Goal: Task Accomplishment & Management: Manage account settings

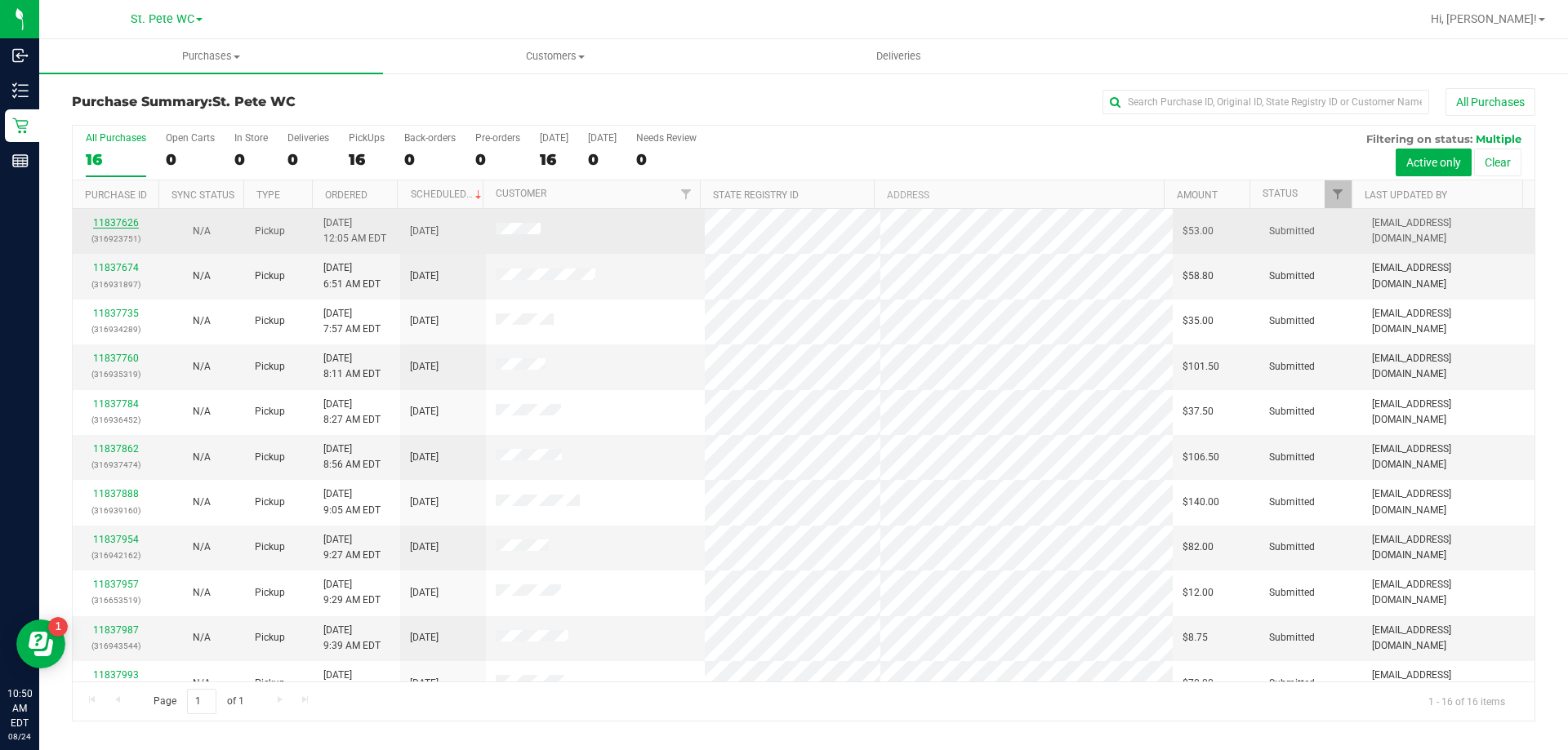
click at [96, 225] on link "11837626" at bounding box center [116, 223] width 45 height 11
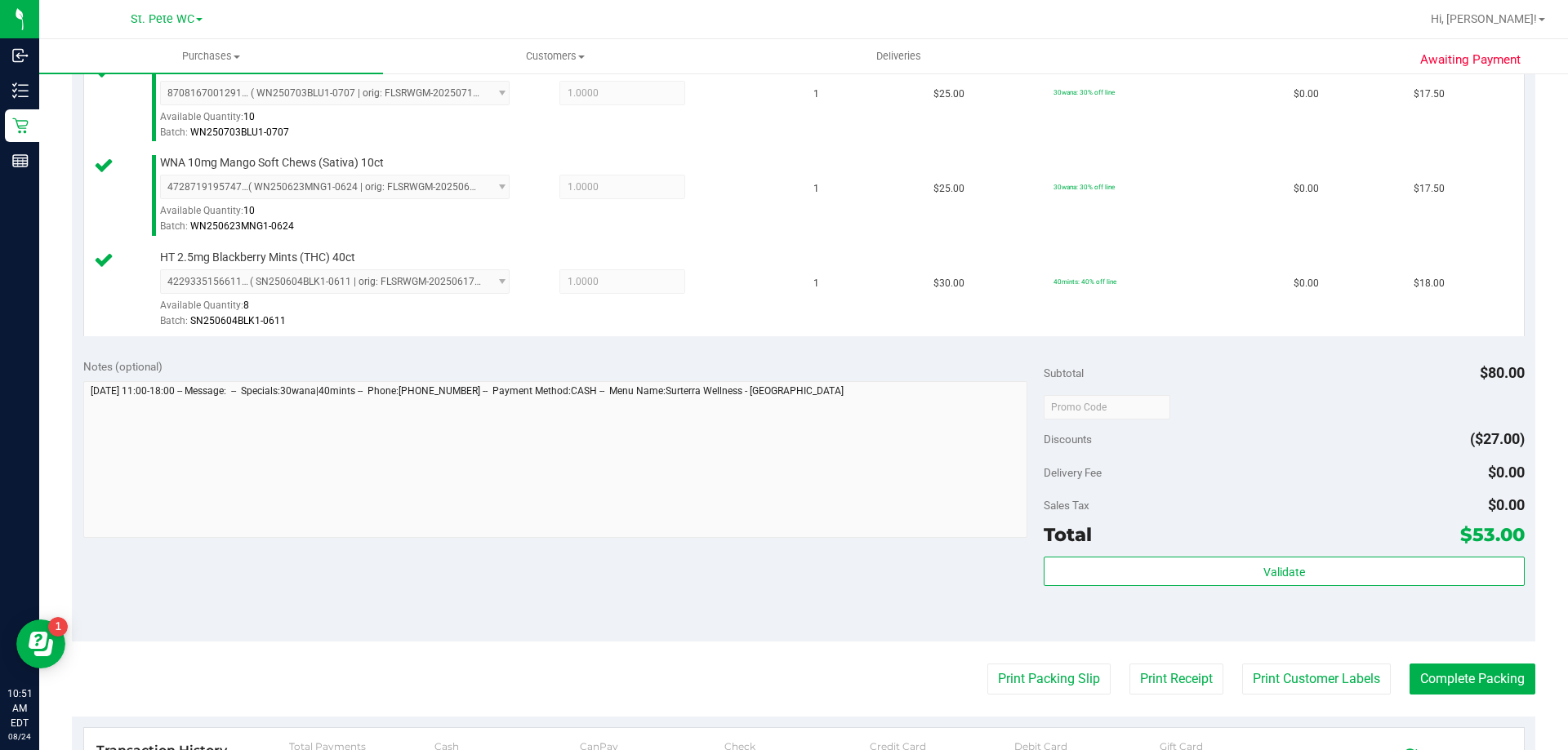
scroll to position [490, 0]
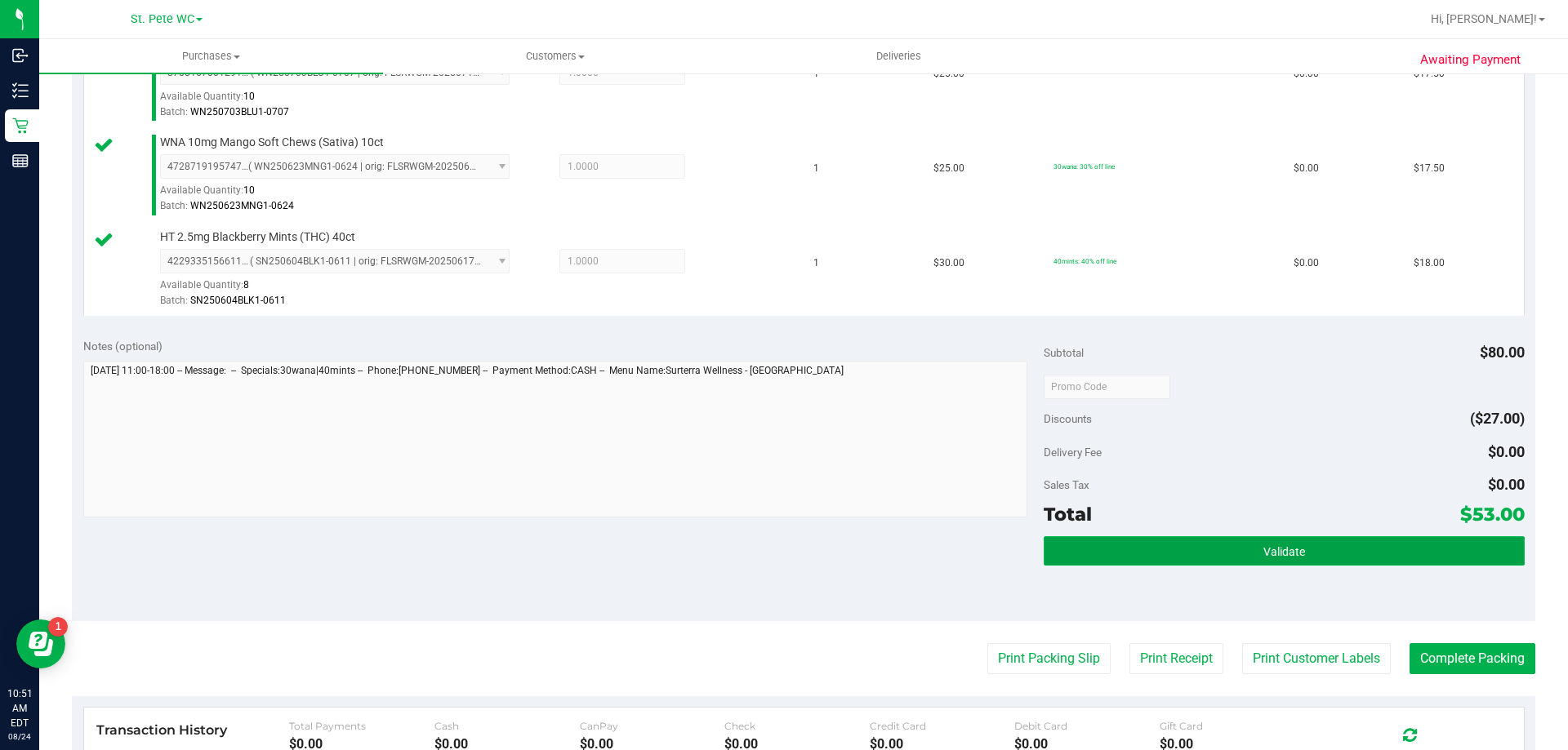
click at [1240, 548] on button "Validate" at bounding box center [1284, 551] width 481 height 29
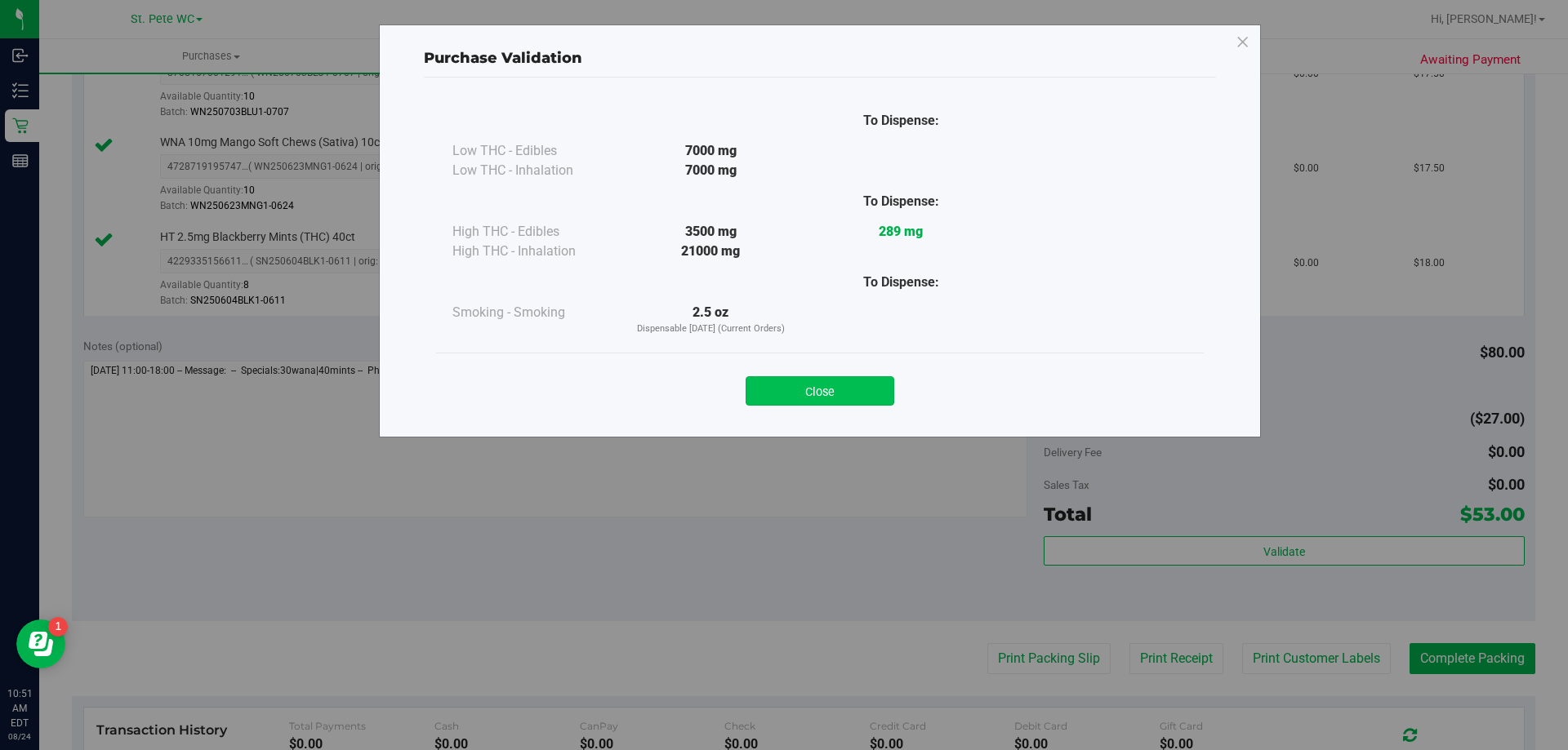
click at [850, 379] on button "Close" at bounding box center [819, 391] width 148 height 29
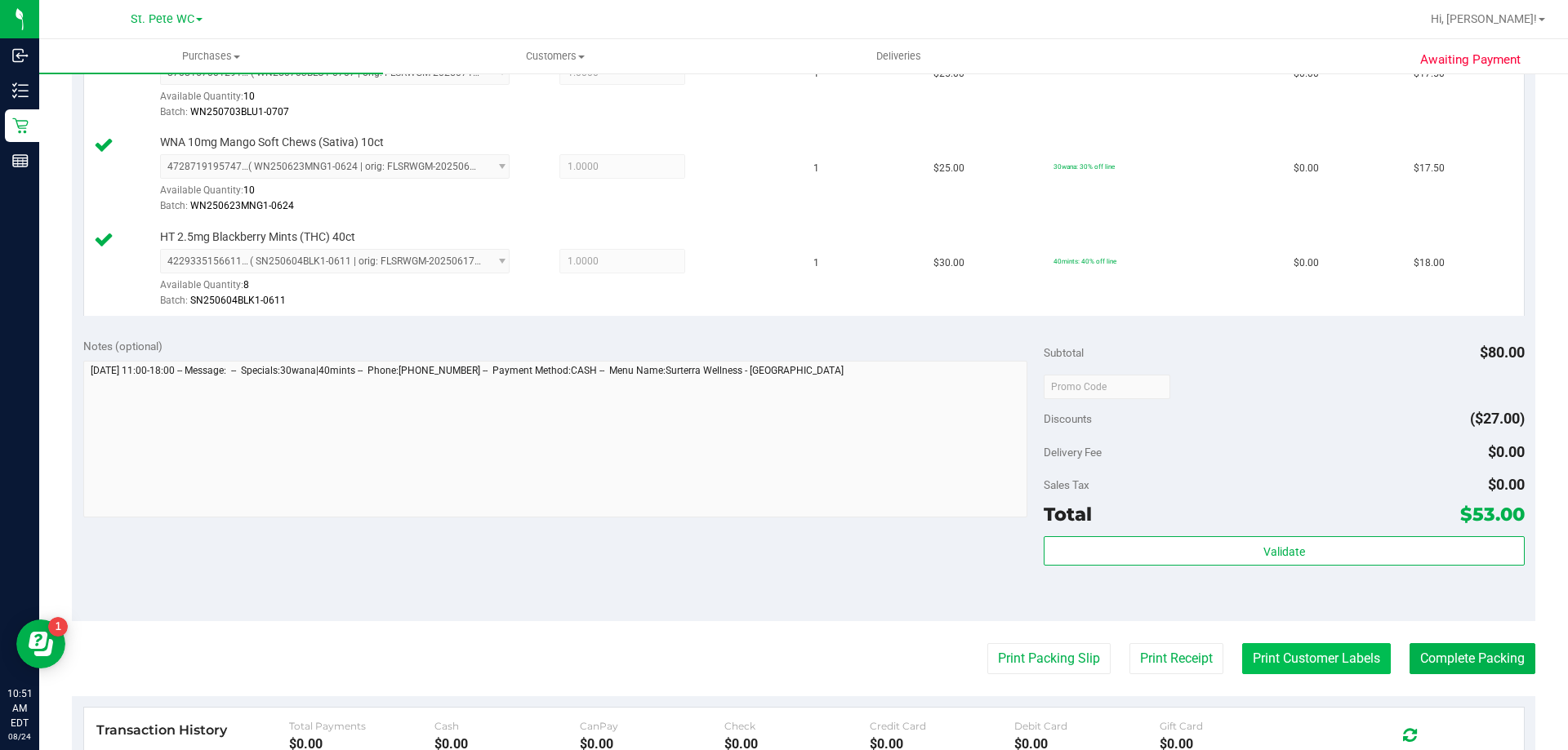
click at [1305, 663] on button "Print Customer Labels" at bounding box center [1316, 658] width 148 height 31
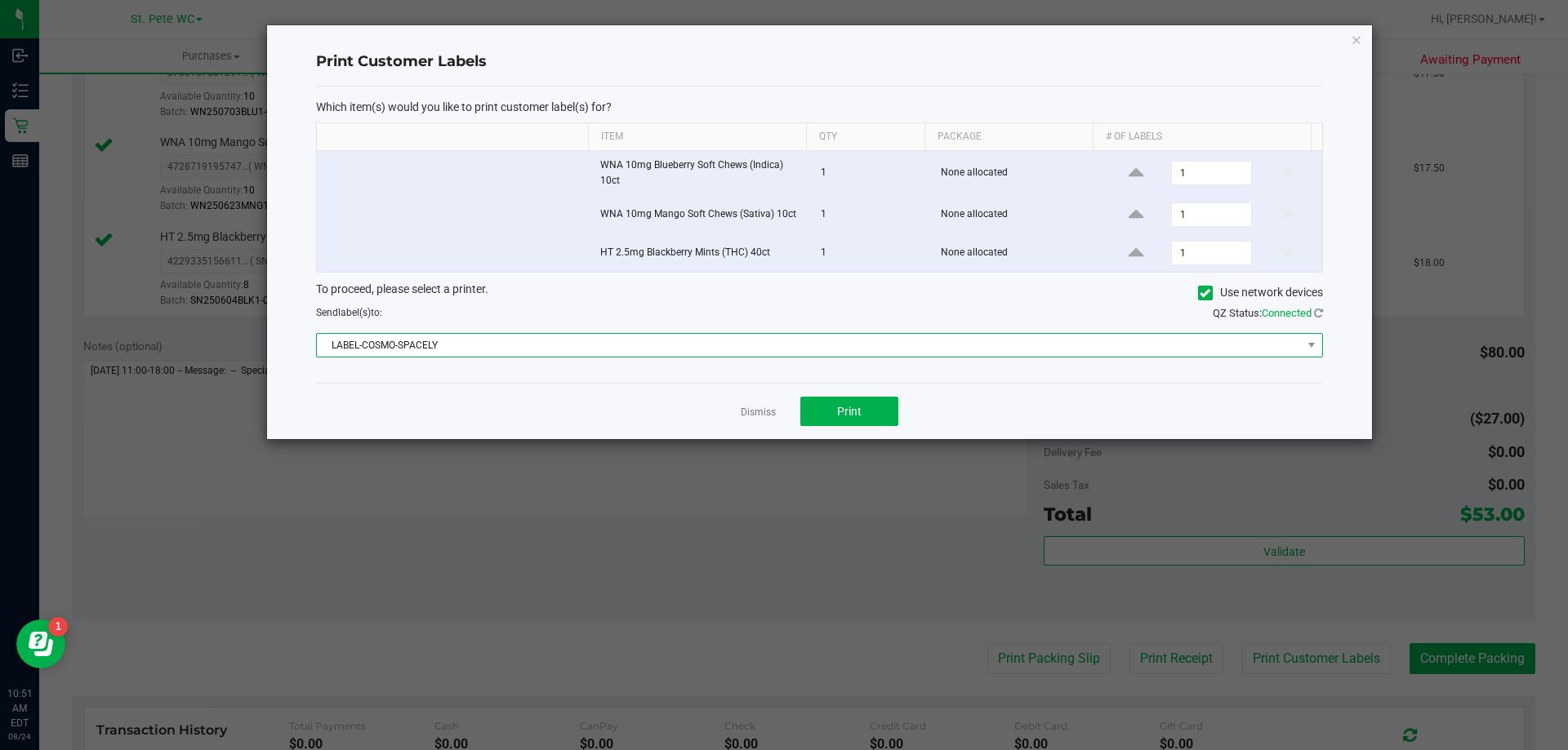
click at [759, 341] on span "LABEL-COSMO-SPACELY" at bounding box center [810, 345] width 986 height 23
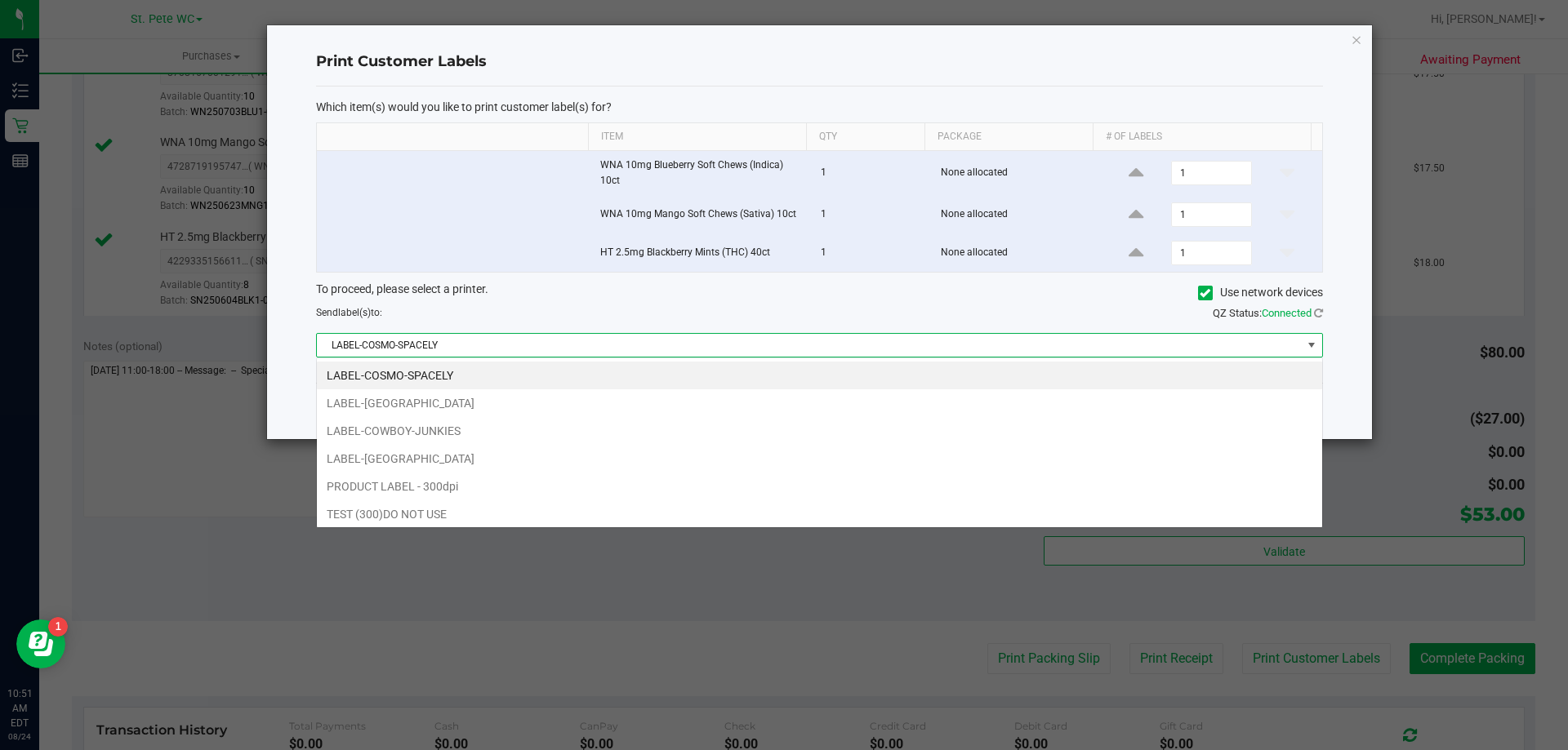
scroll to position [25, 1006]
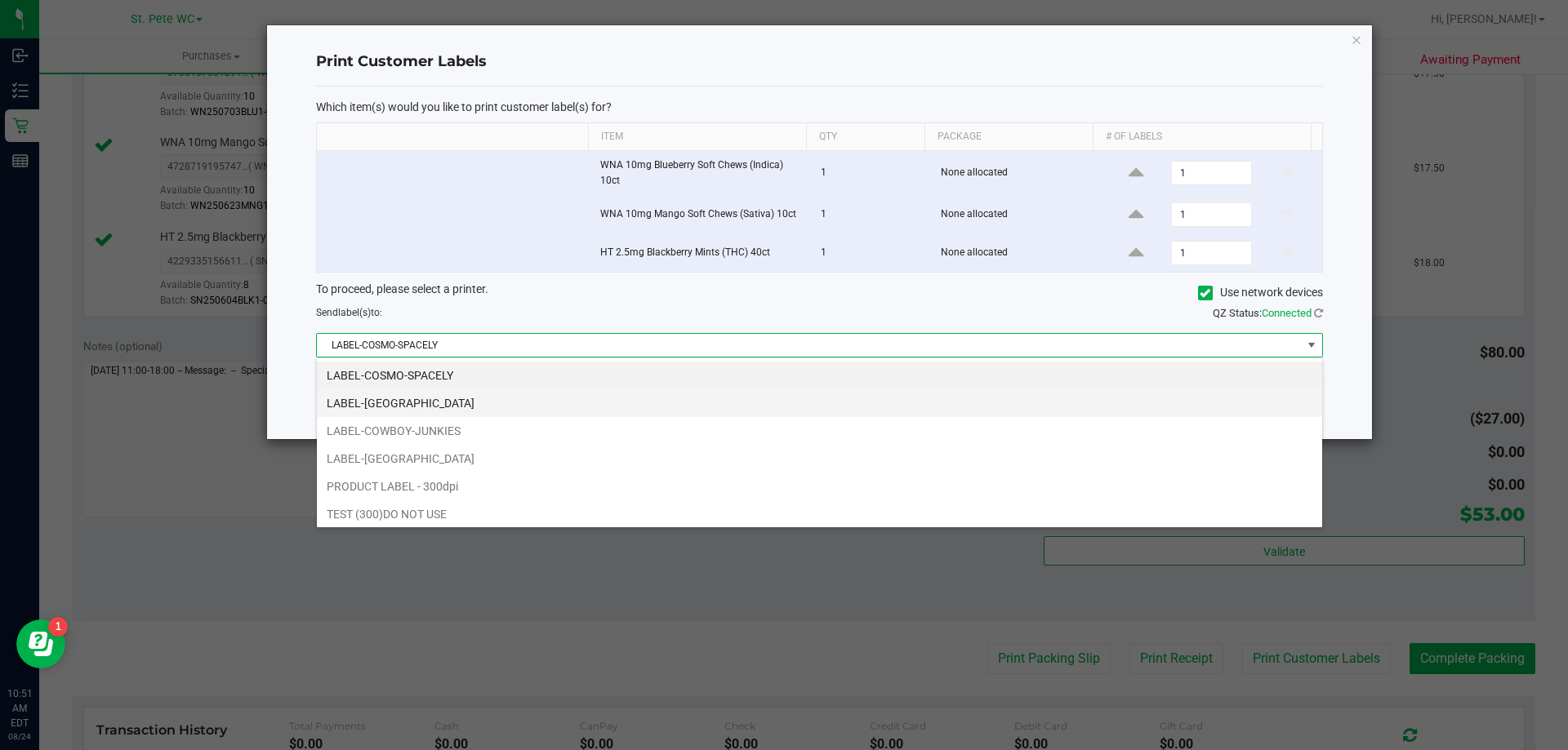
click at [379, 397] on li "LABEL-[GEOGRAPHIC_DATA]" at bounding box center [819, 403] width 1005 height 27
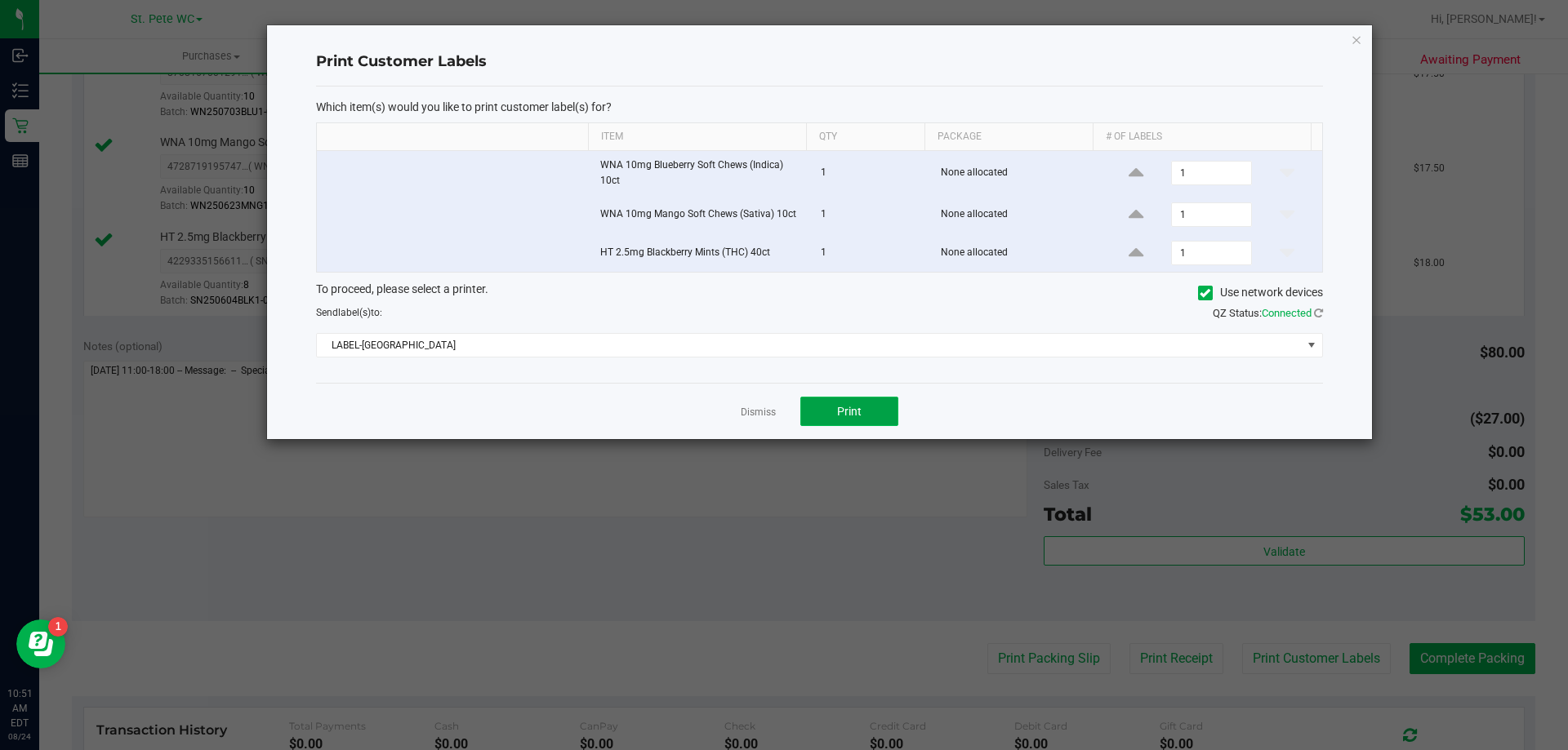
click at [858, 401] on button "Print" at bounding box center [850, 411] width 98 height 29
click at [1354, 39] on icon "button" at bounding box center [1357, 39] width 11 height 20
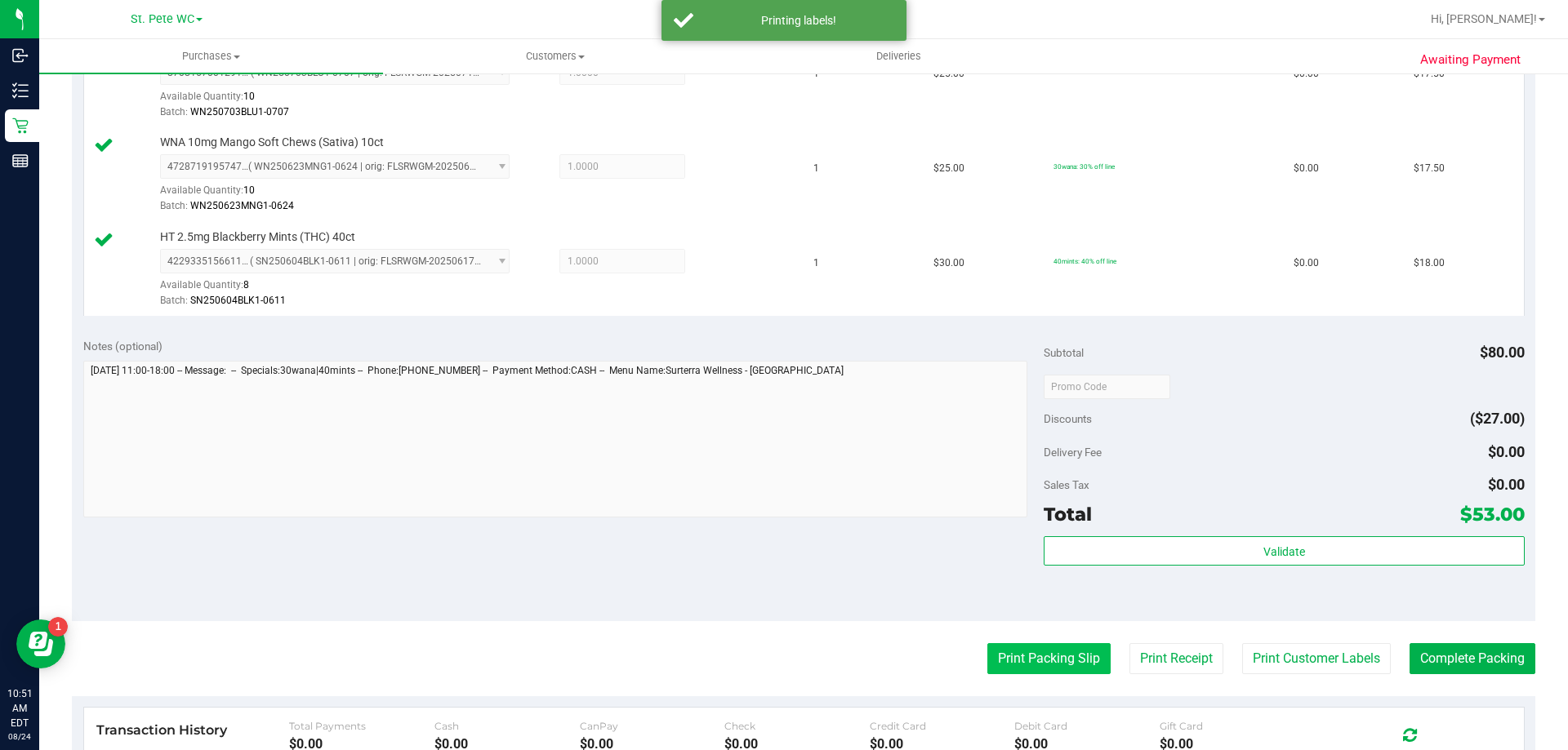
click at [987, 650] on button "Print Packing Slip" at bounding box center [1049, 658] width 124 height 31
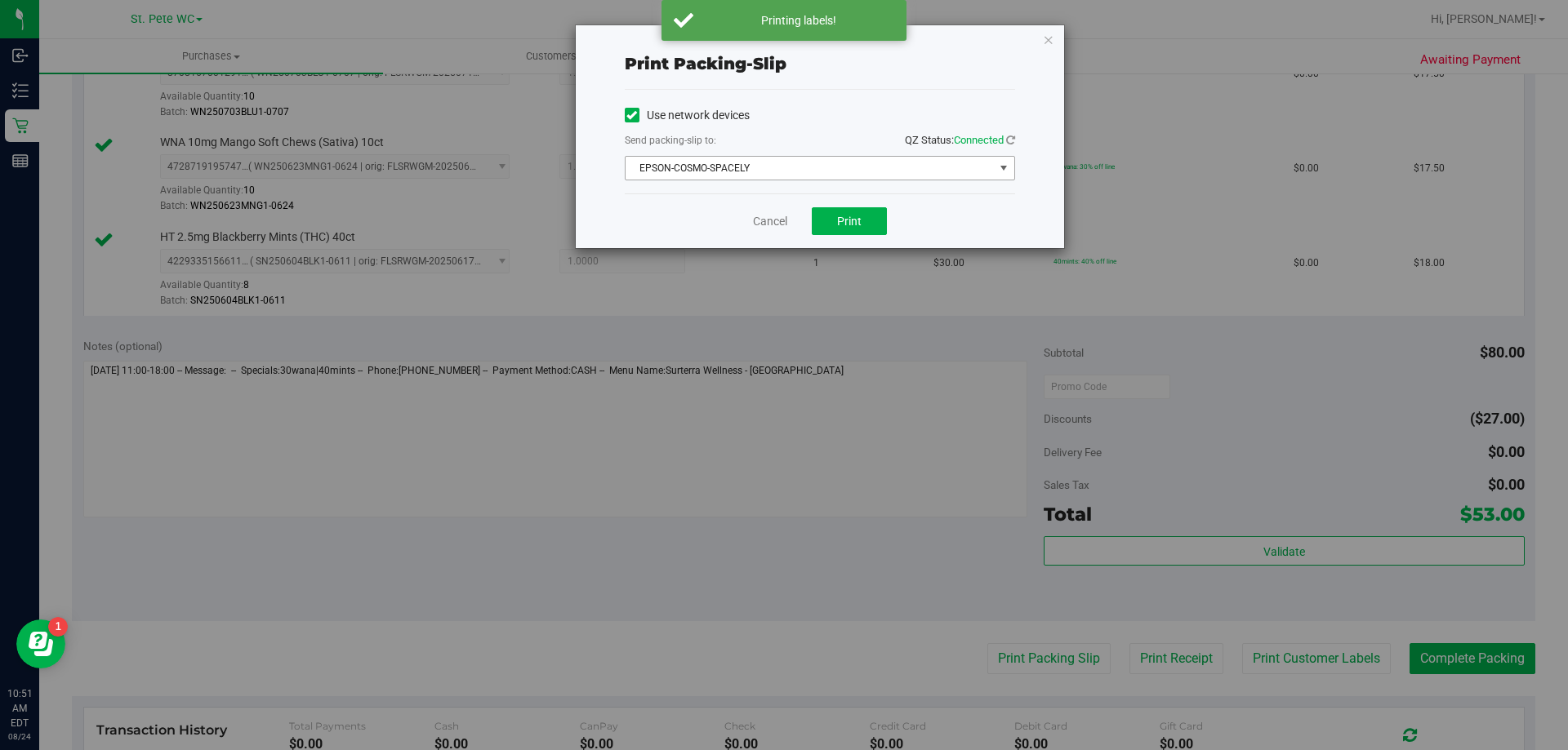
click at [822, 155] on div "Use network devices Send packing-slip to: QZ Status: Connected EPSON-COSMO-SPAC…" at bounding box center [820, 142] width 391 height 77
click at [808, 160] on span "EPSON-COSMO-SPACELY" at bounding box center [810, 168] width 368 height 23
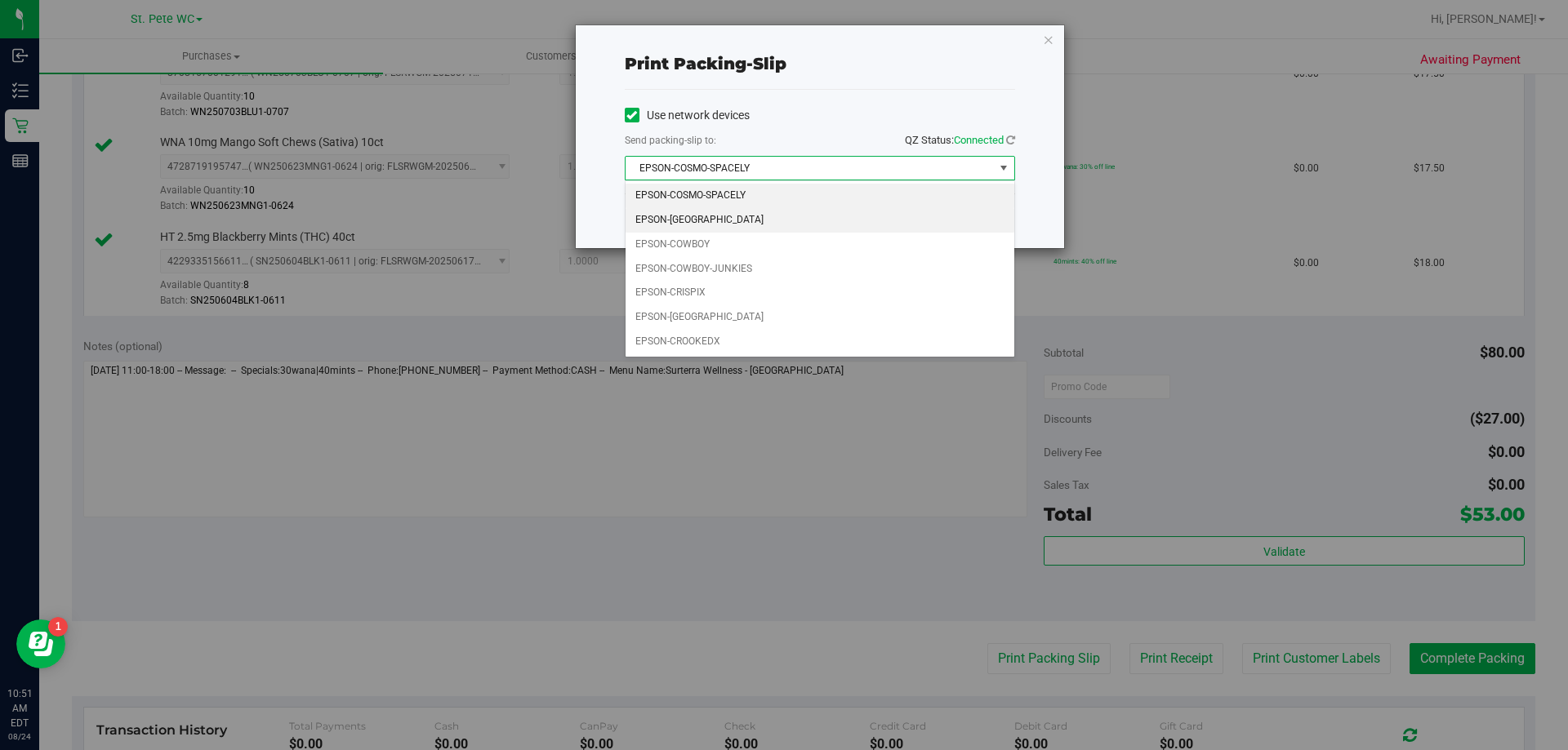
click at [717, 213] on li "EPSON-[GEOGRAPHIC_DATA]" at bounding box center [820, 221] width 389 height 25
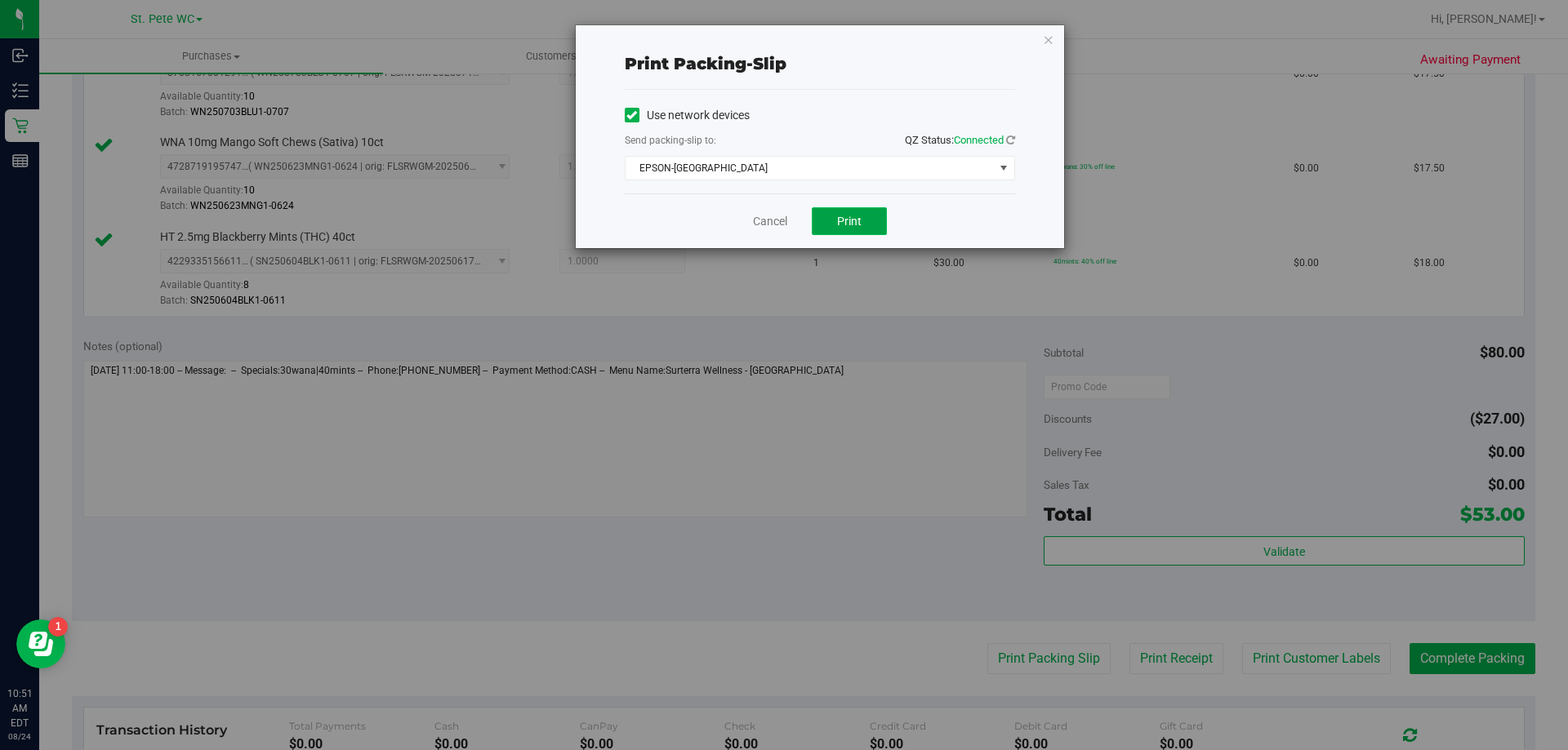
click at [829, 218] on button "Print" at bounding box center [850, 221] width 76 height 27
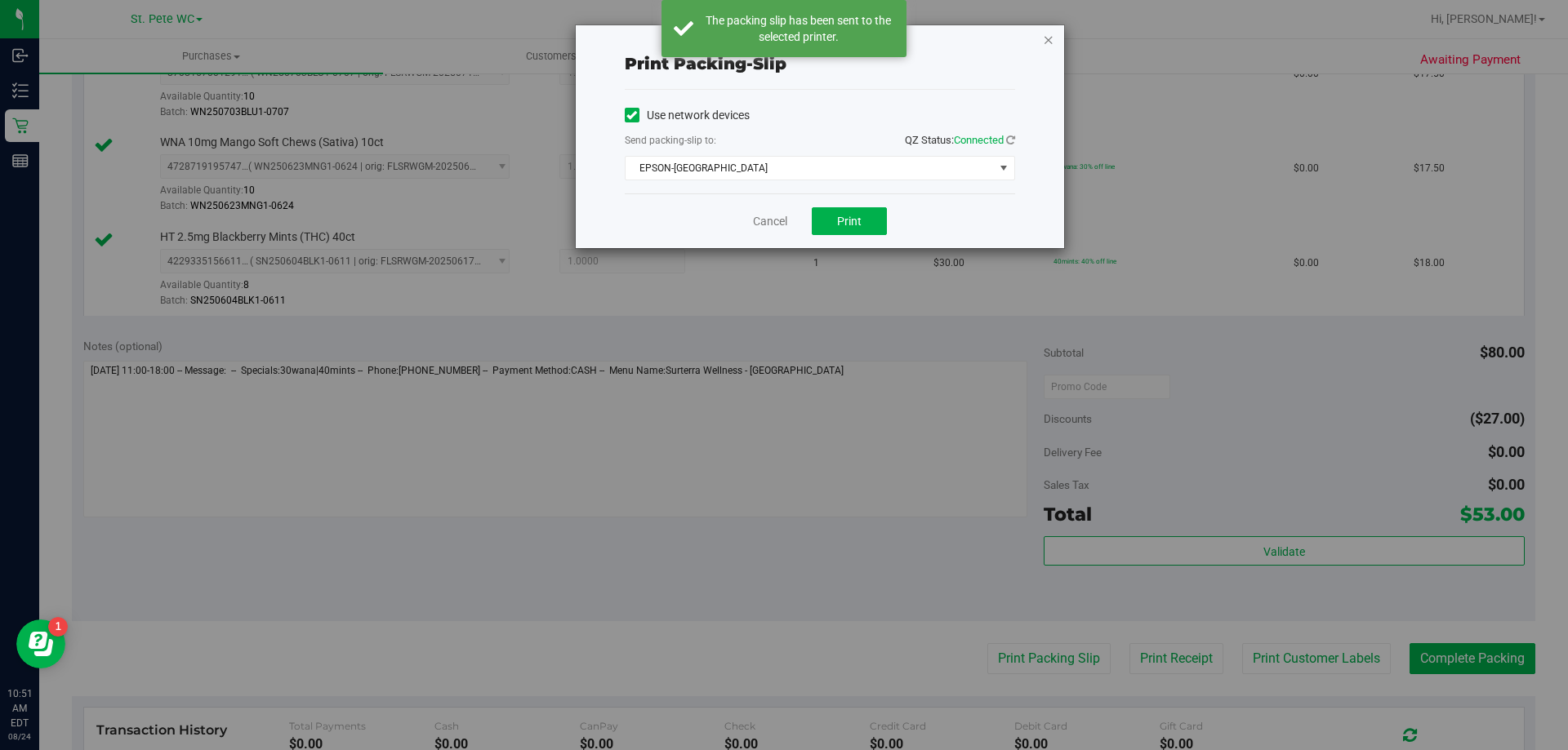
click at [1046, 42] on icon "button" at bounding box center [1049, 39] width 11 height 20
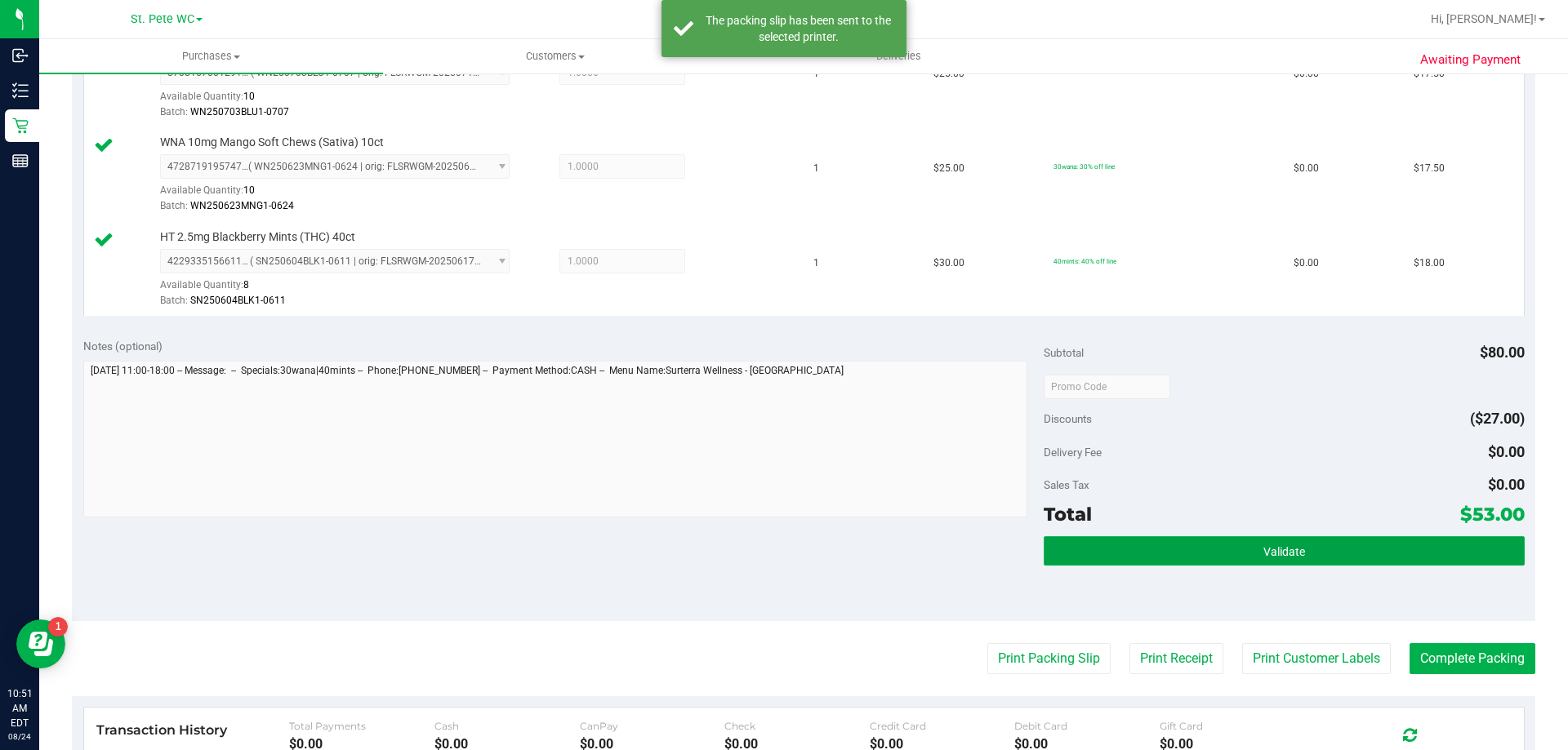
click at [1429, 553] on button "Validate" at bounding box center [1284, 551] width 481 height 29
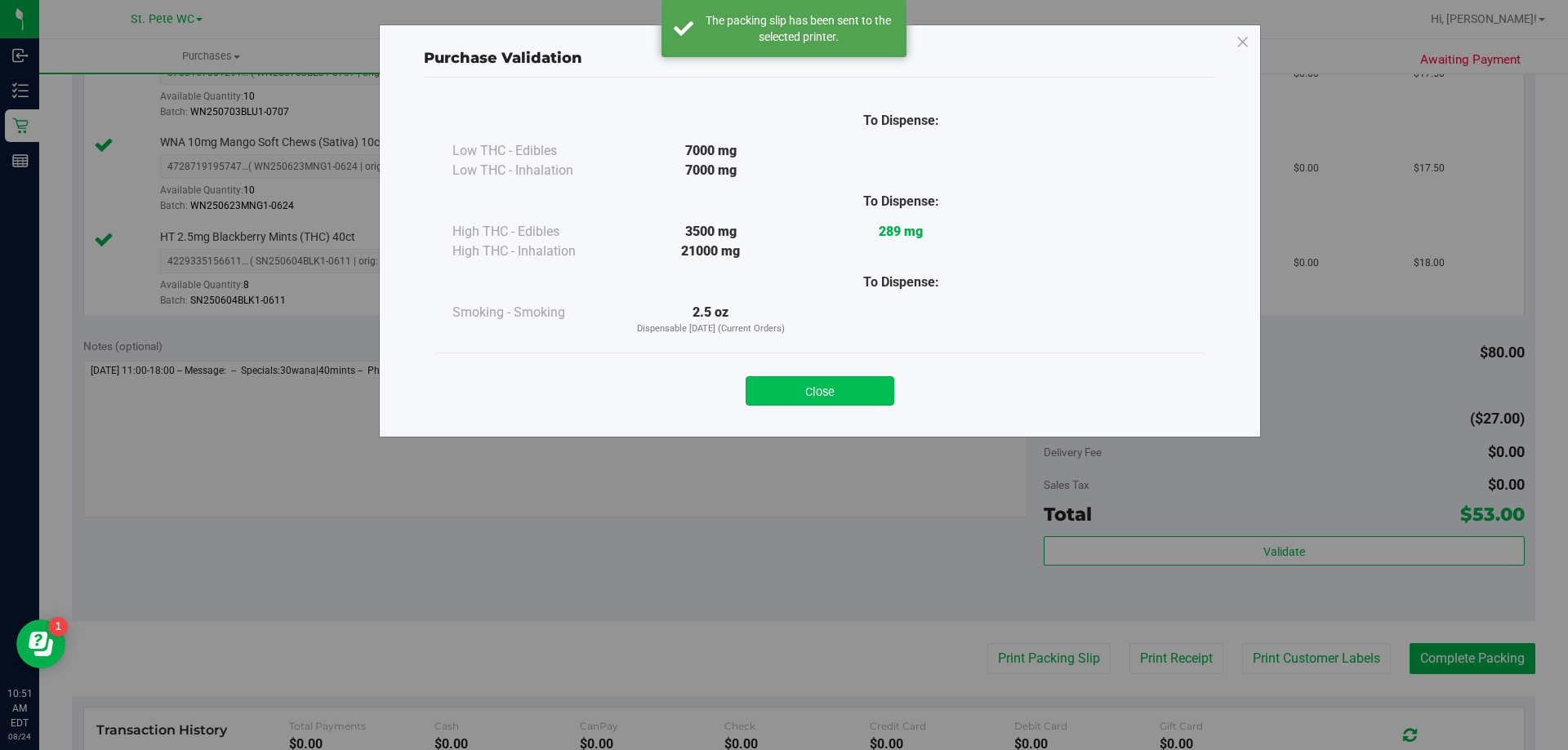
click at [828, 383] on button "Close" at bounding box center [819, 391] width 148 height 29
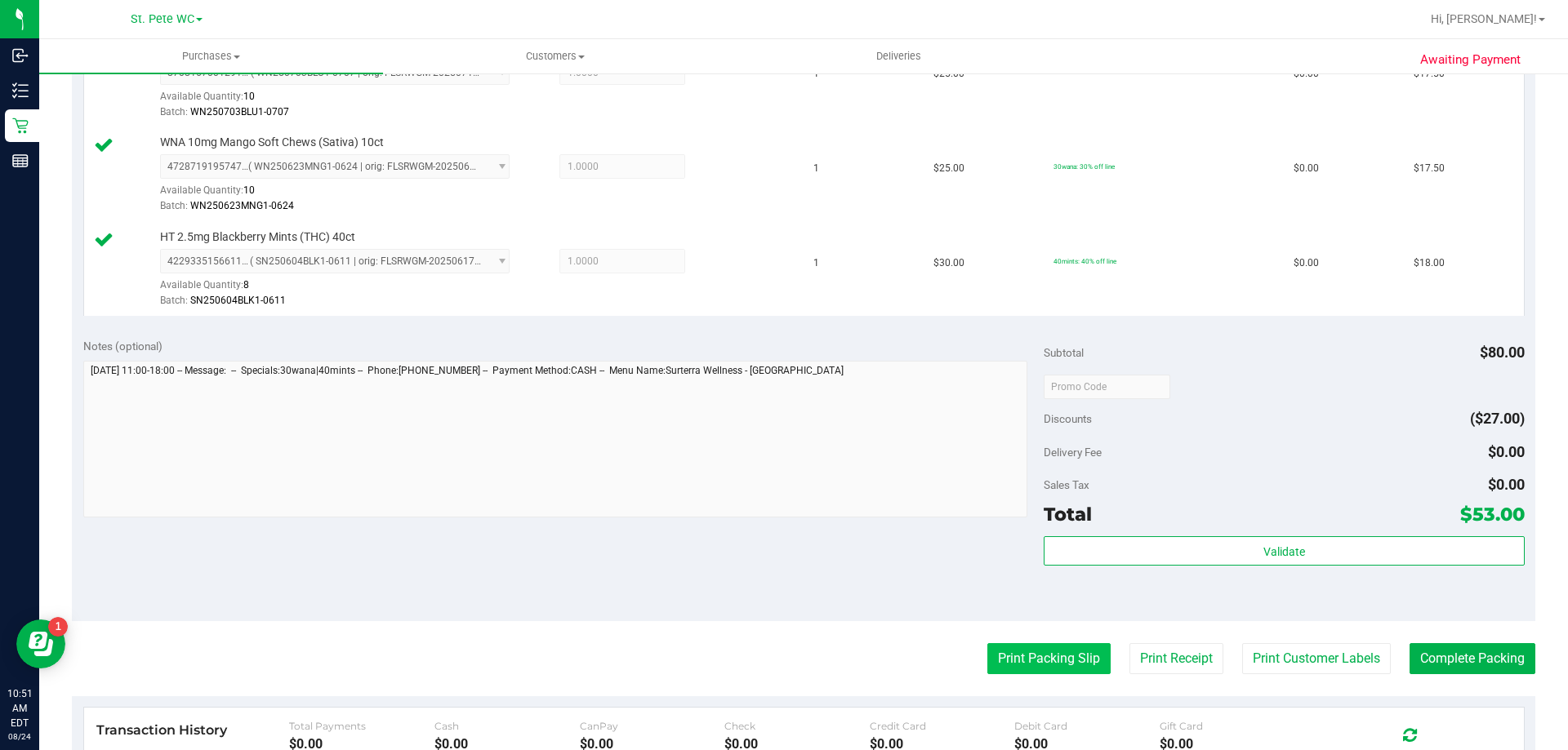
click at [1020, 656] on button "Print Packing Slip" at bounding box center [1049, 658] width 124 height 31
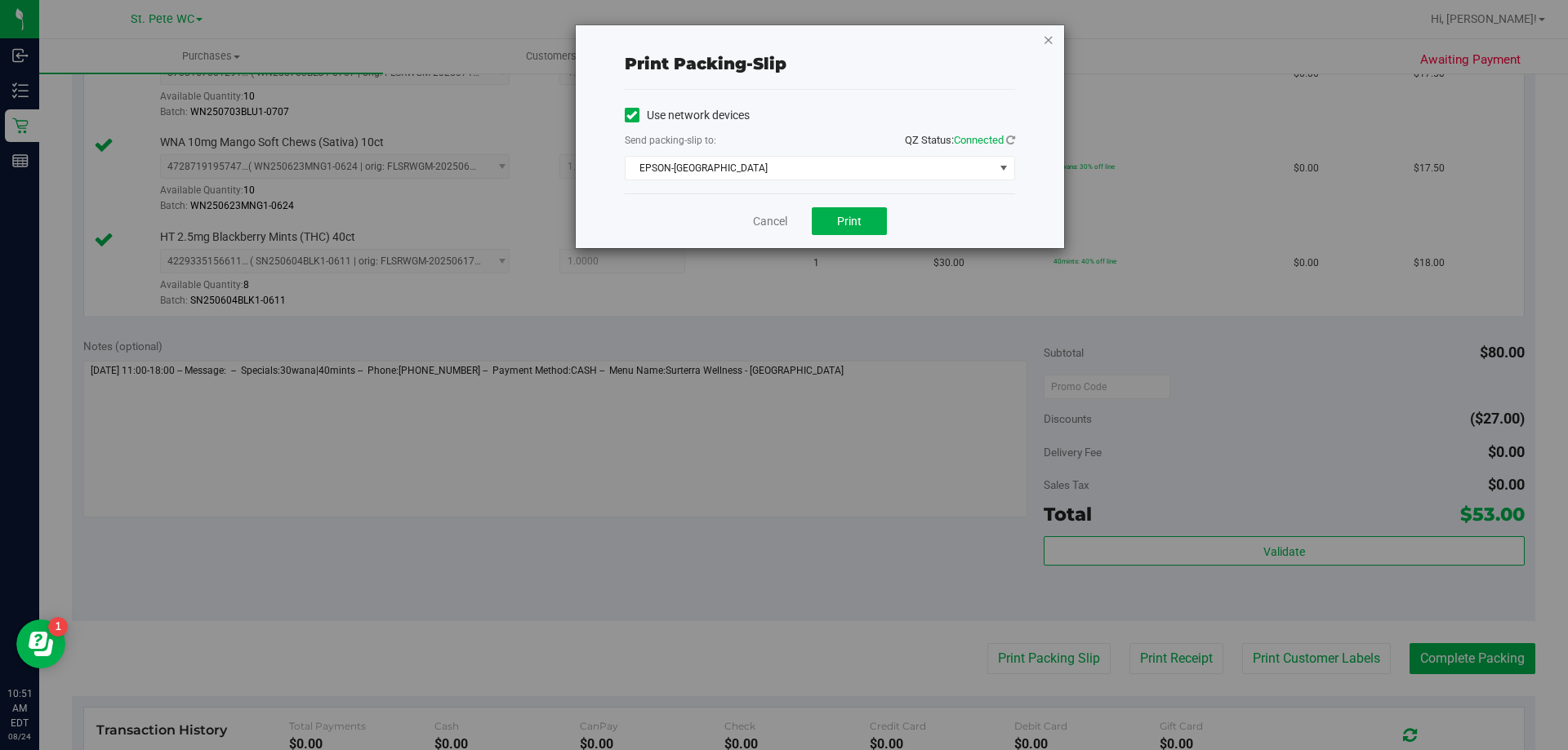
click at [1047, 44] on icon "button" at bounding box center [1049, 39] width 11 height 20
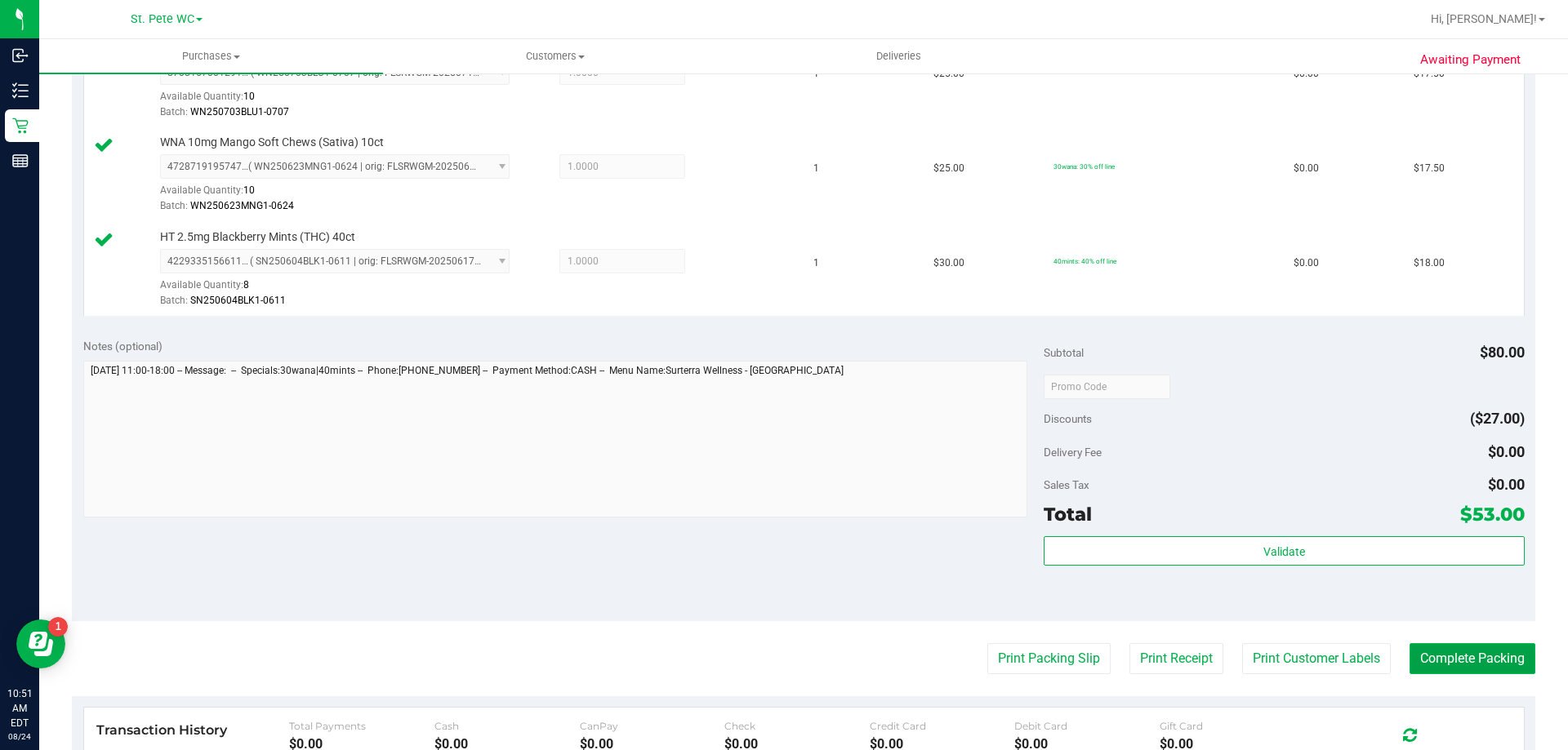
click at [1498, 651] on button "Complete Packing" at bounding box center [1473, 658] width 126 height 31
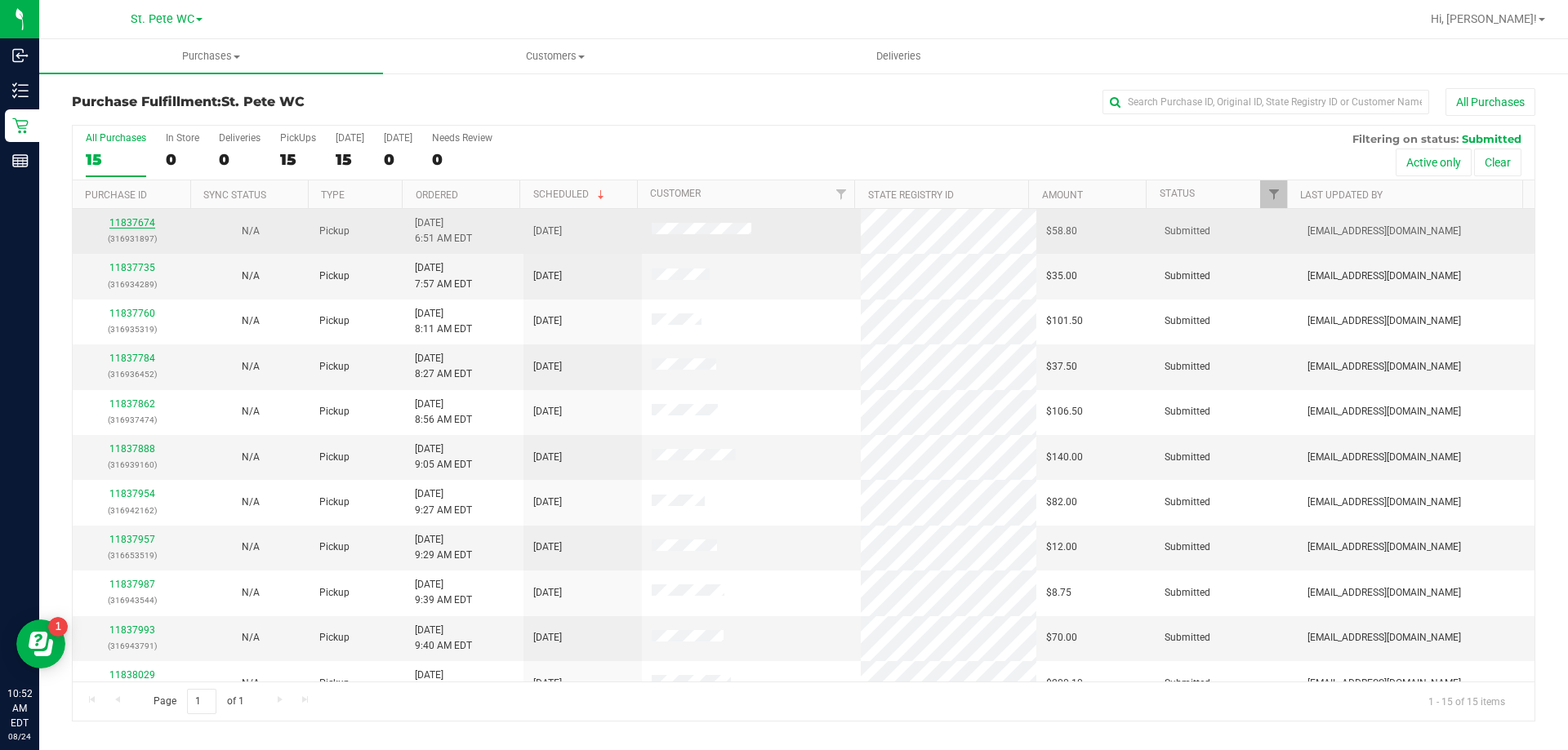
click at [118, 221] on link "11837674" at bounding box center [132, 223] width 45 height 11
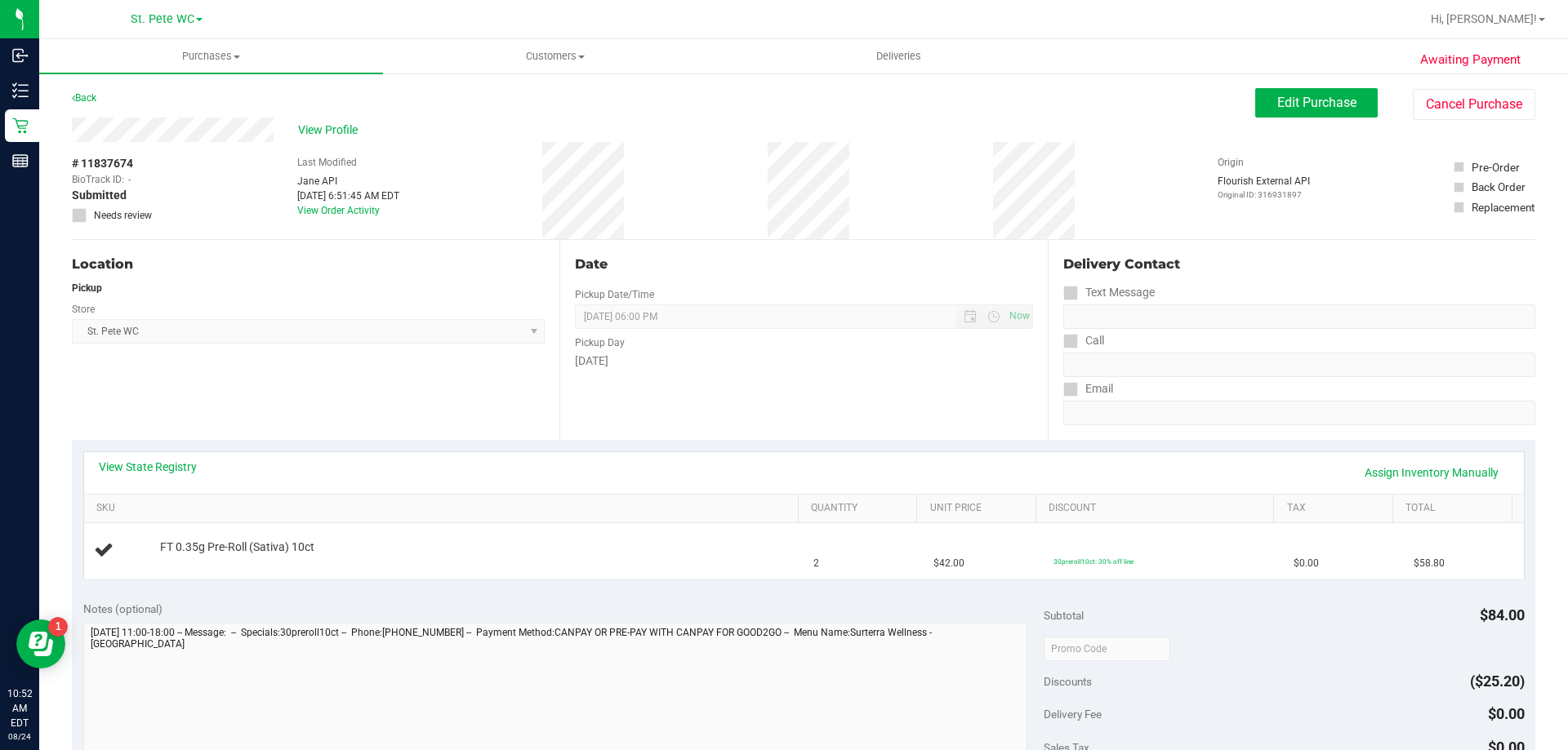
click at [160, 482] on div "View State Registry Assign Inventory Manually" at bounding box center [804, 472] width 1410 height 27
click at [169, 470] on link "View State Registry" at bounding box center [148, 466] width 98 height 16
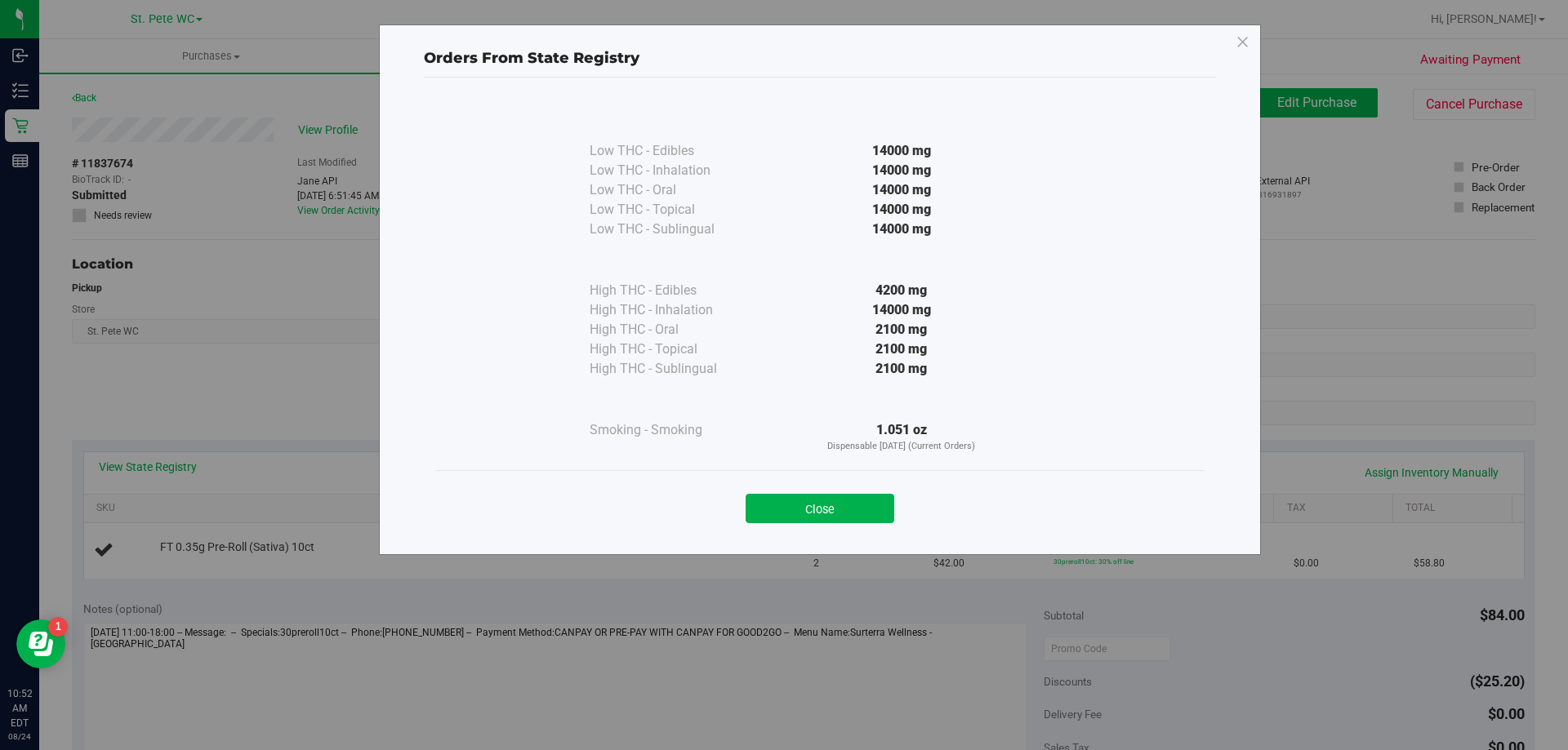
click at [844, 525] on div "Close" at bounding box center [819, 503] width 767 height 66
click at [840, 515] on button "Close" at bounding box center [819, 508] width 148 height 29
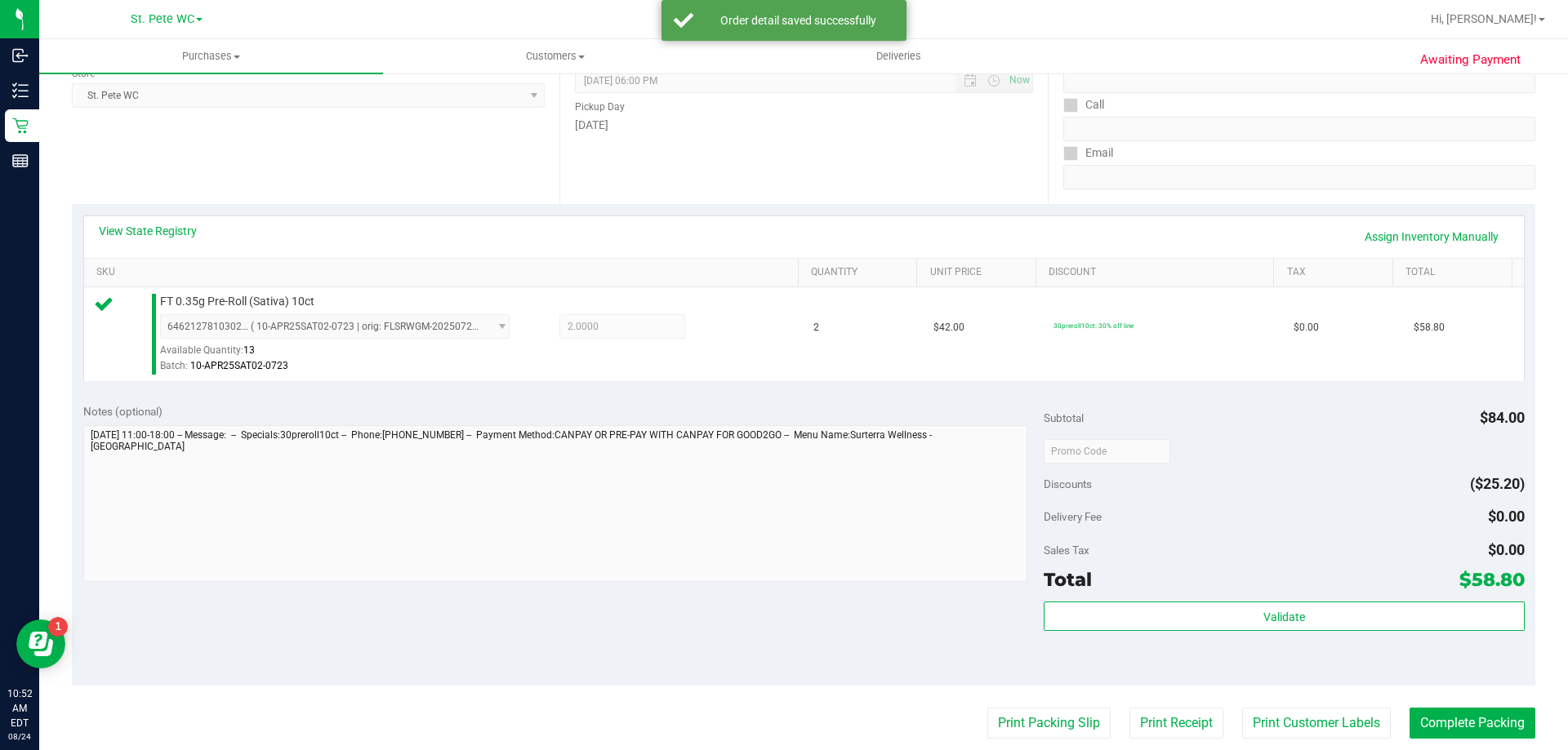
scroll to position [490, 0]
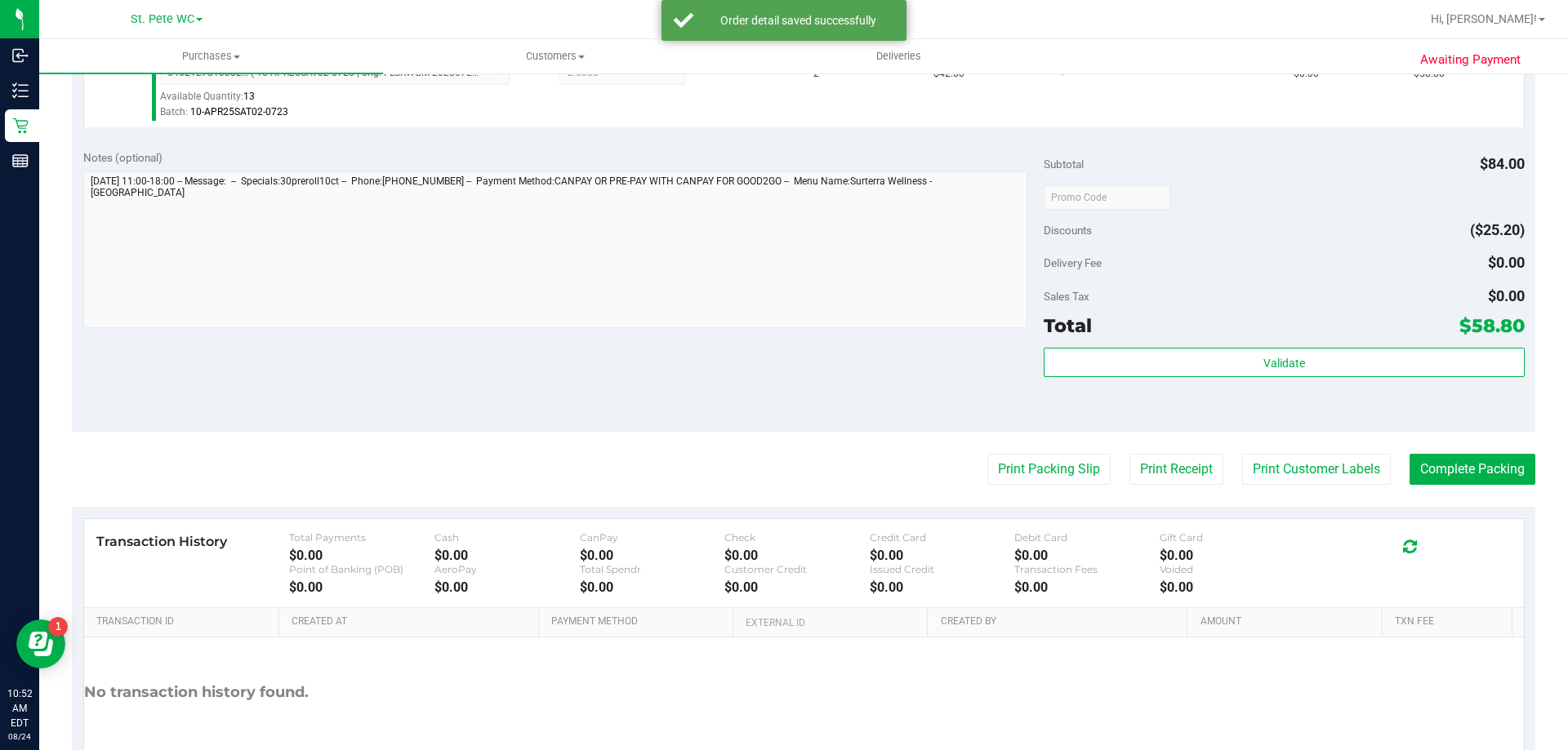
click at [1284, 402] on div "Validate" at bounding box center [1284, 385] width 481 height 74
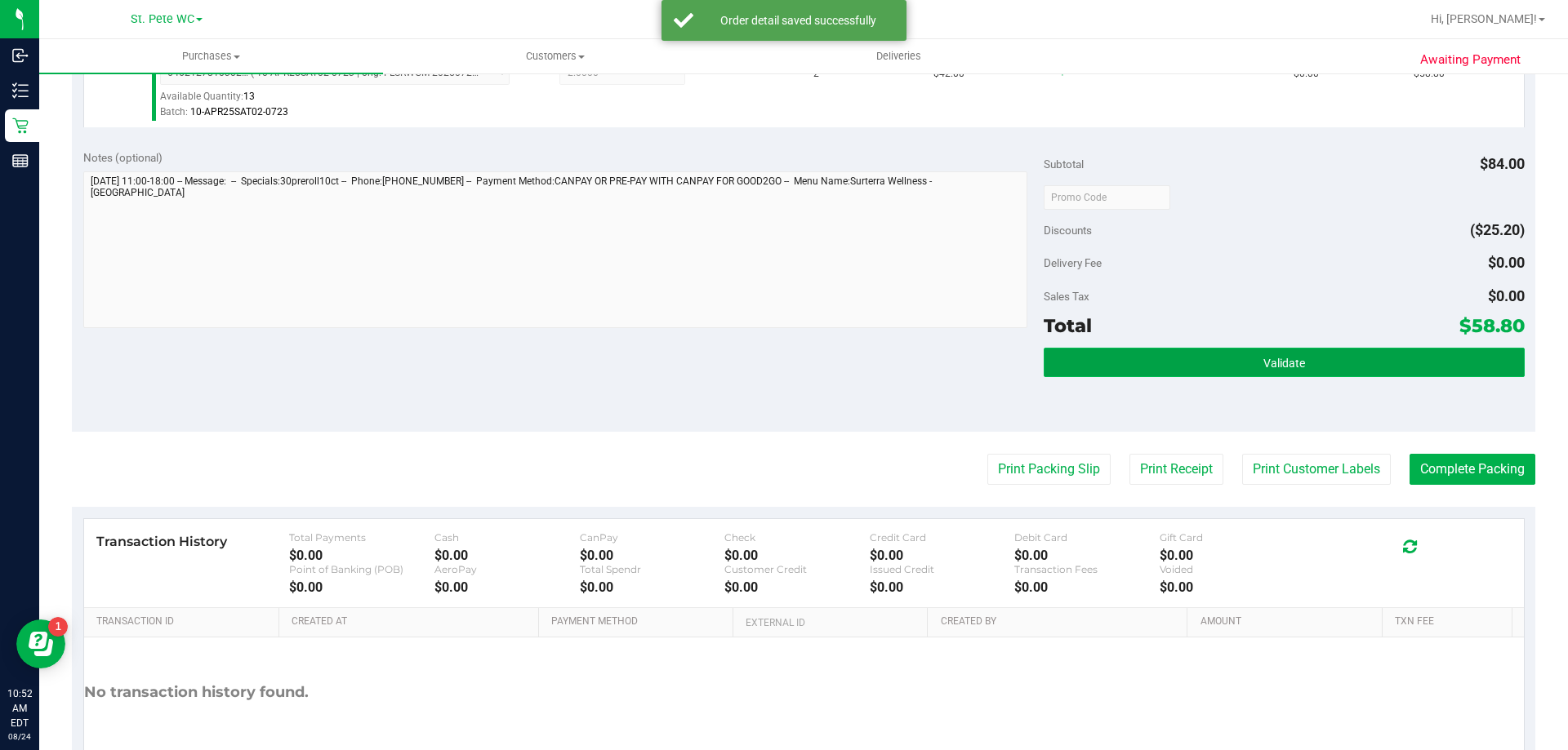
click at [1279, 372] on button "Validate" at bounding box center [1284, 362] width 481 height 29
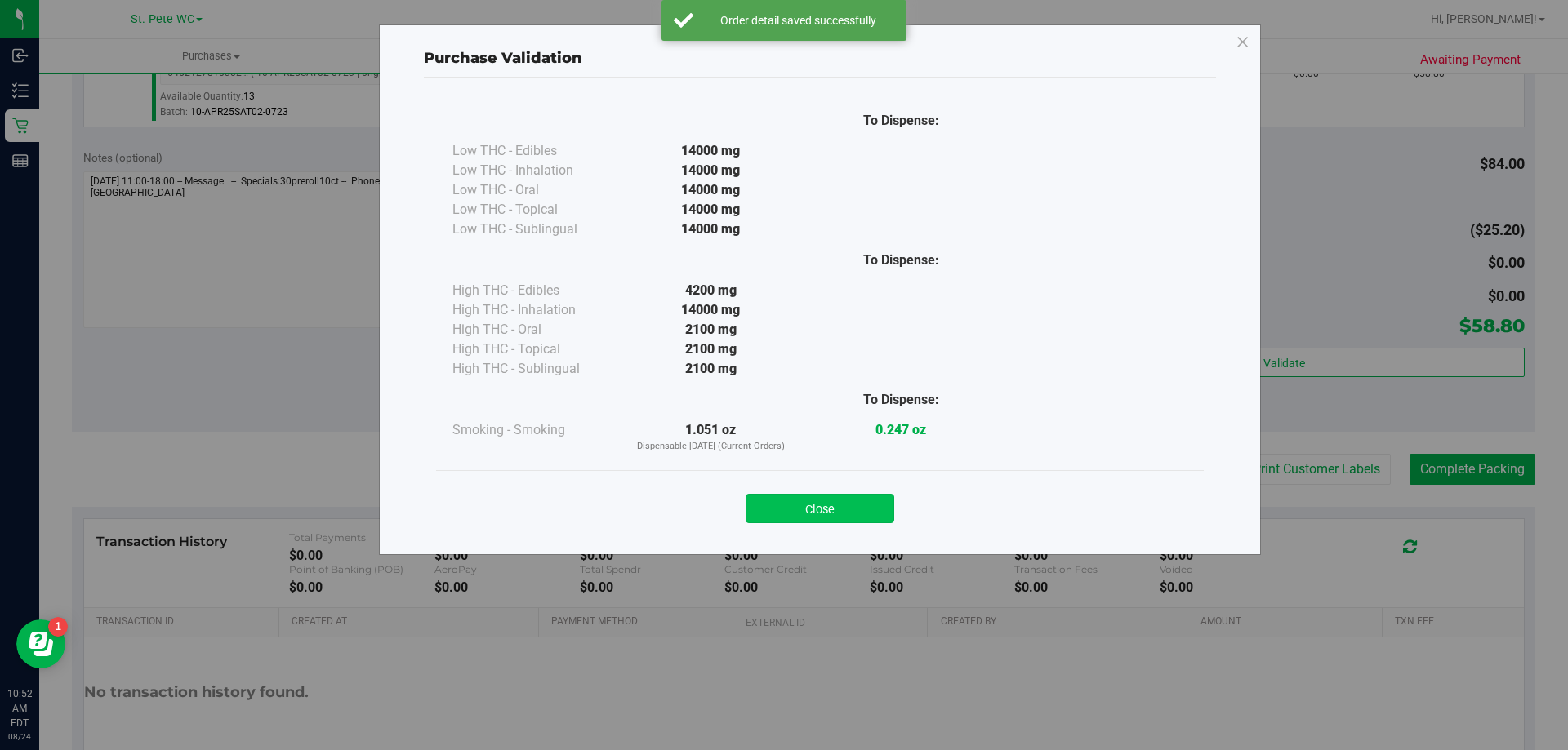
click at [855, 518] on button "Close" at bounding box center [819, 508] width 148 height 29
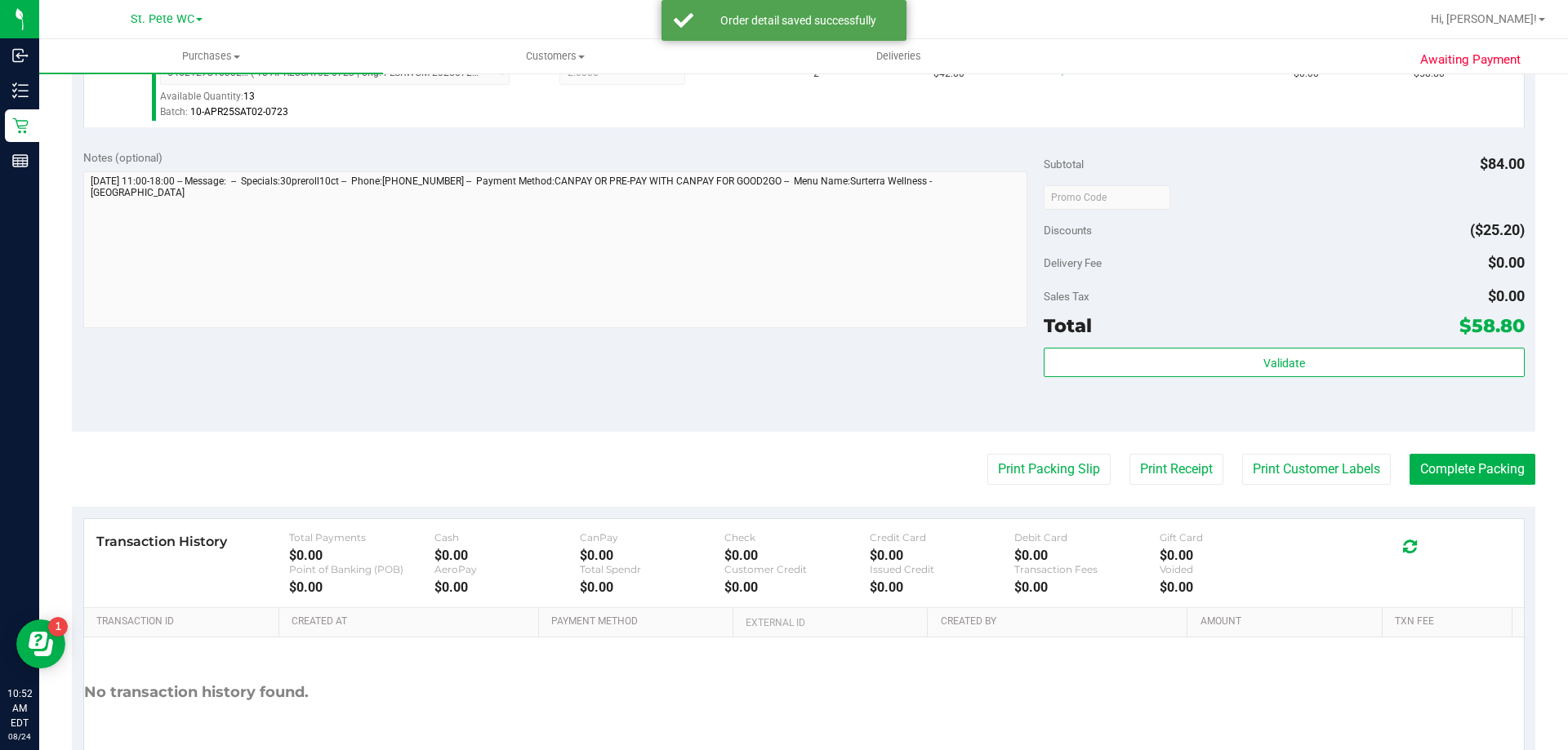
click at [1336, 495] on purchase-details "Back Edit Purchase Cancel Purchase View Profile # 11837674 BioTrack ID: - Submi…" at bounding box center [803, 205] width 1464 height 1214
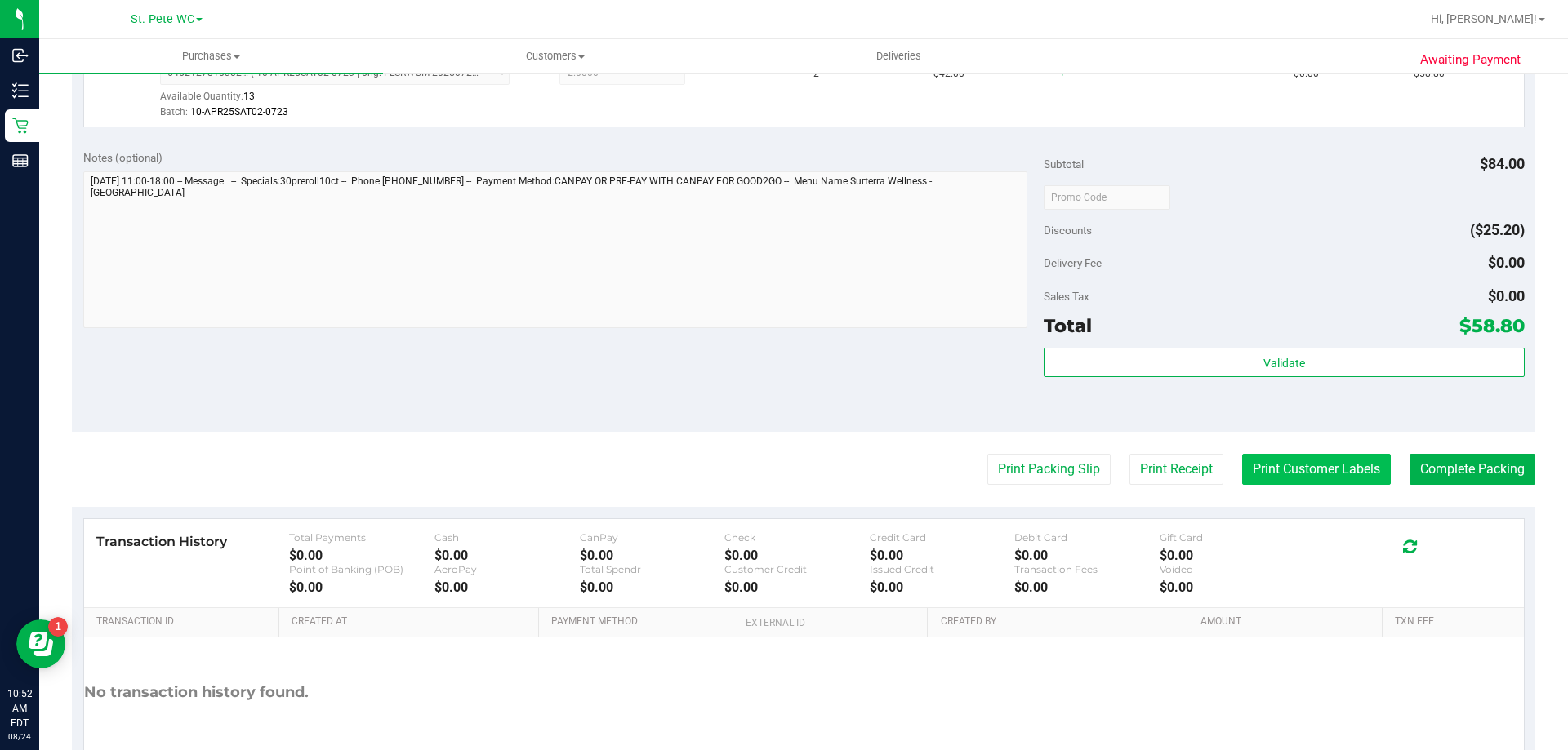
click at [1301, 475] on button "Print Customer Labels" at bounding box center [1316, 469] width 148 height 31
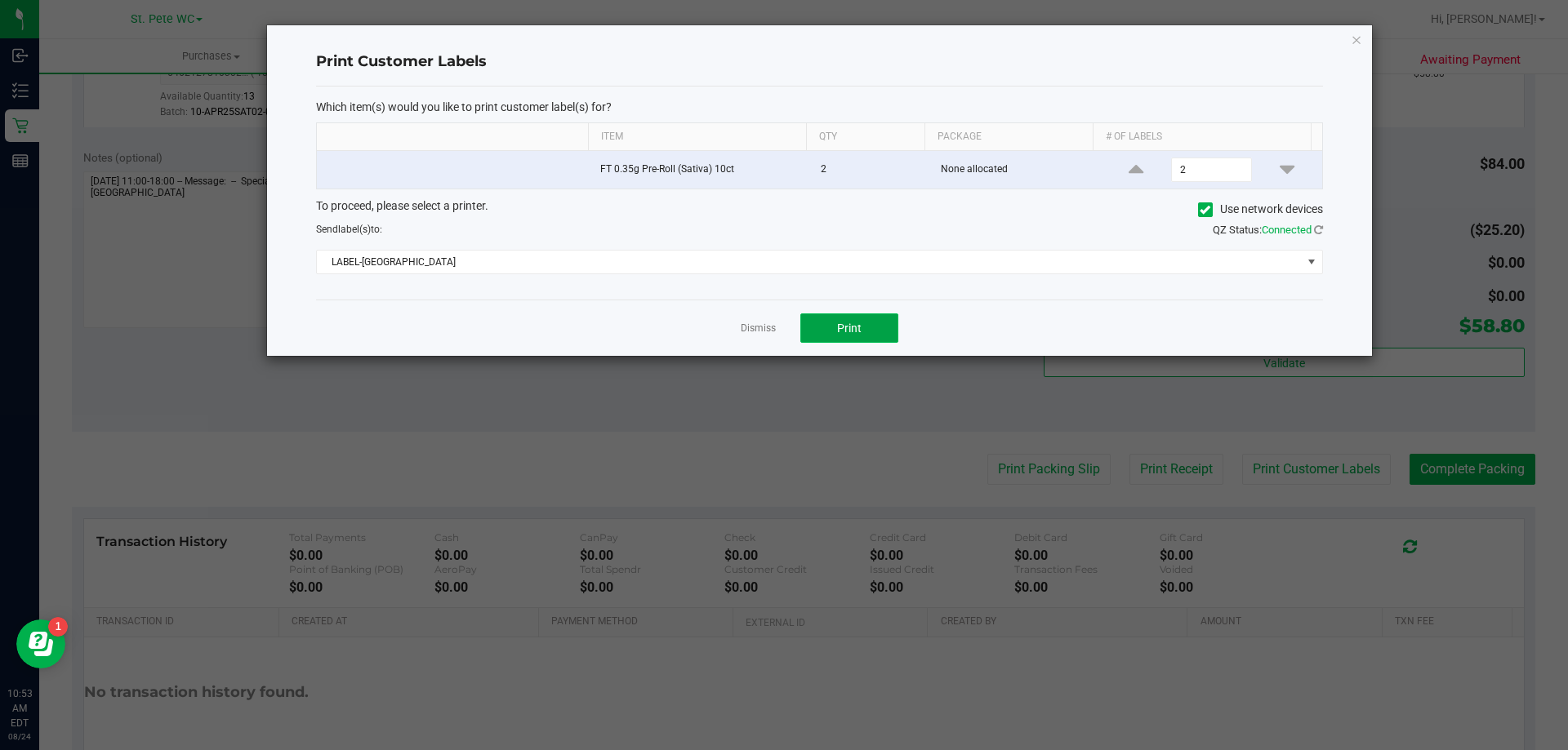
click at [882, 318] on button "Print" at bounding box center [850, 327] width 98 height 29
click at [1353, 39] on icon "button" at bounding box center [1357, 39] width 11 height 20
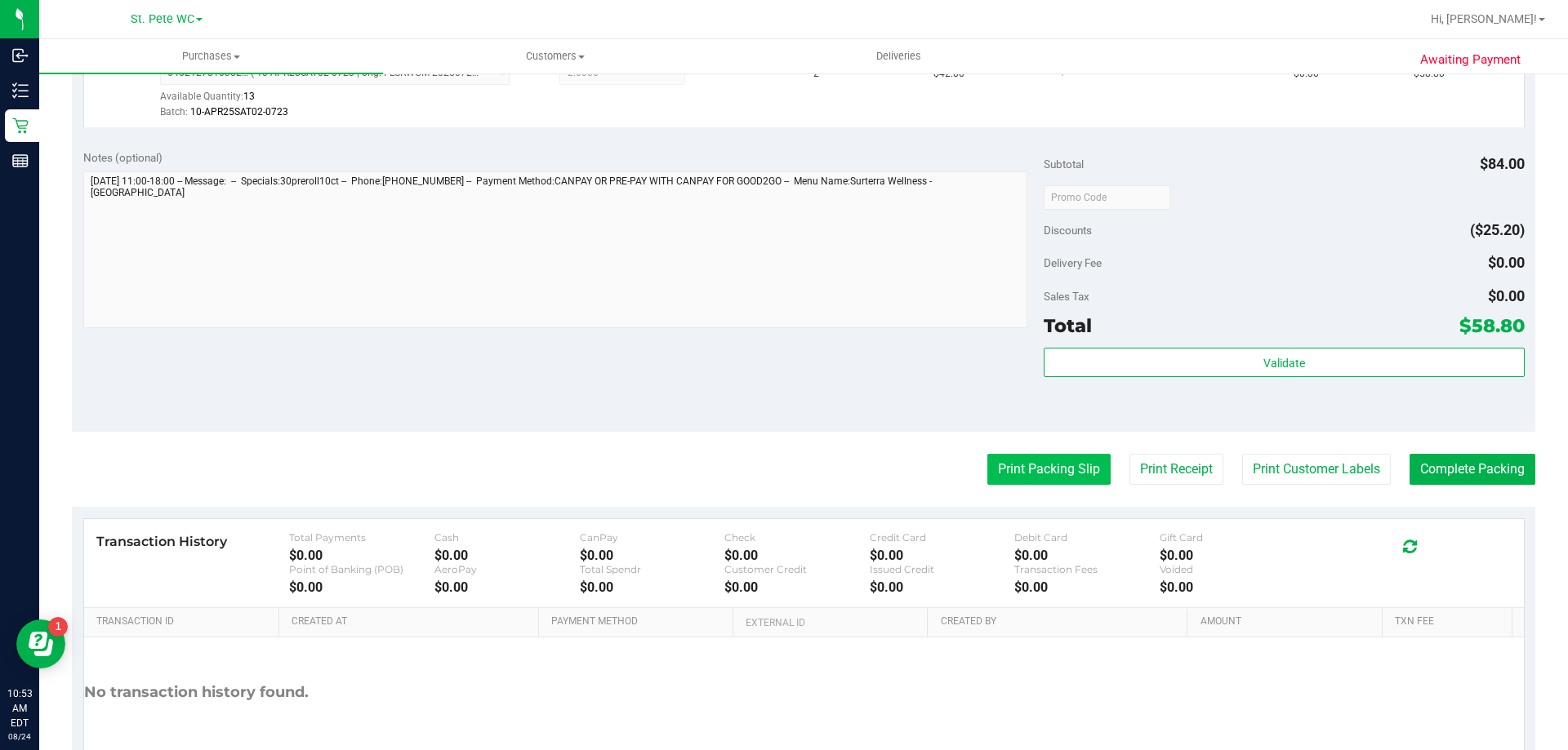
click at [1024, 472] on button "Print Packing Slip" at bounding box center [1049, 469] width 124 height 31
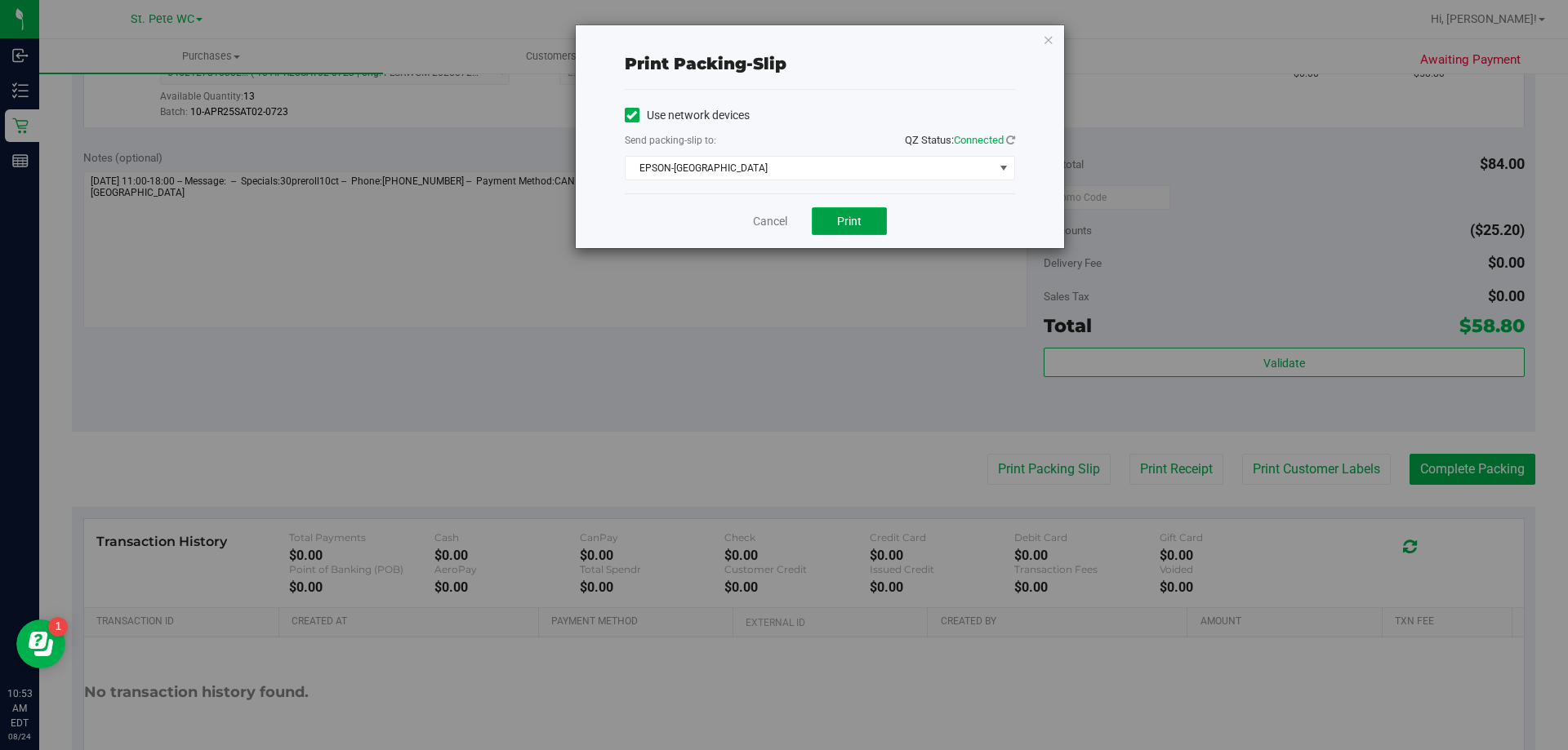
click at [850, 220] on span "Print" at bounding box center [850, 222] width 25 height 13
click at [1041, 39] on div "Print packing-slip Use network devices Send packing-slip to: QZ Status: Connect…" at bounding box center [819, 137] width 488 height 223
click at [1047, 45] on icon "button" at bounding box center [1049, 39] width 11 height 20
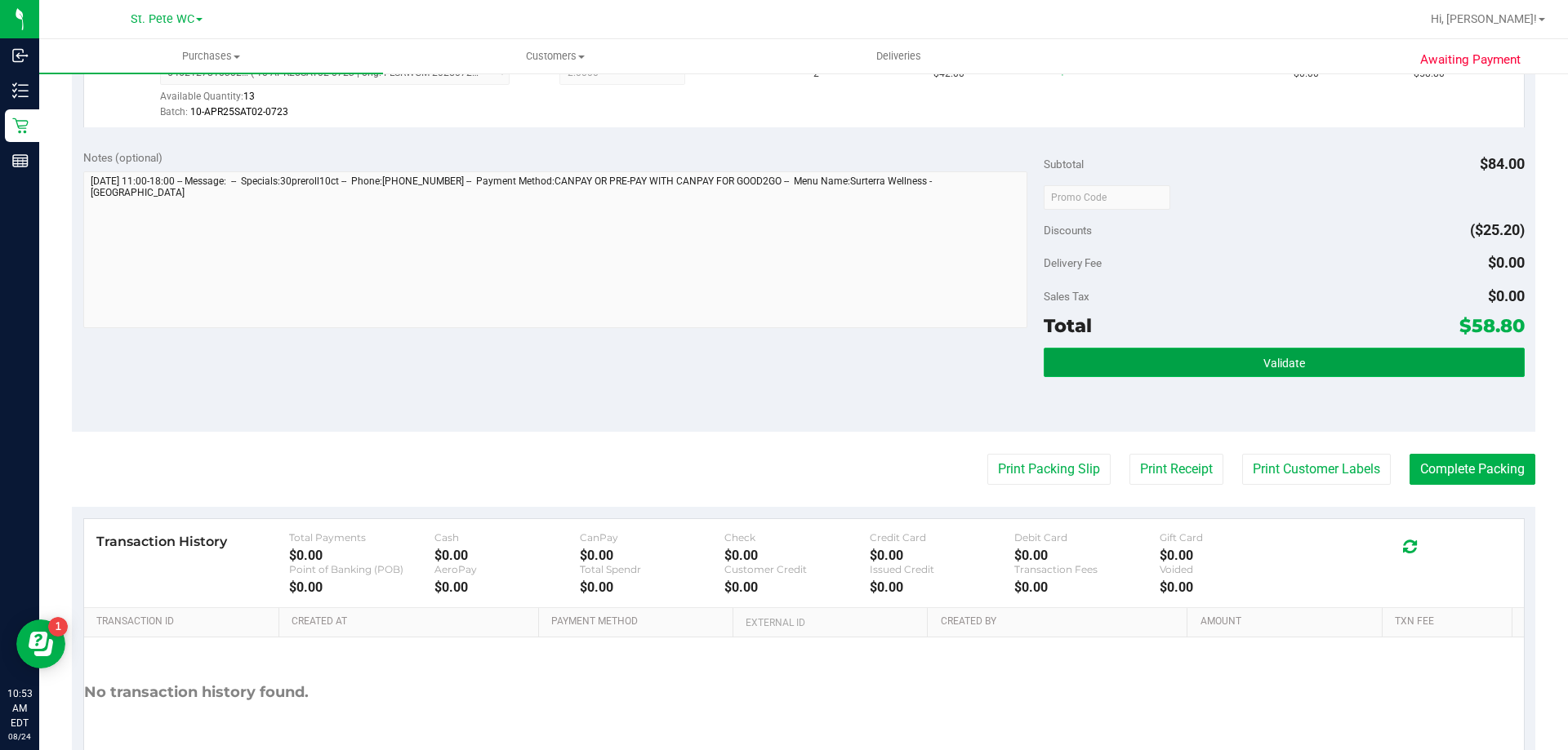
click at [1161, 372] on button "Validate" at bounding box center [1284, 362] width 481 height 29
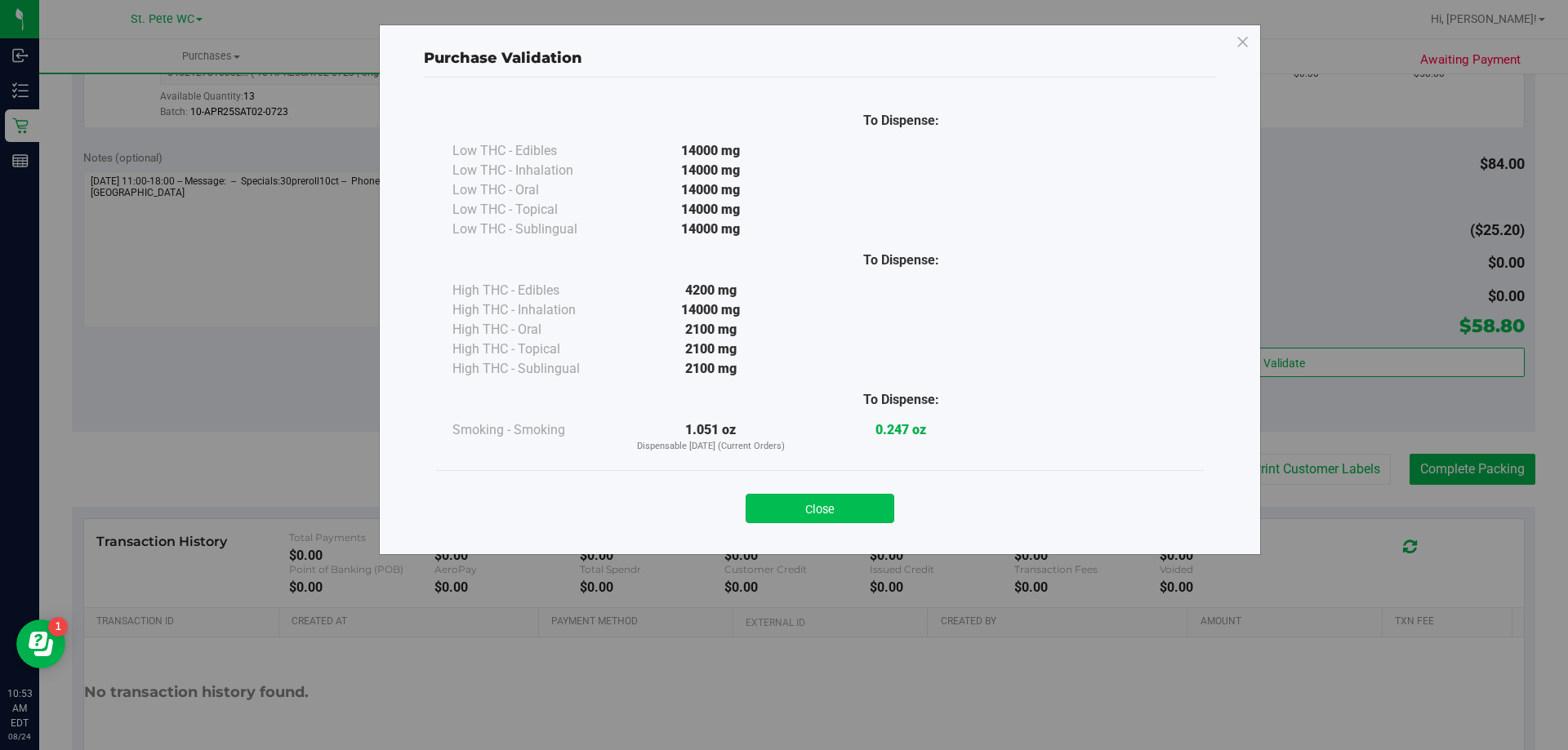
click at [803, 504] on button "Close" at bounding box center [819, 508] width 148 height 29
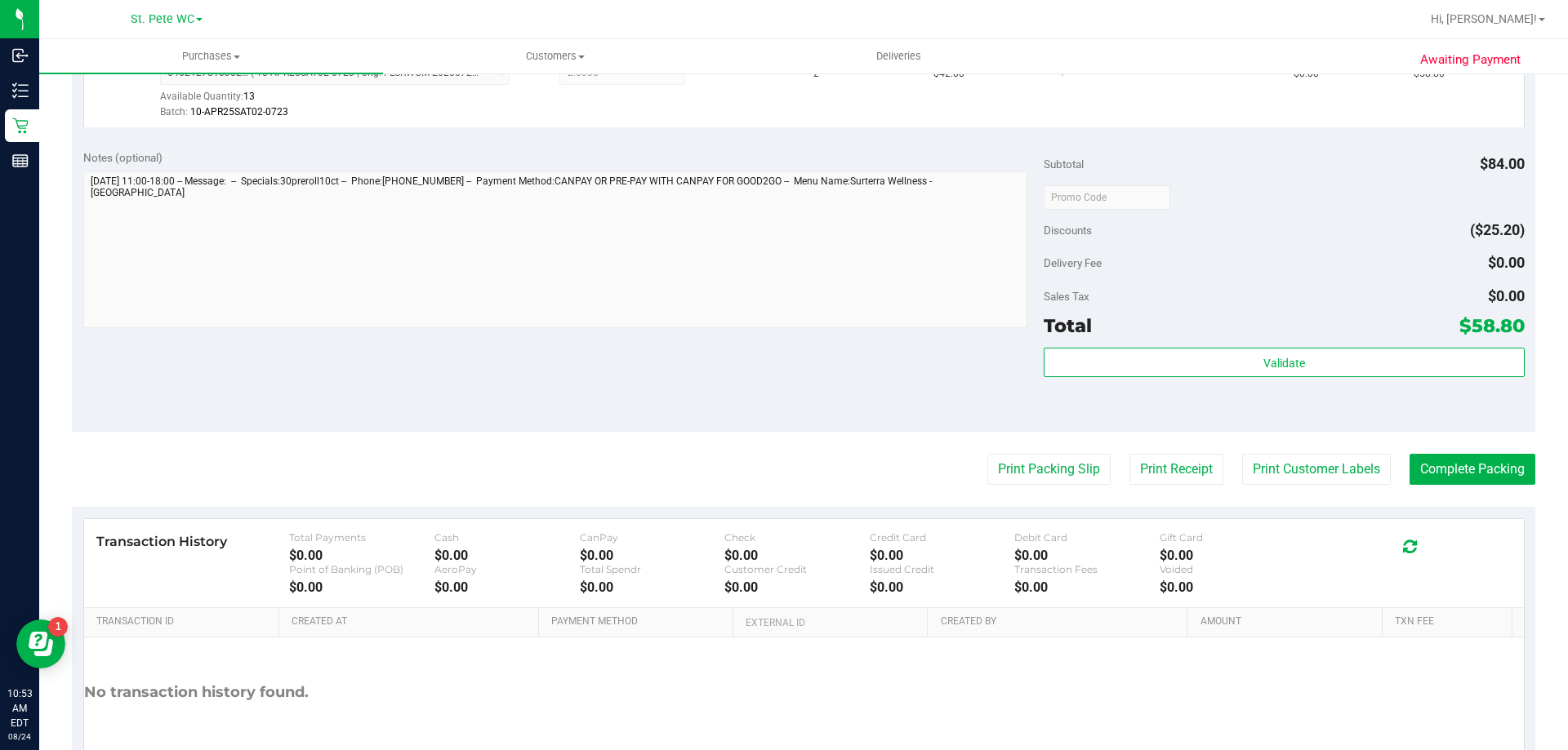
click at [1386, 455] on div "Print Packing Slip Print Receipt Print Customer Labels Complete Packing" at bounding box center [803, 469] width 1464 height 31
click at [1410, 455] on button "Complete Packing" at bounding box center [1473, 469] width 126 height 31
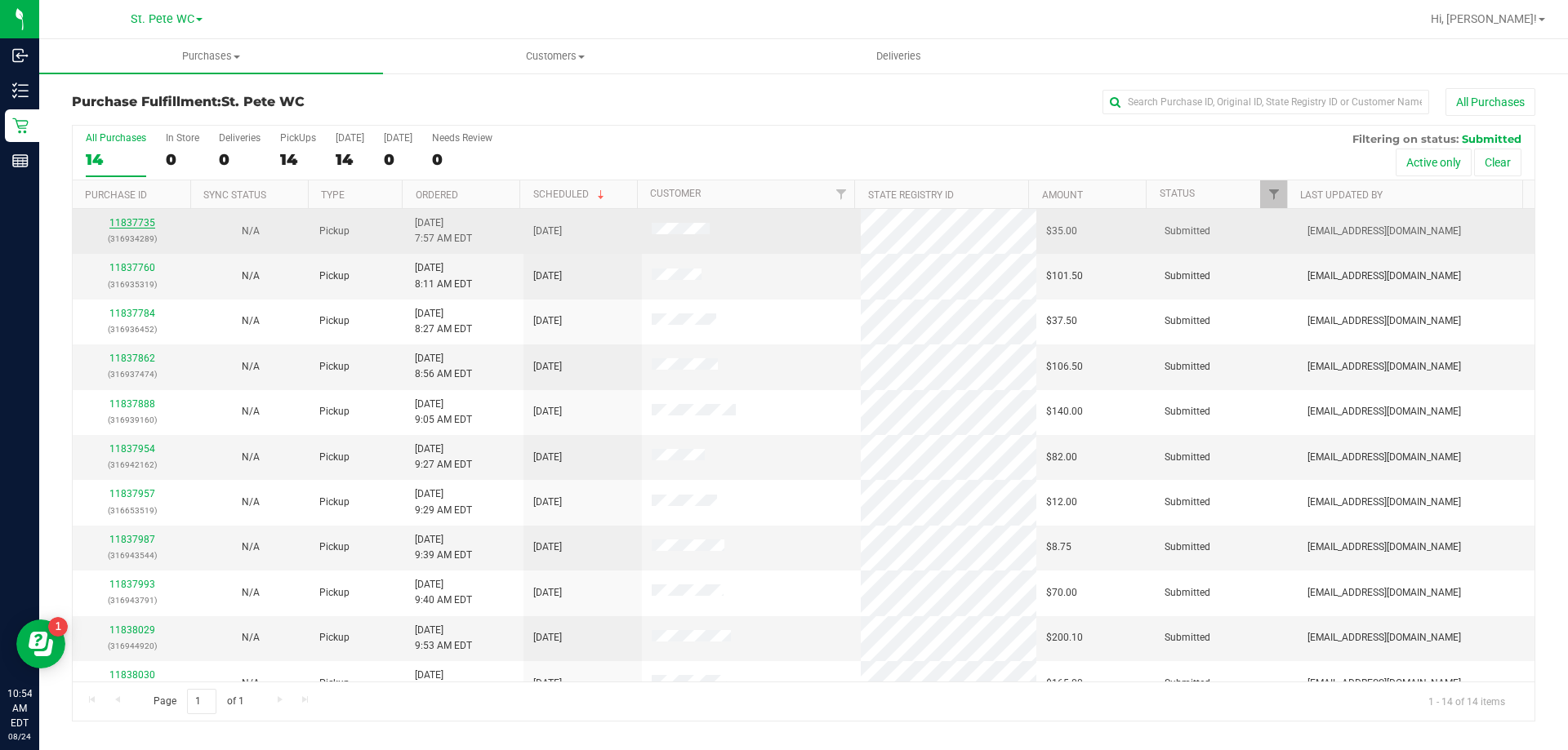
click at [120, 225] on link "11837735" at bounding box center [132, 223] width 45 height 11
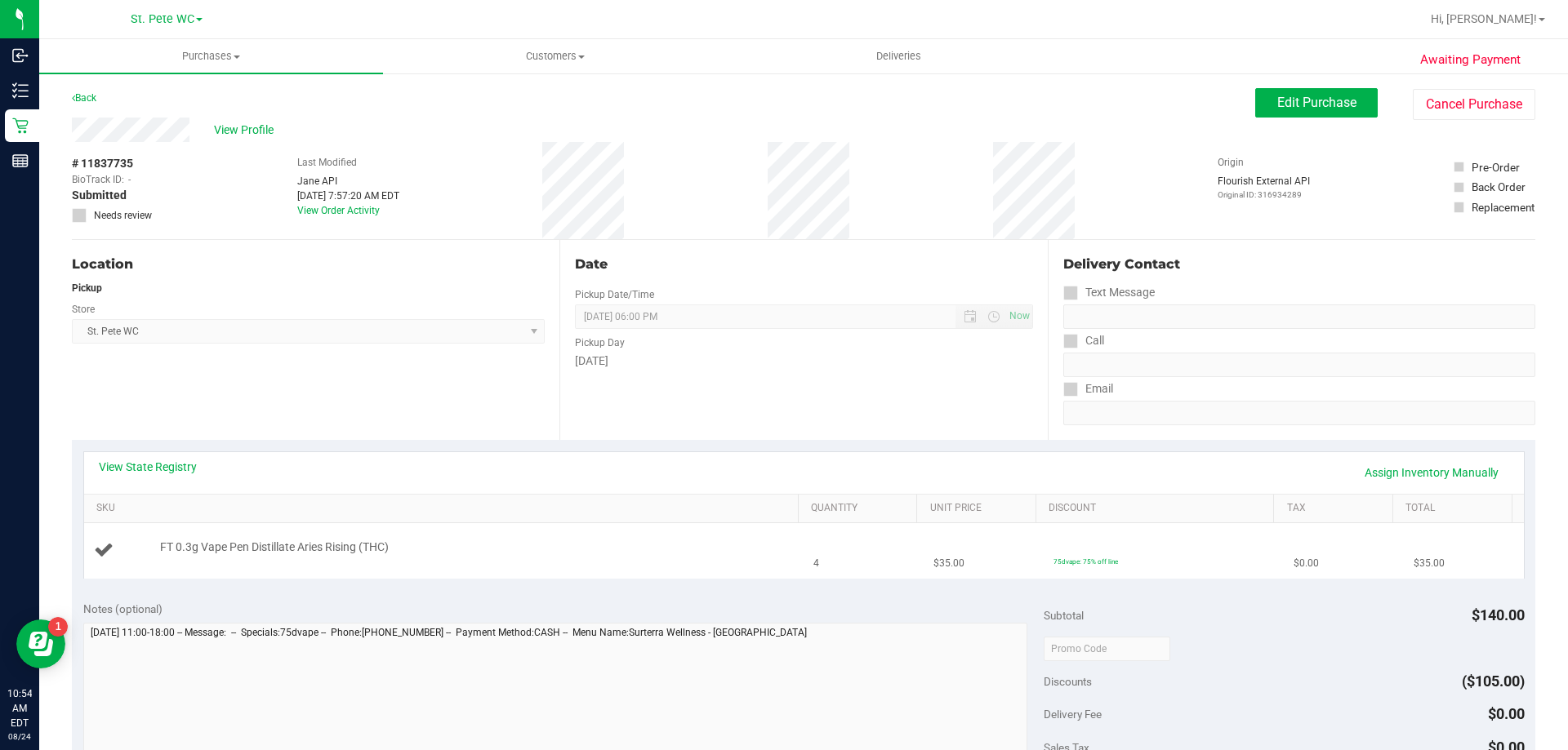
click at [497, 554] on div "FT 0.3g Vape Pen Distillate Aries Rising (THC)" at bounding box center [471, 547] width 639 height 16
click at [536, 536] on td "FT 0.3g Vape Pen Distillate Aries Rising (THC)" at bounding box center [444, 551] width 720 height 55
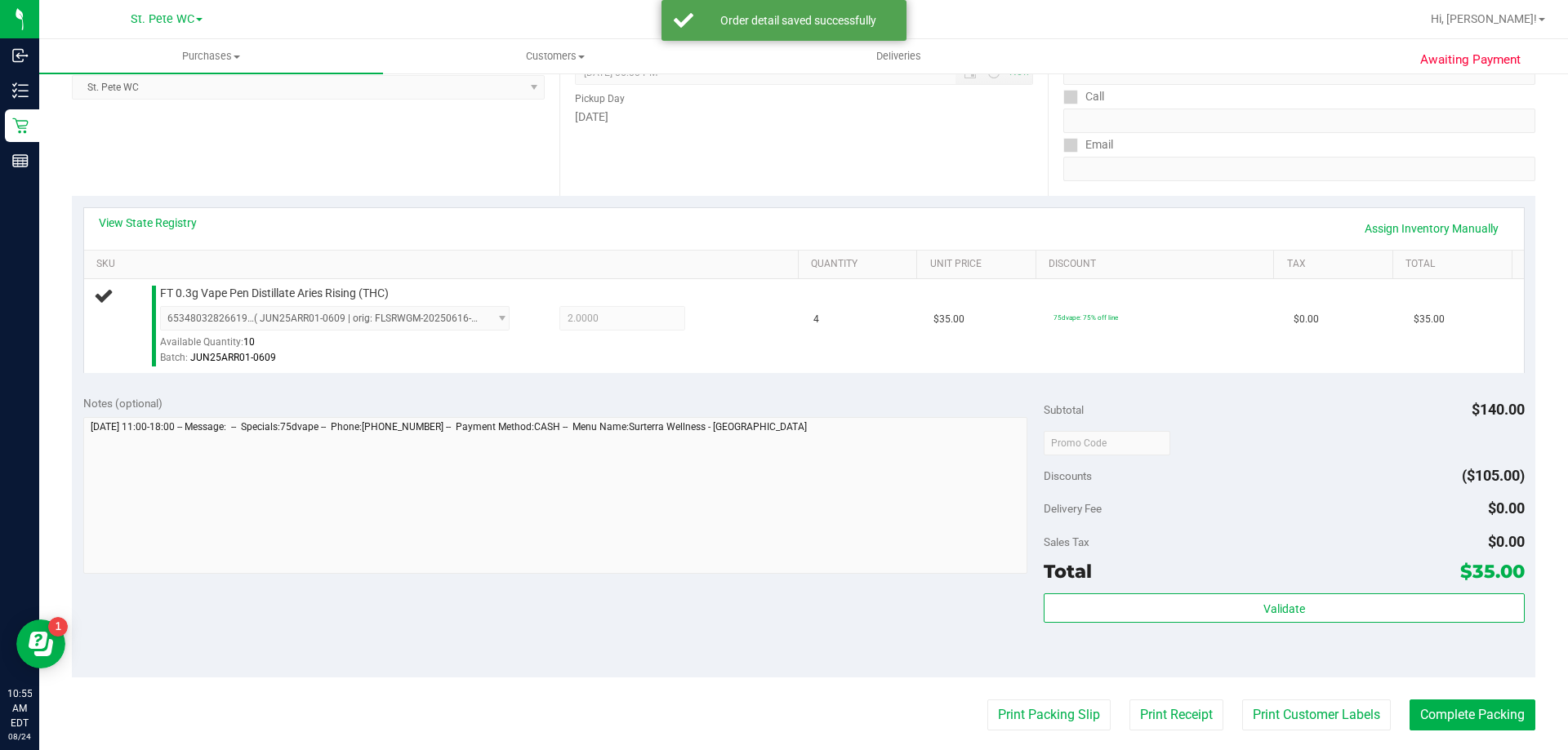
scroll to position [245, 0]
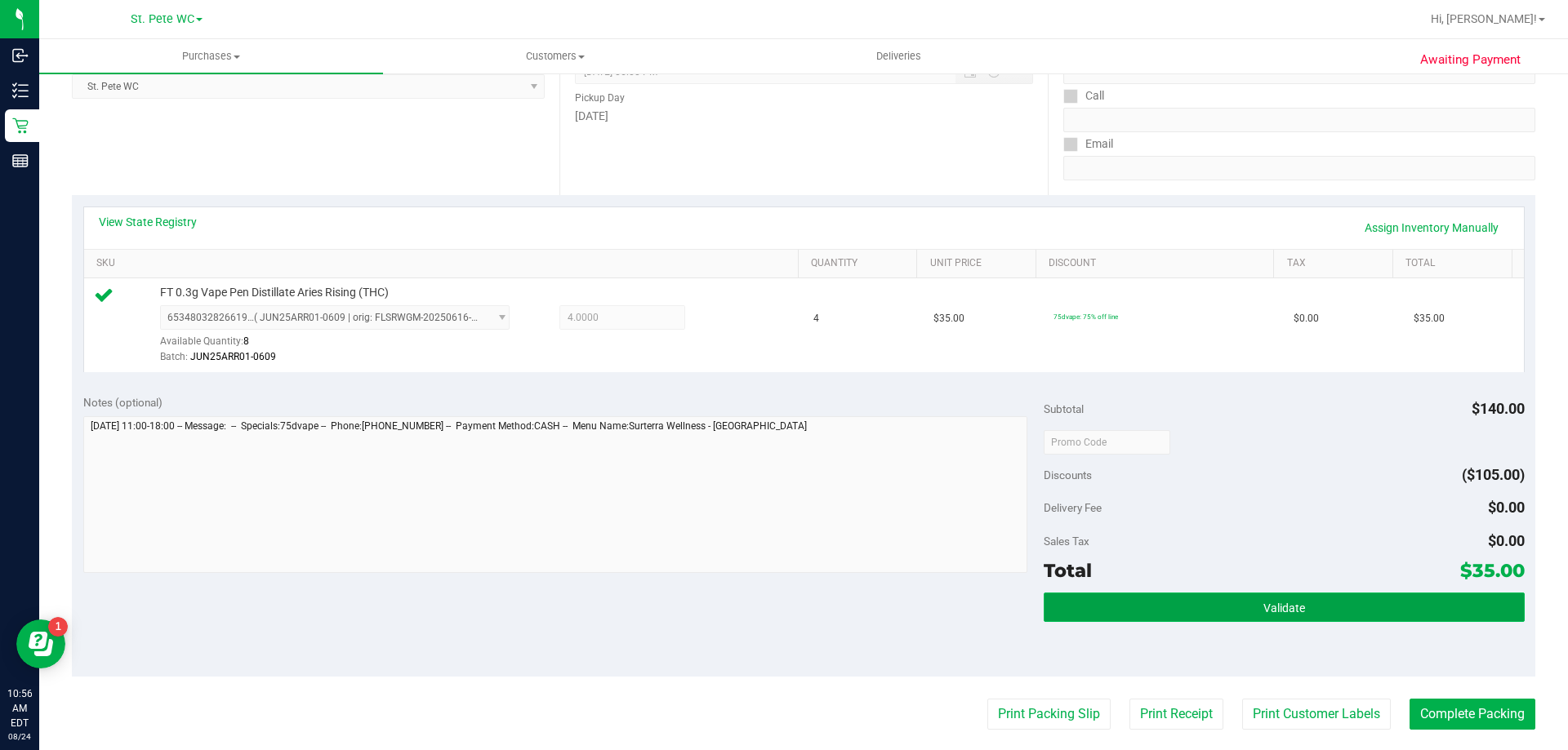
click at [1301, 615] on button "Validate" at bounding box center [1284, 607] width 481 height 29
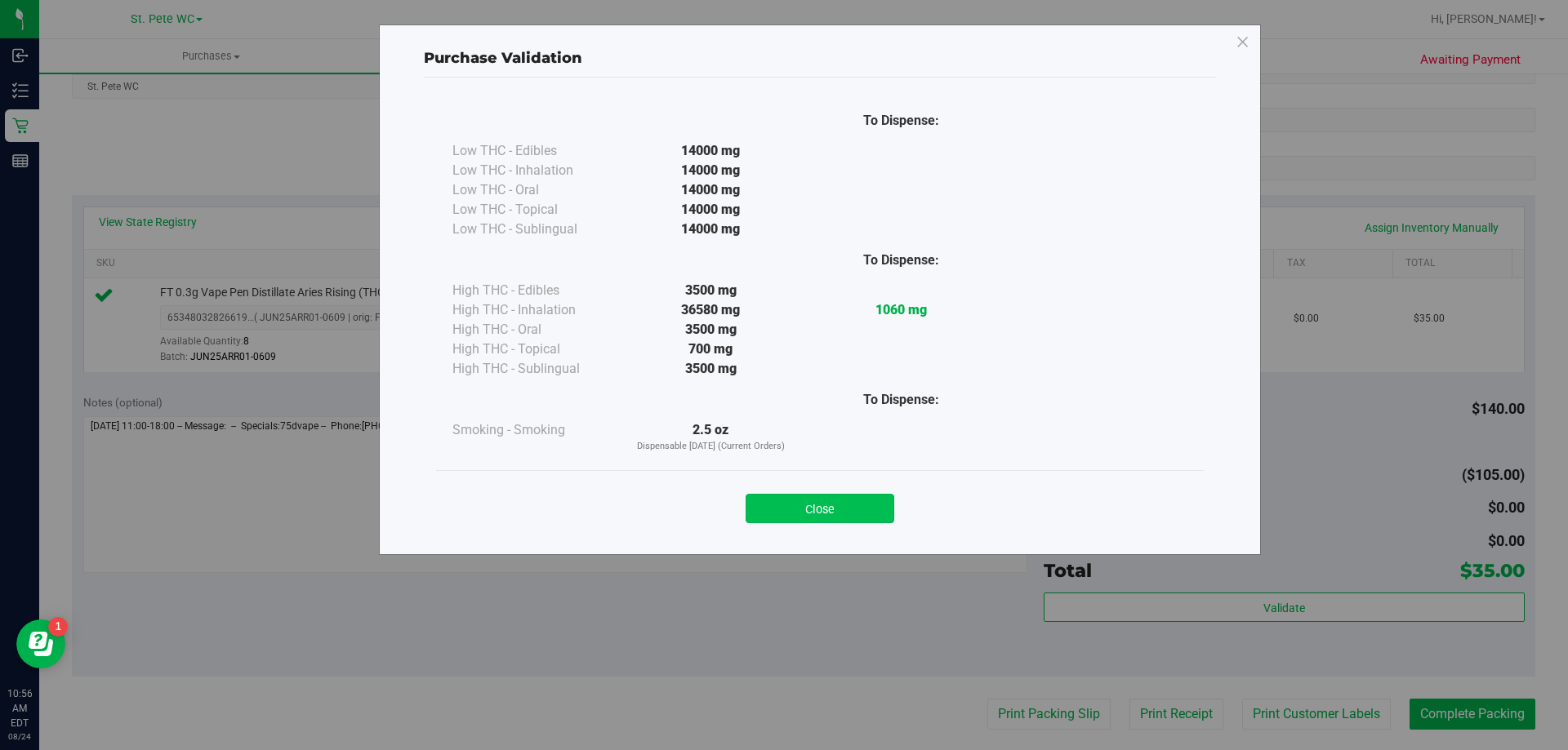
click at [808, 504] on button "Close" at bounding box center [819, 508] width 148 height 29
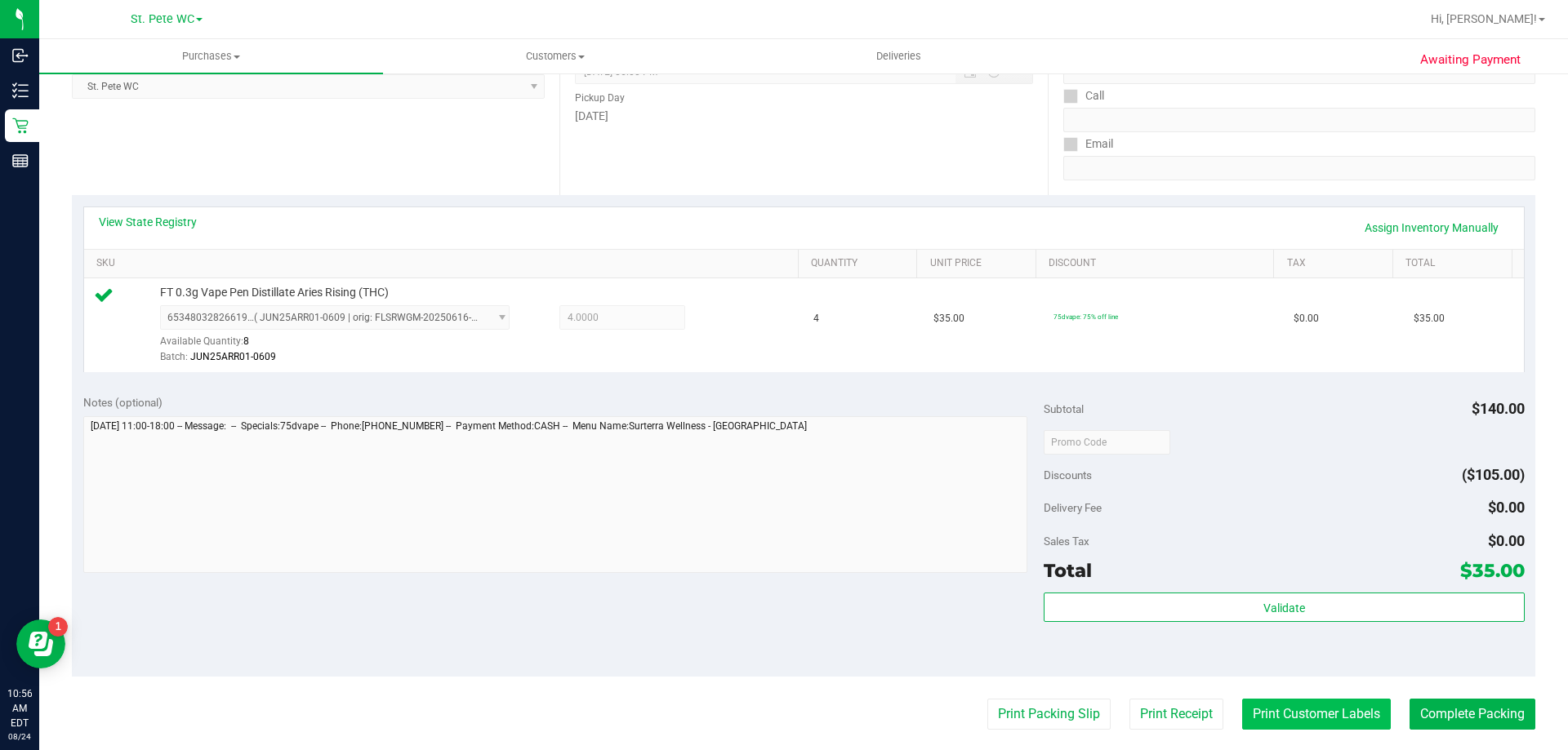
click at [1255, 724] on button "Print Customer Labels" at bounding box center [1316, 714] width 148 height 31
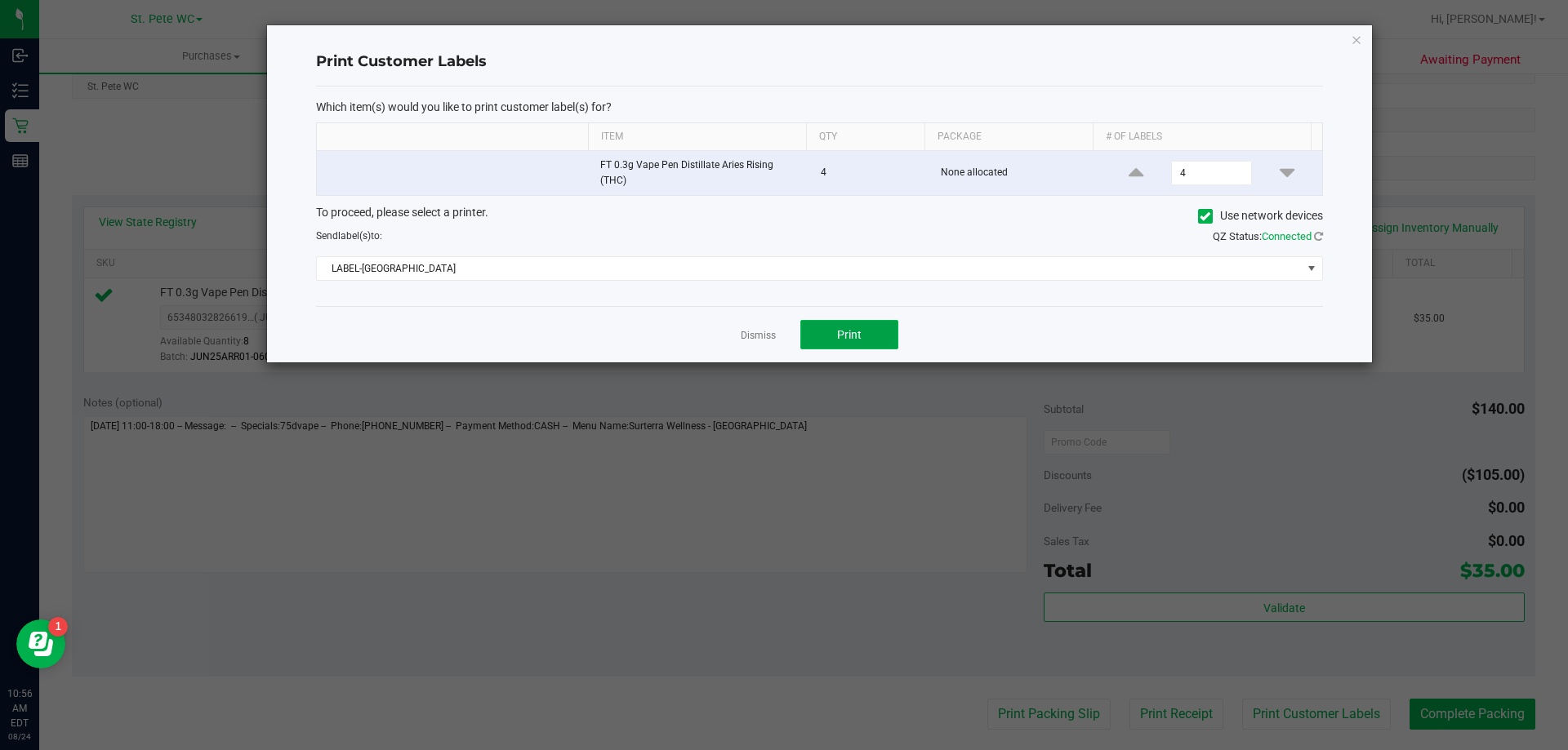
click at [890, 329] on button "Print" at bounding box center [850, 334] width 98 height 29
click at [1360, 37] on icon "button" at bounding box center [1357, 39] width 11 height 20
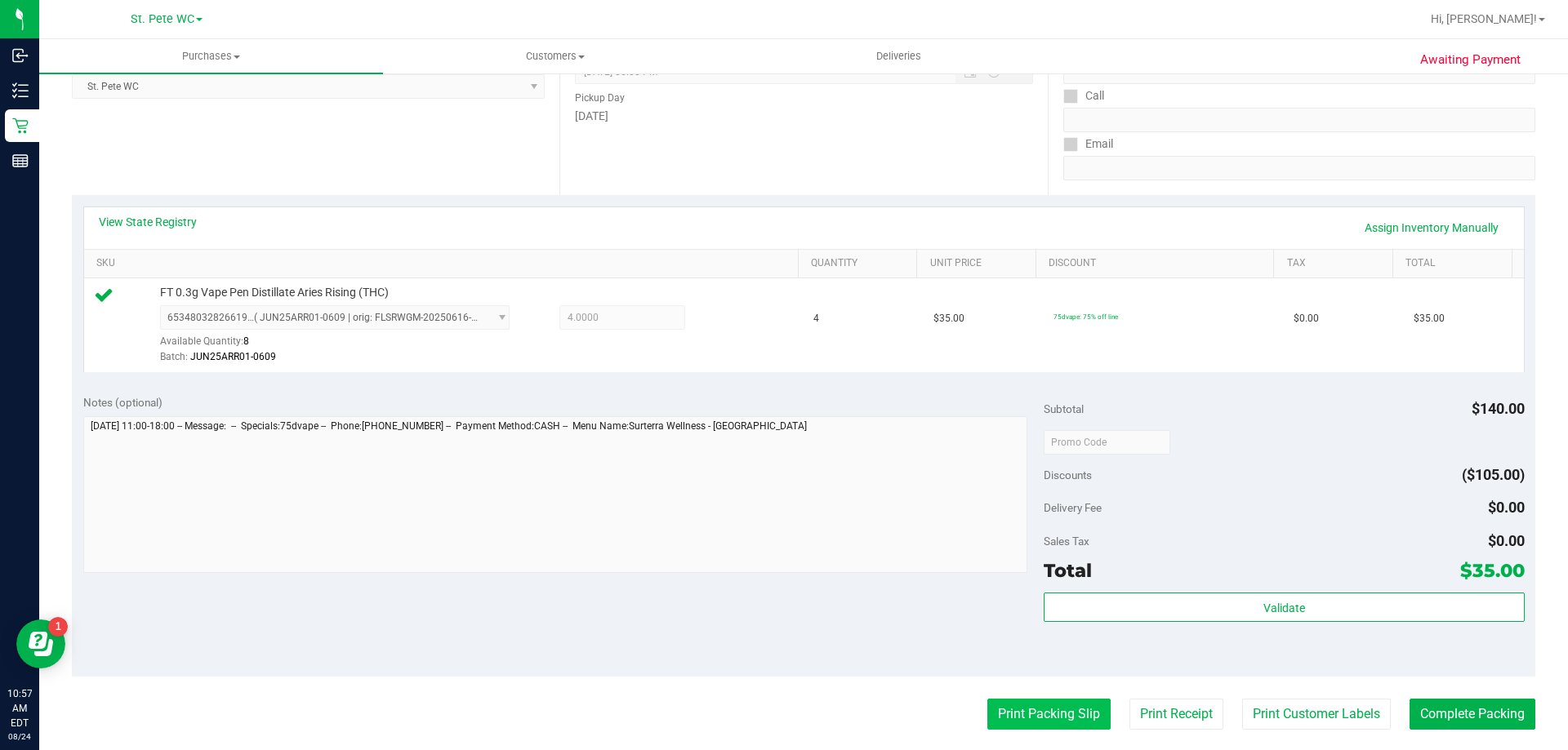
click at [1029, 706] on button "Print Packing Slip" at bounding box center [1049, 714] width 124 height 31
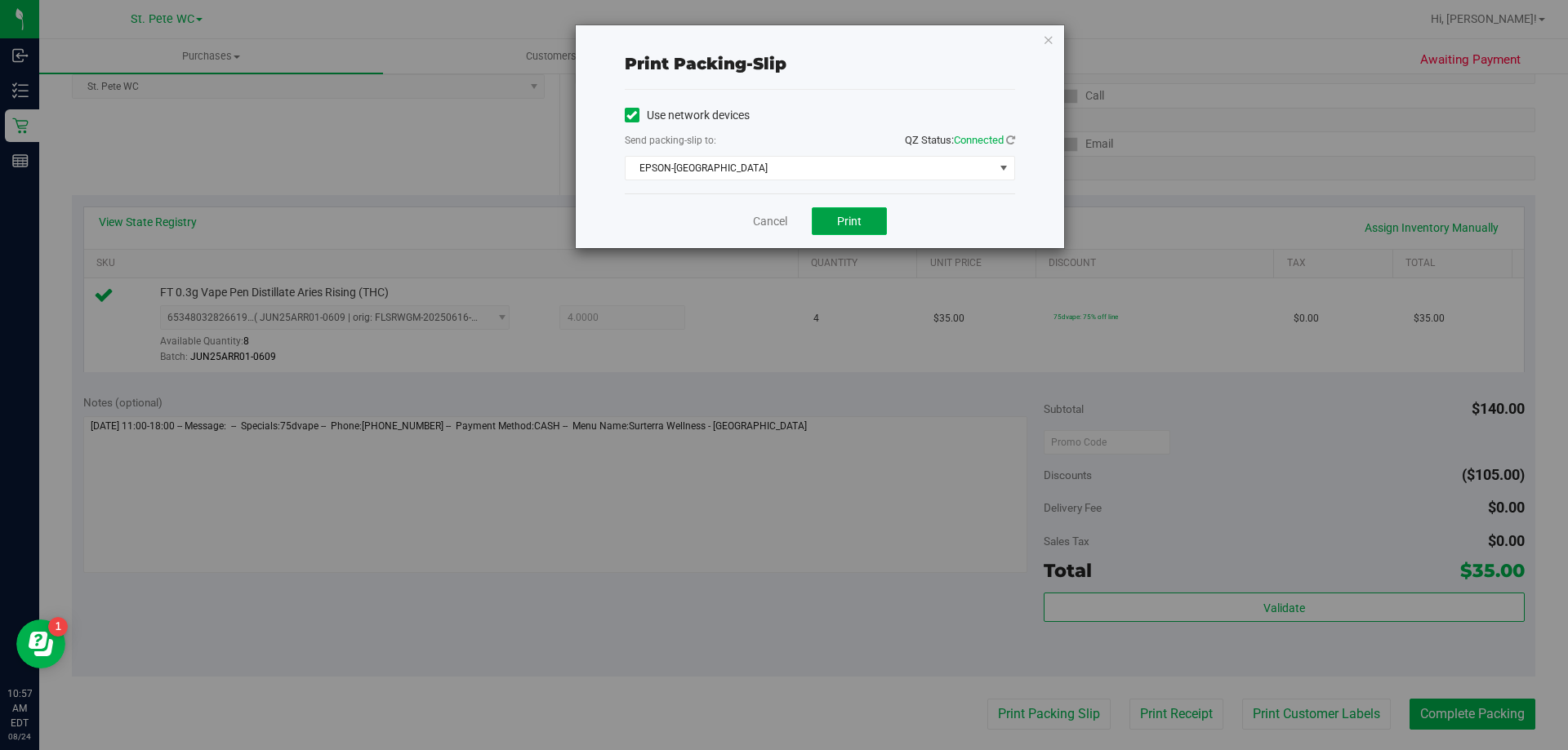
click at [865, 230] on button "Print" at bounding box center [850, 221] width 76 height 27
drag, startPoint x: 1050, startPoint y: 36, endPoint x: 1071, endPoint y: 155, distance: 120.8
click at [1050, 34] on icon "button" at bounding box center [1049, 39] width 11 height 20
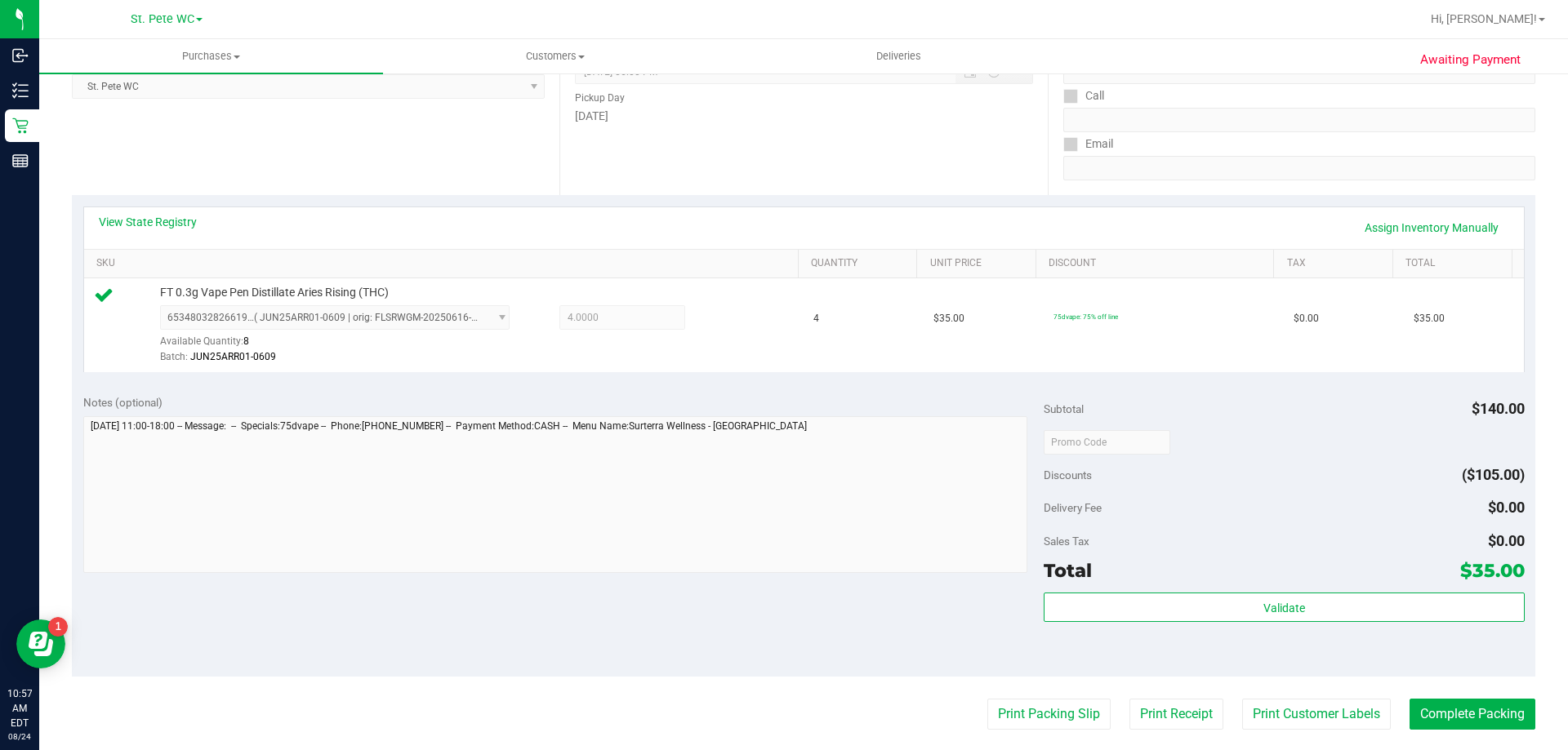
click at [1266, 627] on div "Validate" at bounding box center [1284, 629] width 481 height 74
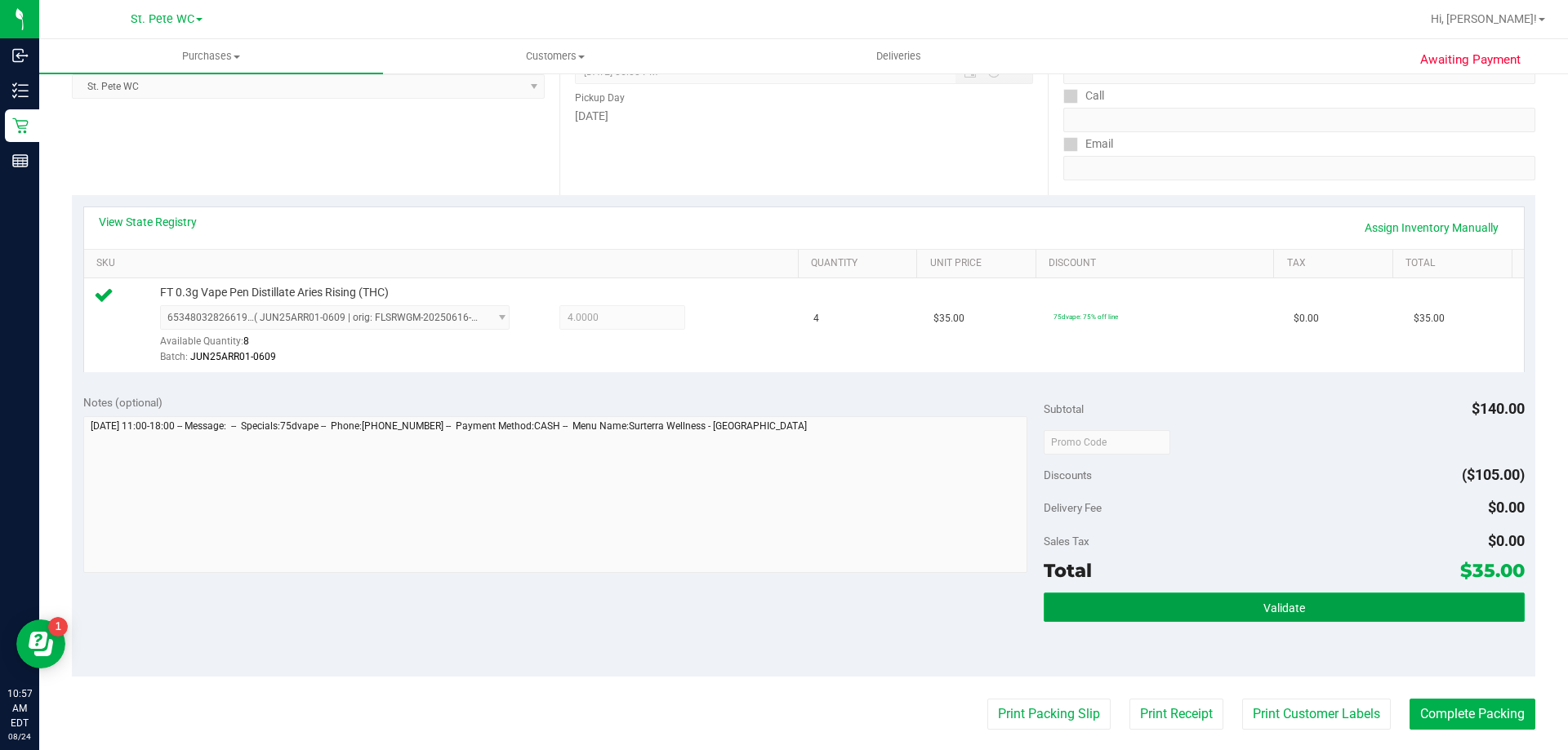
click at [1267, 612] on span "Validate" at bounding box center [1285, 608] width 42 height 13
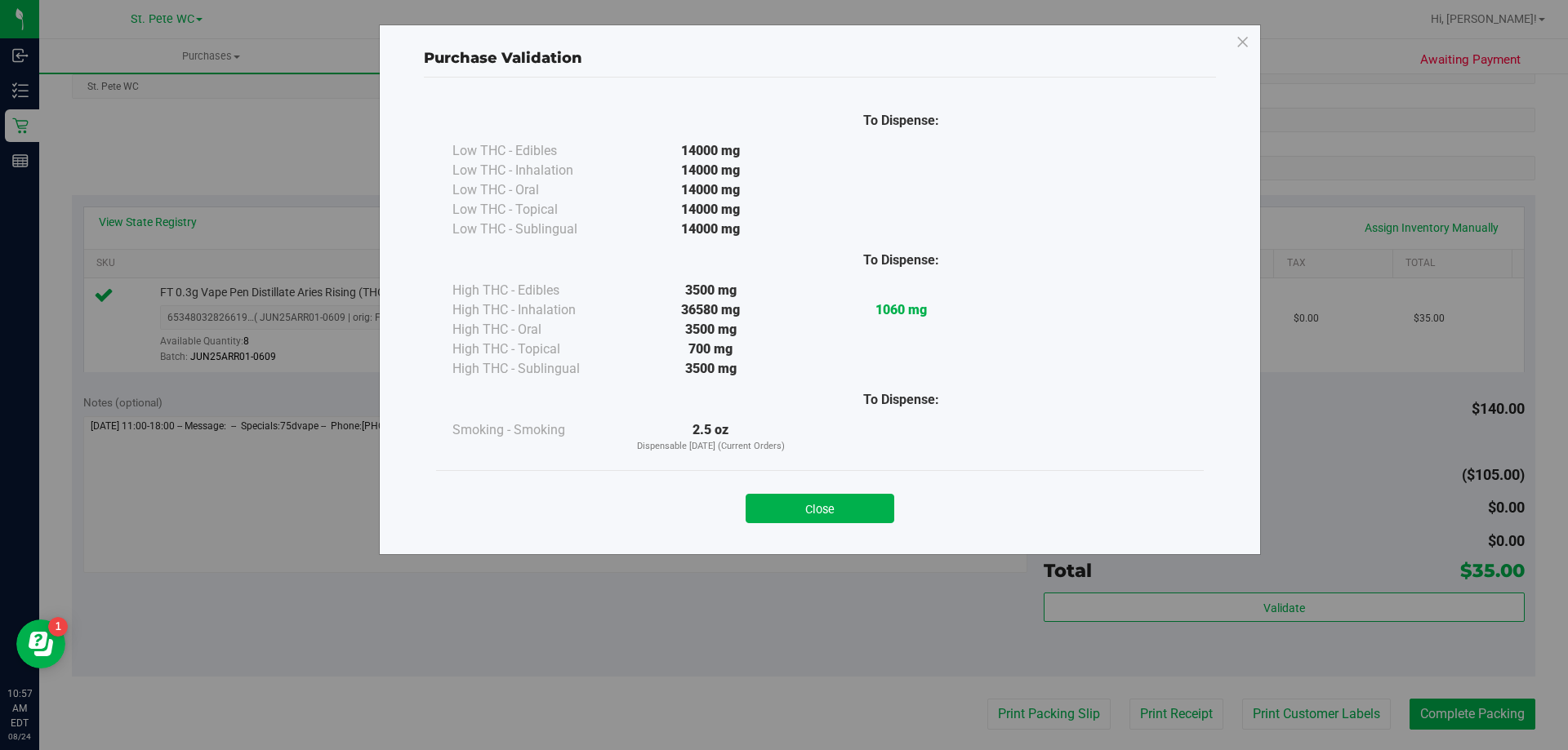
drag, startPoint x: 833, startPoint y: 515, endPoint x: 870, endPoint y: 517, distance: 37.1
click at [833, 514] on button "Close" at bounding box center [819, 508] width 148 height 29
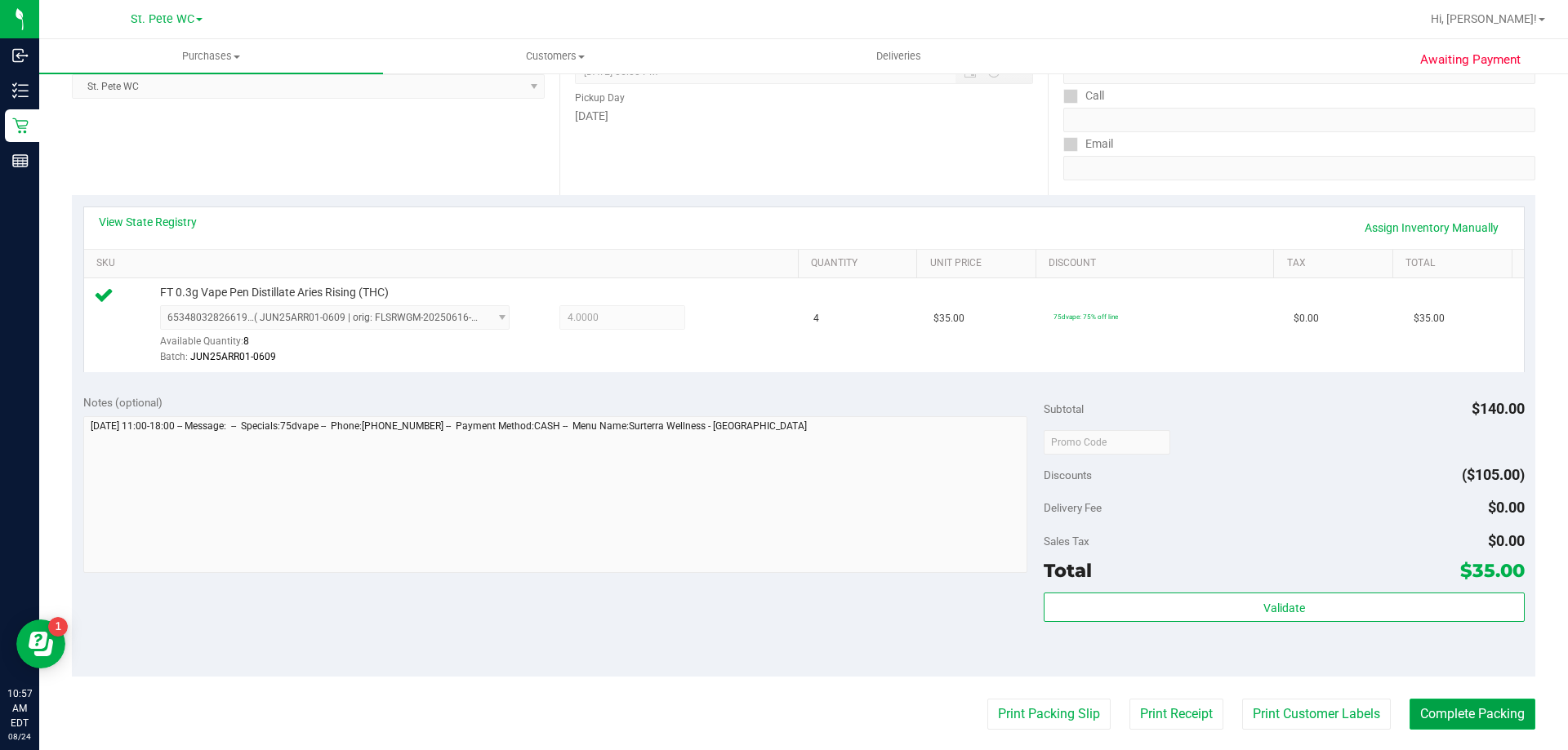
click at [1485, 707] on button "Complete Packing" at bounding box center [1473, 714] width 126 height 31
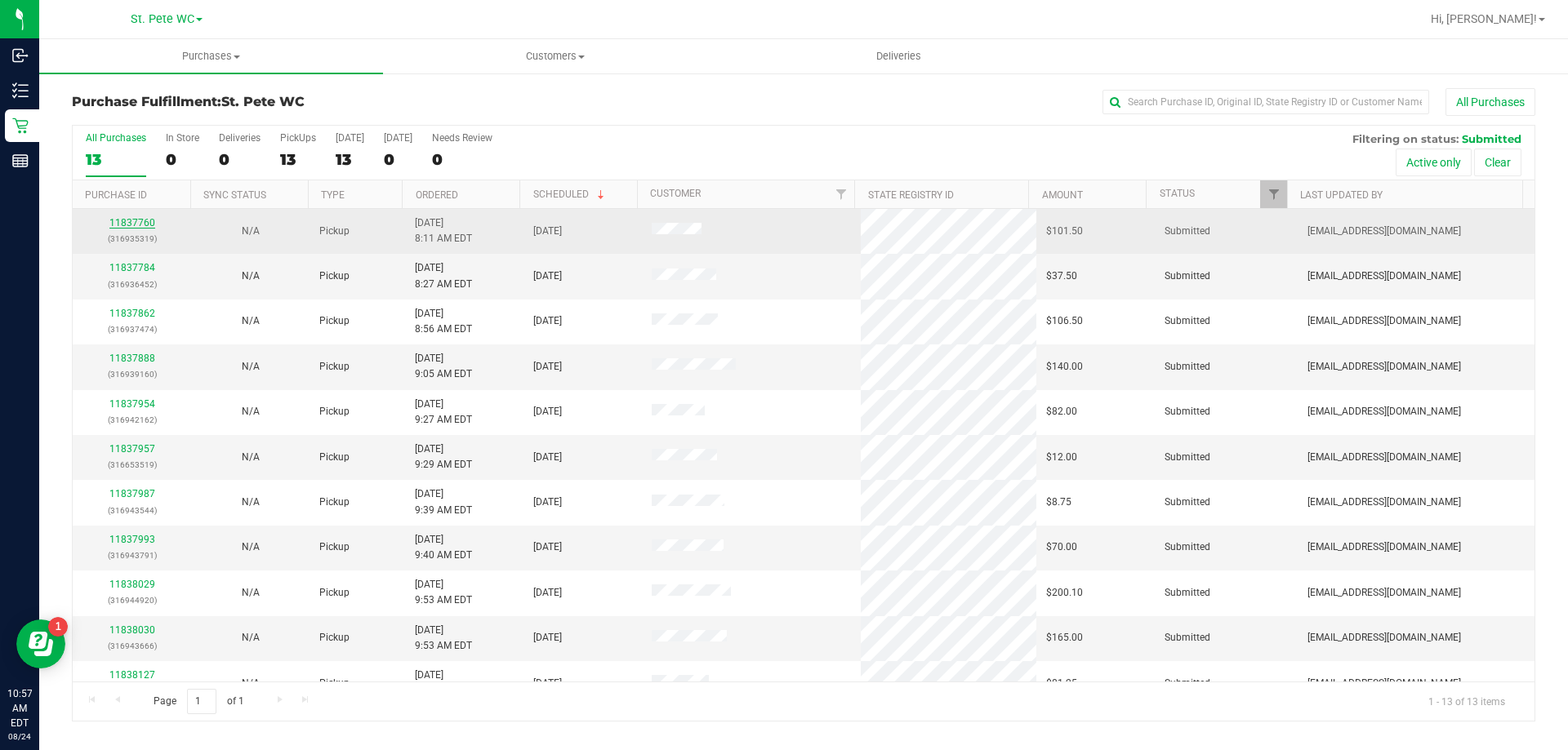
click at [153, 220] on link "11837760" at bounding box center [132, 223] width 45 height 11
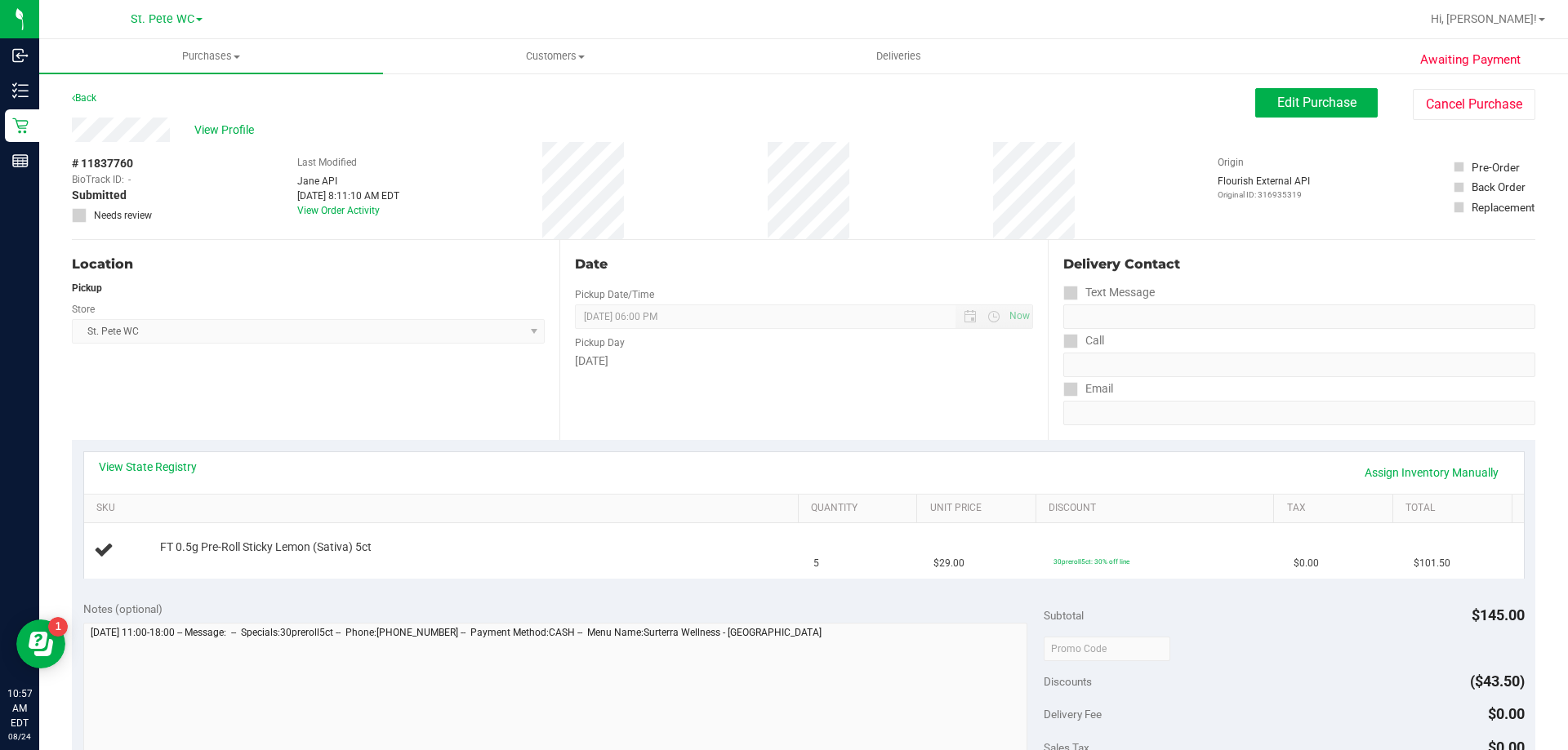
click at [130, 497] on th "SKU" at bounding box center [441, 508] width 714 height 29
click at [134, 483] on div "View State Registry Assign Inventory Manually" at bounding box center [804, 472] width 1410 height 27
click at [134, 456] on div "View State Registry Assign Inventory Manually" at bounding box center [804, 473] width 1441 height 42
click at [137, 464] on link "View State Registry" at bounding box center [148, 466] width 98 height 16
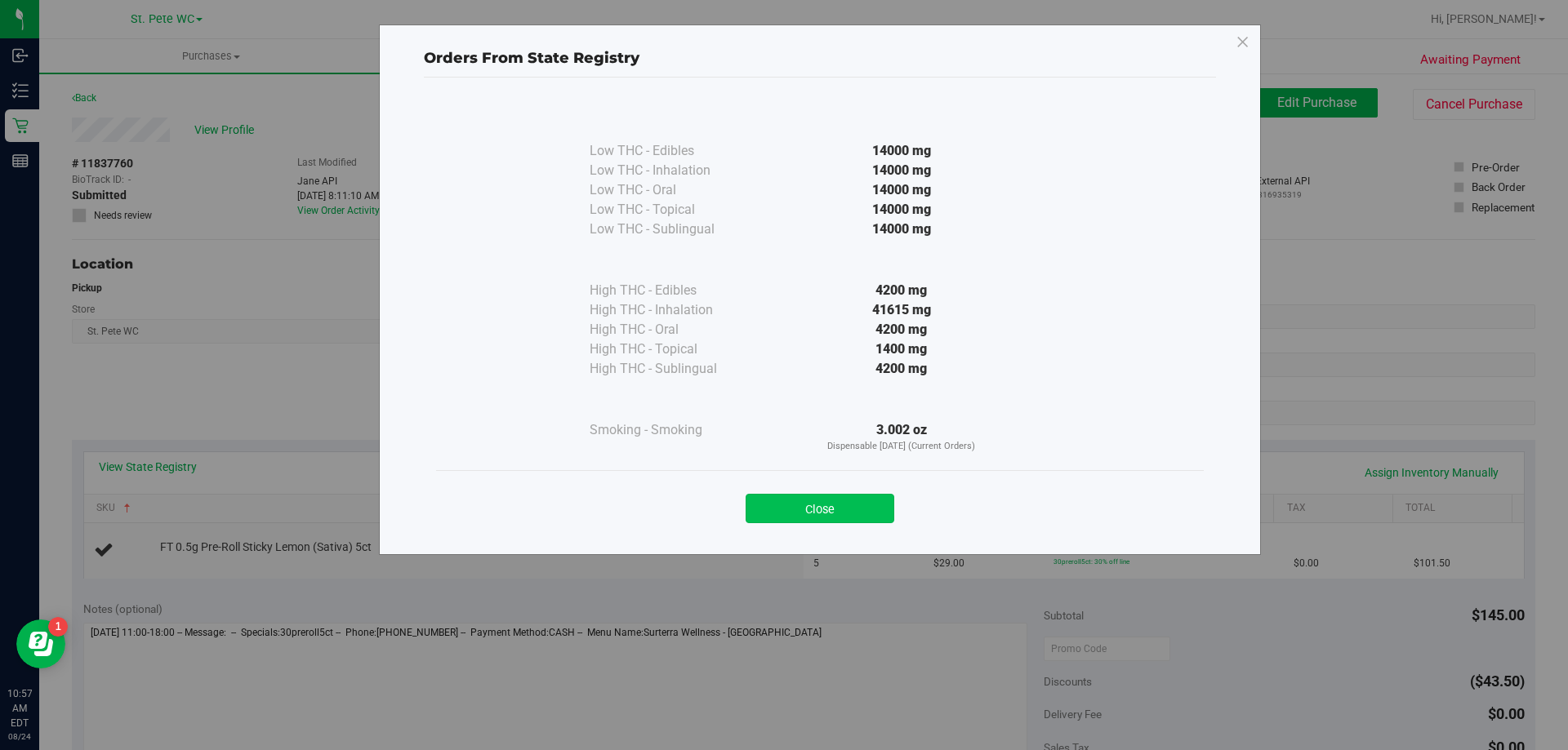
click at [840, 507] on button "Close" at bounding box center [819, 508] width 148 height 29
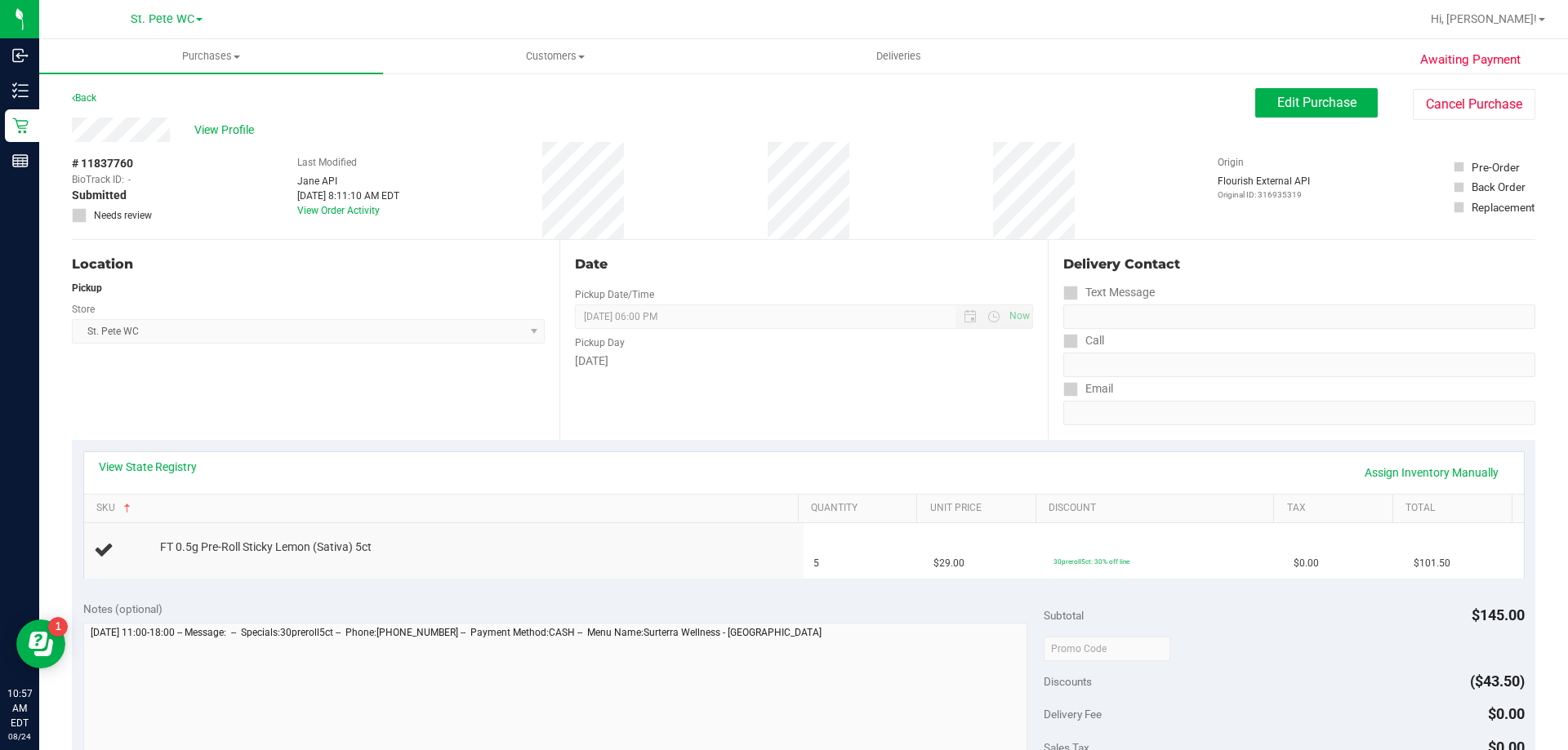
click at [385, 456] on div "View State Registry Assign Inventory Manually" at bounding box center [804, 473] width 1441 height 42
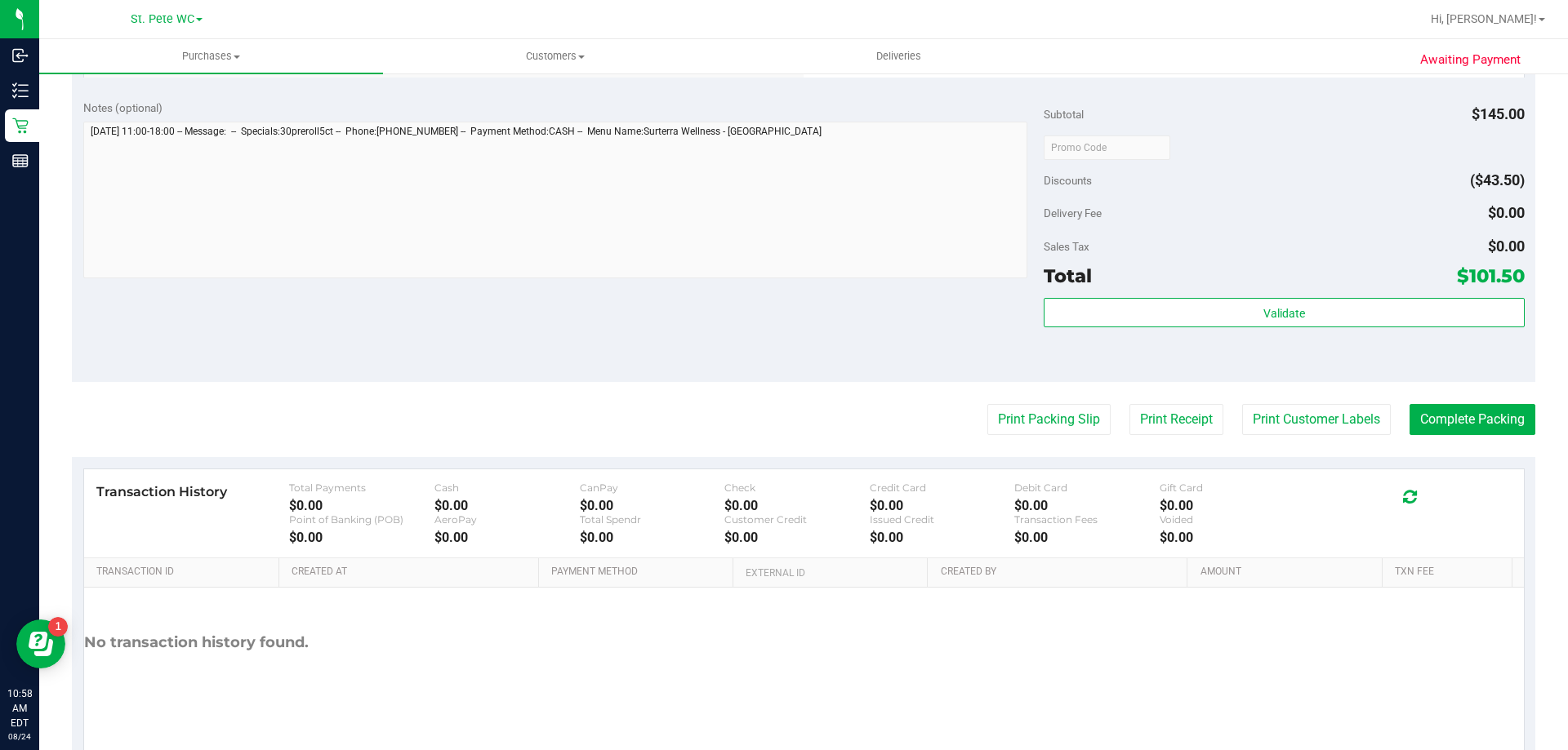
scroll to position [572, 0]
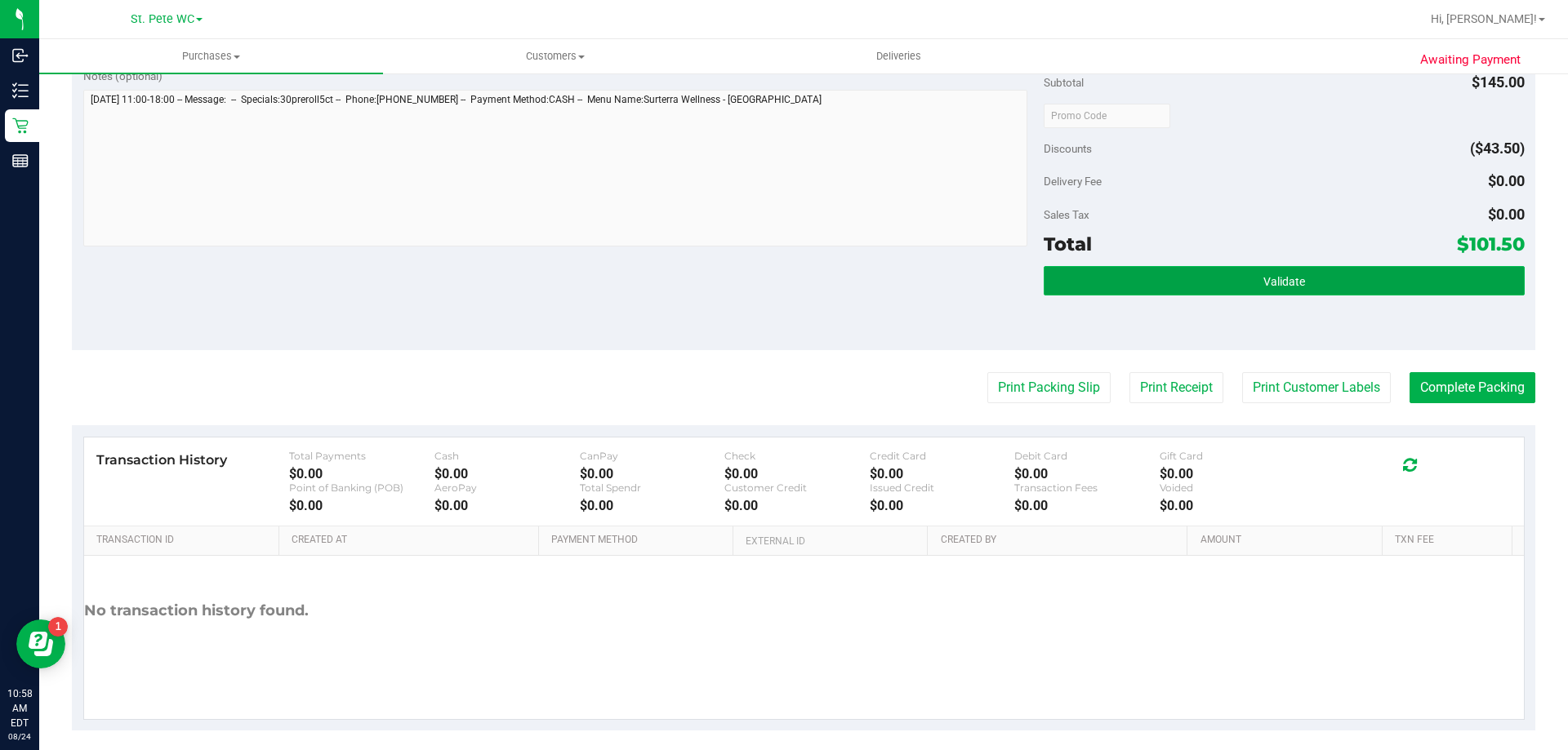
click at [1161, 267] on button "Validate" at bounding box center [1284, 280] width 481 height 29
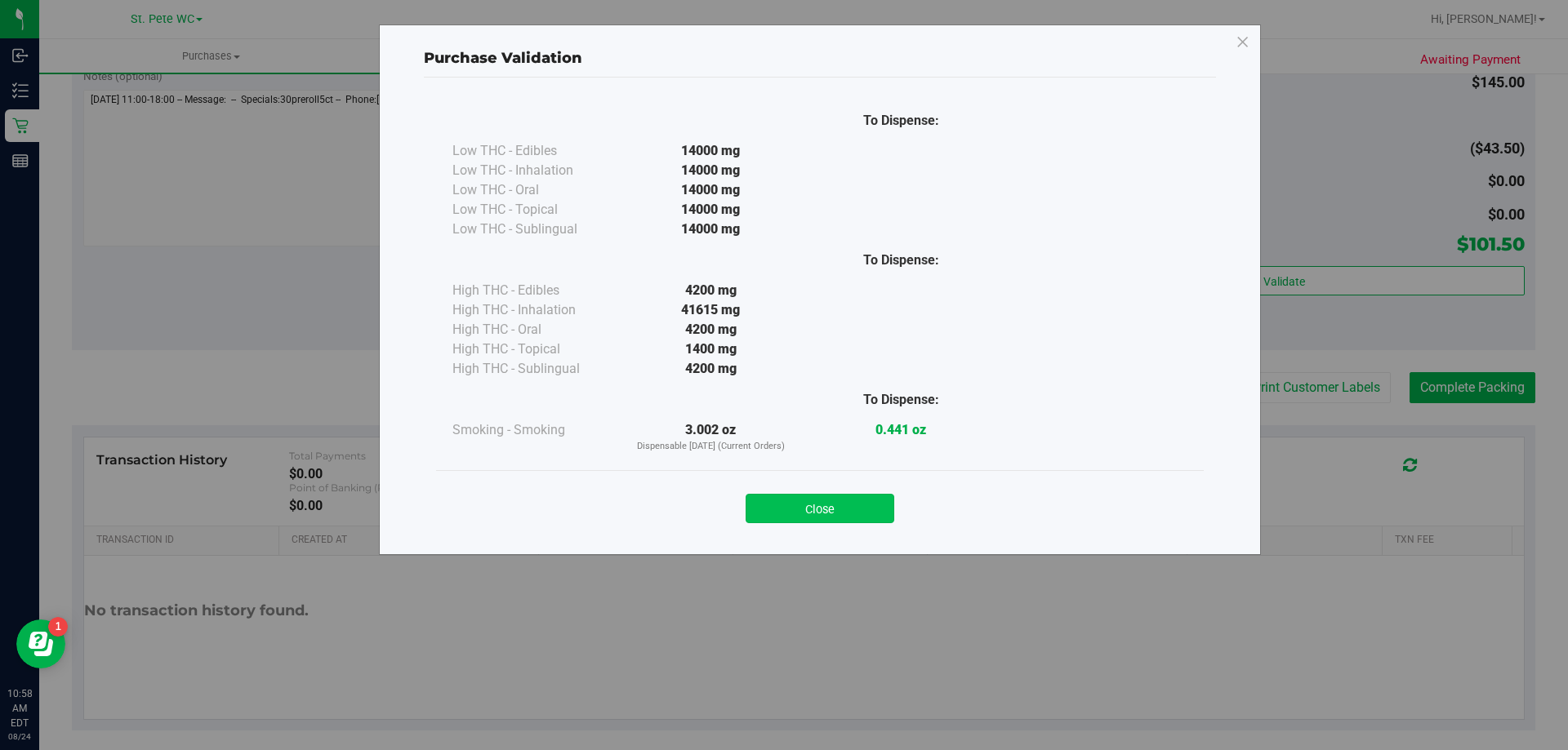
click at [834, 496] on button "Close" at bounding box center [819, 508] width 148 height 29
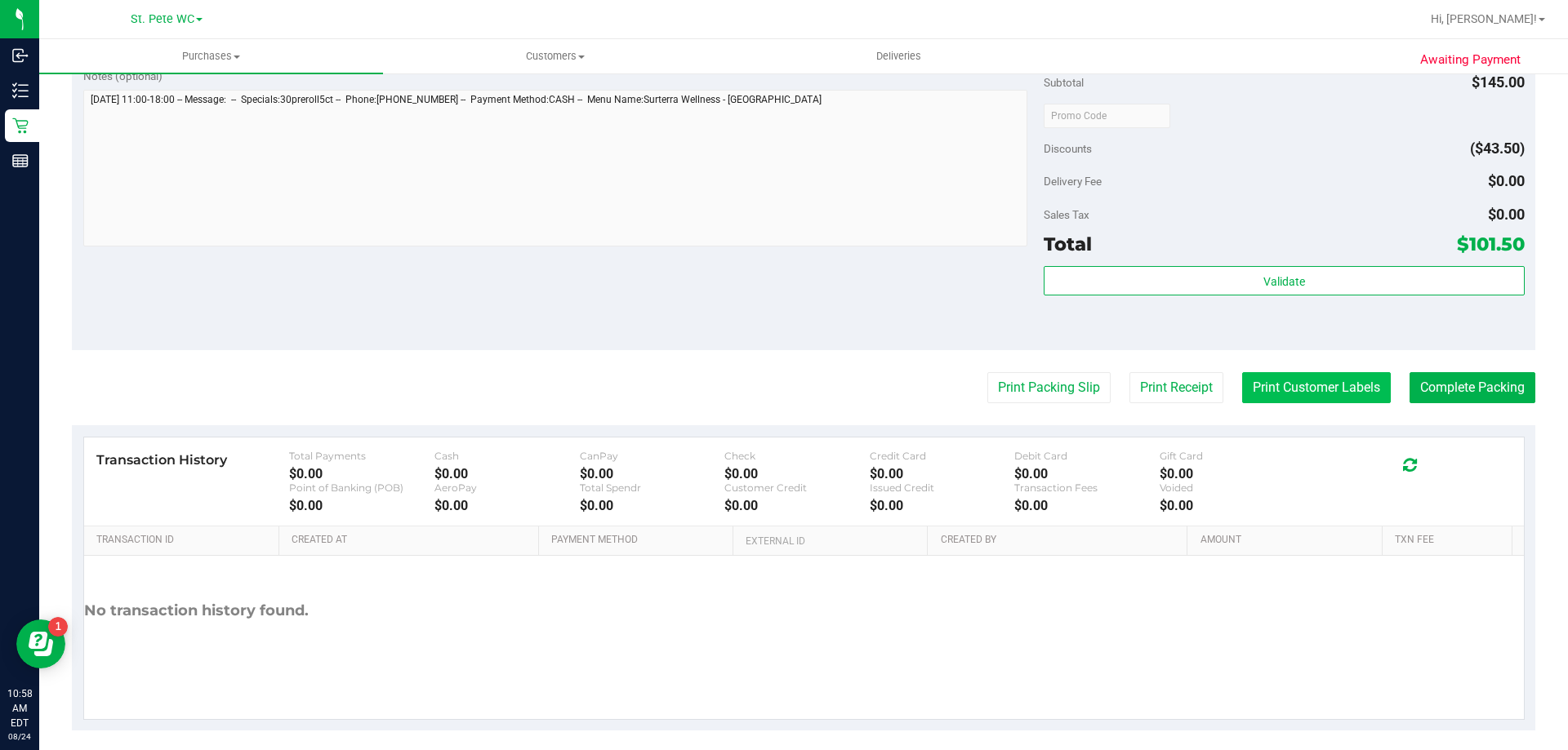
click at [1324, 384] on button "Print Customer Labels" at bounding box center [1316, 388] width 148 height 31
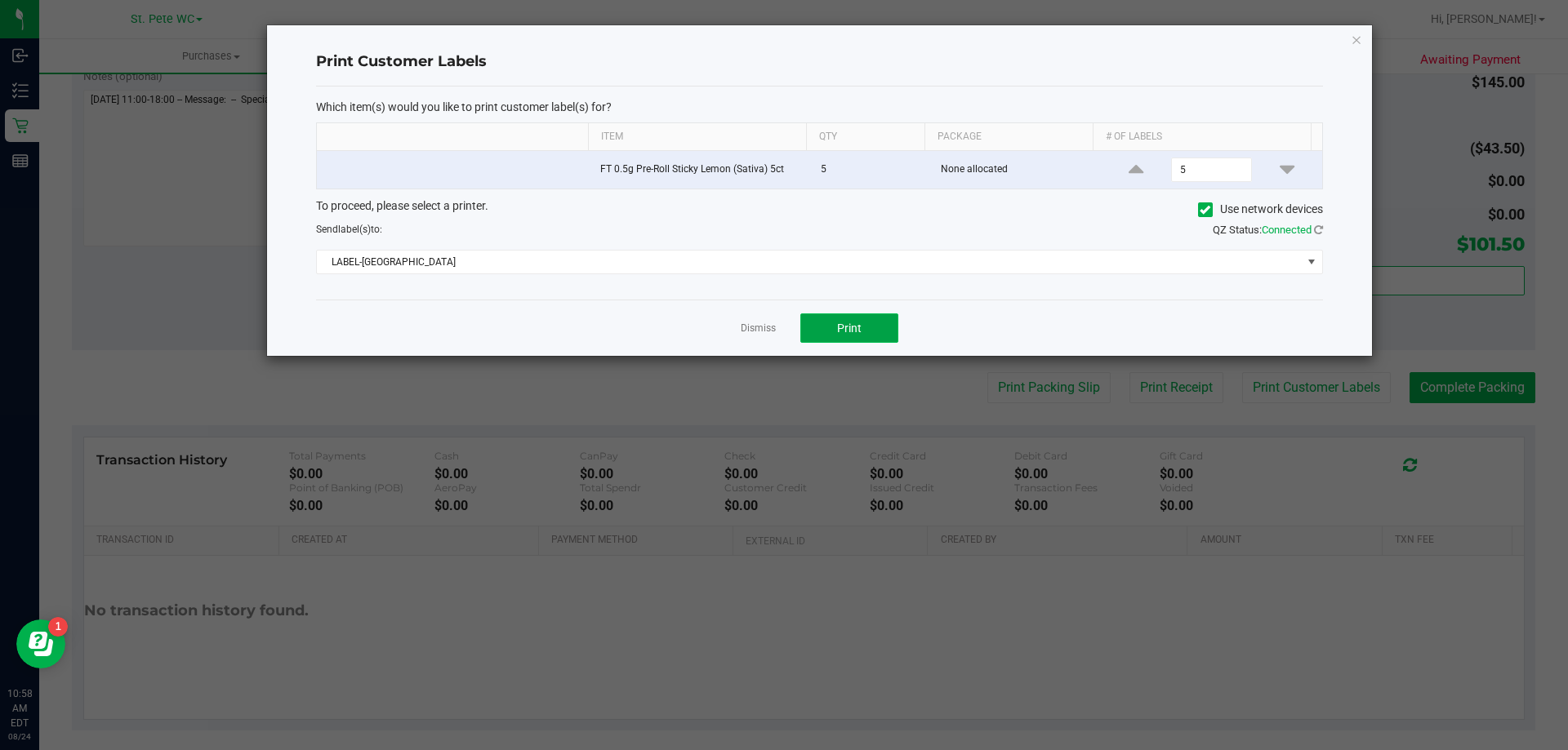
click at [868, 327] on button "Print" at bounding box center [850, 327] width 98 height 29
click at [1357, 36] on icon "button" at bounding box center [1357, 39] width 11 height 20
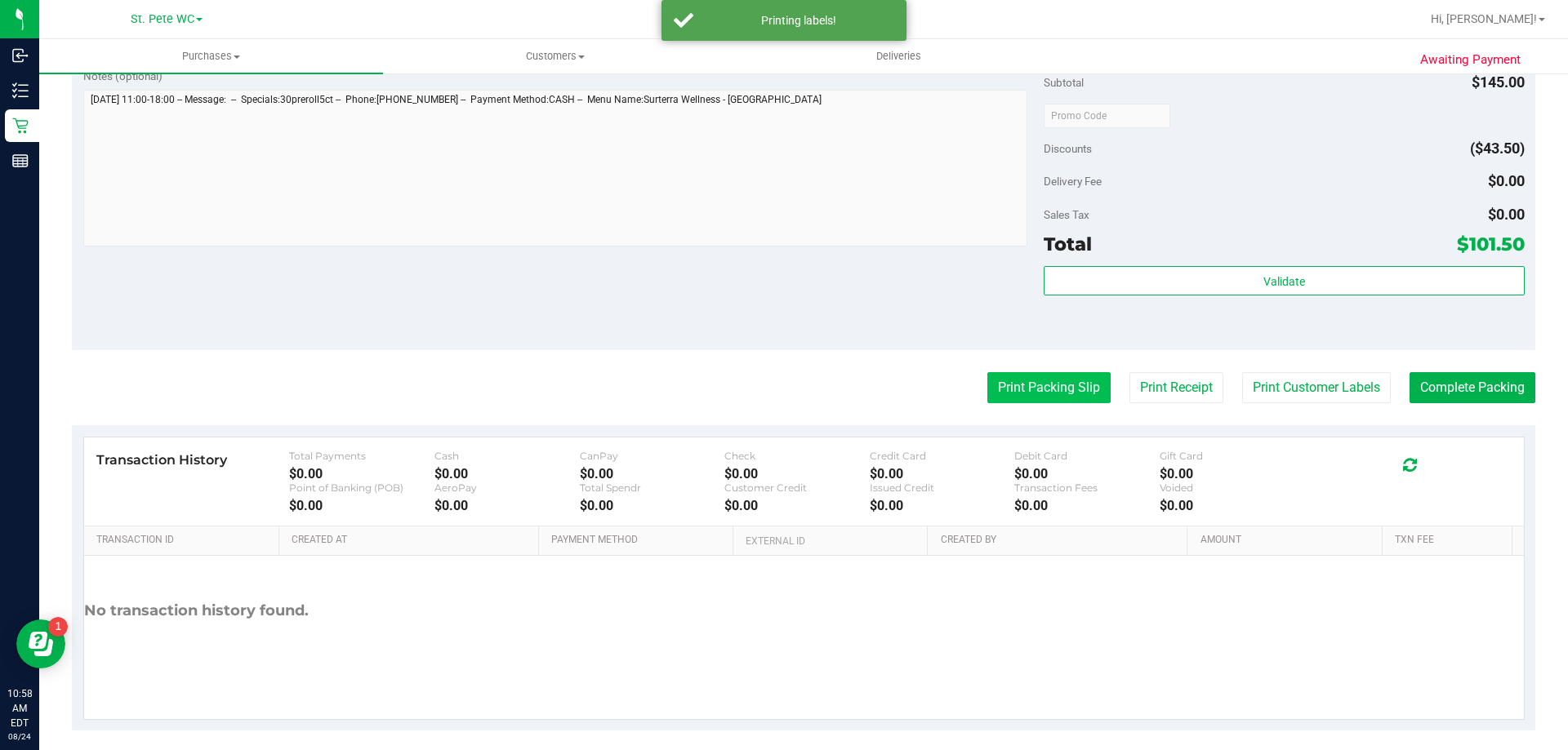
click at [1054, 395] on button "Print Packing Slip" at bounding box center [1049, 388] width 124 height 31
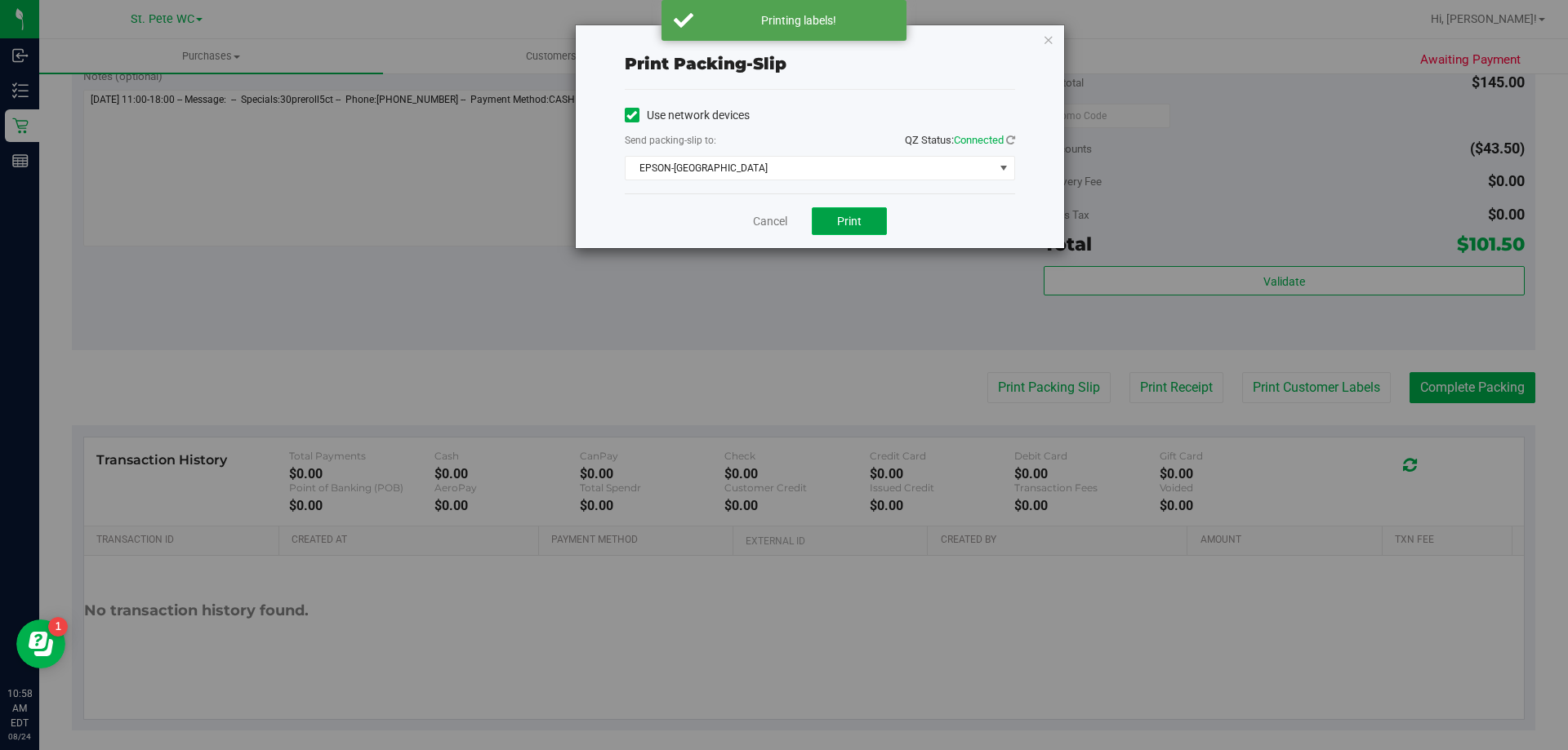
click at [836, 221] on button "Print" at bounding box center [850, 221] width 76 height 27
click at [1046, 33] on icon "button" at bounding box center [1049, 39] width 11 height 20
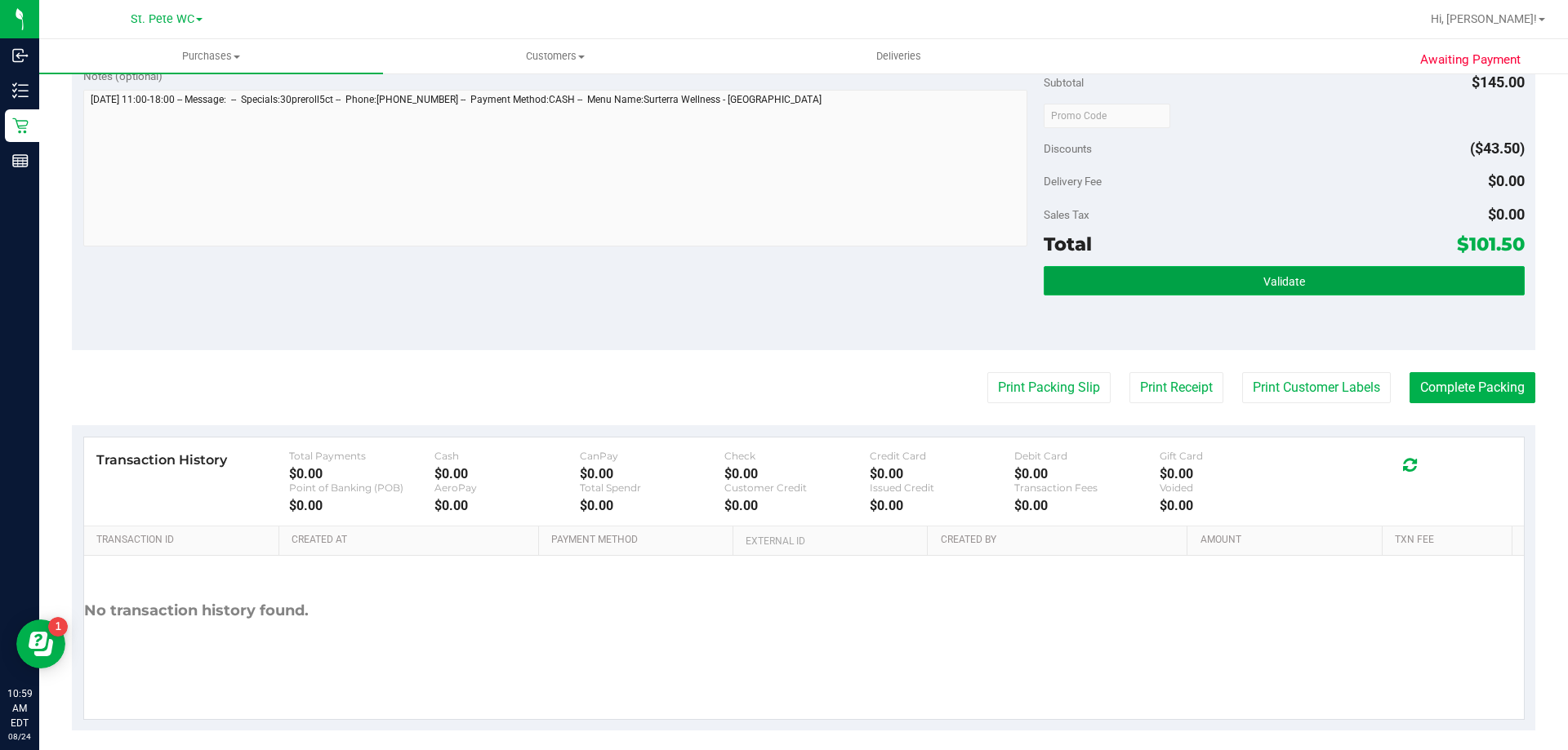
click at [1193, 289] on button "Validate" at bounding box center [1284, 280] width 481 height 29
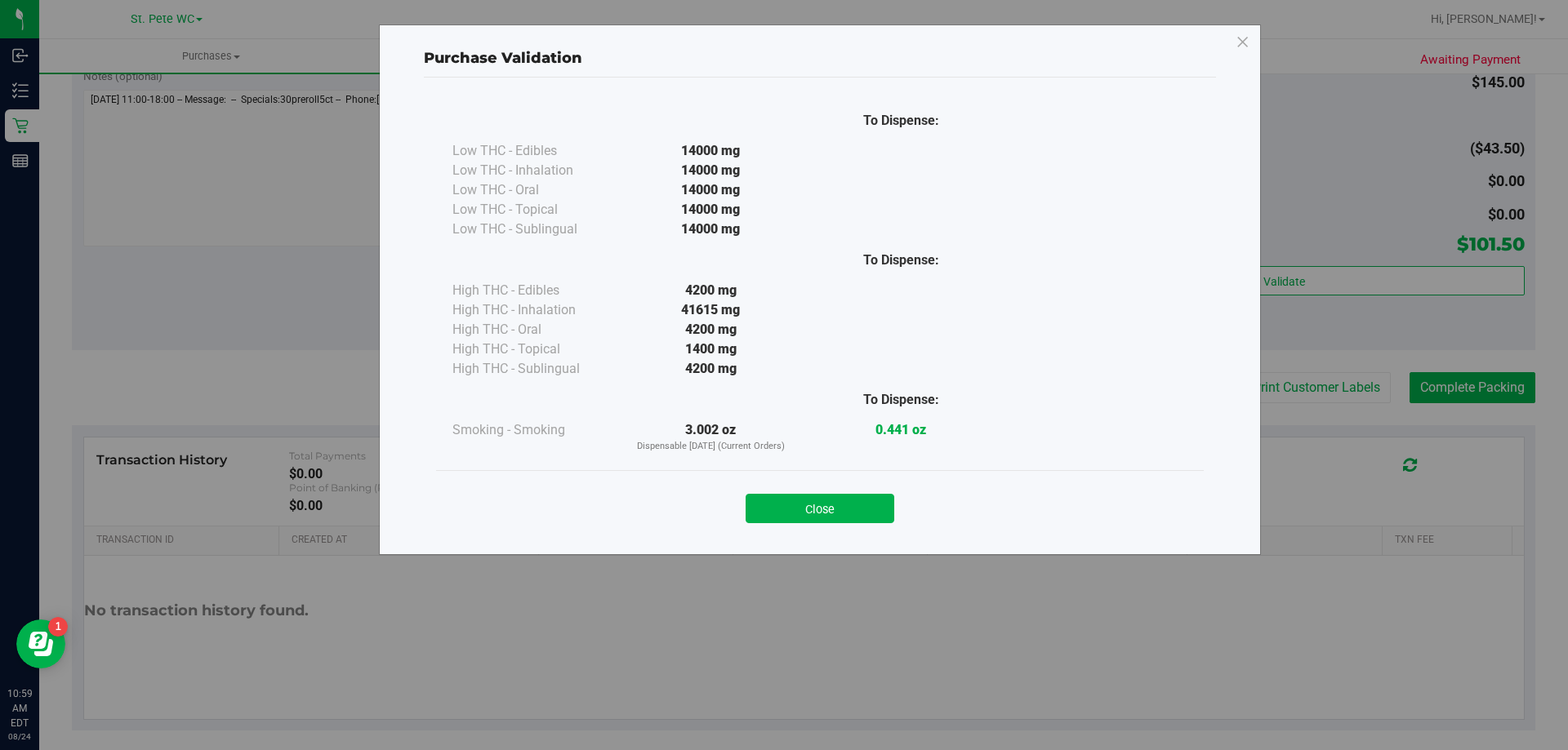
click at [803, 490] on div "Close" at bounding box center [819, 503] width 743 height 41
click at [839, 516] on button "Close" at bounding box center [819, 508] width 148 height 29
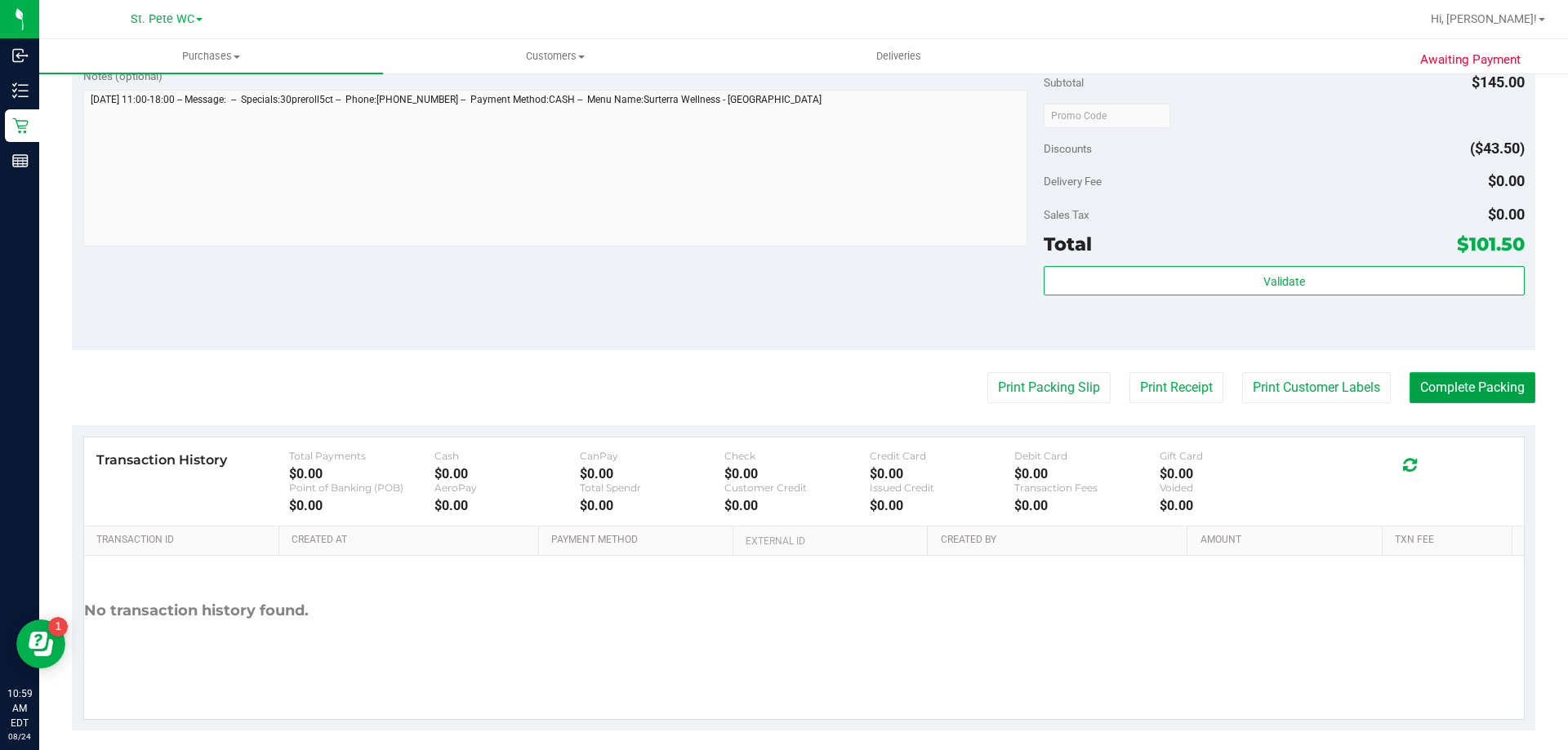
click at [1514, 397] on button "Complete Packing" at bounding box center [1473, 388] width 126 height 31
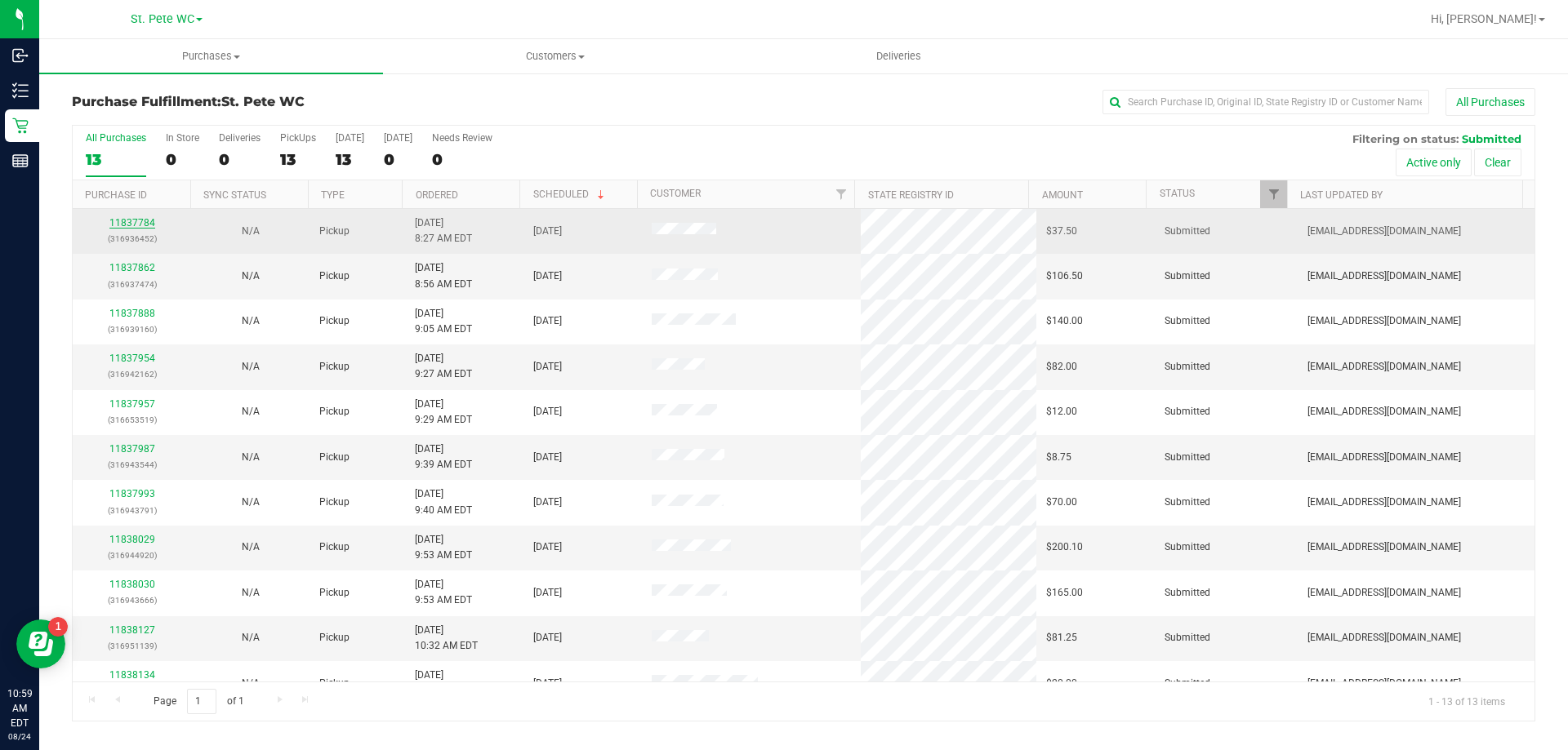
click at [123, 222] on link "11837784" at bounding box center [132, 223] width 45 height 11
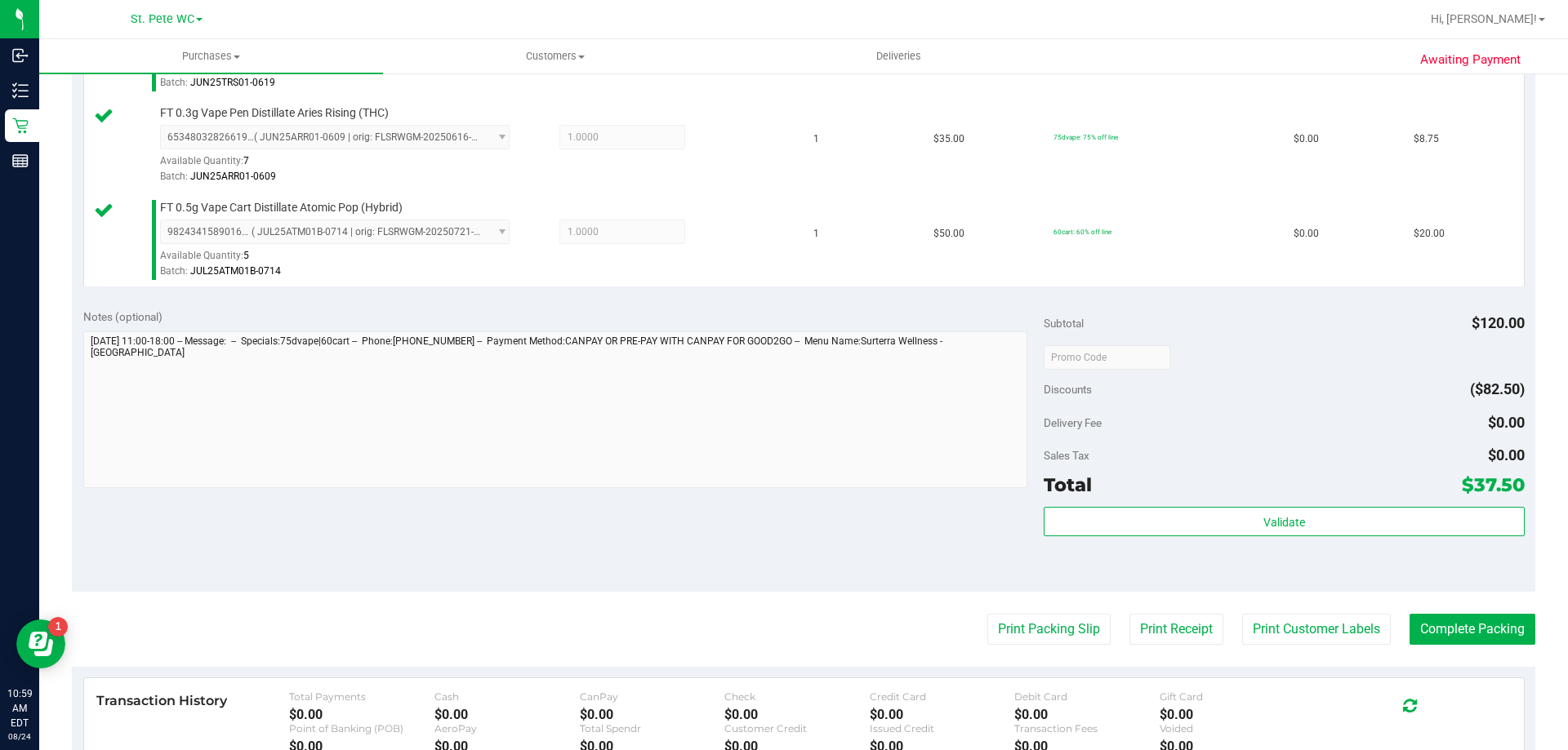
scroll to position [572, 0]
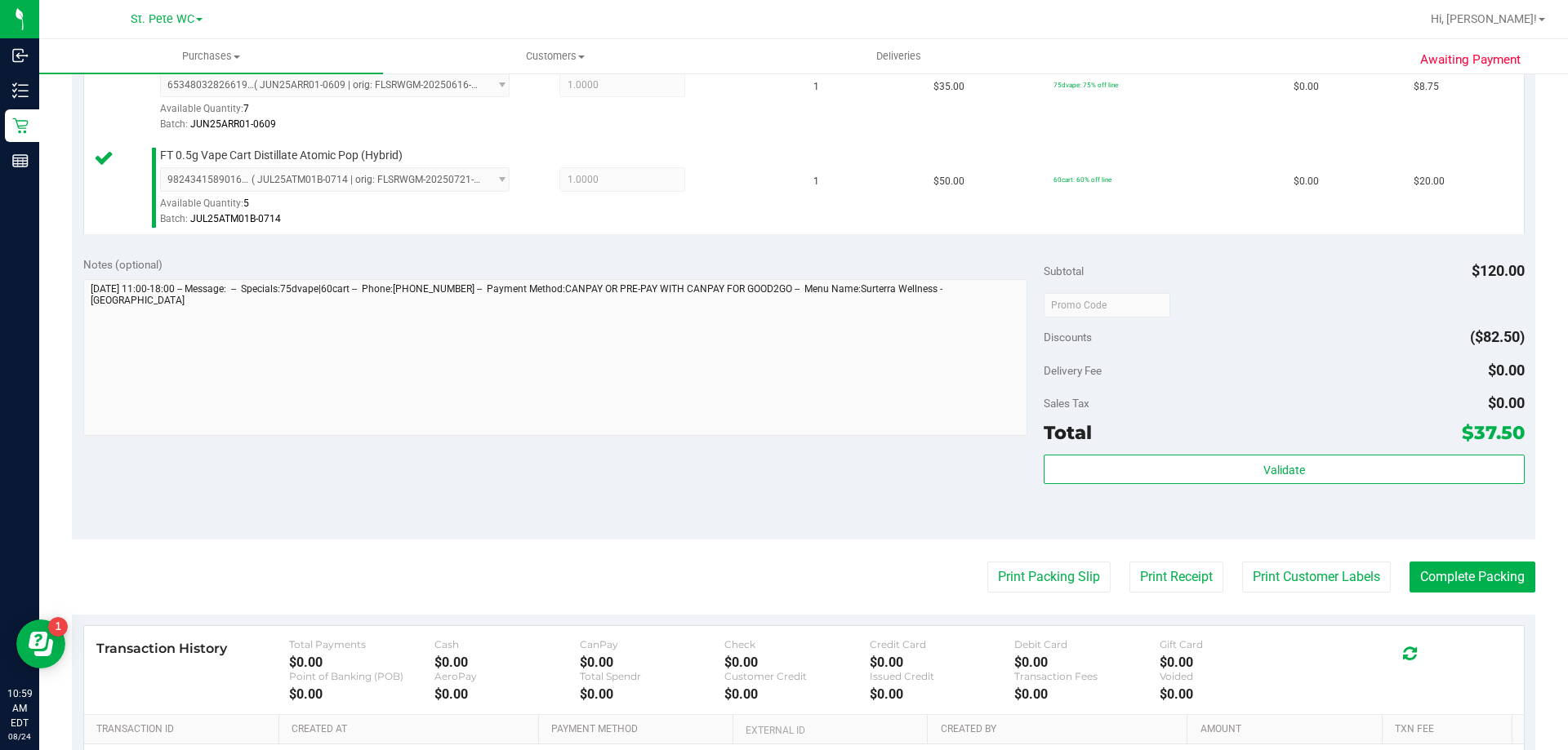
click at [1228, 451] on div "Subtotal $120.00 Discounts ($82.50) Delivery Fee $0.00 Sales Tax $0.00 Total $3…" at bounding box center [1284, 392] width 481 height 272
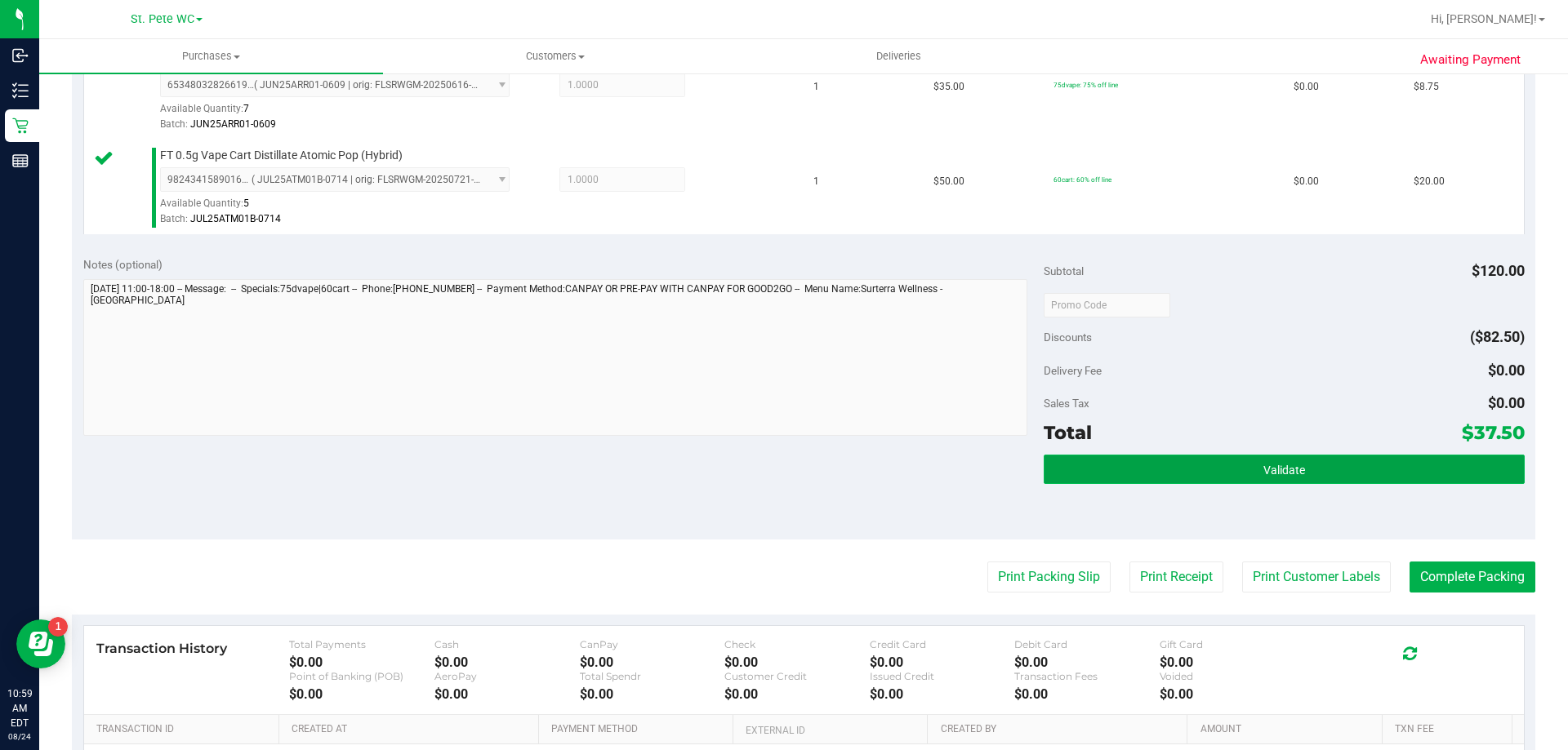
click at [1231, 476] on button "Validate" at bounding box center [1284, 469] width 481 height 29
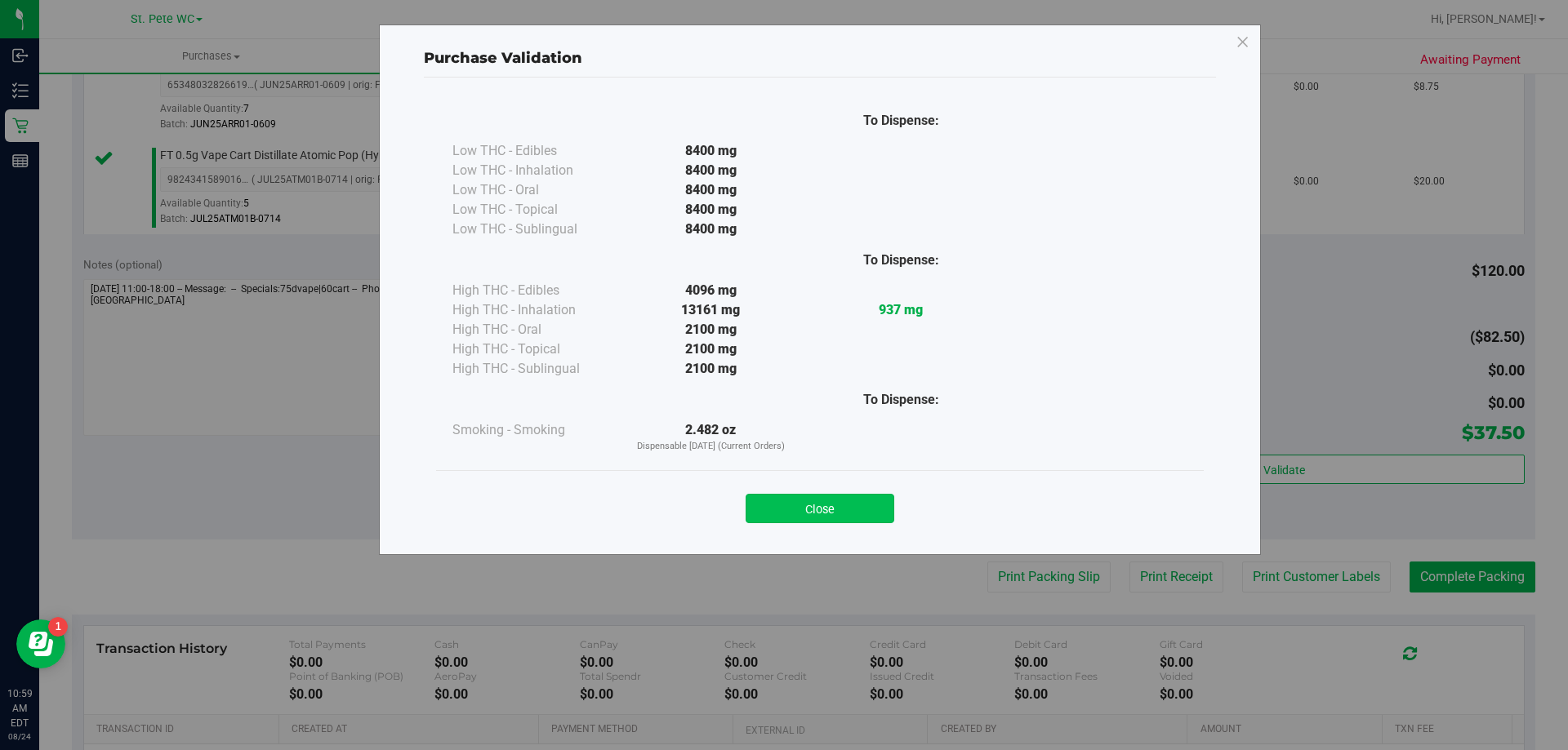
click at [839, 506] on button "Close" at bounding box center [819, 508] width 148 height 29
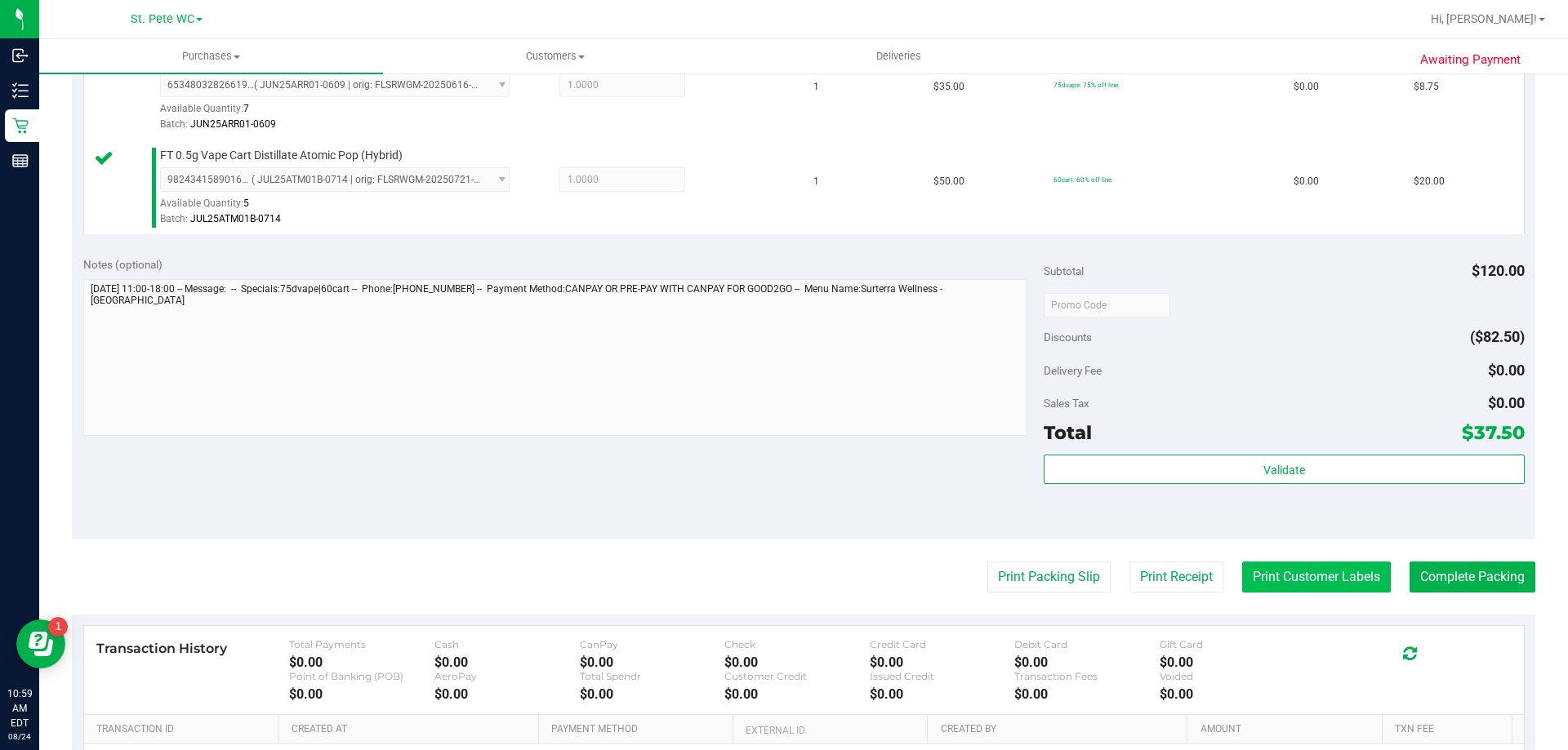
click at [1246, 571] on button "Print Customer Labels" at bounding box center [1316, 576] width 148 height 31
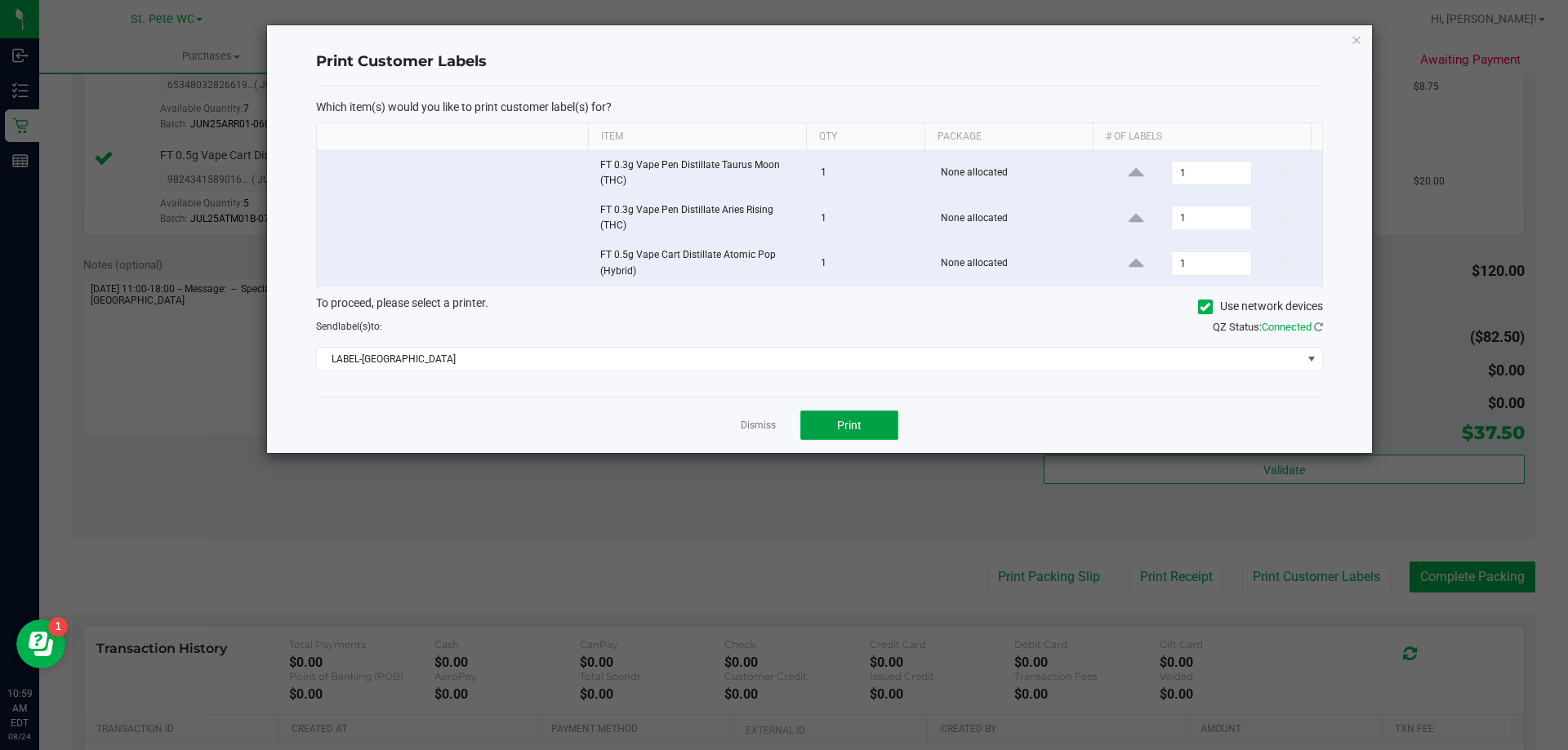
click at [876, 414] on button "Print" at bounding box center [850, 425] width 98 height 29
click at [1356, 42] on icon "button" at bounding box center [1357, 39] width 11 height 20
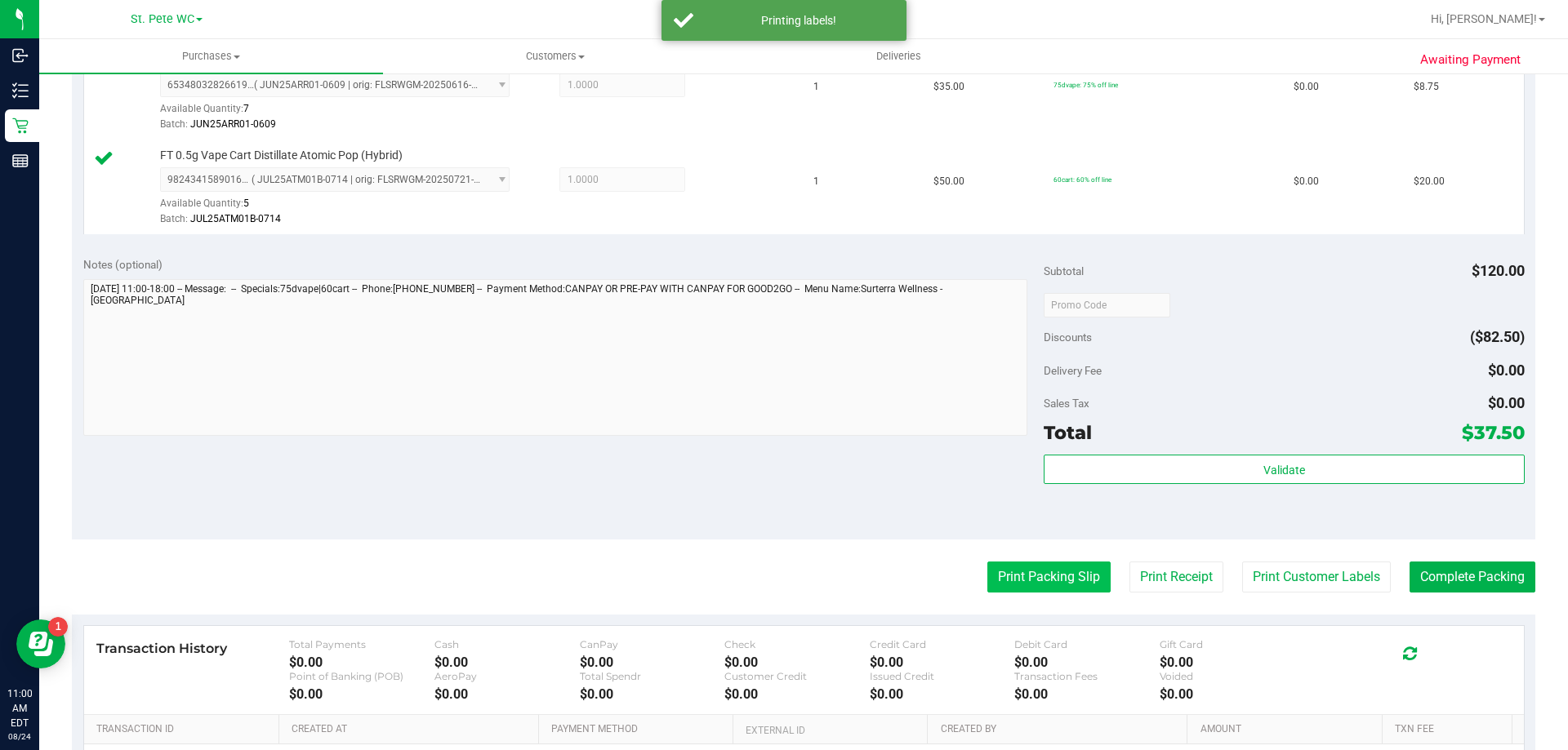
click at [1021, 566] on button "Print Packing Slip" at bounding box center [1049, 576] width 124 height 31
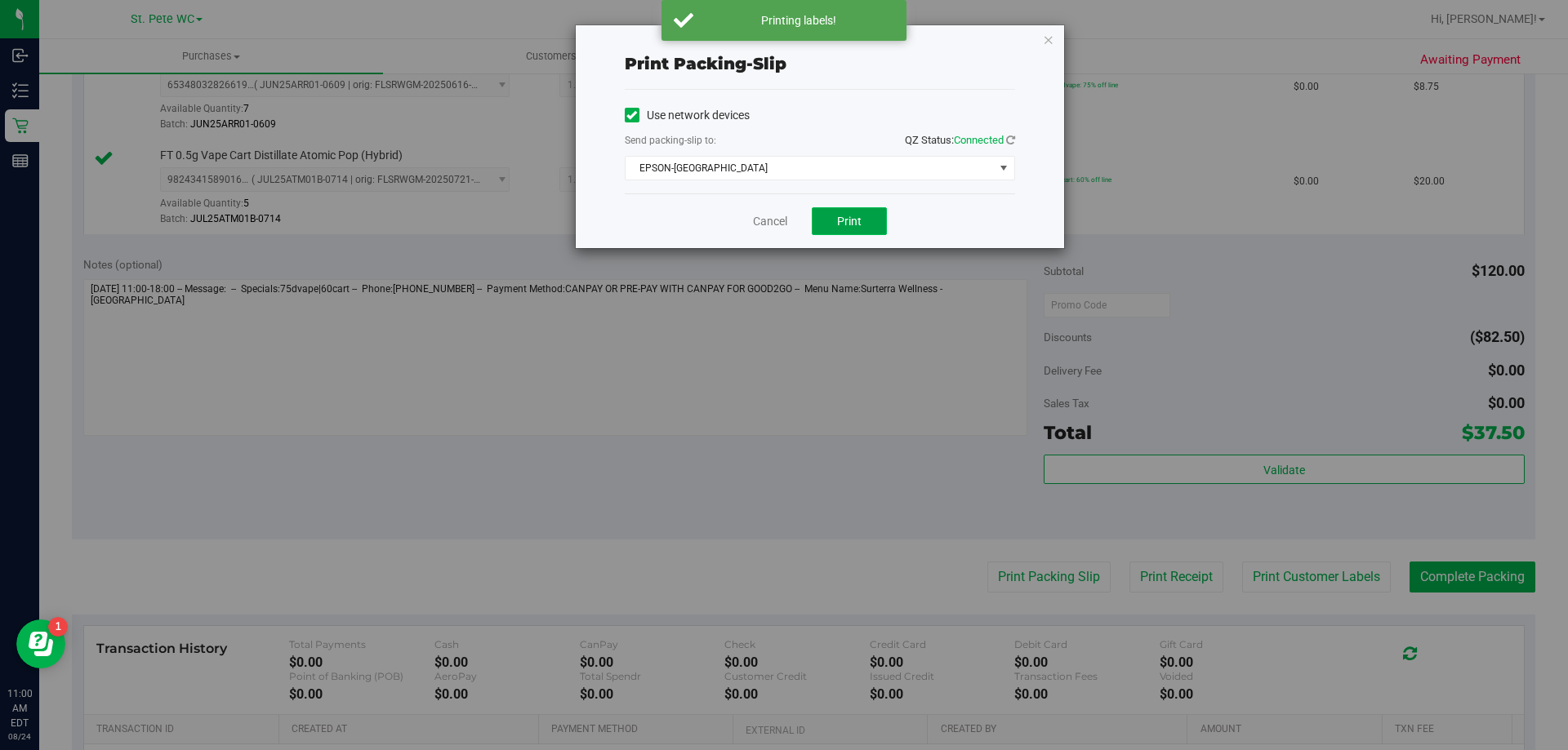
click at [851, 224] on span "Print" at bounding box center [850, 222] width 25 height 13
click at [1048, 41] on icon "button" at bounding box center [1049, 39] width 11 height 20
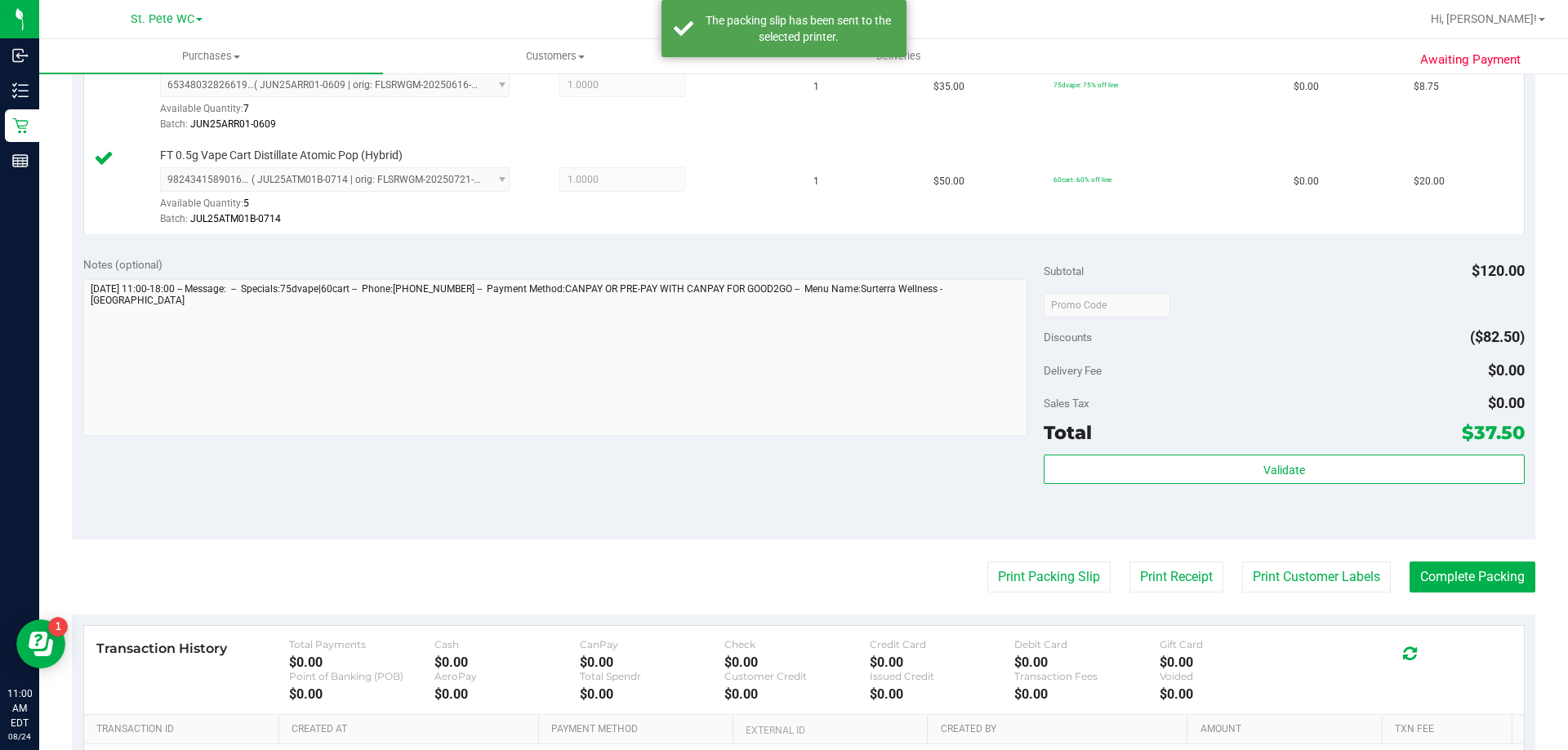
click at [1109, 452] on div "Subtotal $120.00 Discounts ($82.50) Delivery Fee $0.00 Sales Tax $0.00 Total $3…" at bounding box center [1284, 392] width 481 height 272
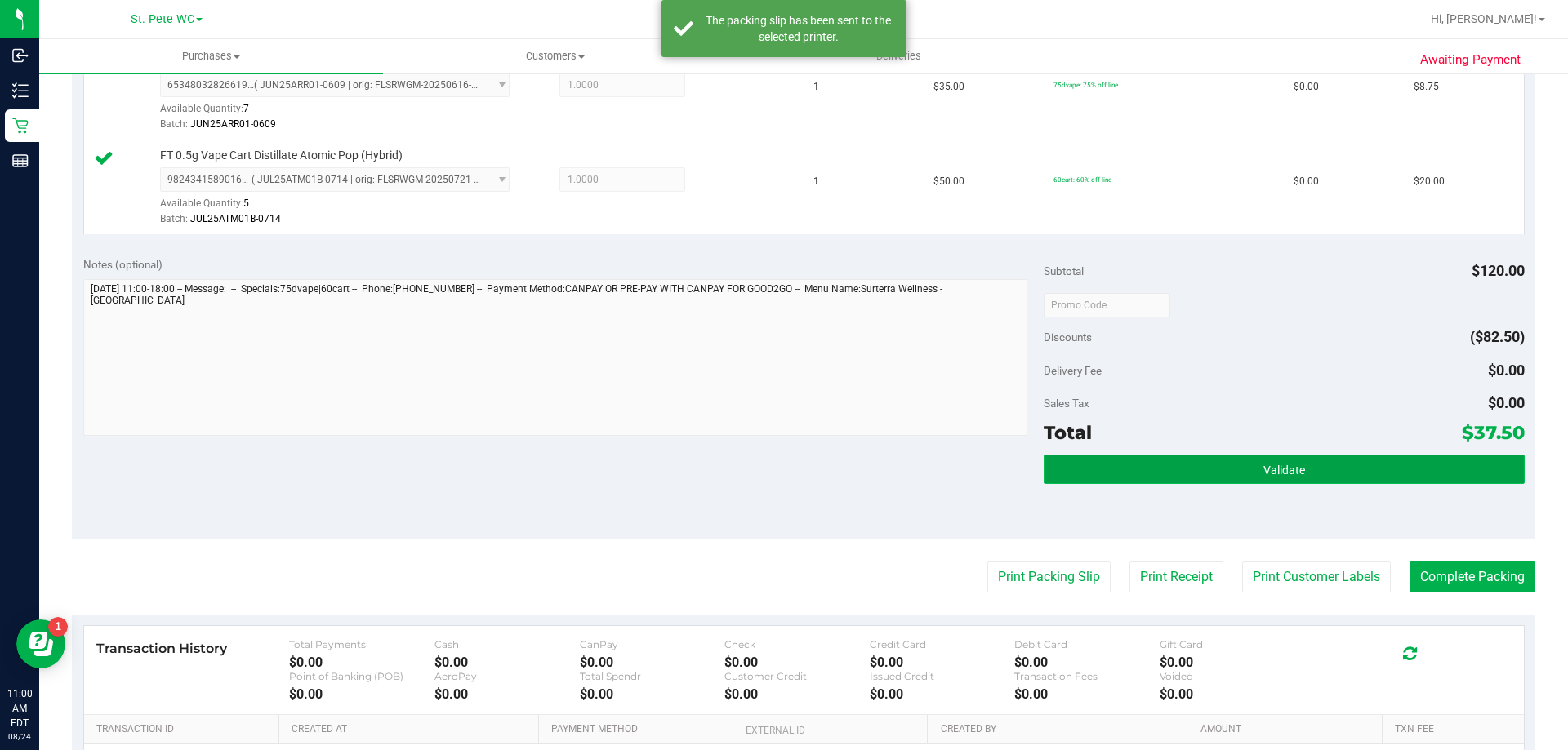
click at [1101, 477] on button "Validate" at bounding box center [1284, 469] width 481 height 29
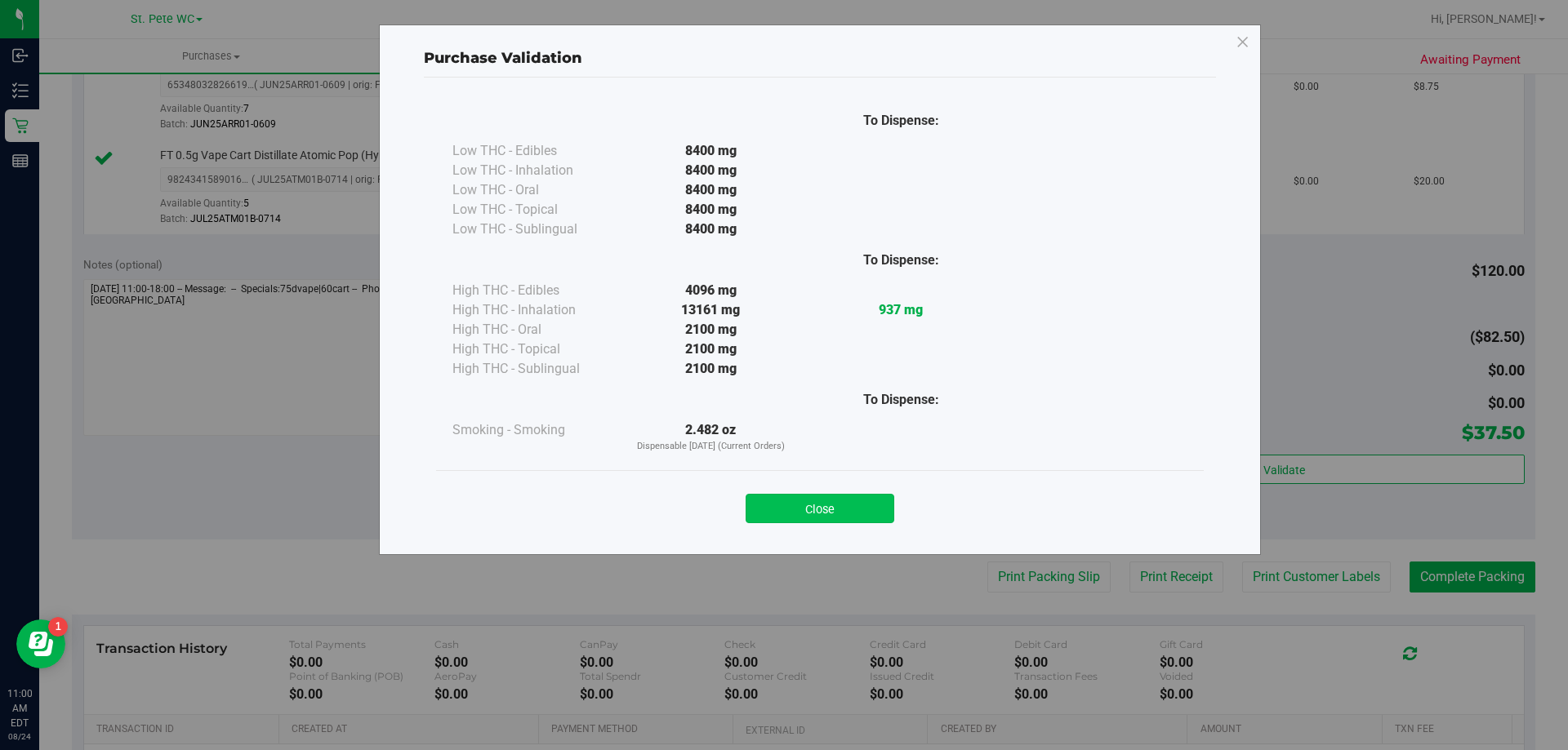
click at [816, 506] on button "Close" at bounding box center [819, 508] width 148 height 29
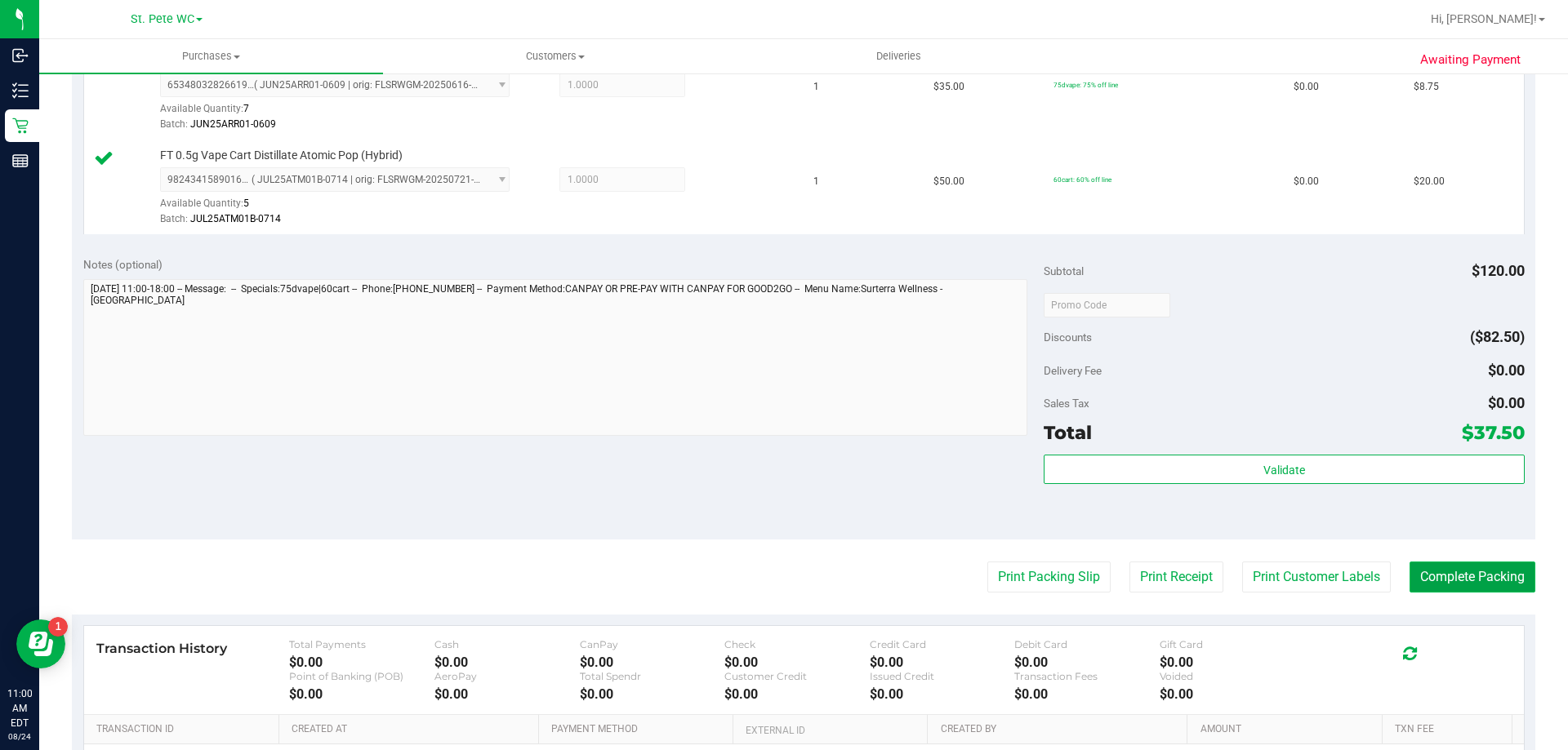
click at [1465, 567] on button "Complete Packing" at bounding box center [1473, 576] width 126 height 31
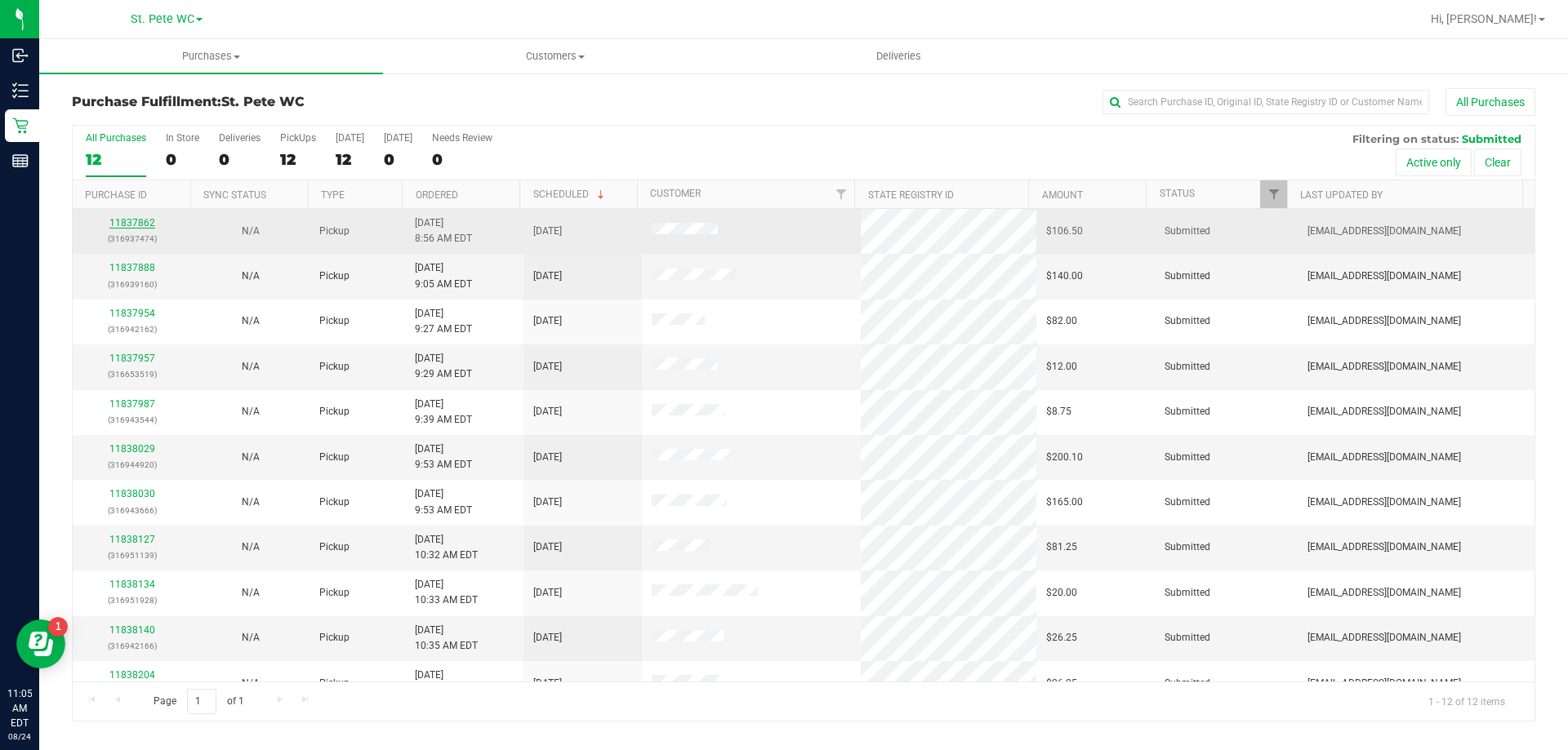
click at [137, 227] on link "11837862" at bounding box center [132, 223] width 45 height 11
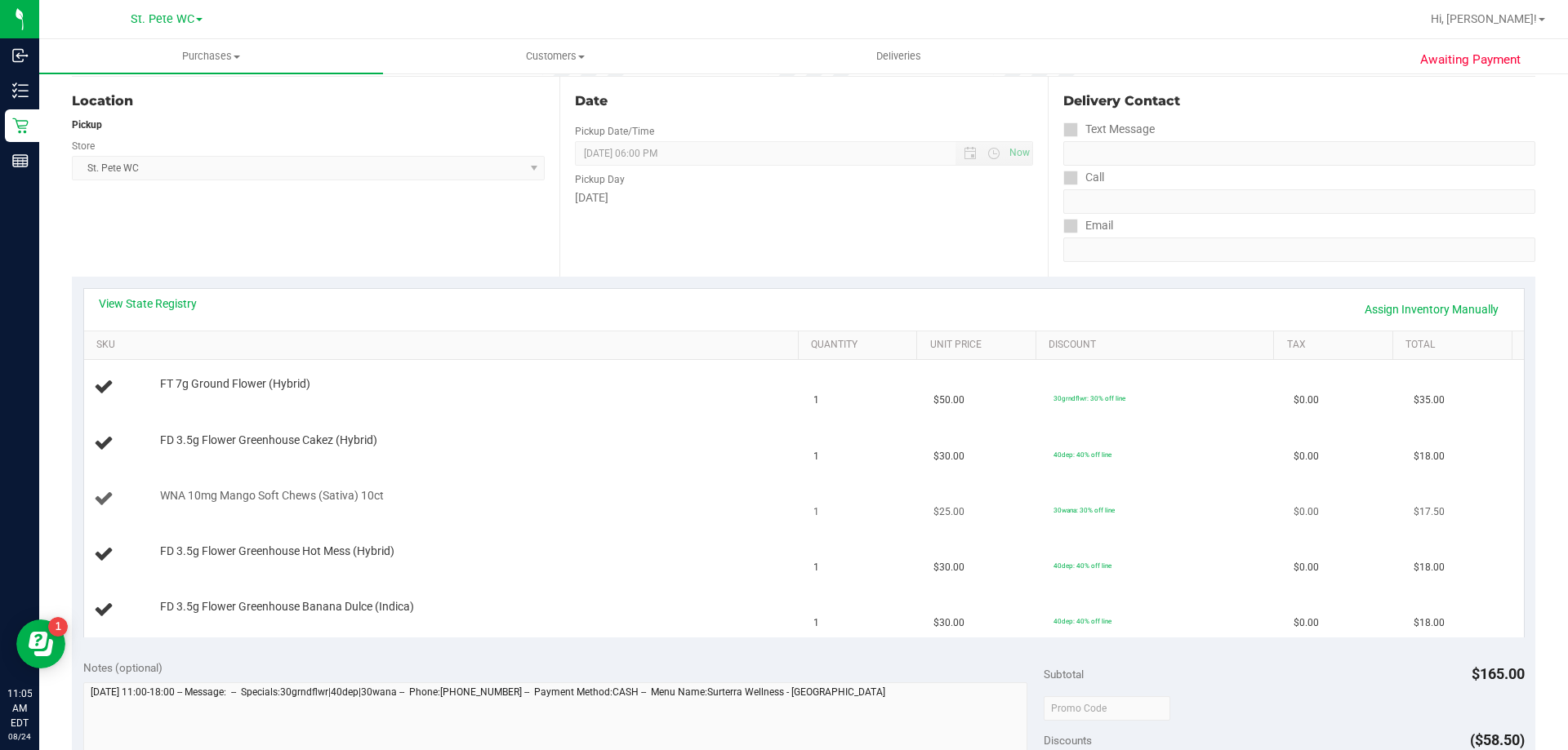
scroll to position [245, 0]
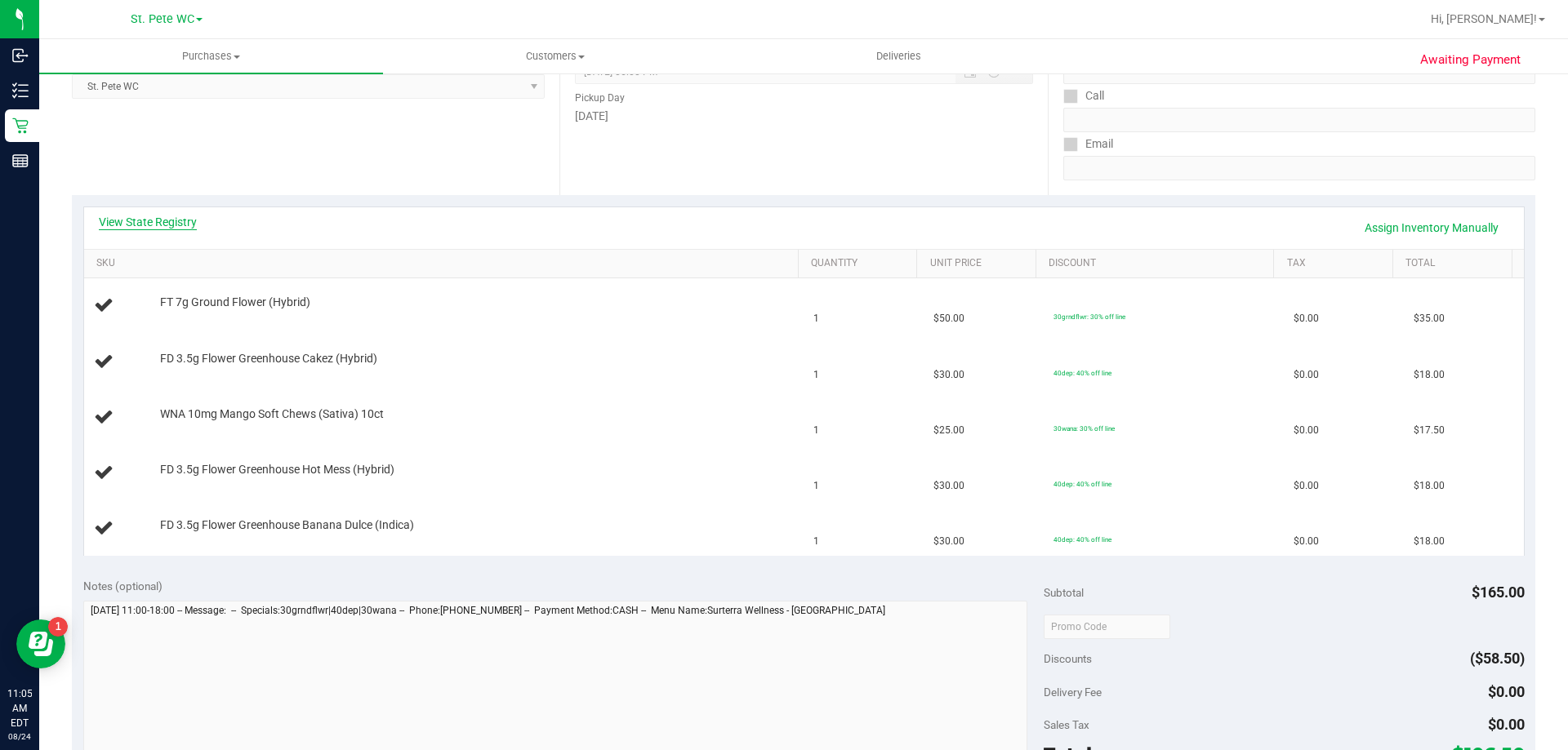
click at [130, 219] on link "View State Registry" at bounding box center [148, 222] width 98 height 16
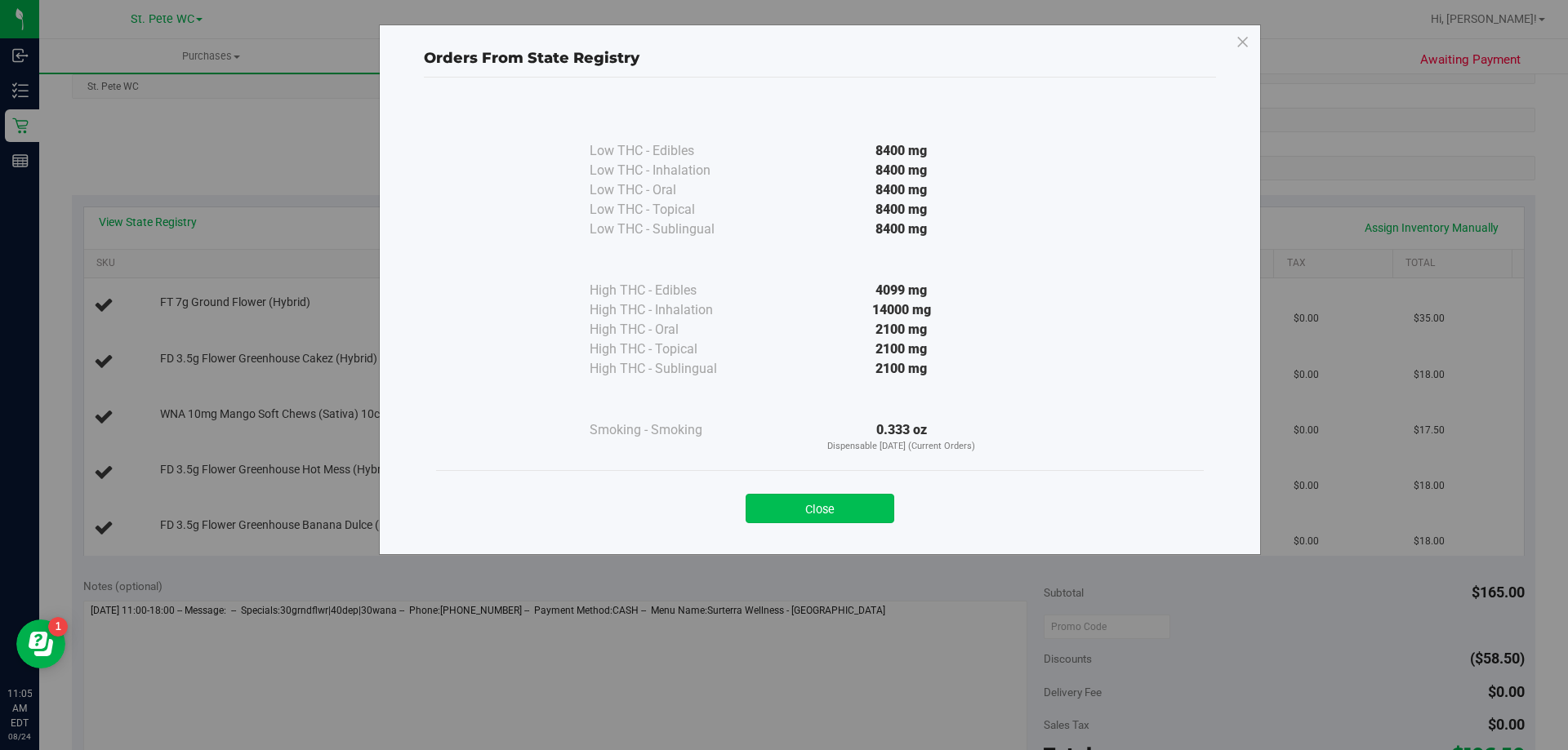
click at [767, 508] on button "Close" at bounding box center [819, 508] width 148 height 29
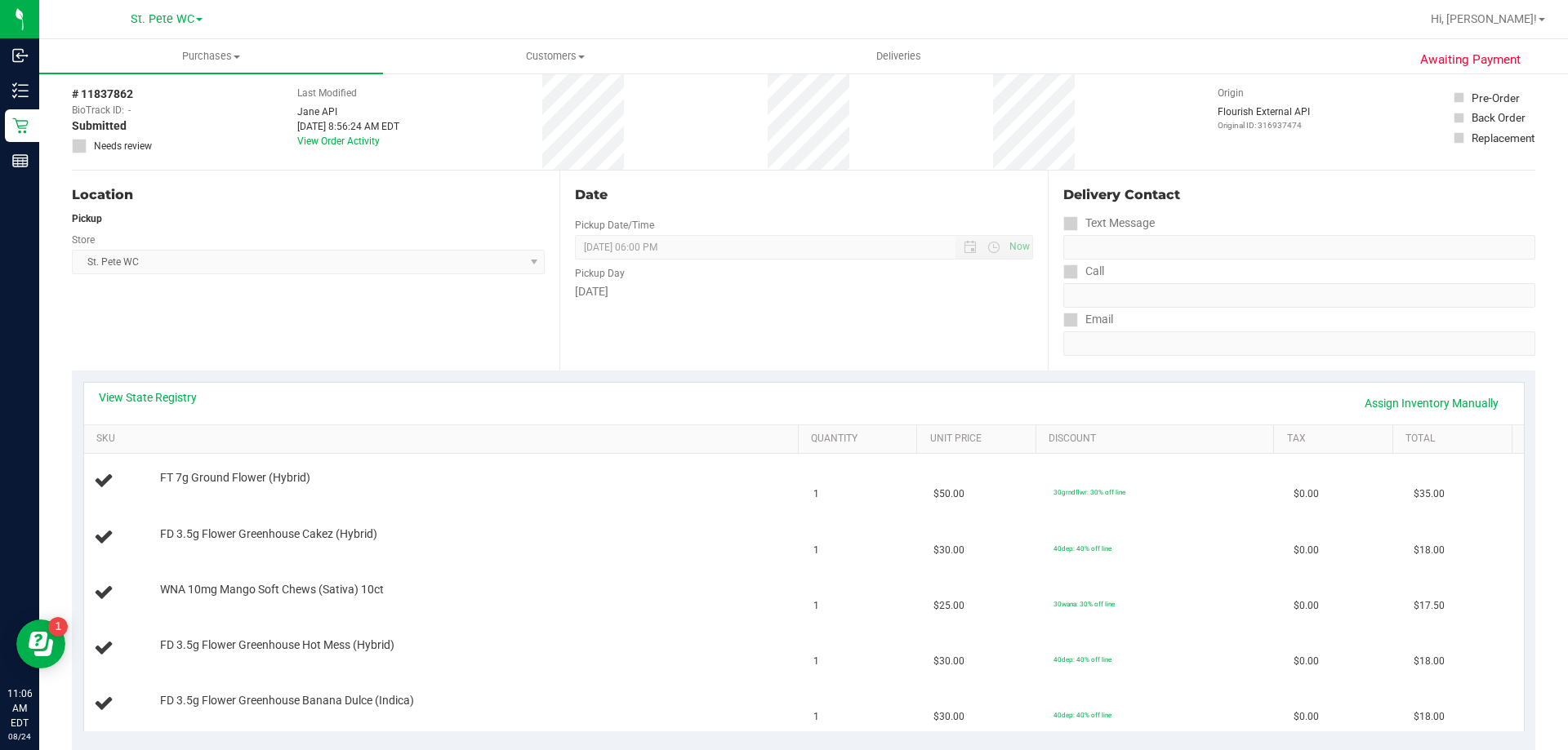
scroll to position [0, 0]
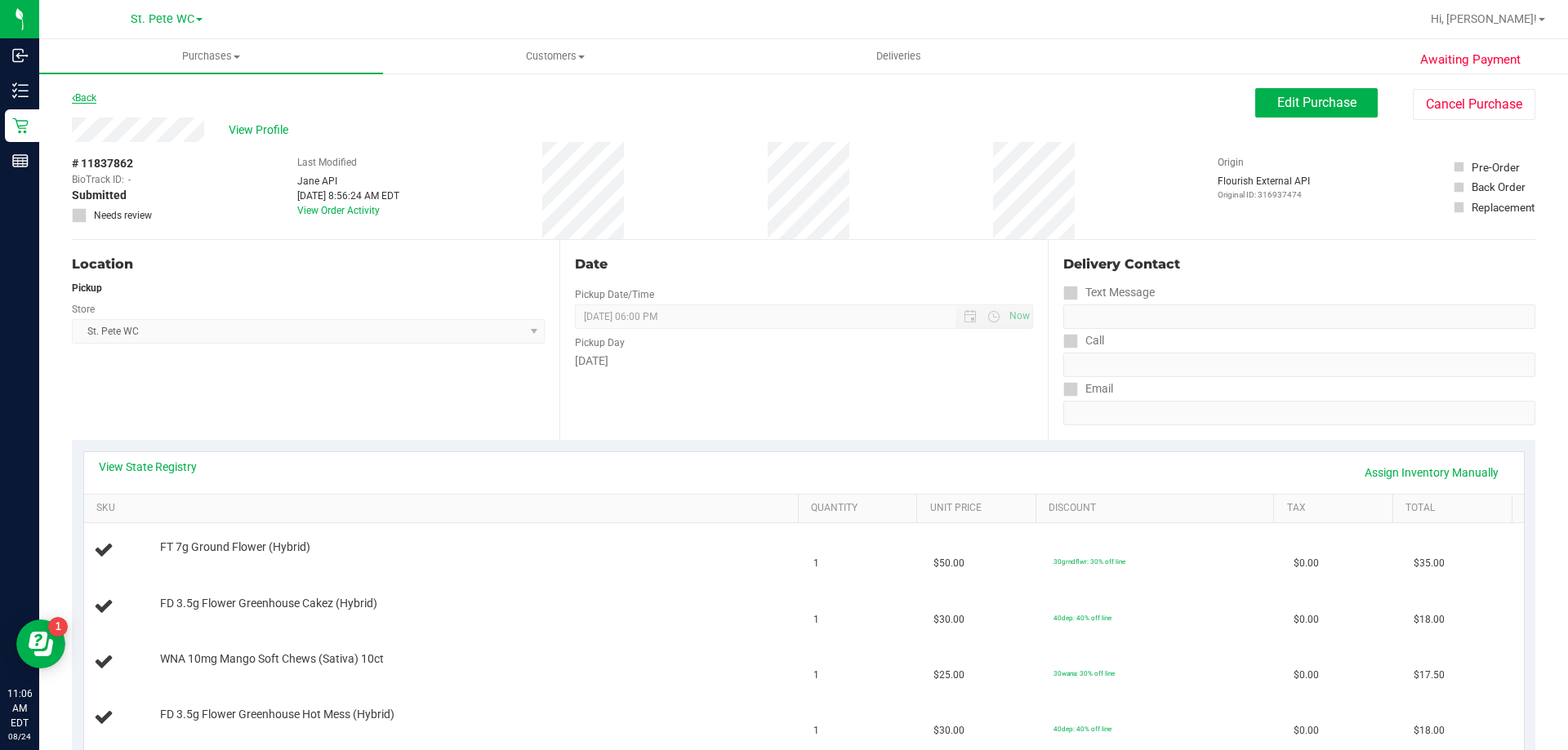
click at [91, 96] on link "Back" at bounding box center [84, 98] width 25 height 11
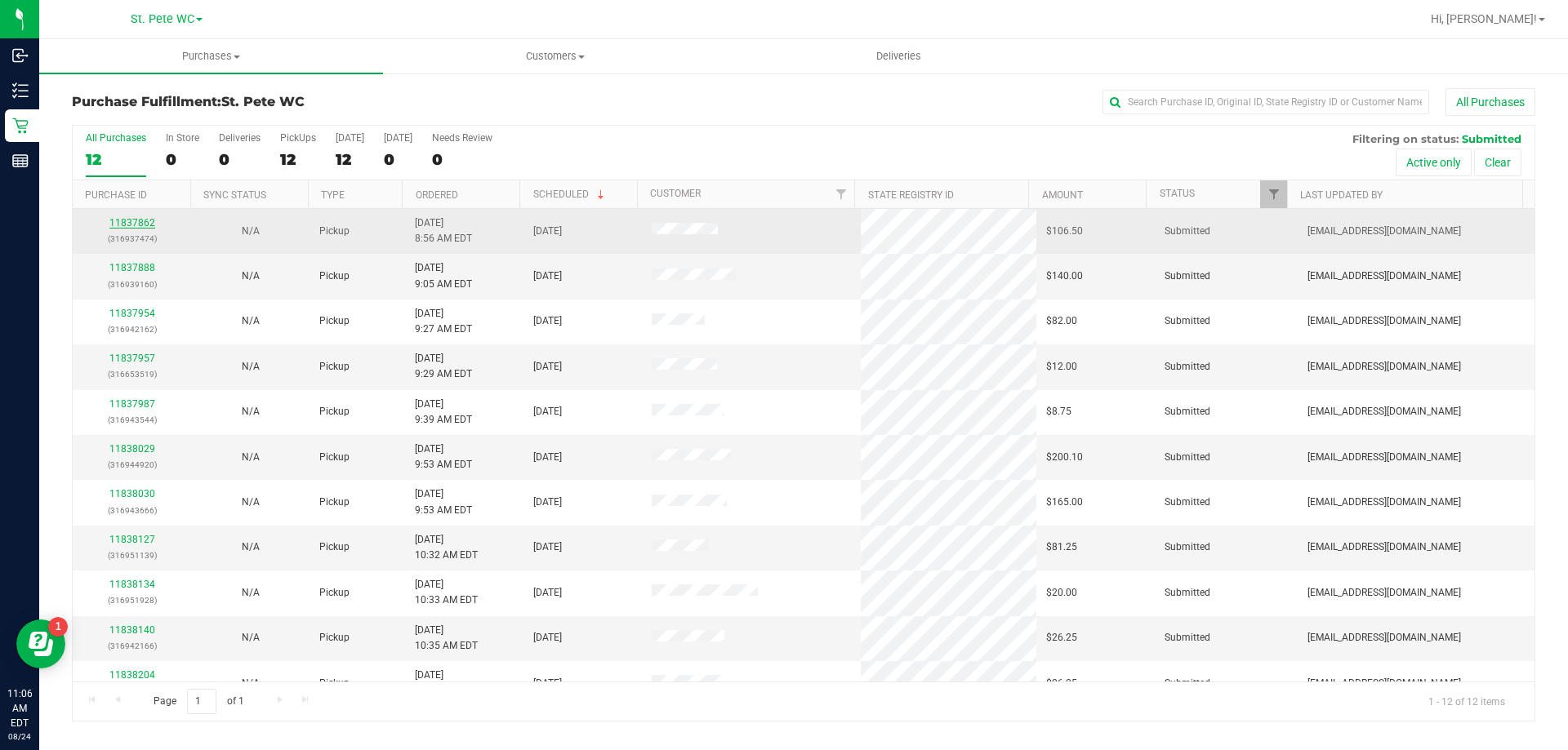
click at [143, 224] on link "11837862" at bounding box center [132, 223] width 45 height 11
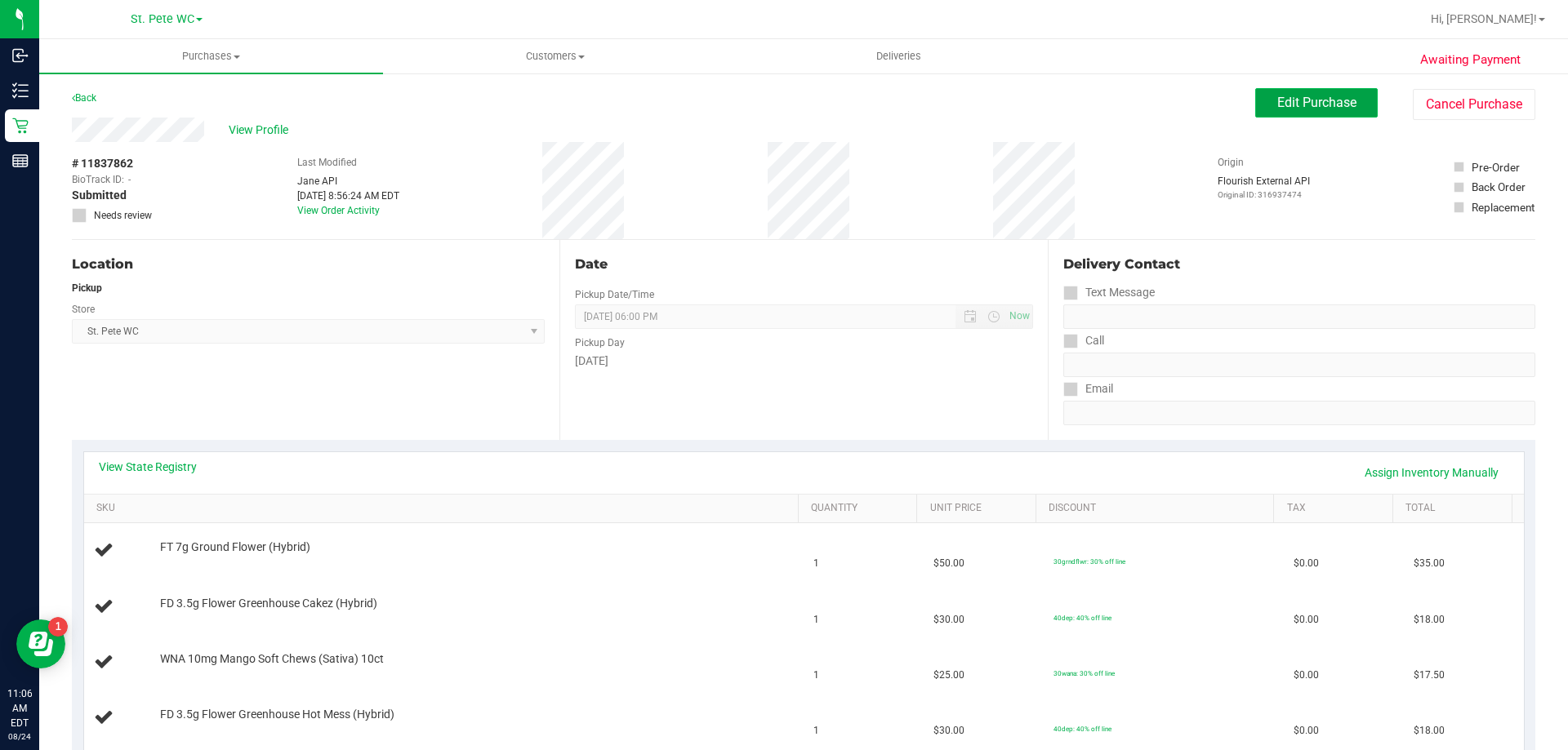
click at [1305, 104] on span "Edit Purchase" at bounding box center [1317, 102] width 79 height 15
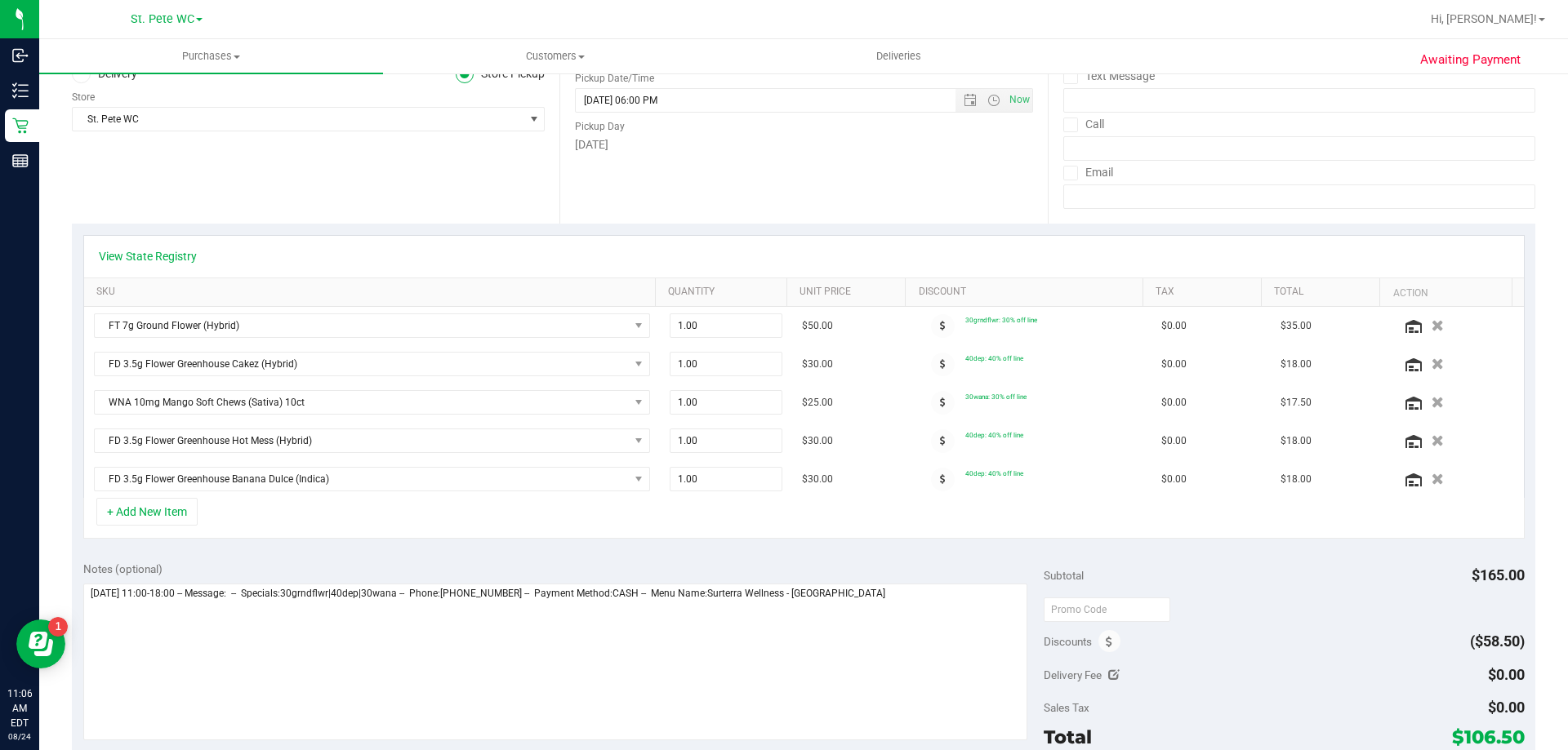
scroll to position [245, 0]
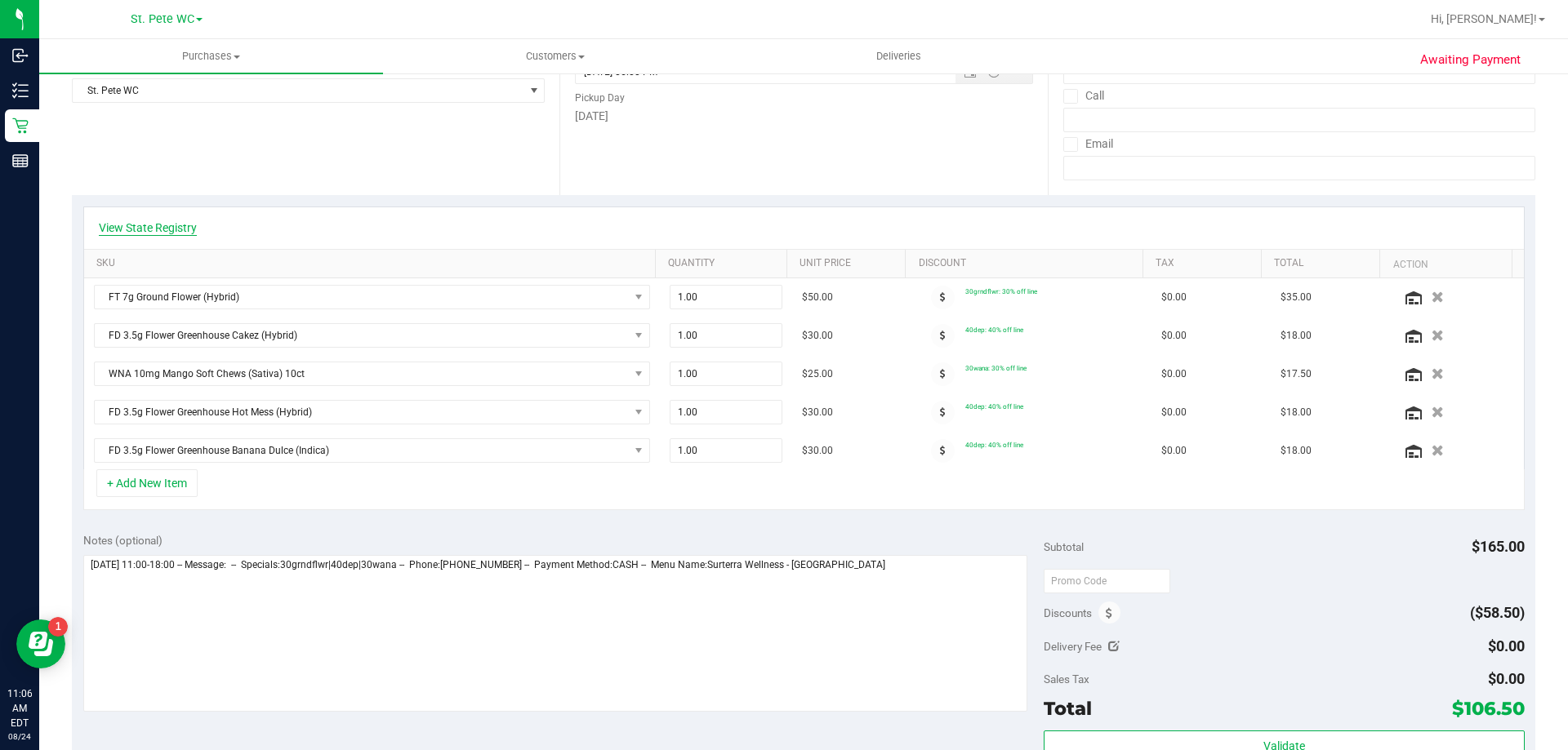
click at [145, 227] on link "View State Registry" at bounding box center [148, 227] width 98 height 16
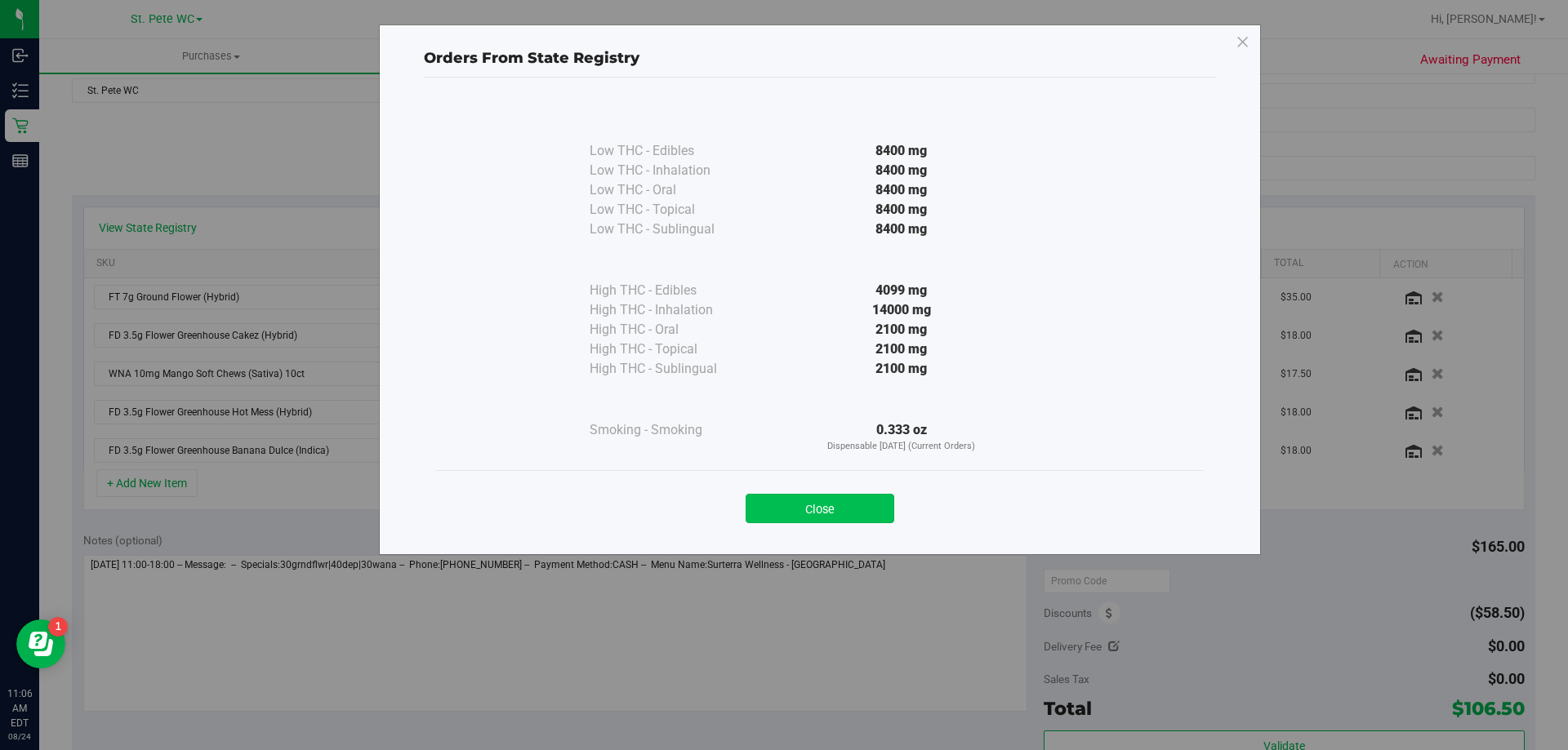
click at [855, 512] on button "Close" at bounding box center [819, 508] width 148 height 29
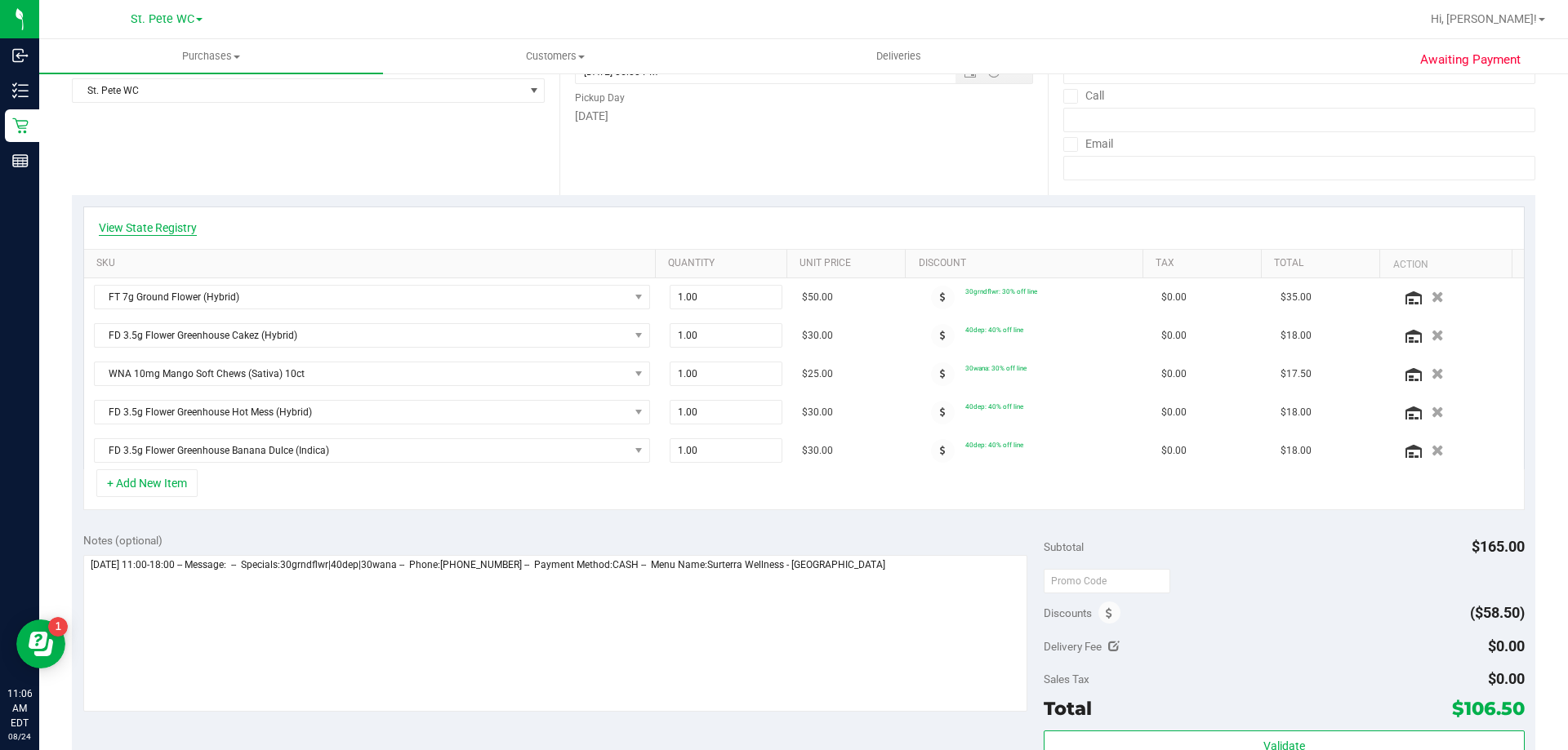
click at [164, 225] on link "View State Registry" at bounding box center [148, 227] width 98 height 16
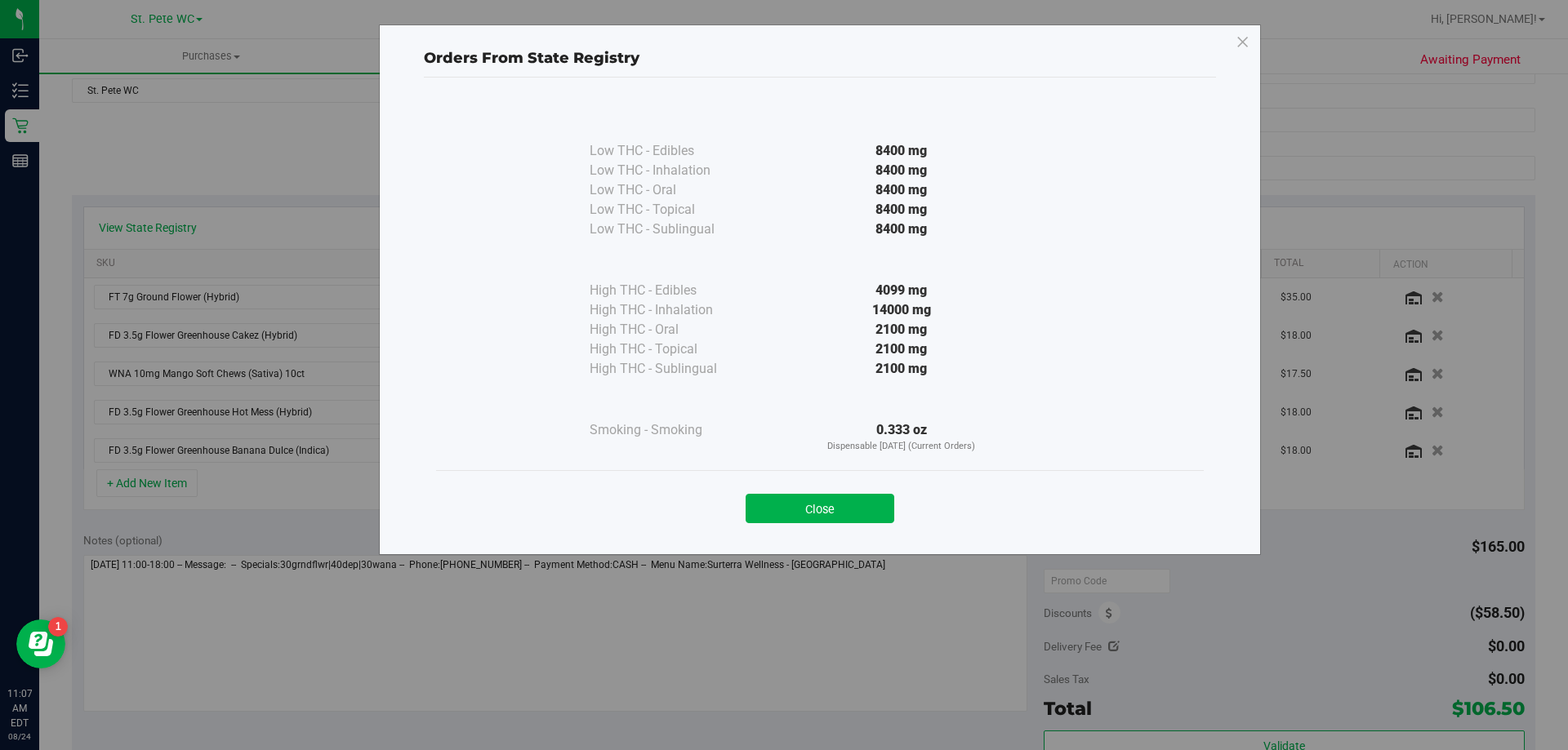
click at [830, 491] on div "Close" at bounding box center [819, 503] width 743 height 41
click at [828, 508] on button "Close" at bounding box center [819, 508] width 148 height 29
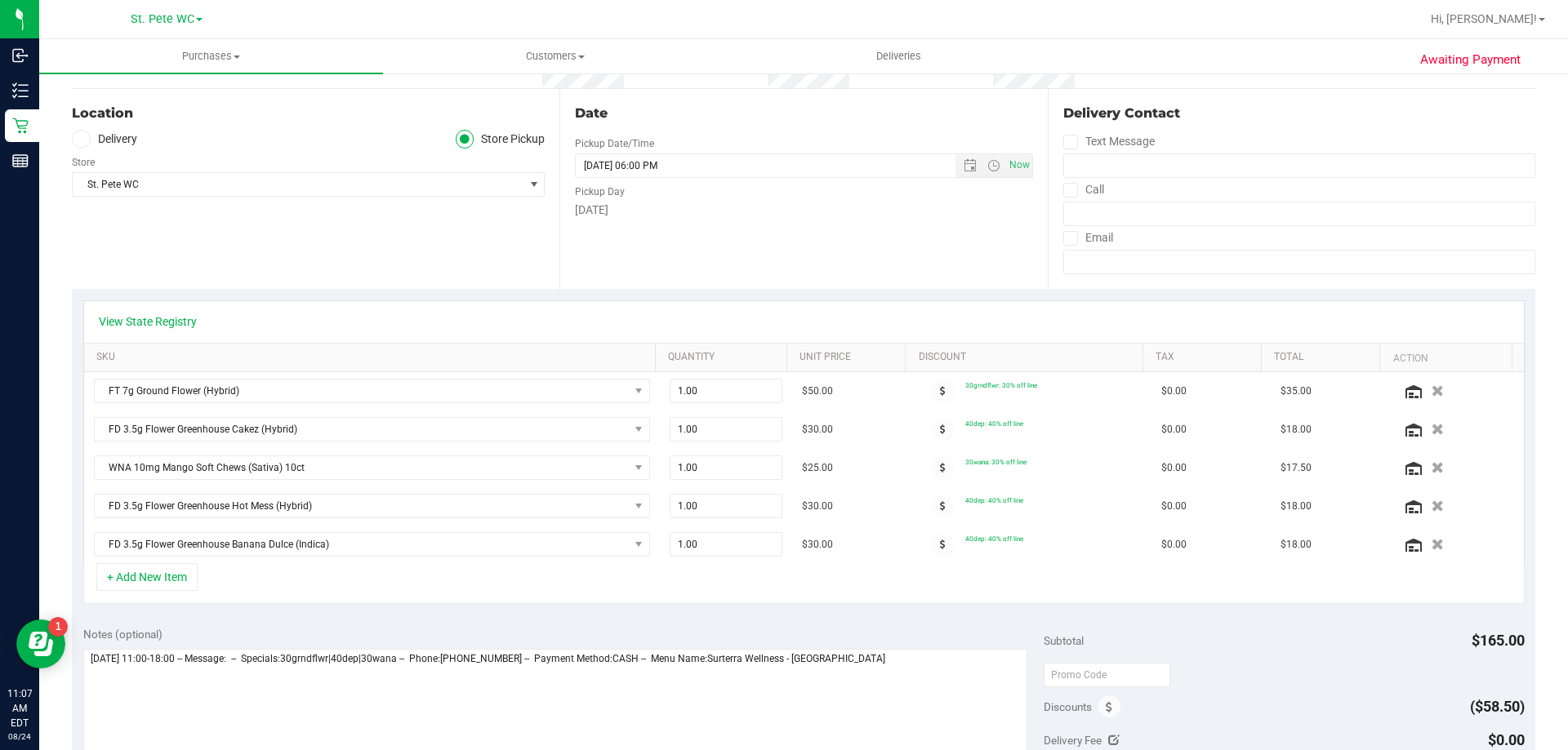
scroll to position [0, 0]
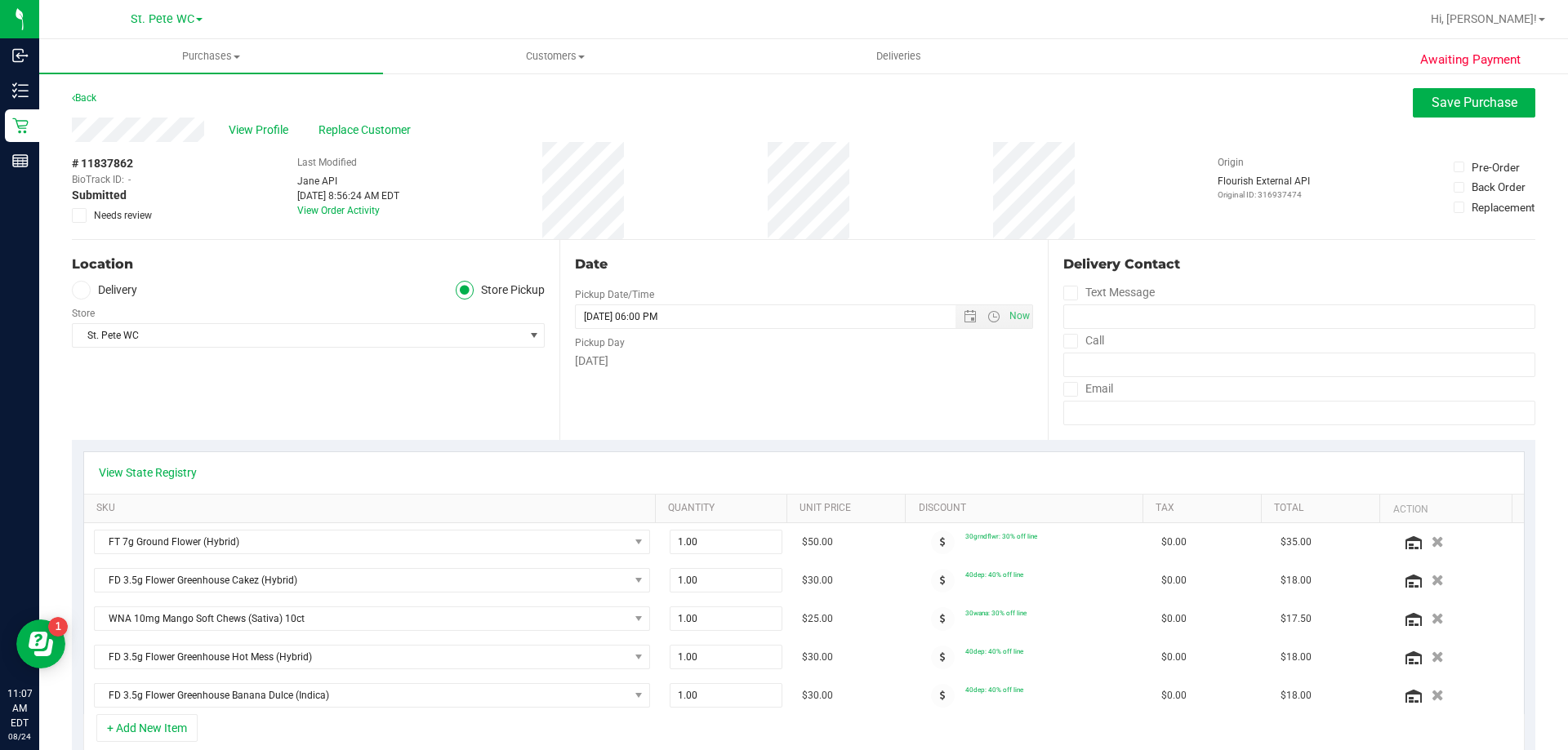
click at [78, 215] on icon at bounding box center [79, 215] width 10 height 0
click at [0, 0] on input "Needs review" at bounding box center [0, 0] width 0 height 0
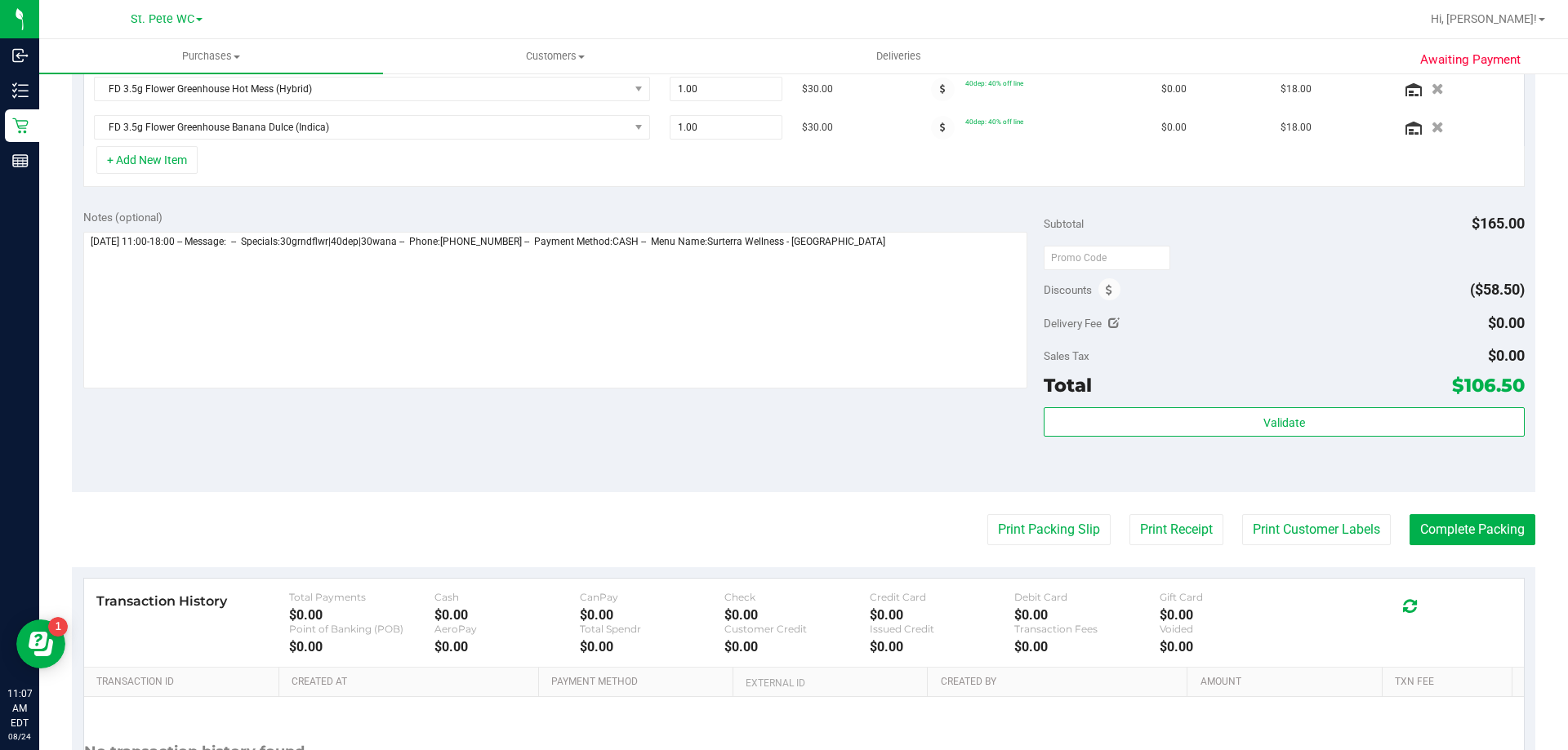
scroll to position [478, 0]
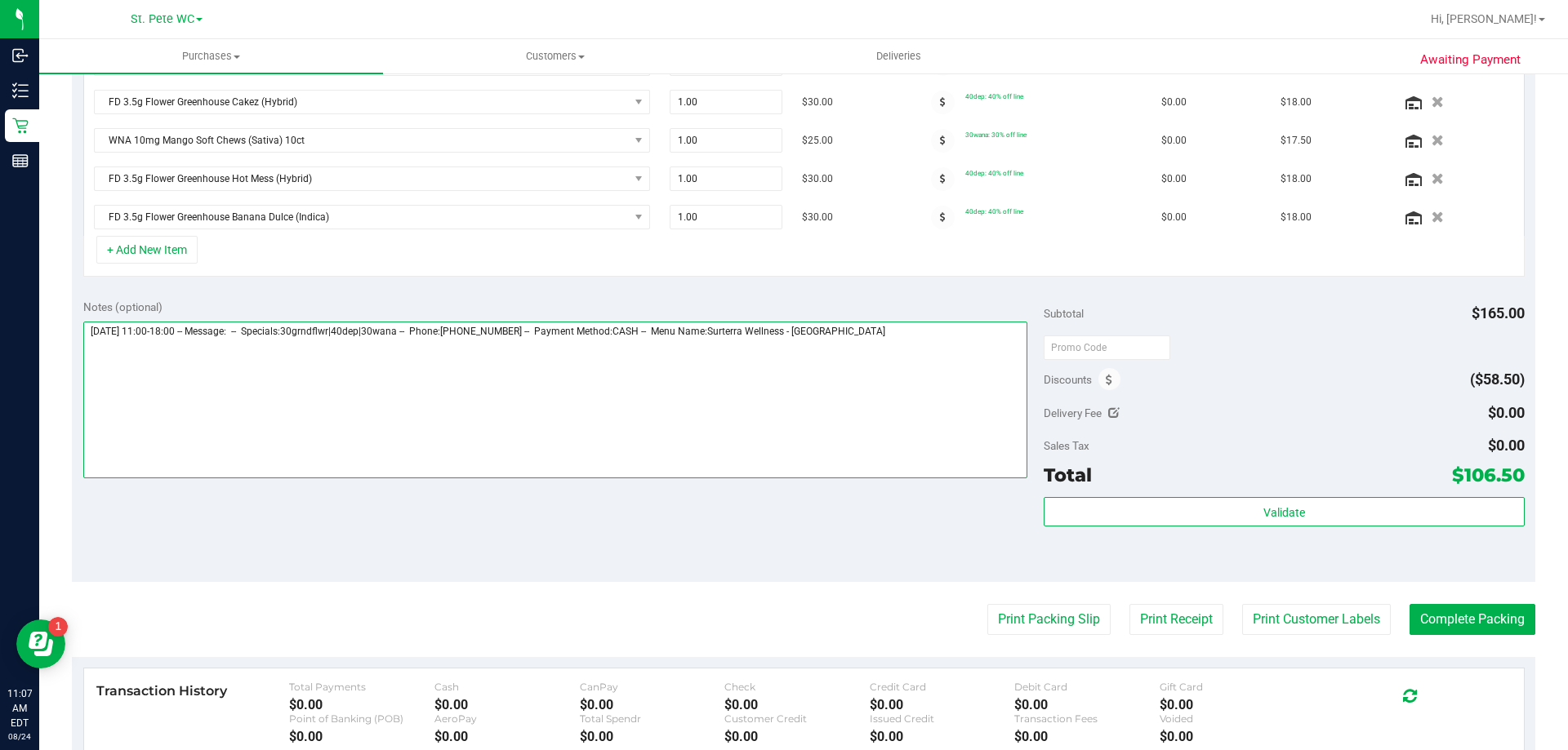
click at [940, 361] on textarea at bounding box center [555, 400] width 945 height 157
click at [110, 345] on textarea at bounding box center [555, 400] width 945 height 157
click at [111, 350] on textarea at bounding box center [555, 400] width 945 height 157
click at [118, 359] on textarea at bounding box center [555, 400] width 945 height 157
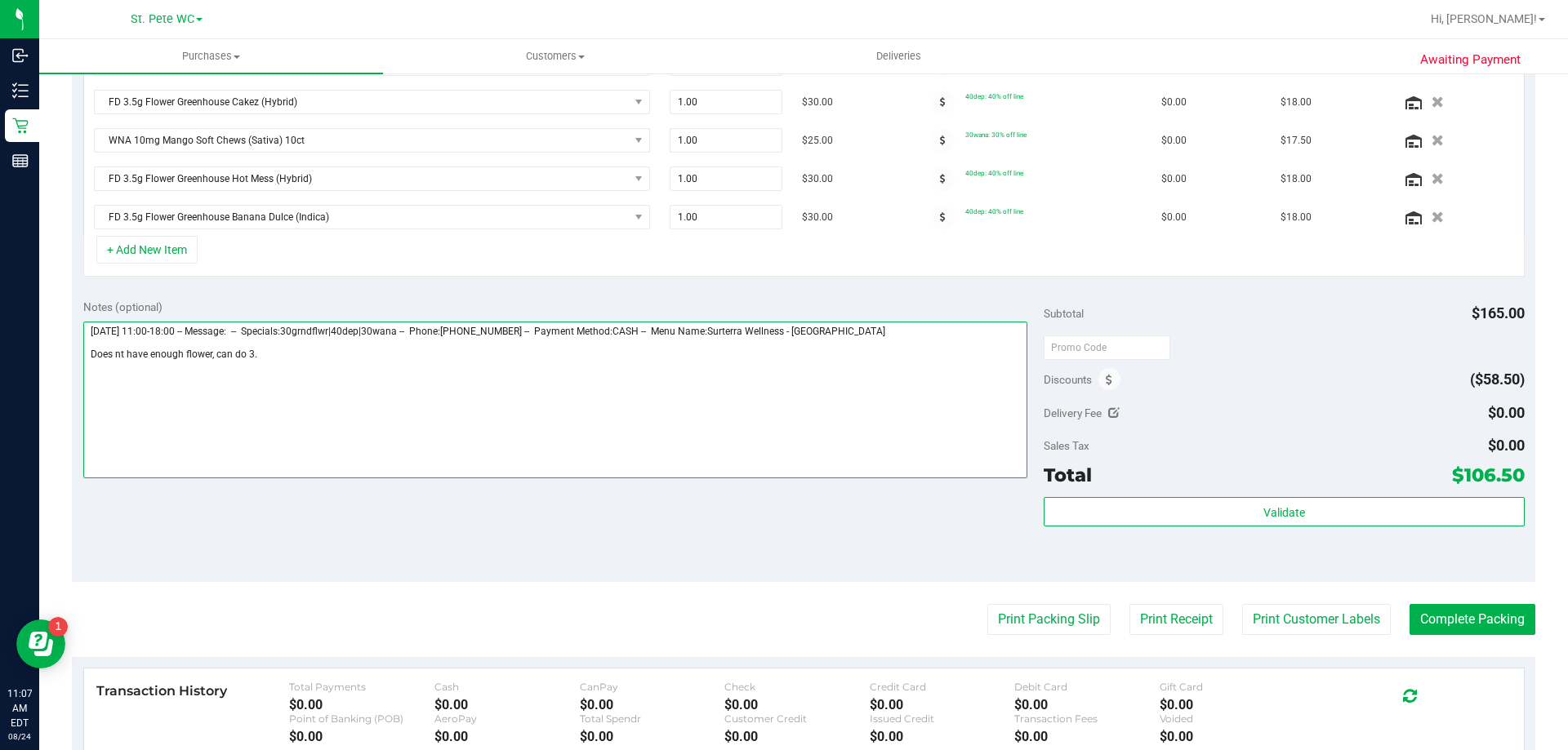
click at [121, 360] on textarea at bounding box center [555, 400] width 945 height 157
click at [555, 411] on textarea at bounding box center [555, 400] width 945 height 157
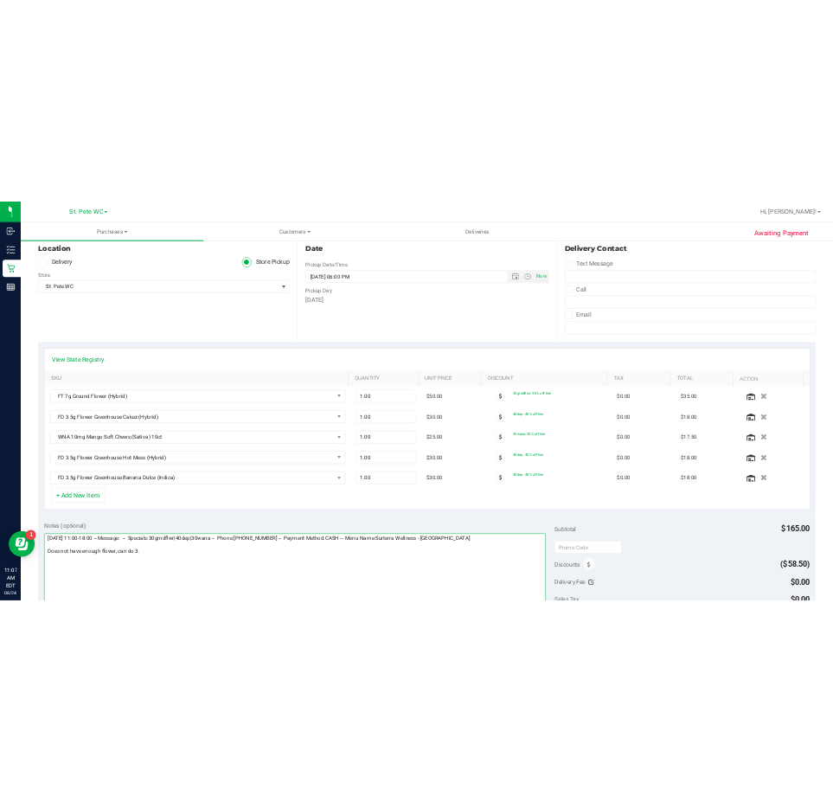
scroll to position [0, 0]
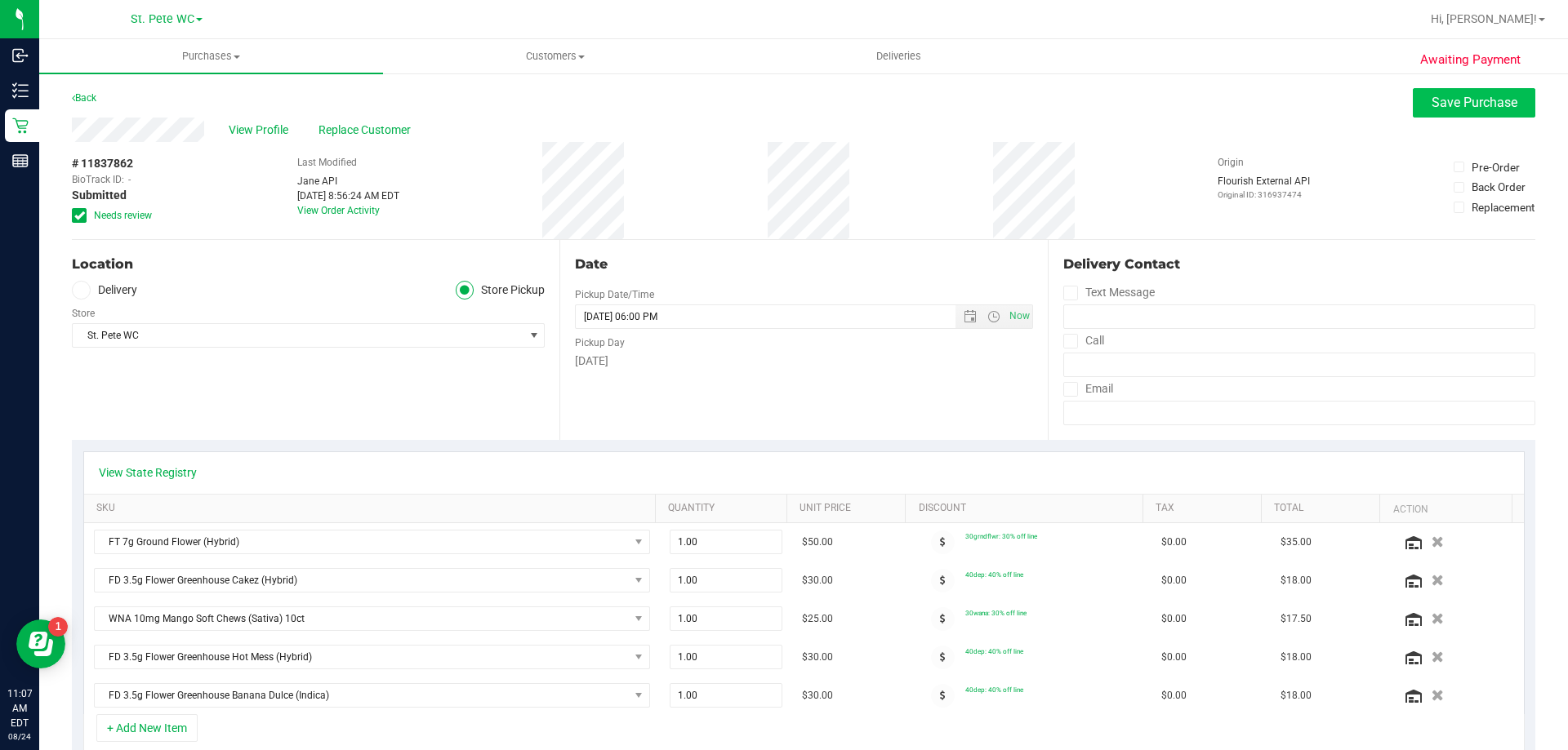
type textarea "[DATE] 11:00-18:00 -- Message: -- Specials:30grndflwr|40dep|30wana -- Phone:[PH…"
click at [1413, 106] on button "Save Purchase" at bounding box center [1475, 102] width 123 height 29
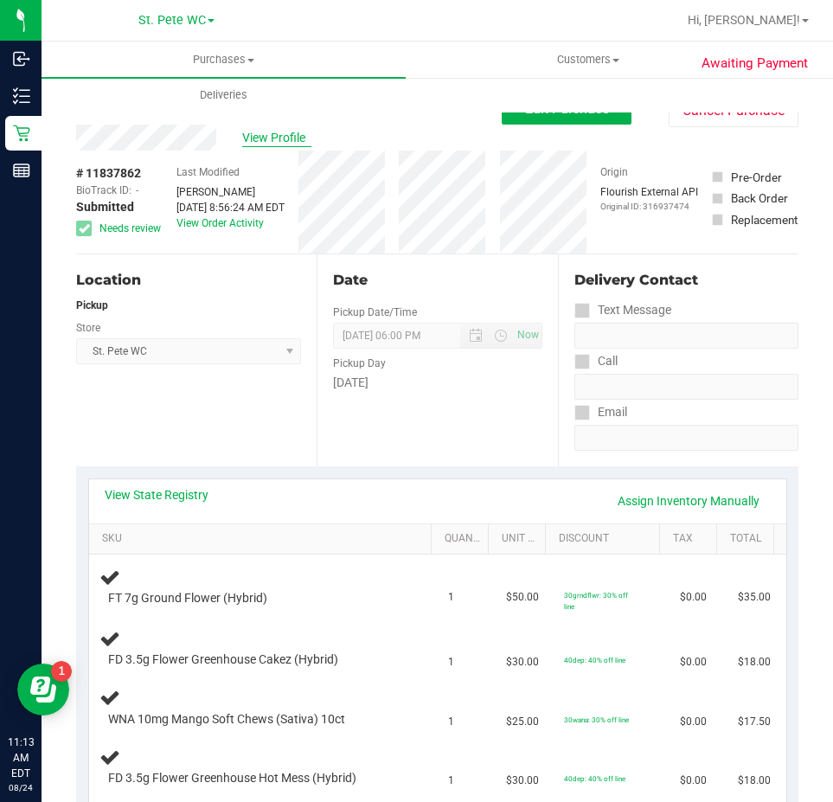
click at [264, 137] on span "View Profile" at bounding box center [276, 138] width 69 height 18
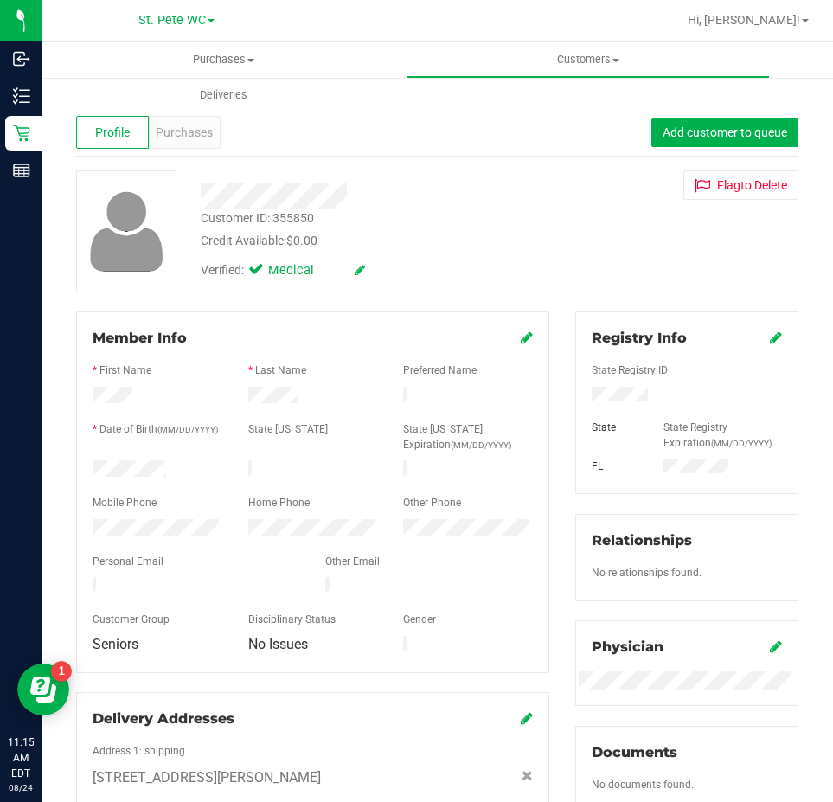
click at [500, 171] on div at bounding box center [375, 189] width 375 height 39
drag, startPoint x: 407, startPoint y: 180, endPoint x: 372, endPoint y: 170, distance: 35.9
click at [405, 181] on div at bounding box center [375, 189] width 375 height 39
click at [217, 141] on div "Purchases" at bounding box center [185, 132] width 73 height 33
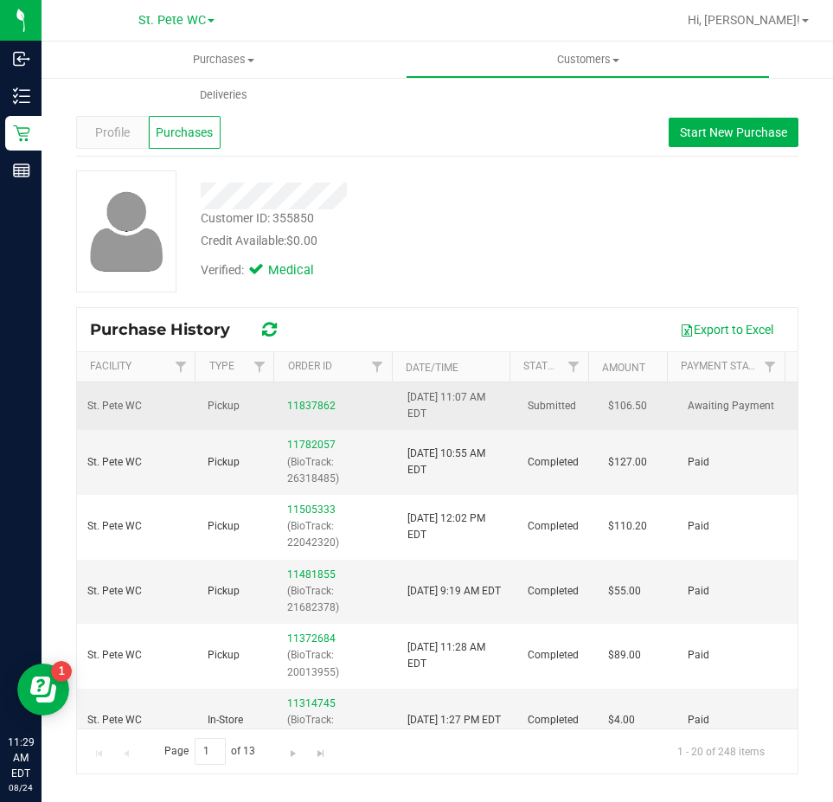
click at [325, 398] on div "11837862" at bounding box center [337, 406] width 100 height 16
click at [322, 407] on link "11837862" at bounding box center [311, 406] width 48 height 12
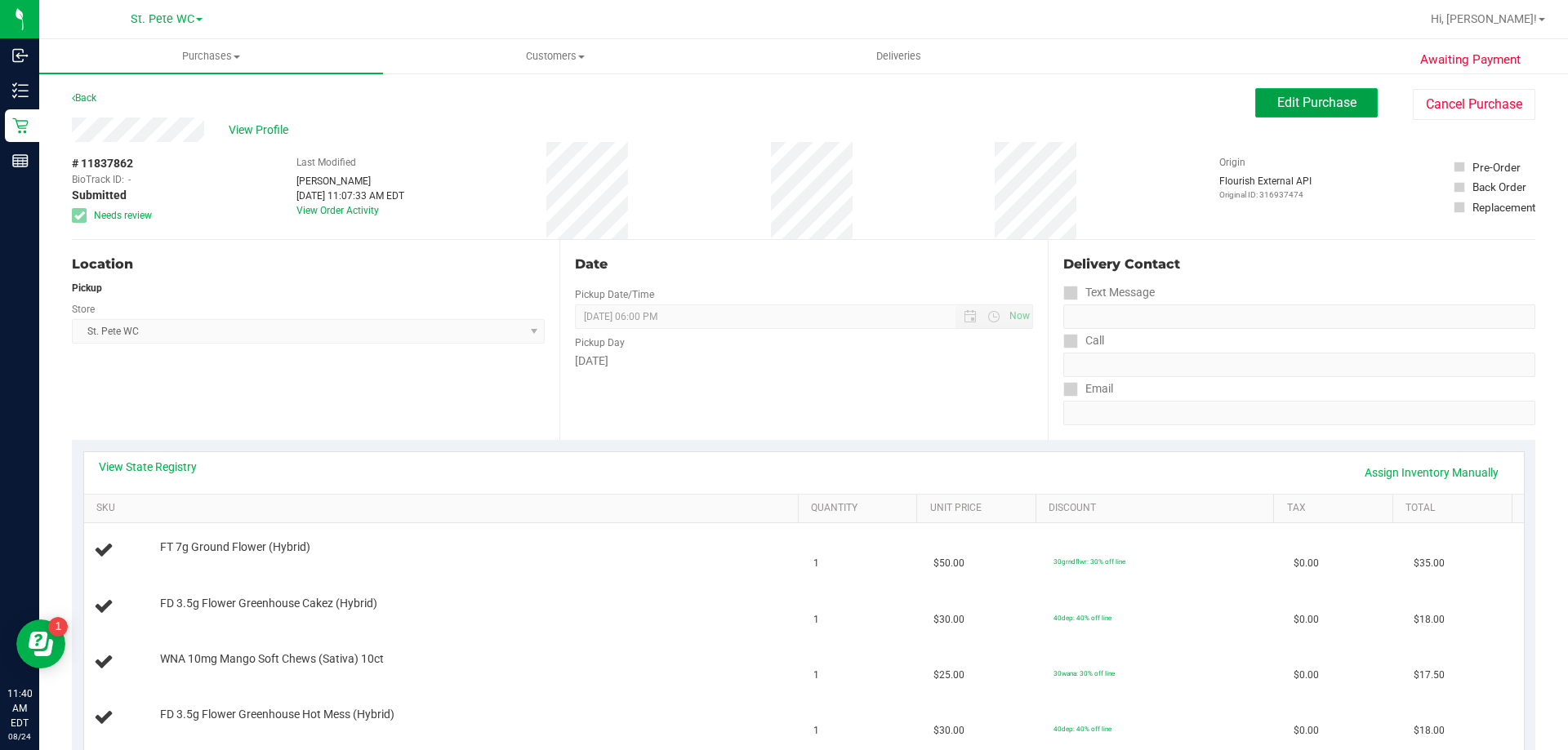
click at [1279, 110] on button "Edit Purchase" at bounding box center [1317, 102] width 123 height 29
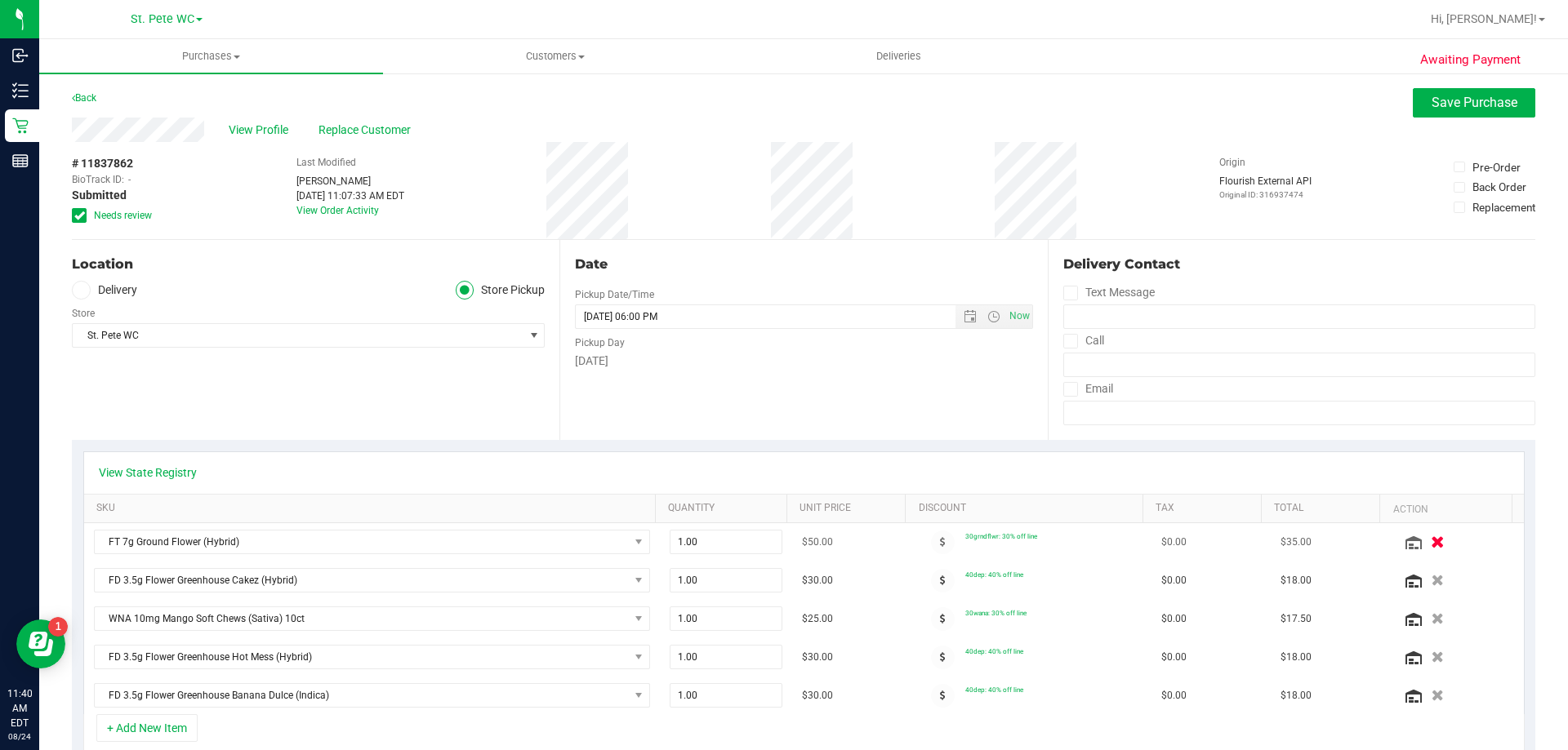
click at [1431, 544] on icon "button" at bounding box center [1438, 542] width 14 height 12
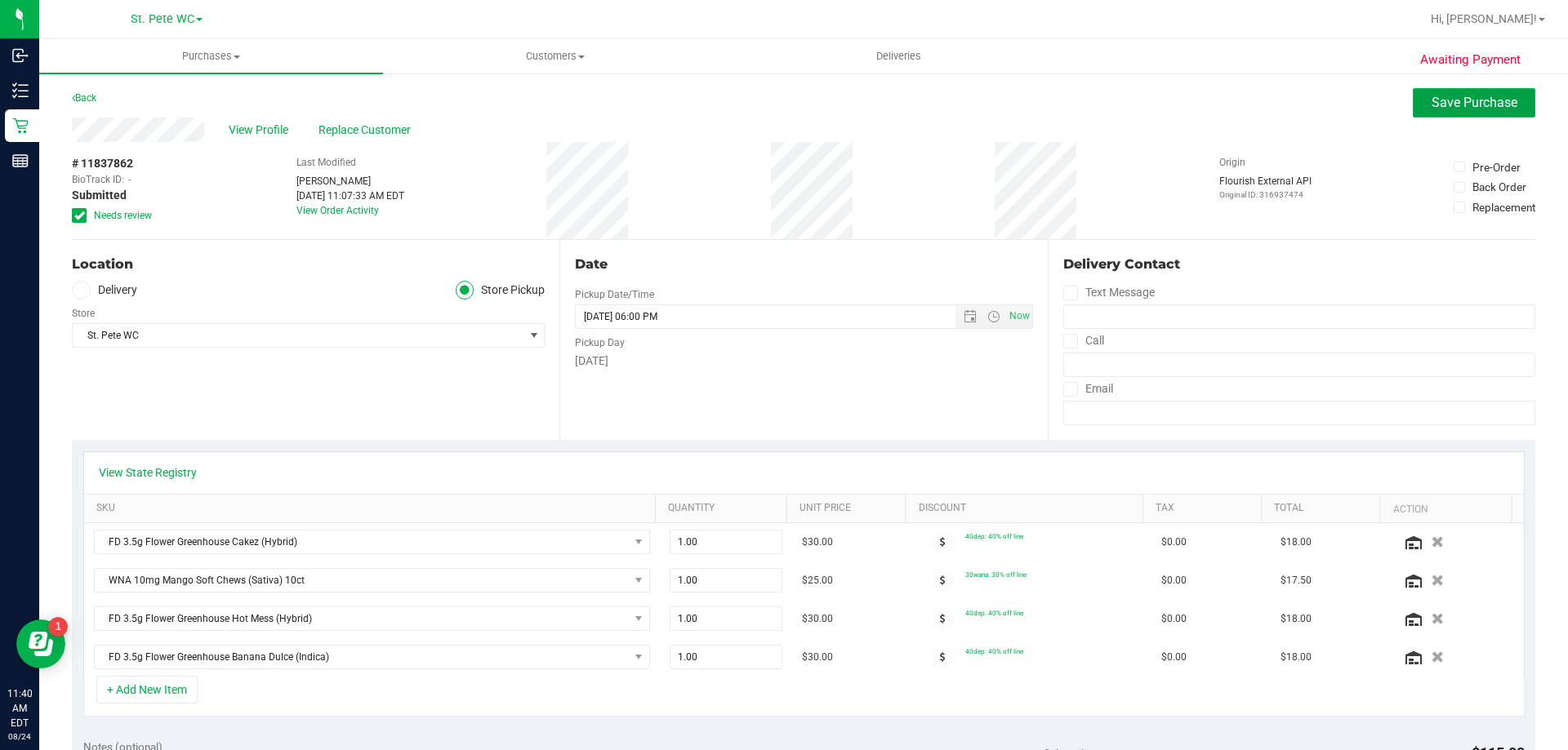
click at [1443, 108] on span "Save Purchase" at bounding box center [1475, 102] width 86 height 15
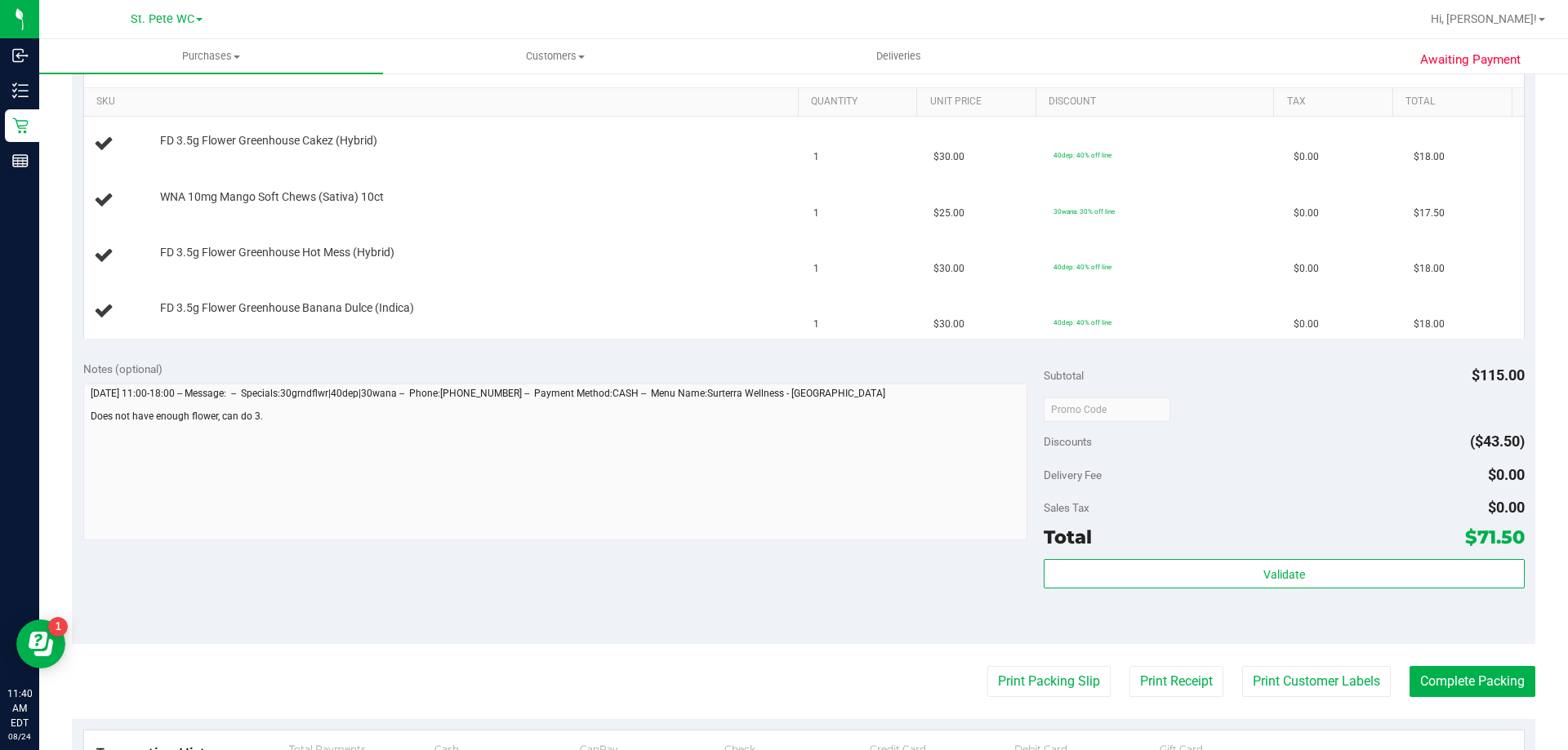
scroll to position [408, 0]
click at [595, 225] on td "WNA 10mg Mango Soft Chews (Sativa) 10ct" at bounding box center [444, 199] width 720 height 56
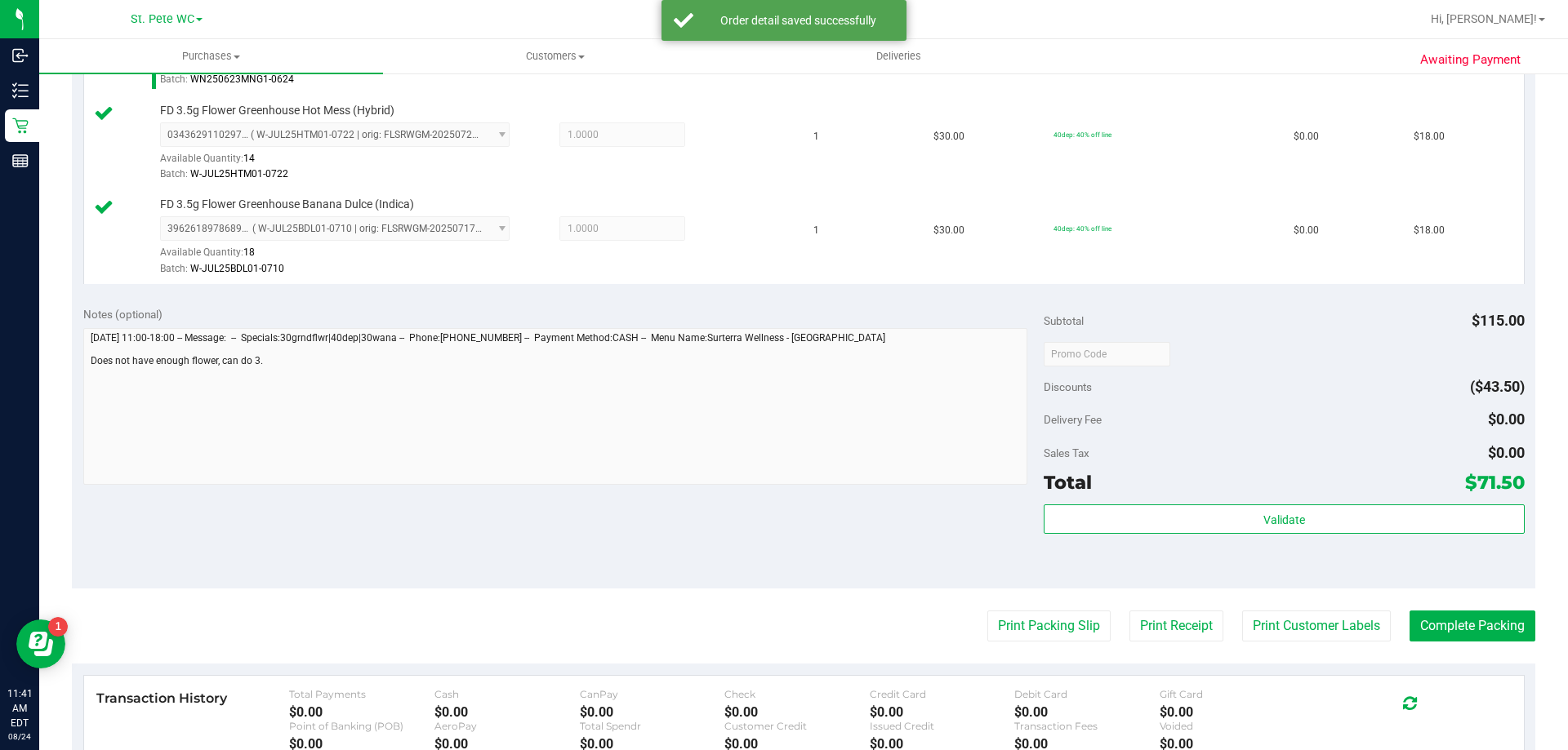
scroll to position [653, 0]
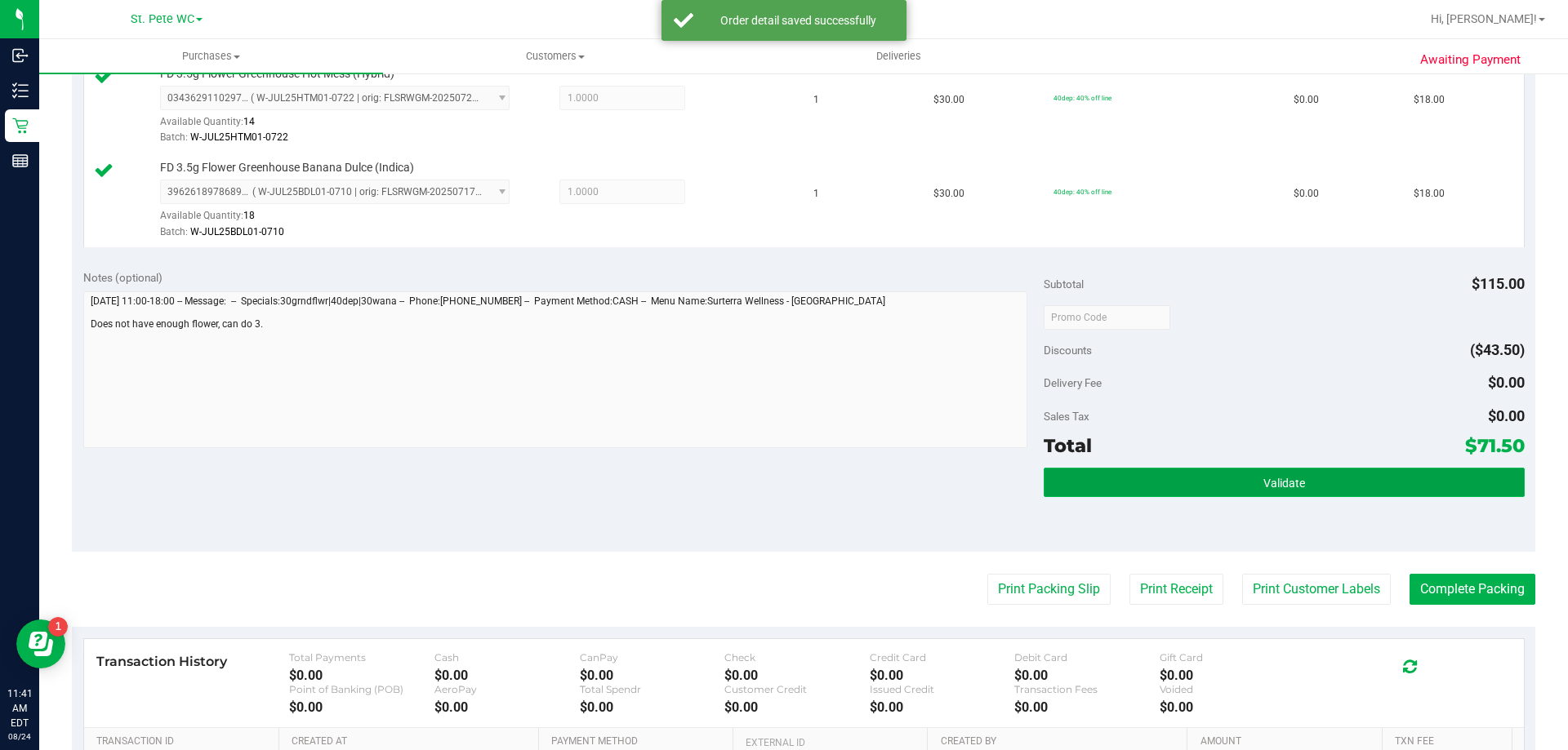
click at [1377, 495] on button "Validate" at bounding box center [1284, 482] width 481 height 29
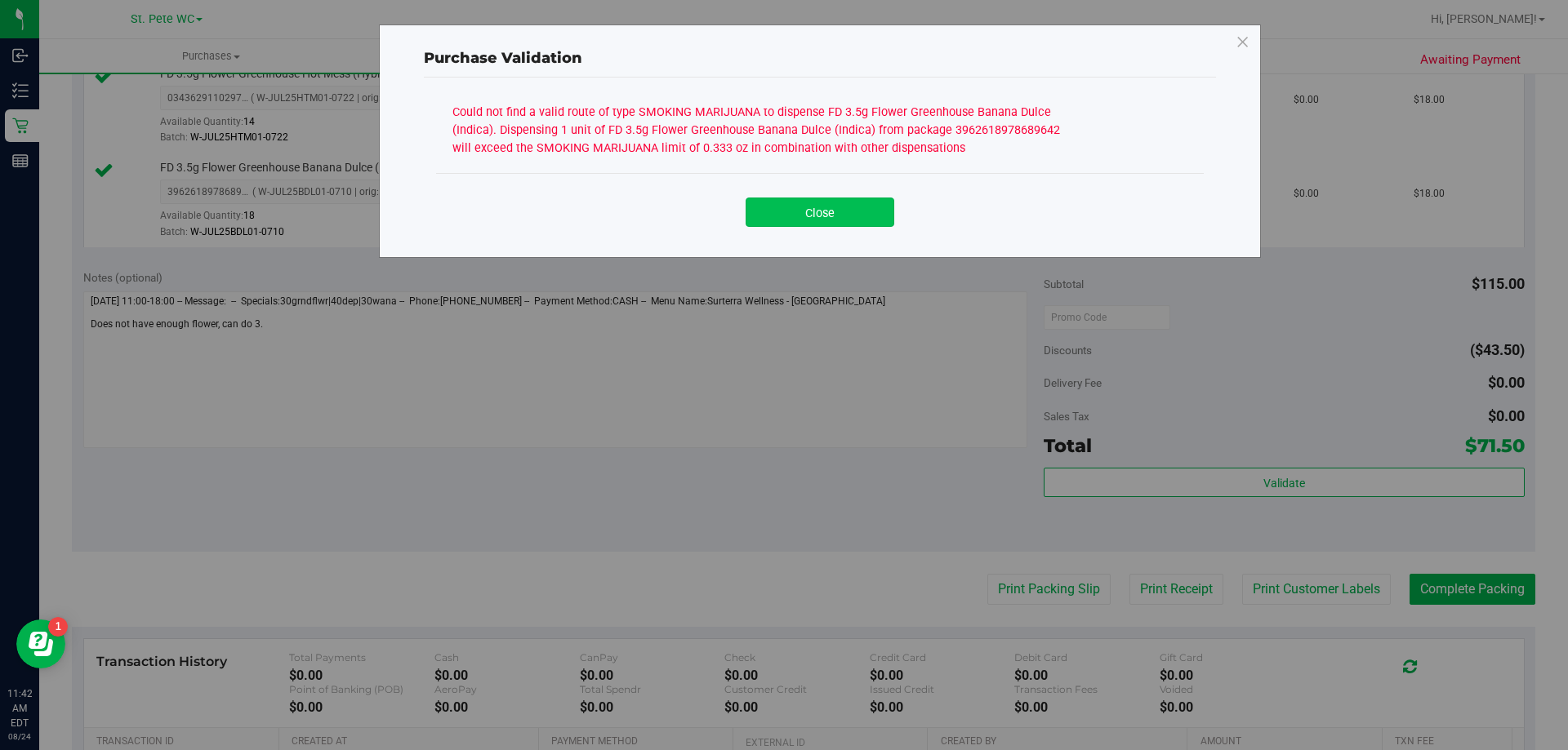
click at [813, 215] on button "Close" at bounding box center [819, 211] width 148 height 29
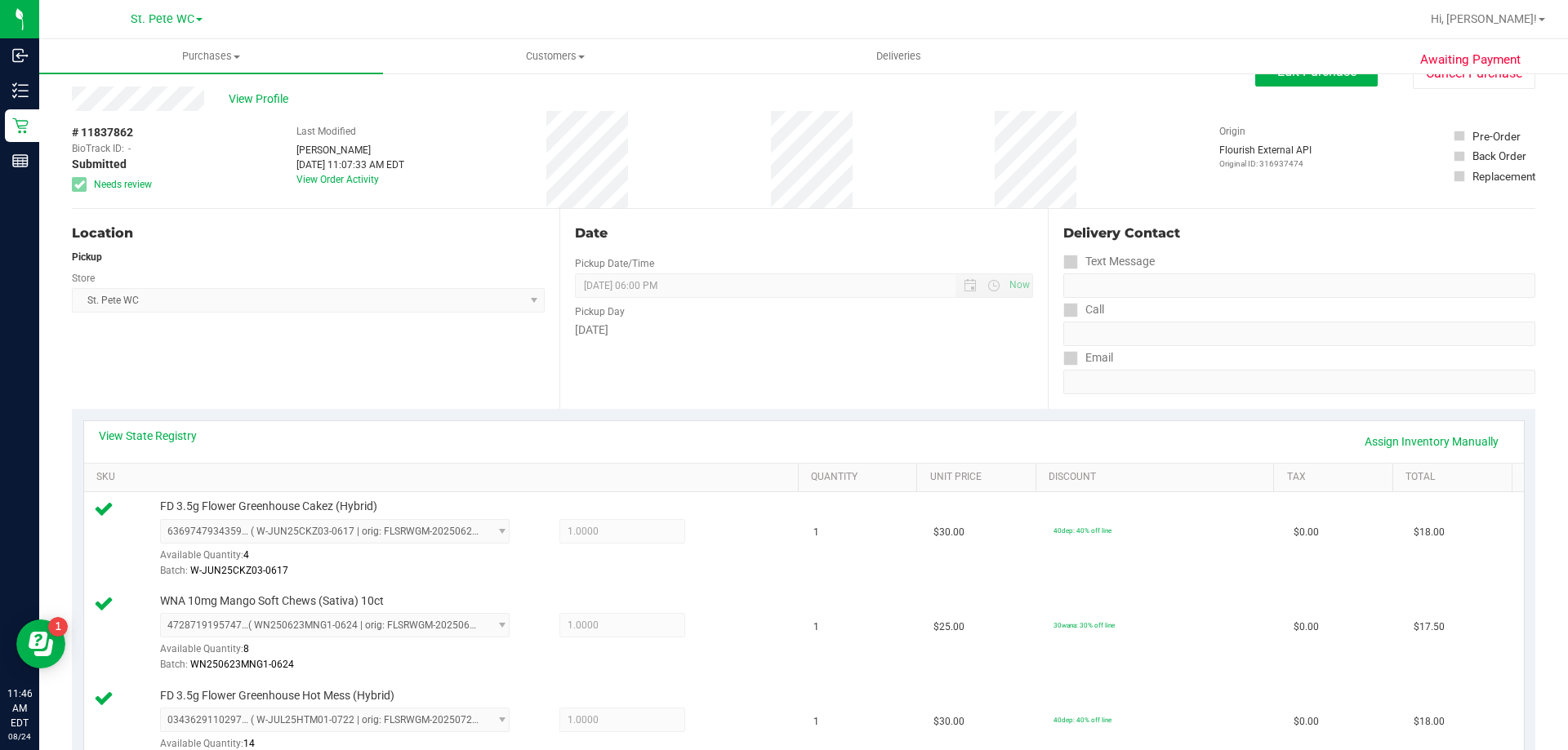
scroll to position [0, 0]
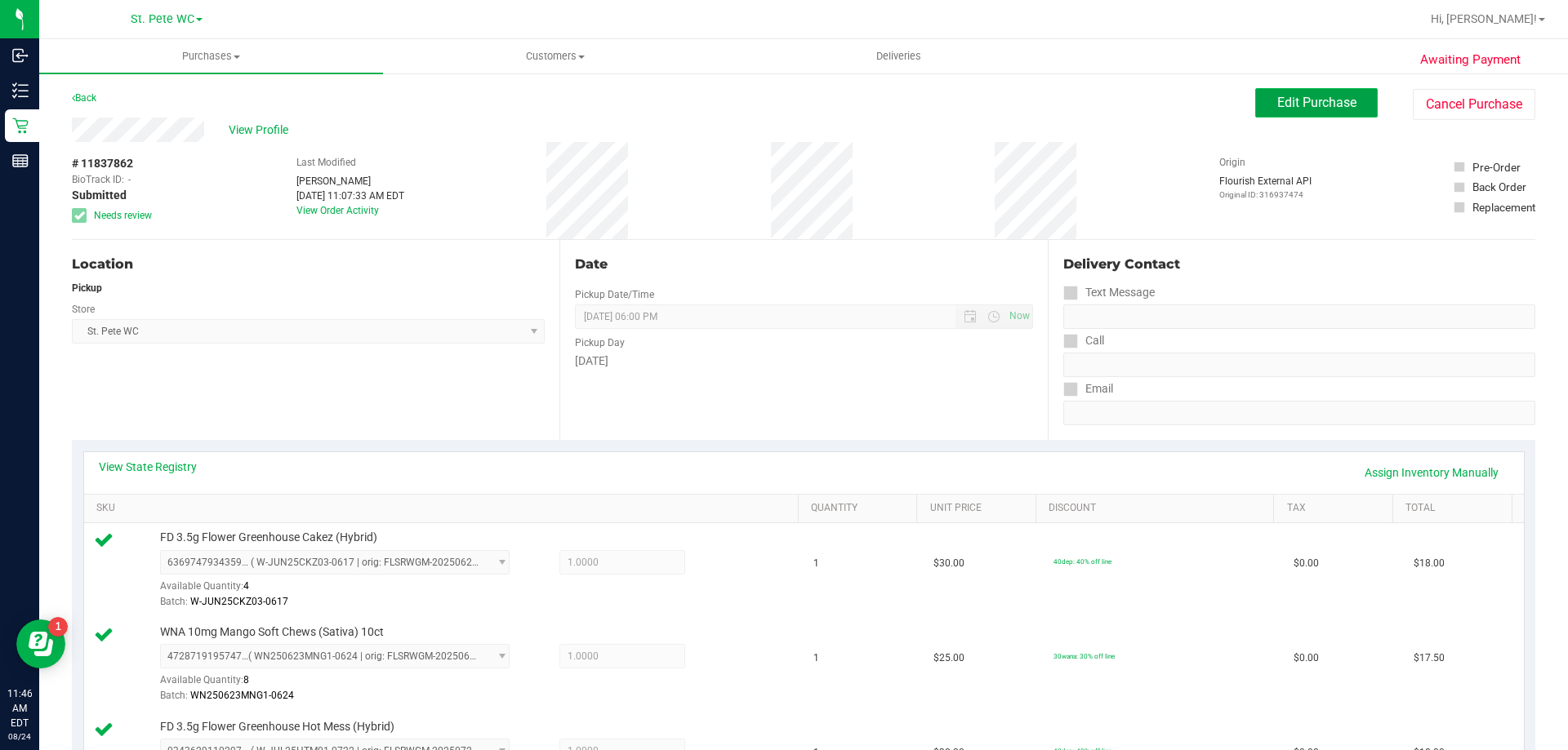
click at [1260, 106] on button "Edit Purchase" at bounding box center [1317, 102] width 123 height 29
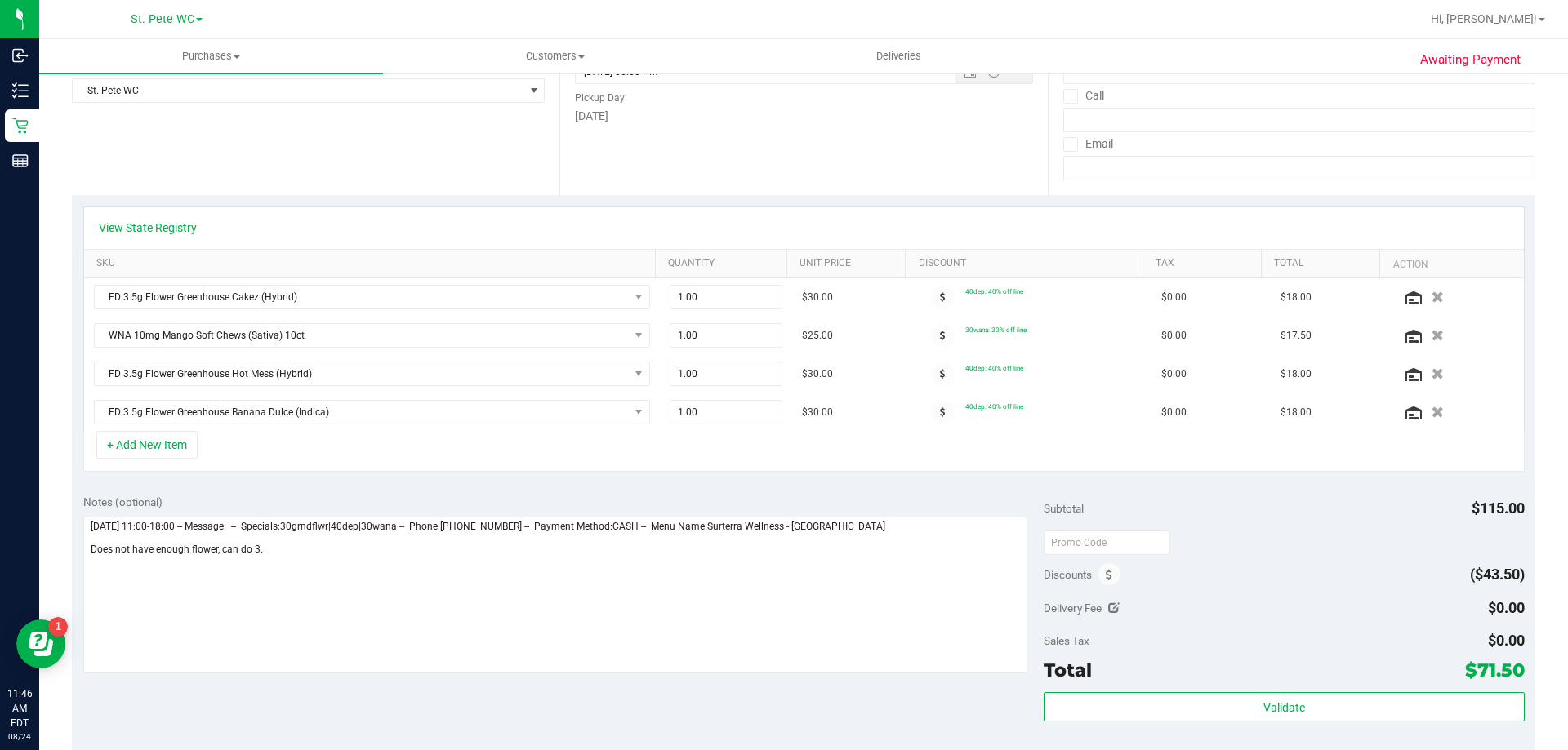
scroll to position [685, 0]
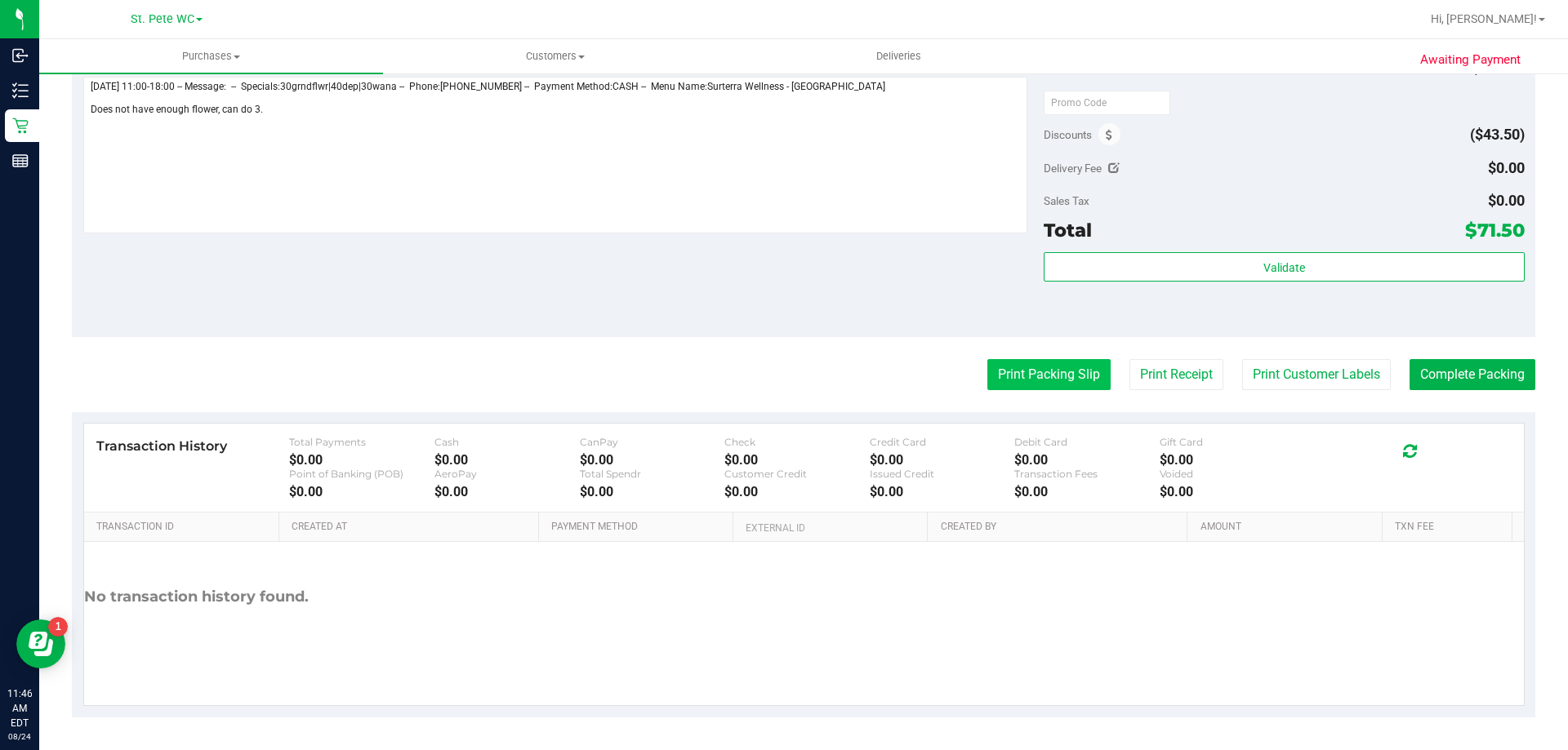
click at [1003, 382] on button "Print Packing Slip" at bounding box center [1049, 375] width 124 height 31
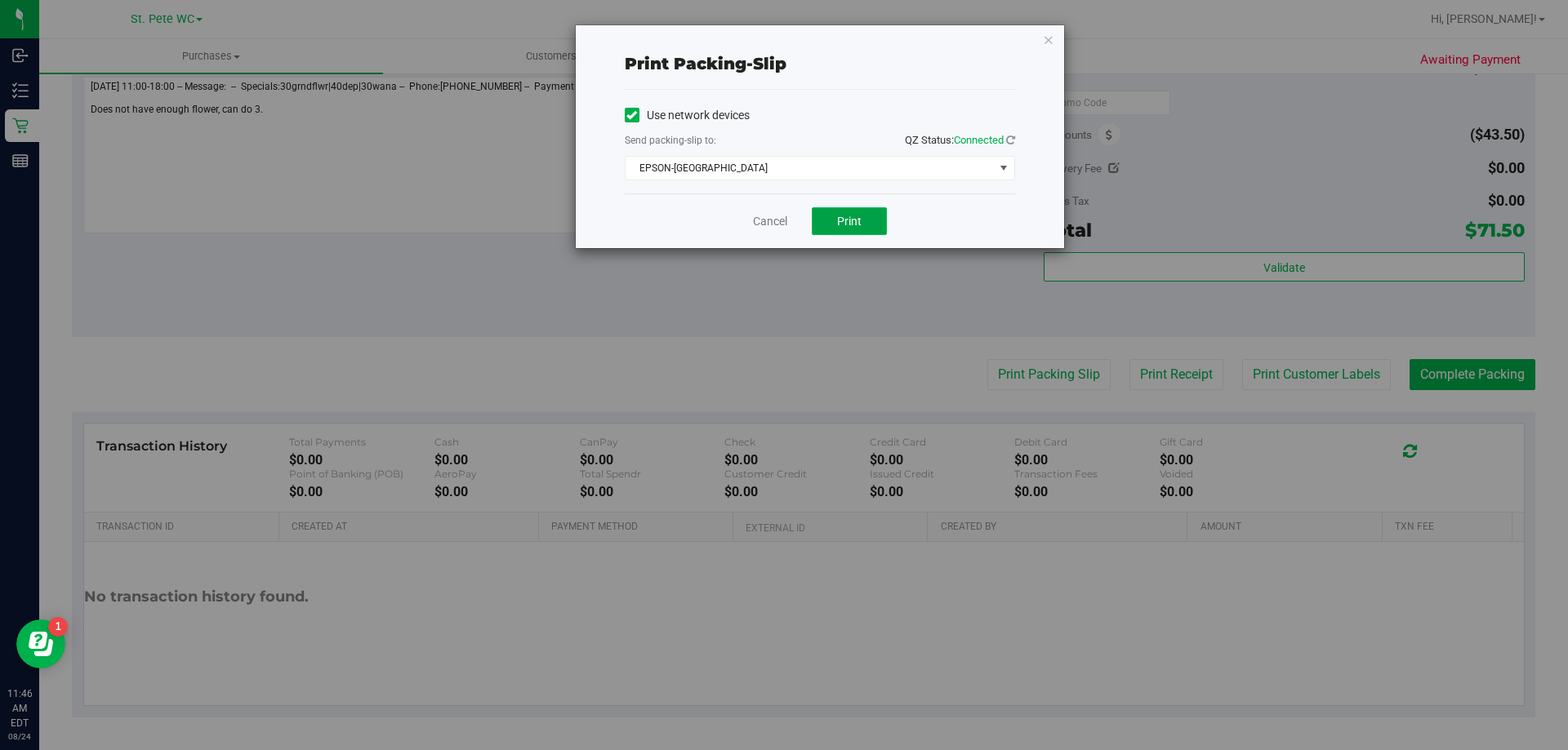
click at [838, 226] on span "Print" at bounding box center [850, 222] width 25 height 13
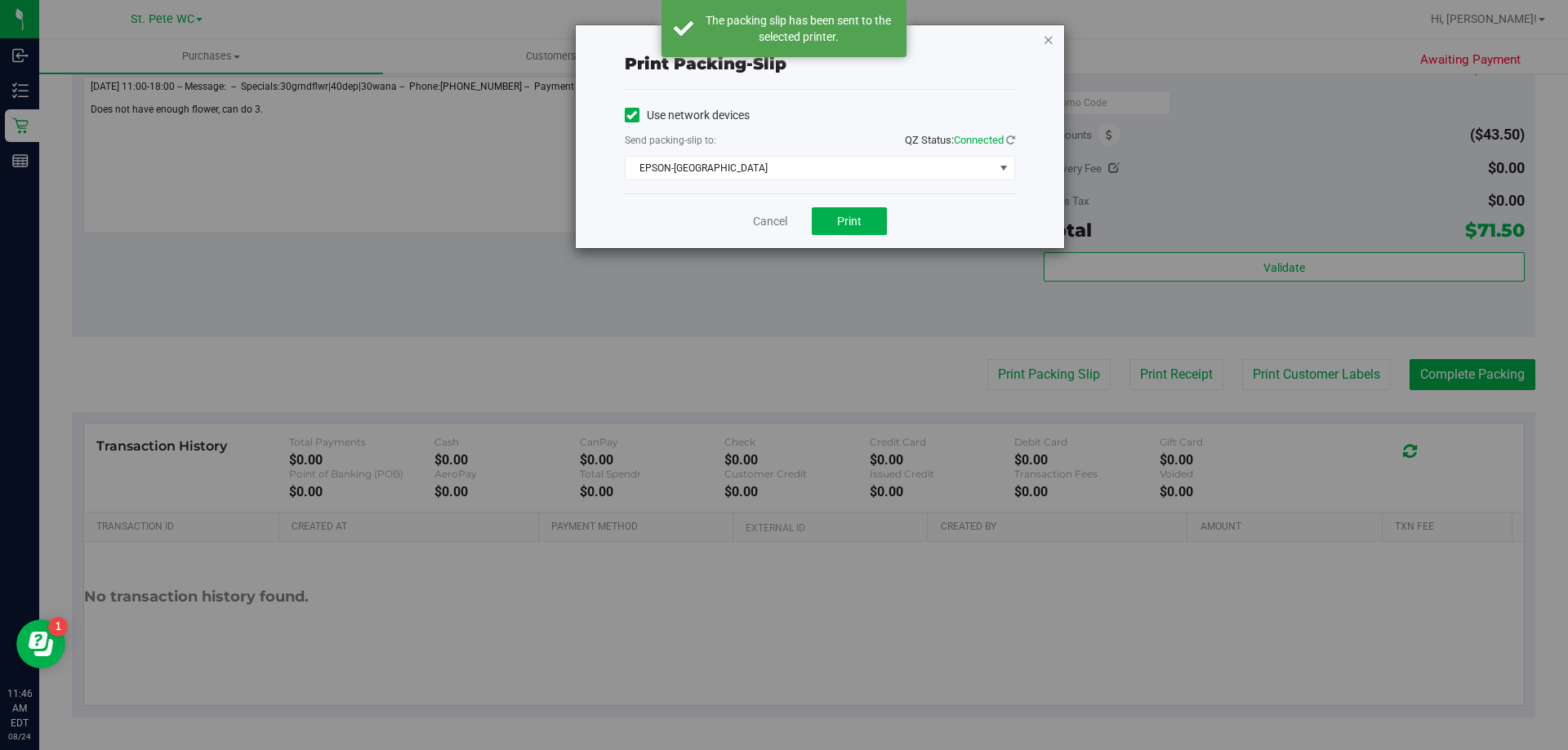
click at [1053, 44] on icon "button" at bounding box center [1049, 39] width 11 height 20
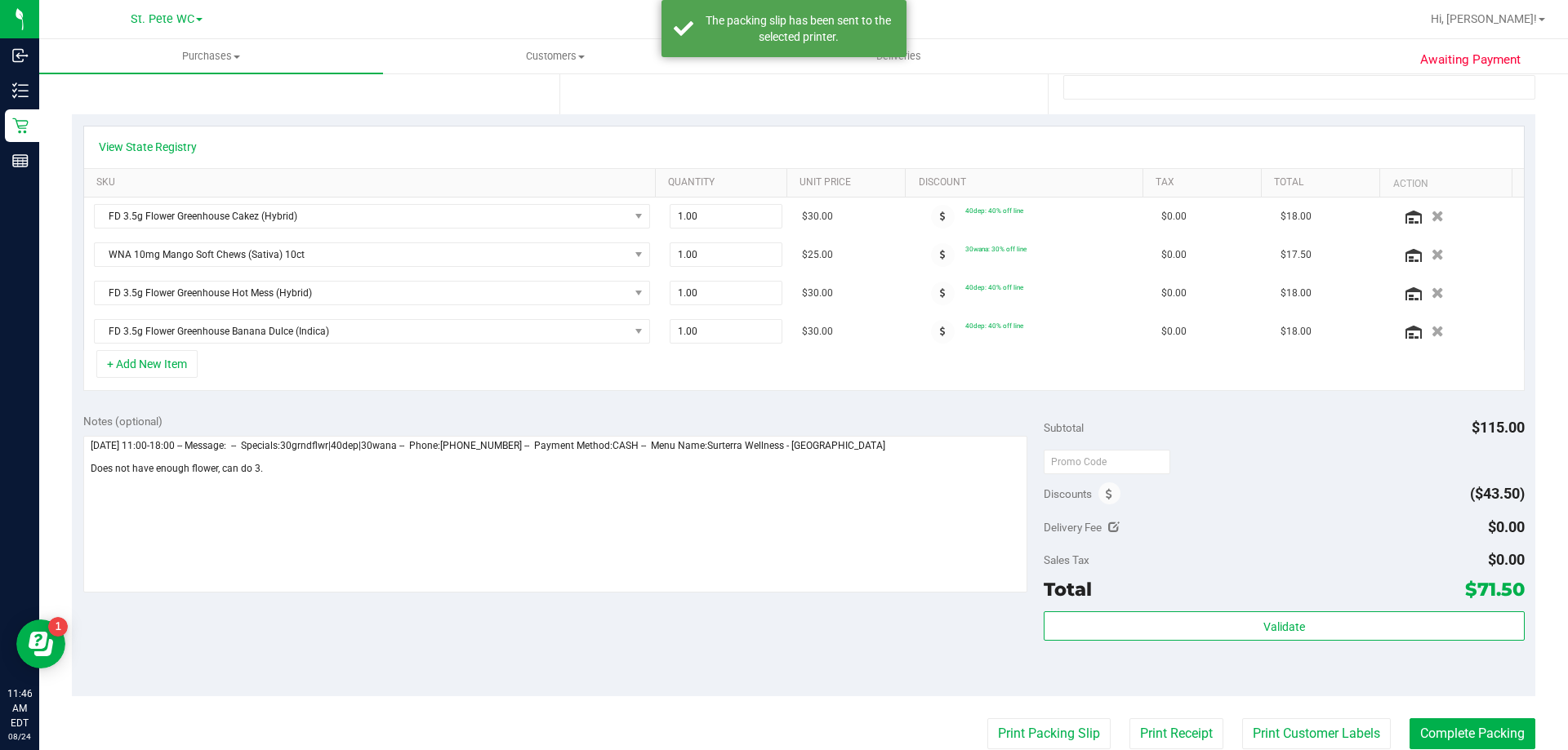
scroll to position [408, 0]
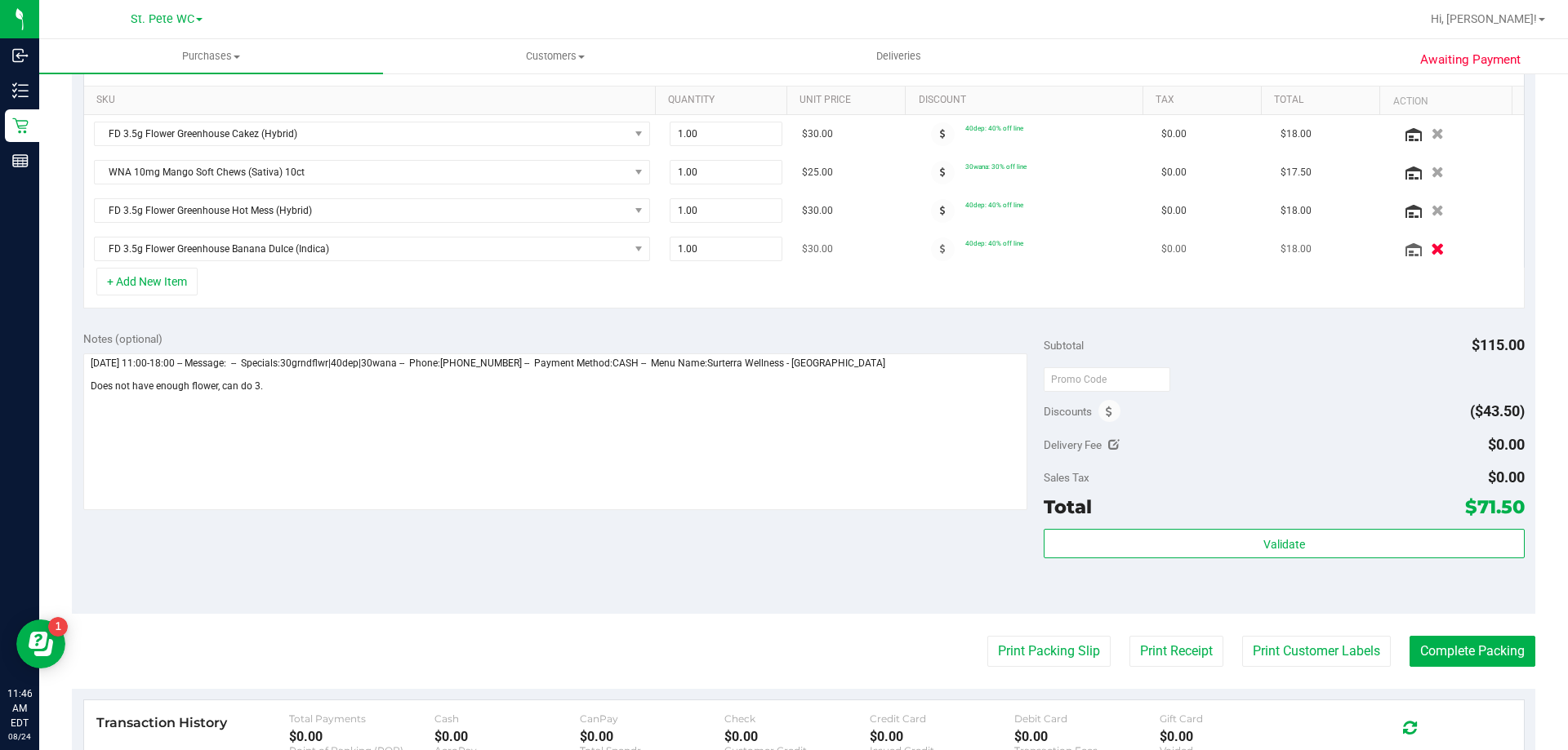
click at [1431, 246] on icon "button" at bounding box center [1438, 249] width 14 height 12
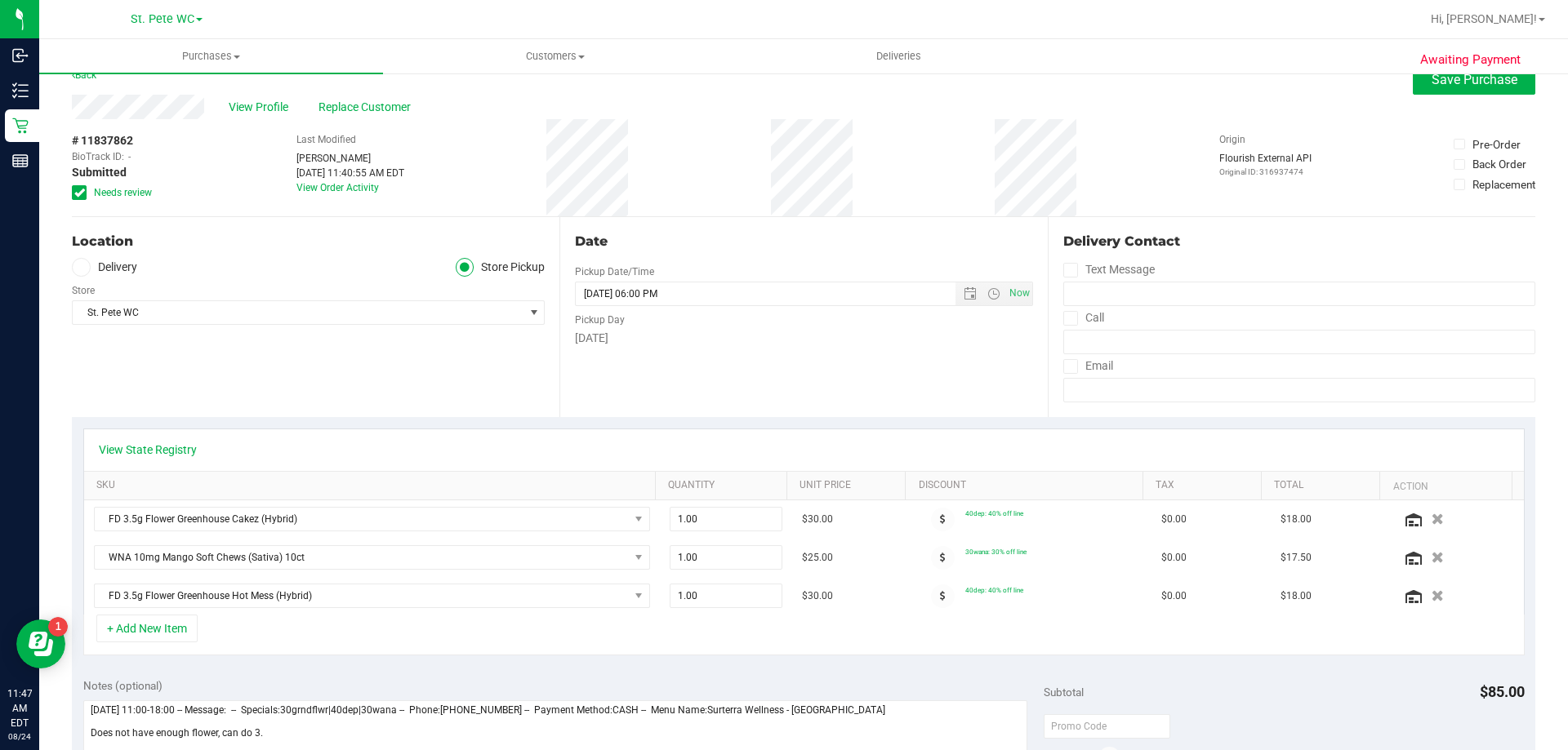
scroll to position [0, 0]
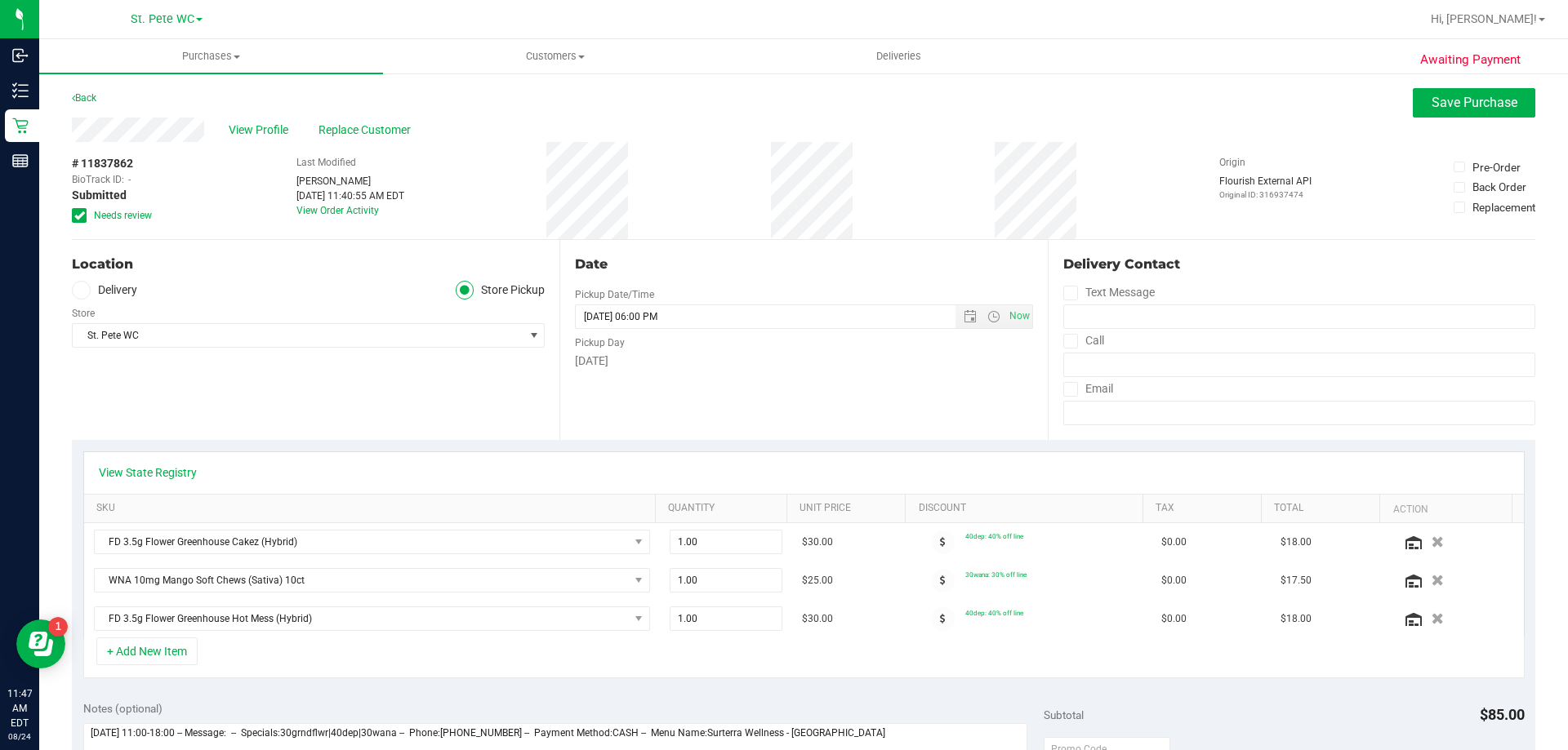
click at [1457, 84] on div "Awaiting Payment Back Save Purchase View Profile Replace Customer # 11837862 Bi…" at bounding box center [804, 734] width 1529 height 1325
click at [1458, 101] on span "Save Purchase" at bounding box center [1475, 102] width 86 height 15
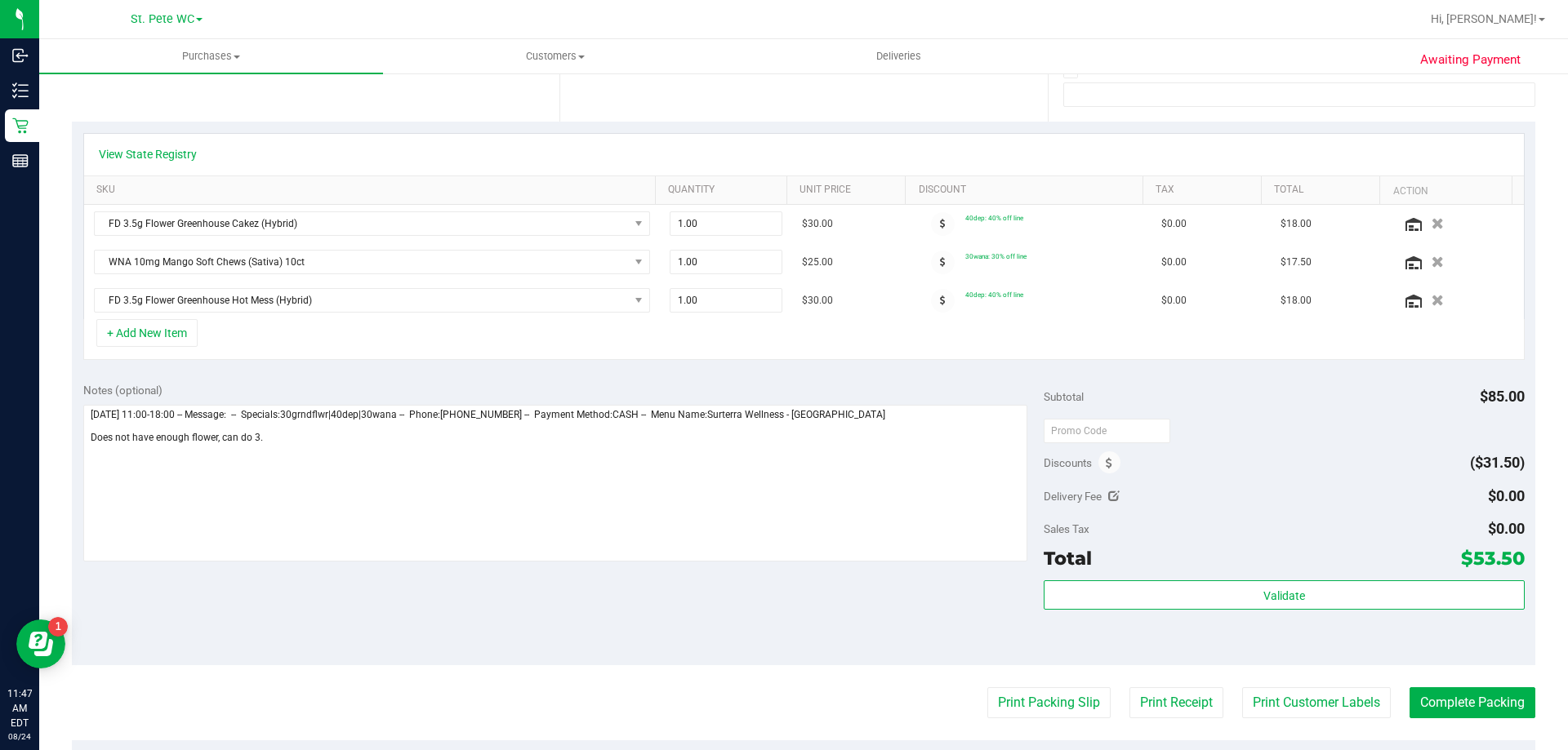
scroll to position [326, 0]
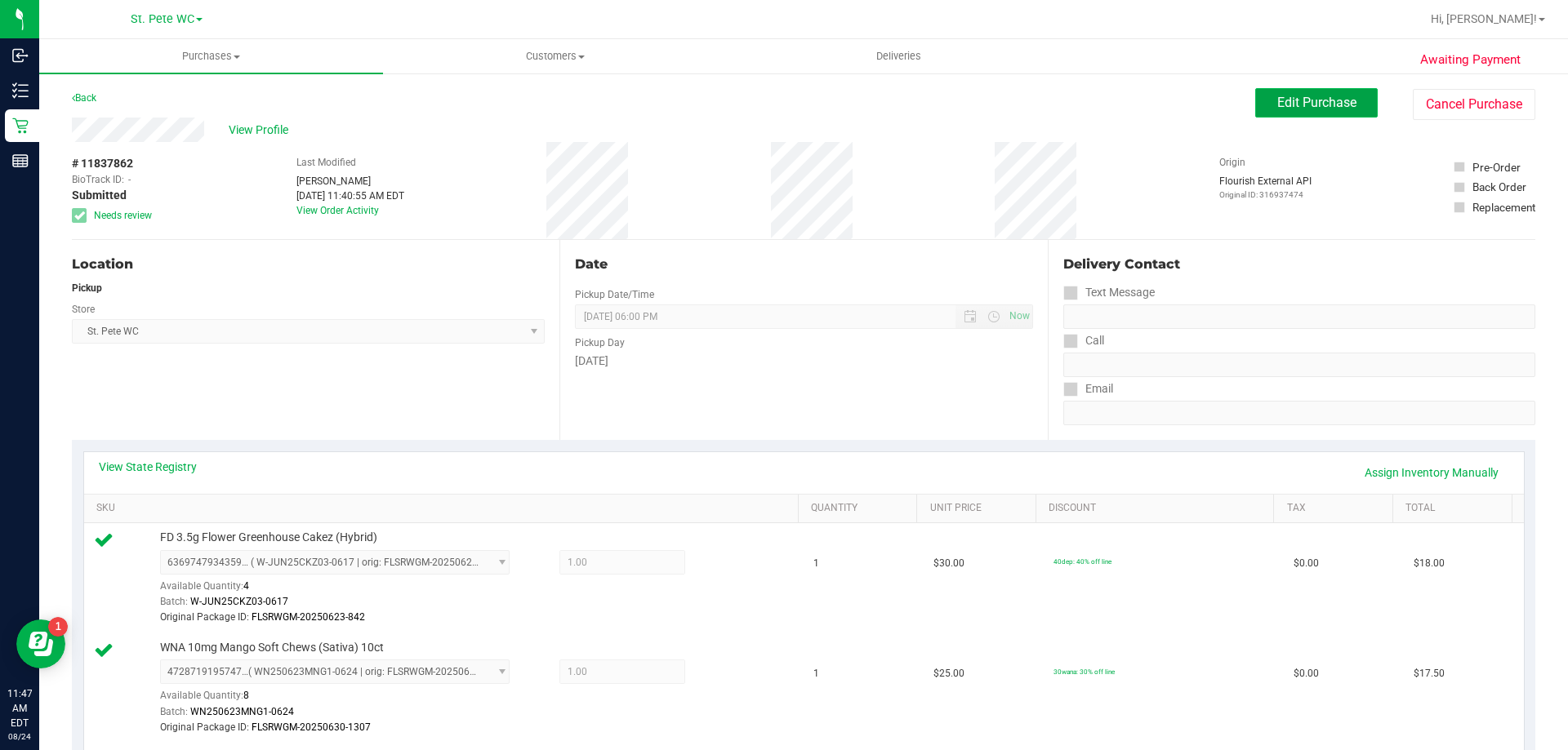
click at [1337, 106] on span "Edit Purchase" at bounding box center [1317, 102] width 79 height 15
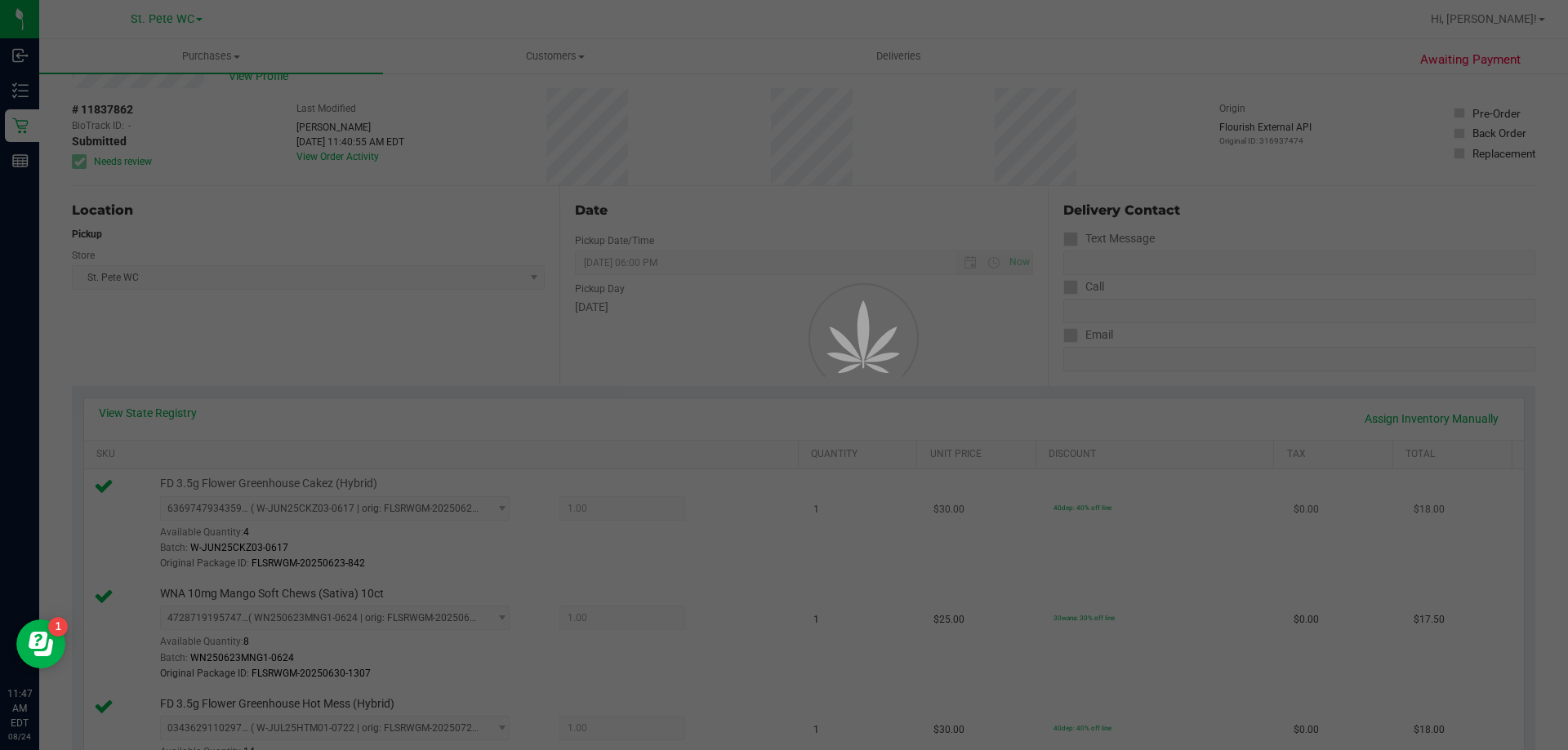
scroll to position [245, 0]
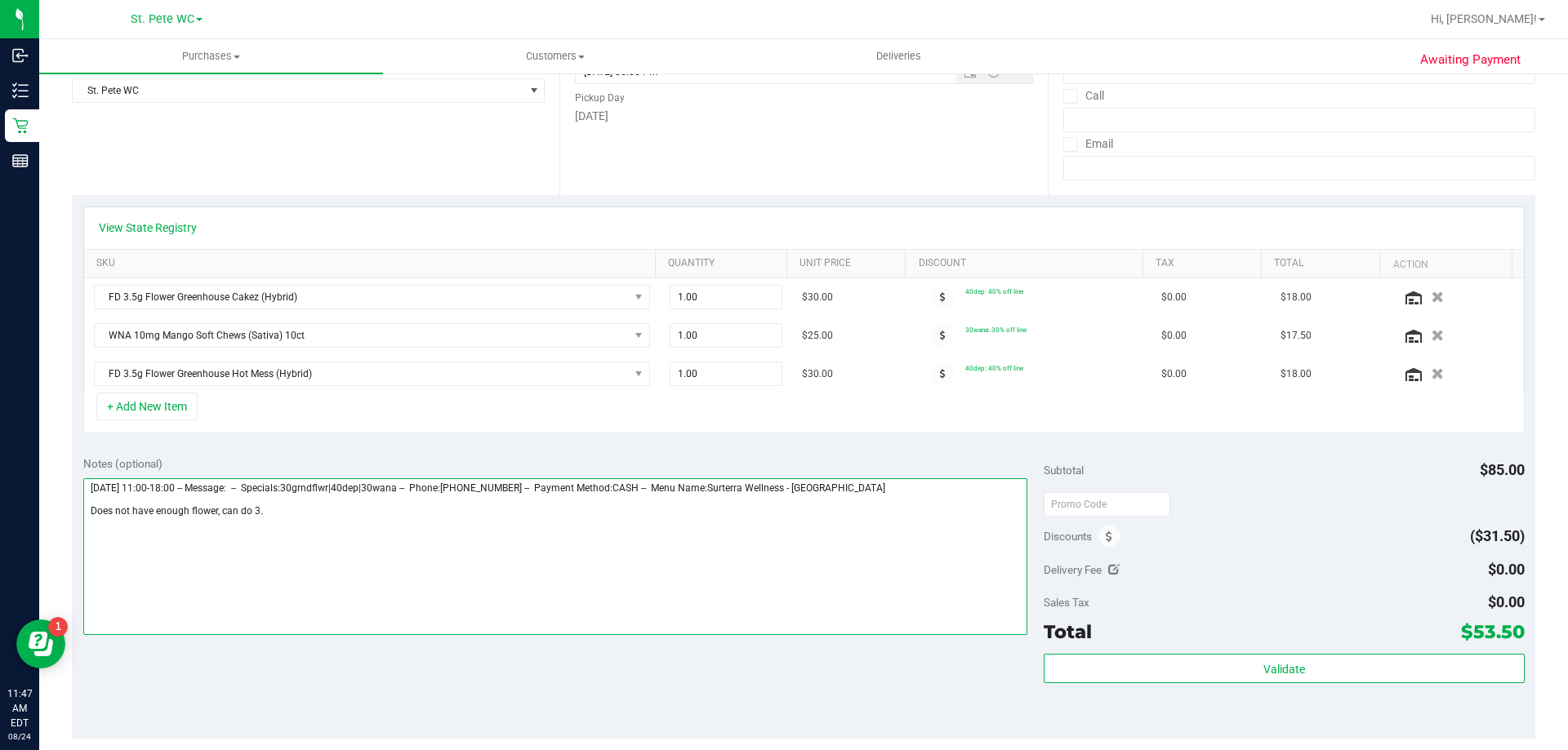
click at [340, 534] on textarea at bounding box center [555, 557] width 945 height 157
type textarea "[DATE] 11:00-18:00 -- Message: -- Specials:30grndflwr|40dep|30wana -- Phone:[PH…"
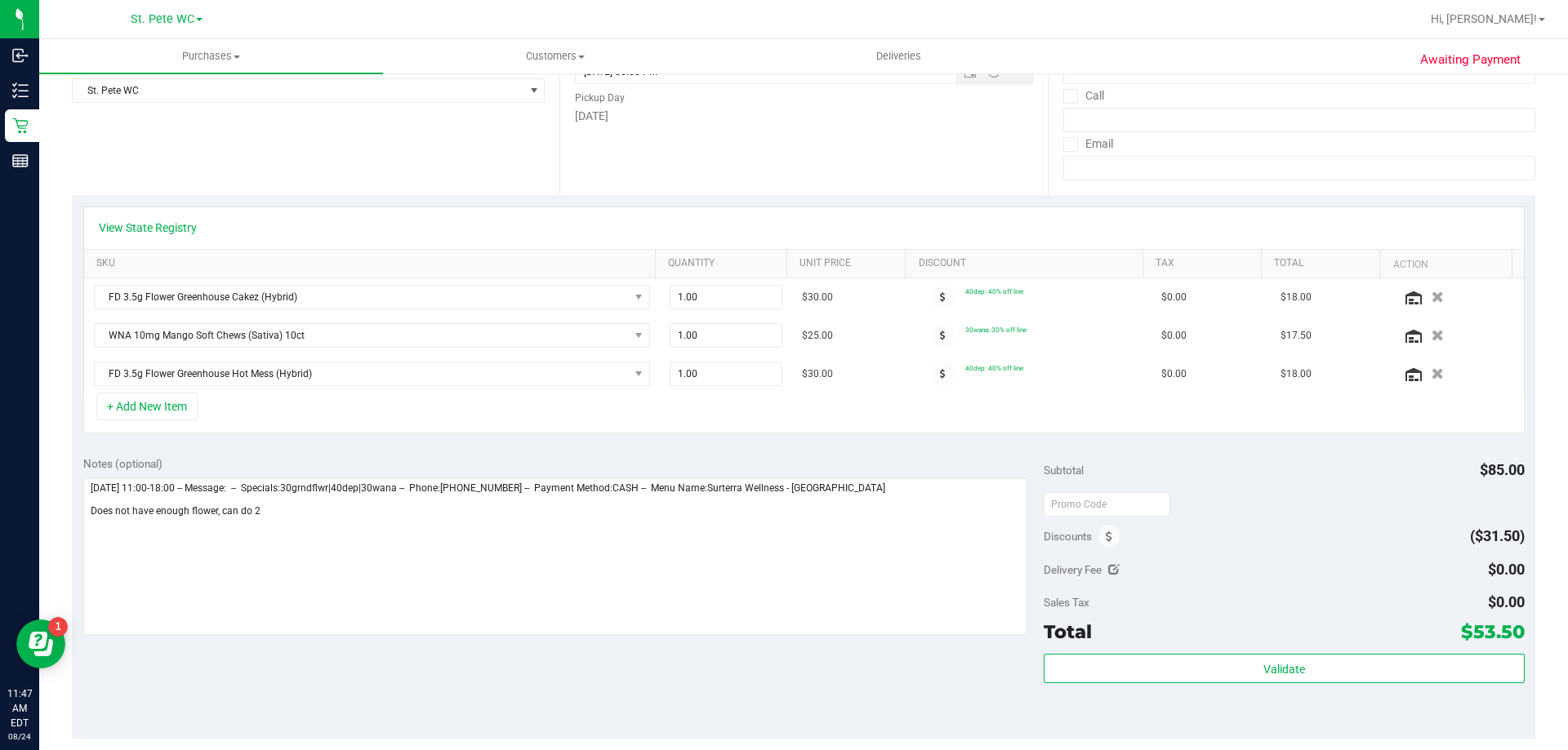
drag, startPoint x: 1256, startPoint y: 596, endPoint x: 1313, endPoint y: 558, distance: 68.5
click at [1274, 587] on div "Subtotal $85.00 Discounts ($31.50) Delivery Fee $0.00 Sales Tax $0.00 Total $53…" at bounding box center [1284, 592] width 481 height 272
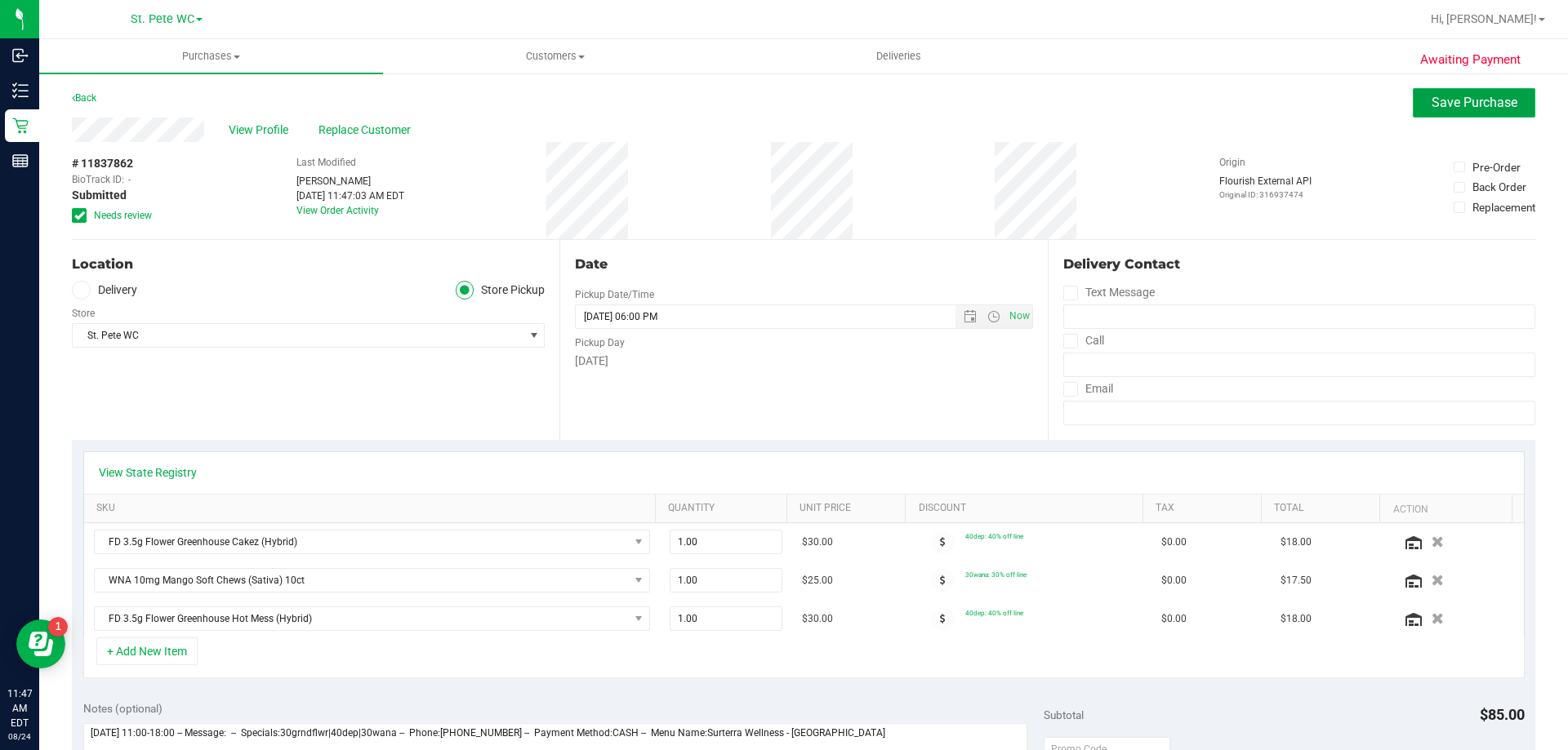
click at [1419, 91] on button "Save Purchase" at bounding box center [1475, 102] width 123 height 29
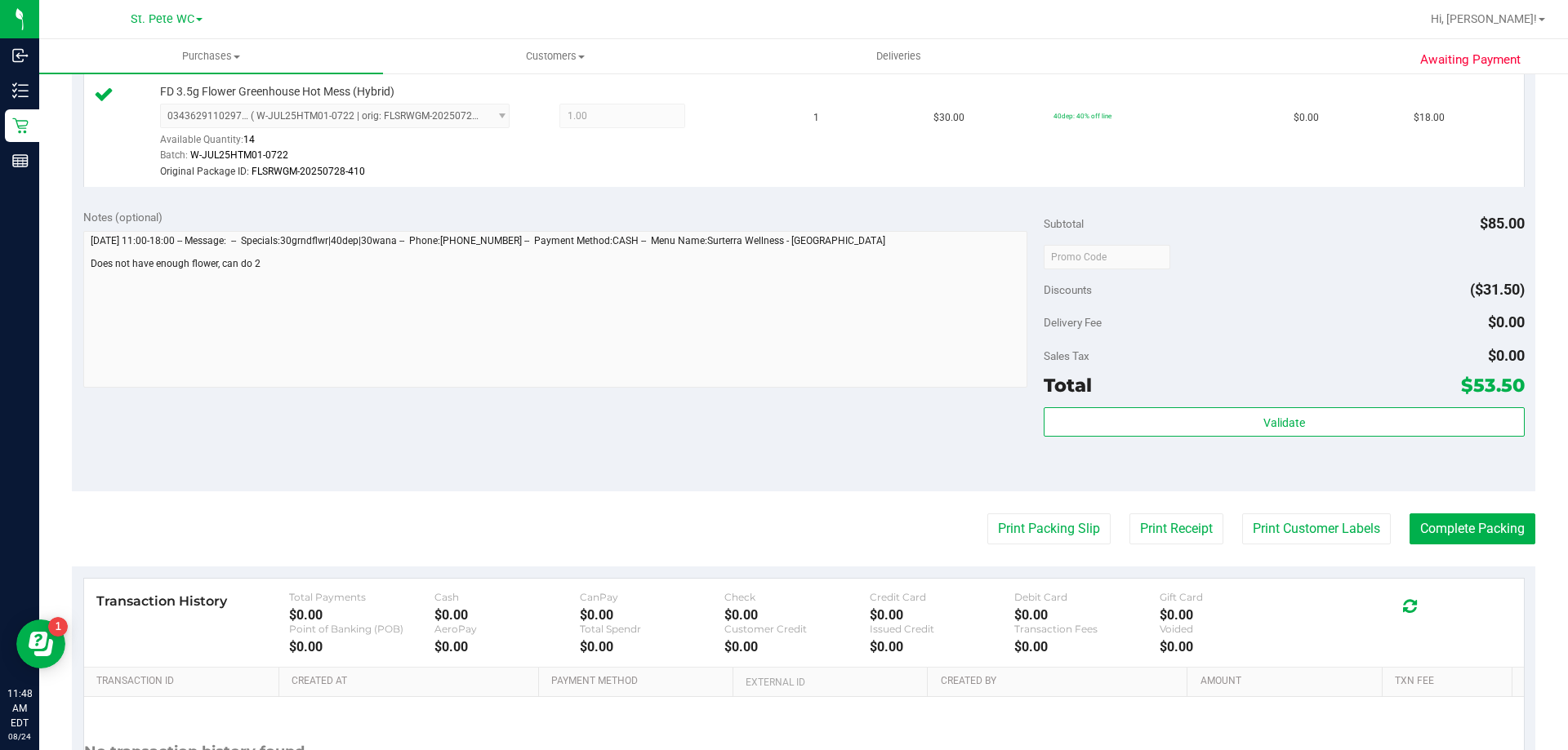
scroll to position [740, 0]
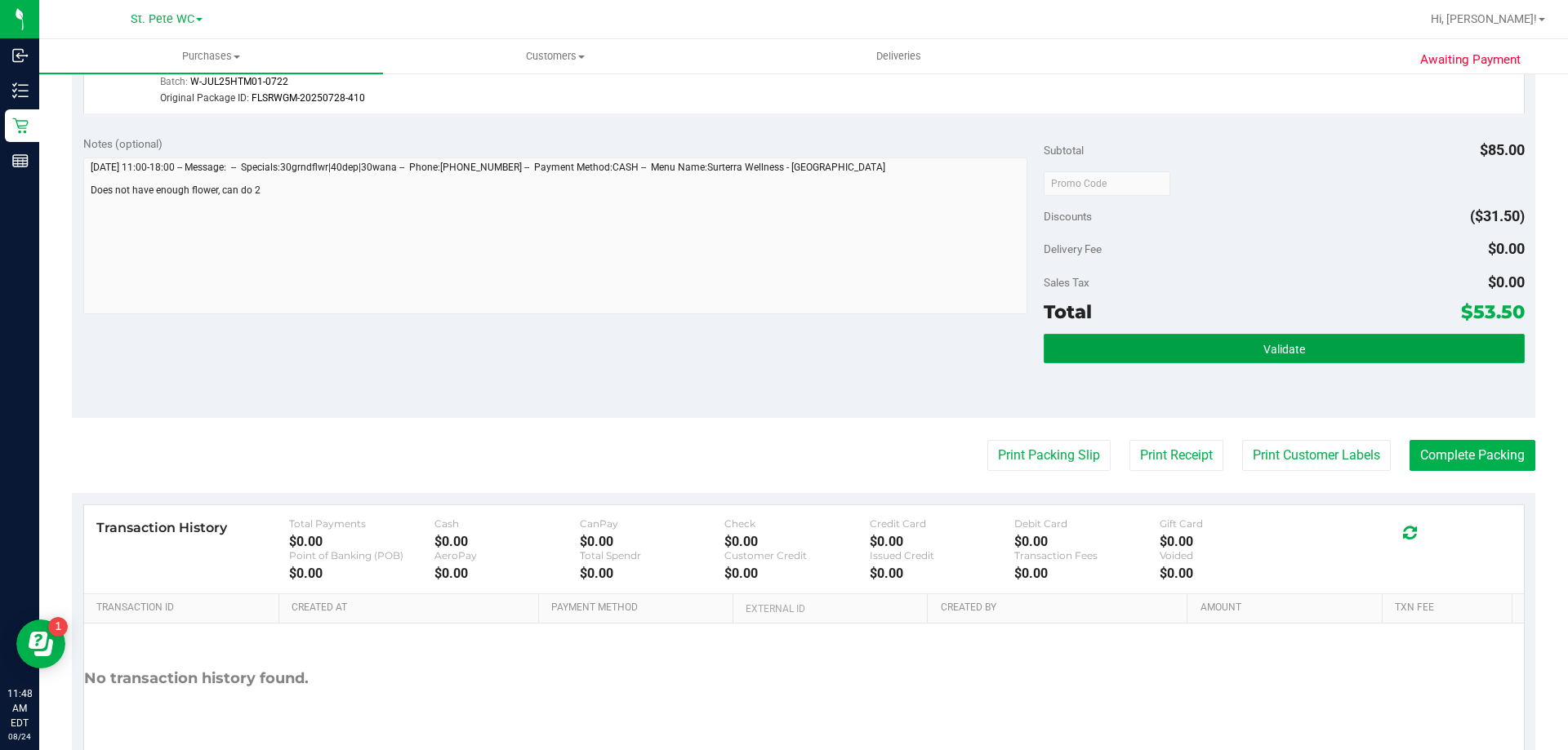
click at [1264, 349] on span "Validate" at bounding box center [1285, 349] width 42 height 13
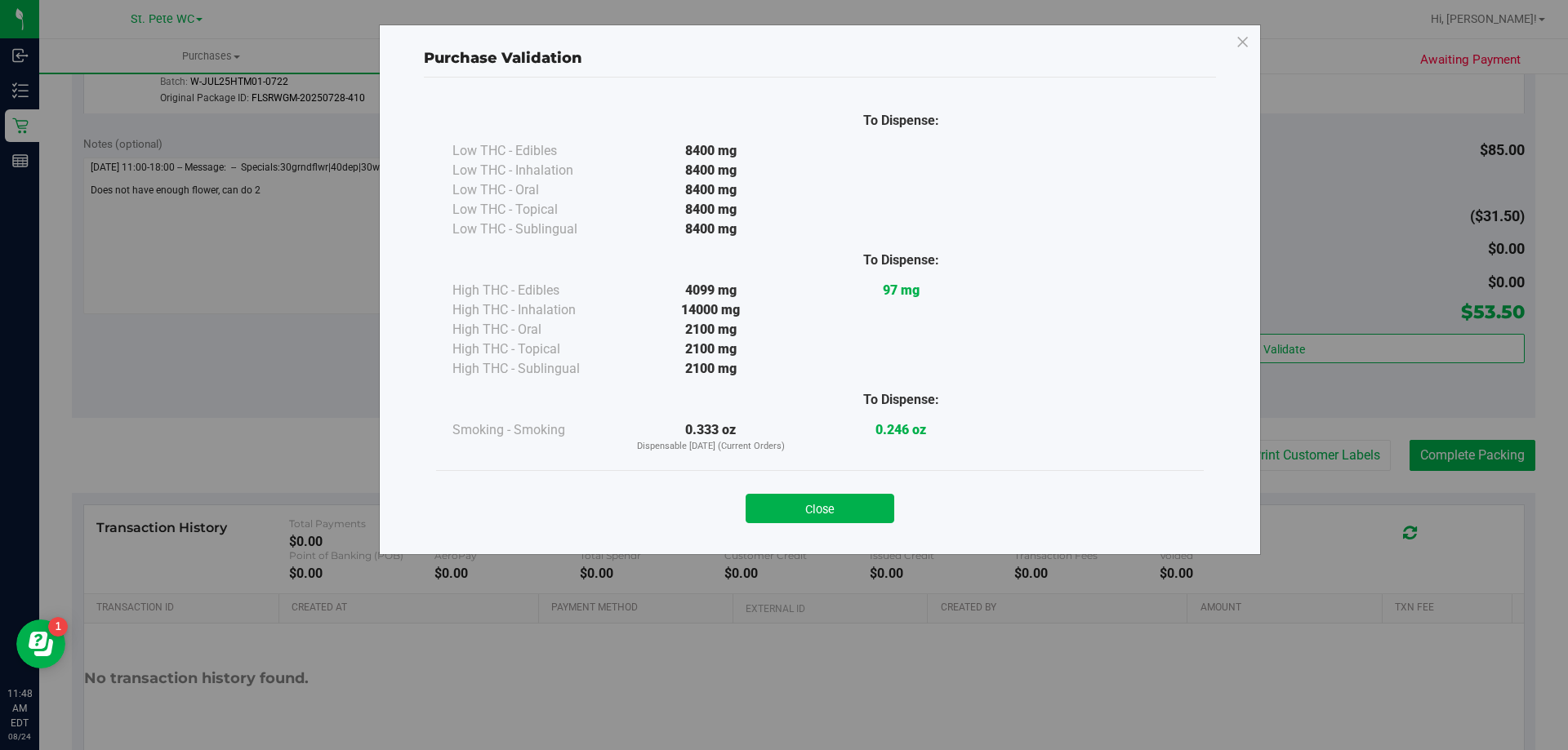
drag, startPoint x: 879, startPoint y: 469, endPoint x: 869, endPoint y: 485, distance: 18.9
click at [876, 470] on div "To Dispense: Low THC - Edibles 8400 mg" at bounding box center [819, 308] width 792 height 462
click at [864, 500] on button "Close" at bounding box center [819, 508] width 148 height 29
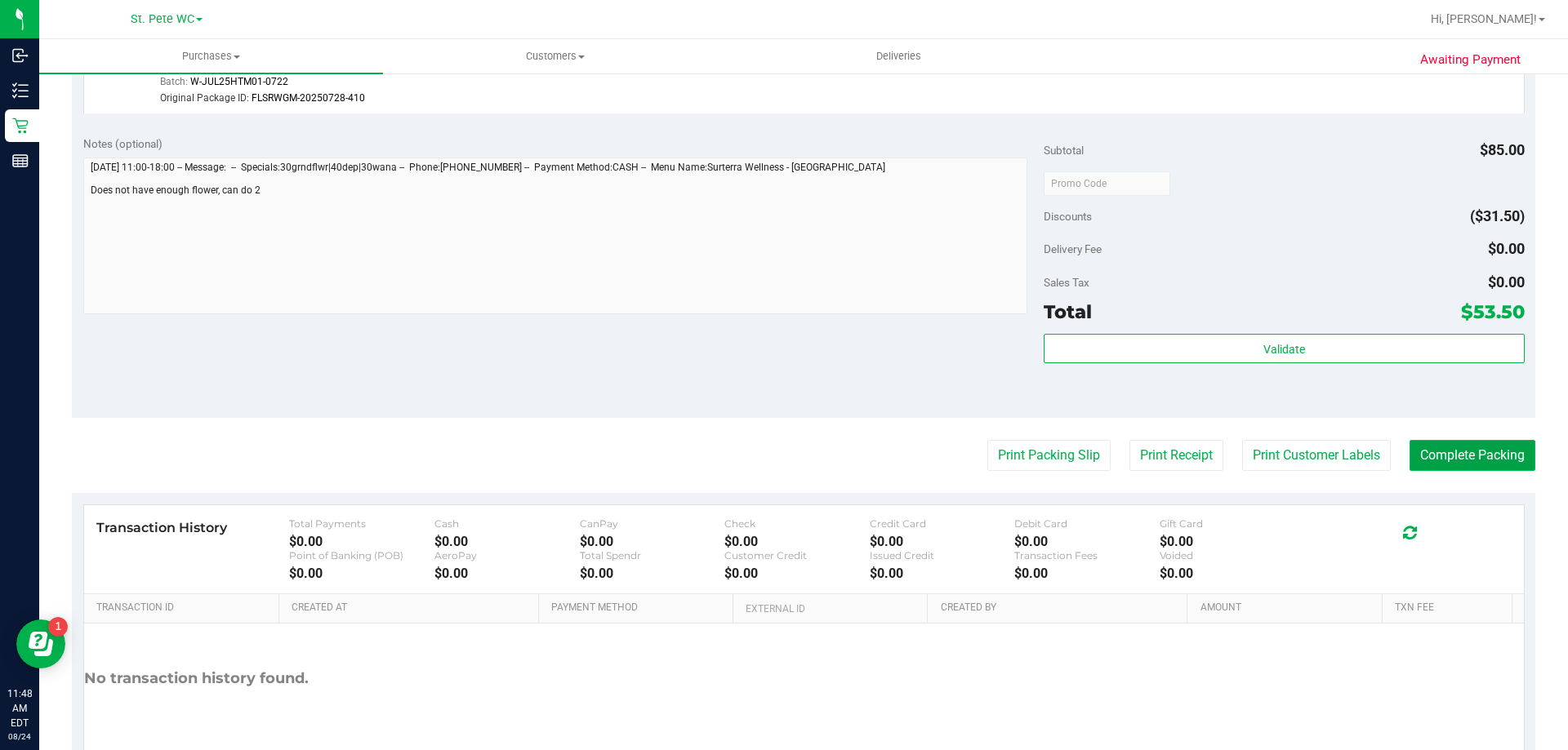
click at [1453, 458] on button "Complete Packing" at bounding box center [1473, 455] width 126 height 31
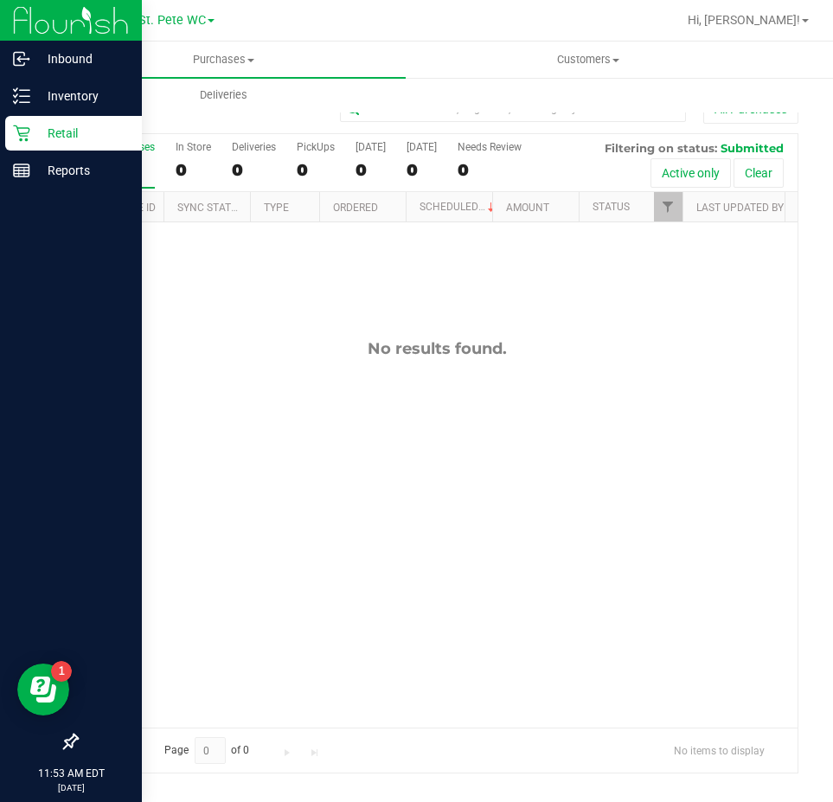
click at [74, 129] on p "Retail" at bounding box center [82, 133] width 104 height 21
